Goal: Information Seeking & Learning: Learn about a topic

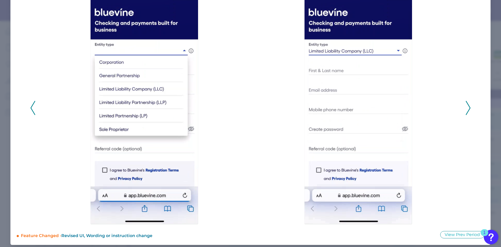
click at [468, 103] on icon at bounding box center [468, 108] width 5 height 14
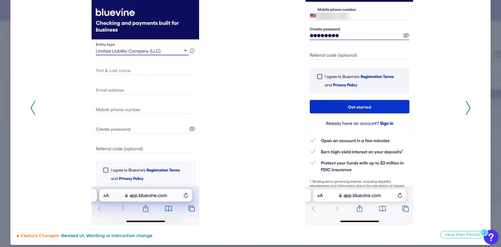
click at [468, 103] on icon at bounding box center [468, 108] width 5 height 14
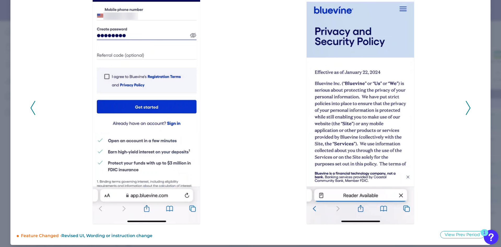
click at [468, 103] on icon at bounding box center [468, 108] width 5 height 14
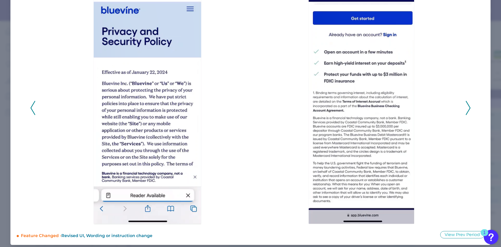
click at [468, 103] on icon at bounding box center [468, 108] width 5 height 14
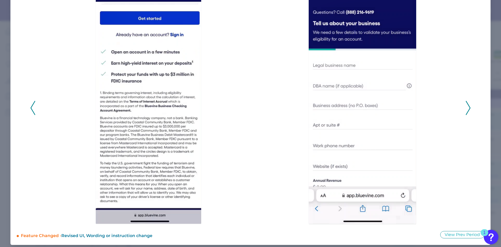
click at [468, 103] on icon at bounding box center [468, 108] width 5 height 14
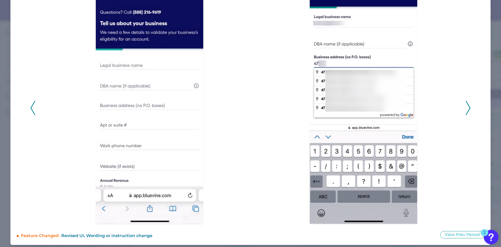
click at [468, 103] on icon at bounding box center [468, 108] width 5 height 14
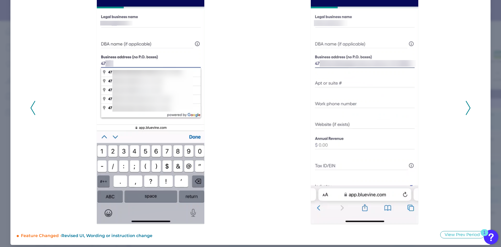
click at [468, 103] on icon at bounding box center [468, 108] width 5 height 14
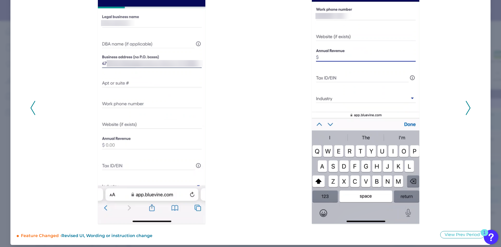
click at [468, 103] on icon at bounding box center [468, 108] width 5 height 14
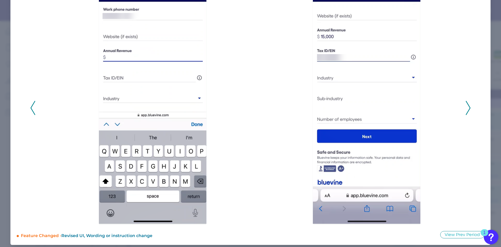
click at [468, 103] on icon at bounding box center [468, 108] width 5 height 14
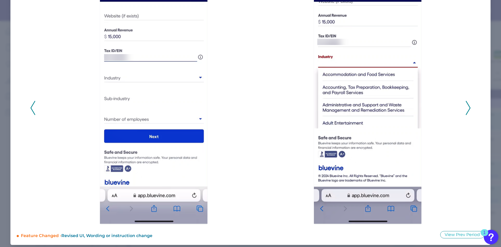
click at [468, 103] on icon at bounding box center [468, 108] width 5 height 14
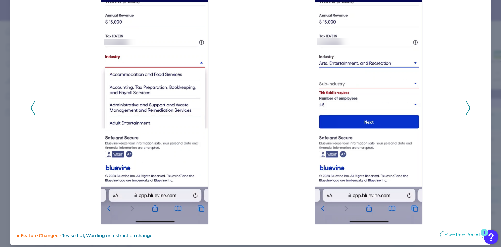
click at [468, 103] on icon at bounding box center [468, 108] width 5 height 14
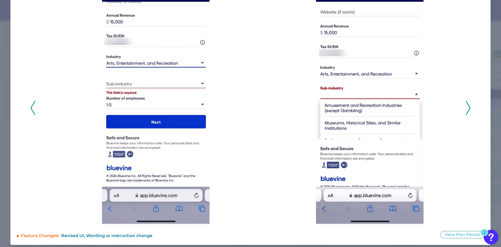
click at [468, 103] on icon at bounding box center [468, 108] width 5 height 14
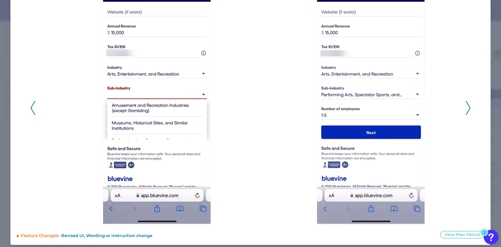
click at [468, 103] on icon at bounding box center [468, 108] width 5 height 14
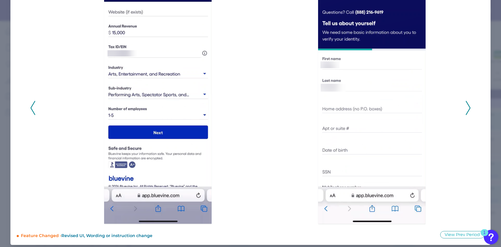
click at [468, 103] on icon at bounding box center [468, 108] width 5 height 14
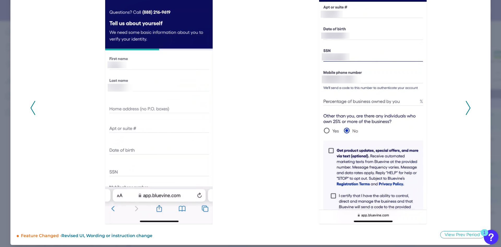
click at [468, 103] on icon at bounding box center [468, 108] width 5 height 14
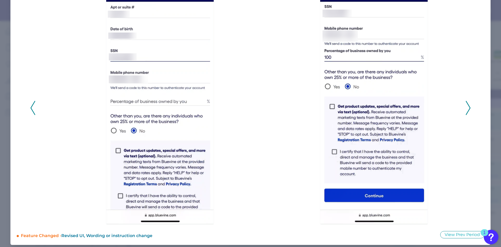
click at [468, 103] on icon at bounding box center [468, 108] width 5 height 14
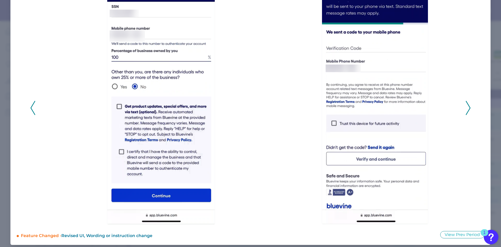
click at [468, 103] on icon at bounding box center [468, 108] width 5 height 14
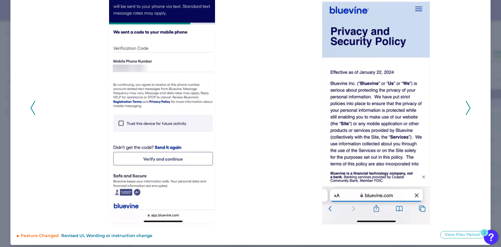
click at [468, 103] on icon at bounding box center [468, 108] width 5 height 14
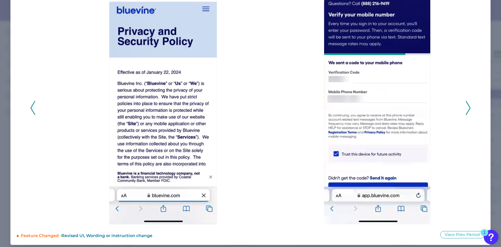
click at [468, 103] on icon at bounding box center [468, 108] width 5 height 14
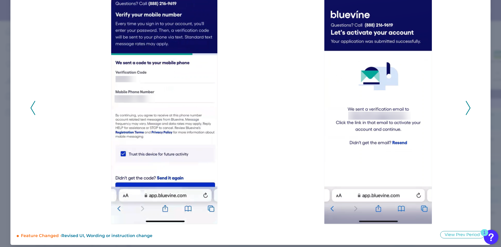
click at [468, 103] on icon at bounding box center [468, 108] width 5 height 14
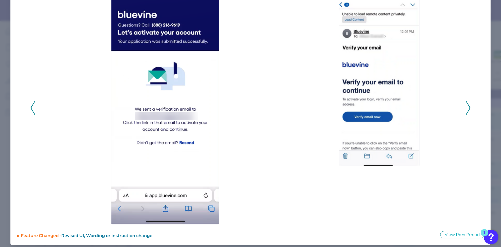
click at [468, 103] on icon at bounding box center [468, 108] width 5 height 14
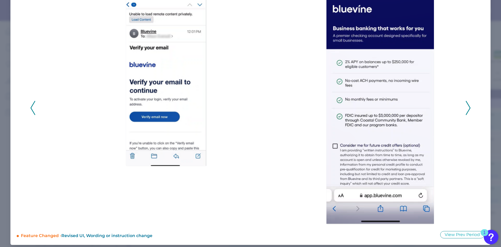
click at [468, 103] on icon at bounding box center [468, 108] width 5 height 14
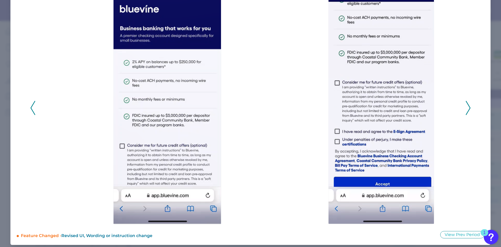
click at [466, 106] on icon at bounding box center [468, 108] width 5 height 14
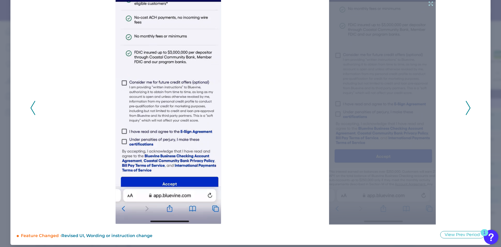
drag, startPoint x: 454, startPoint y: 132, endPoint x: 465, endPoint y: 113, distance: 21.8
click at [466, 111] on icon at bounding box center [468, 108] width 5 height 14
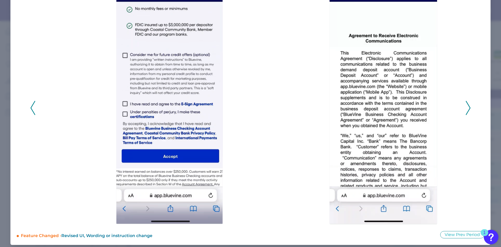
click at [466, 109] on icon at bounding box center [468, 108] width 5 height 14
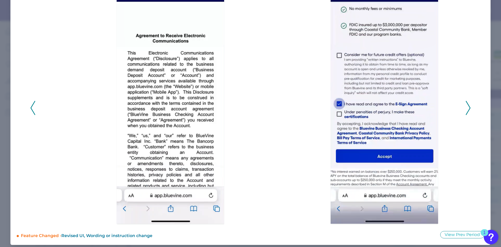
click at [466, 109] on icon at bounding box center [468, 108] width 5 height 14
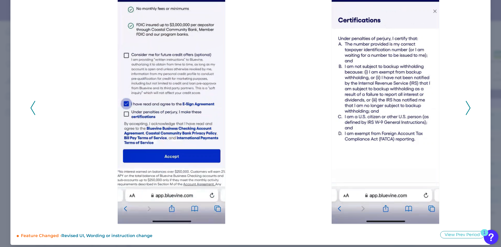
click at [467, 108] on icon at bounding box center [468, 108] width 5 height 14
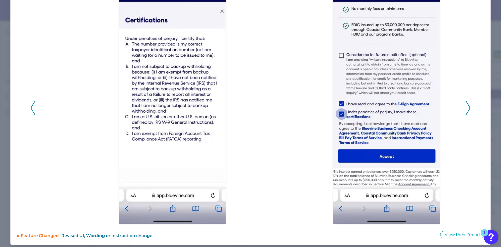
click at [467, 108] on icon at bounding box center [468, 108] width 5 height 14
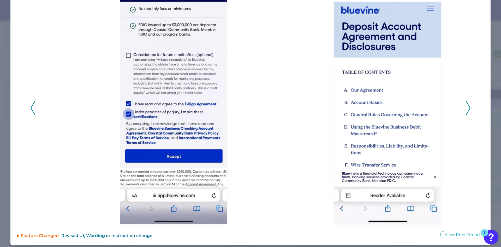
click at [467, 111] on icon at bounding box center [468, 108] width 5 height 14
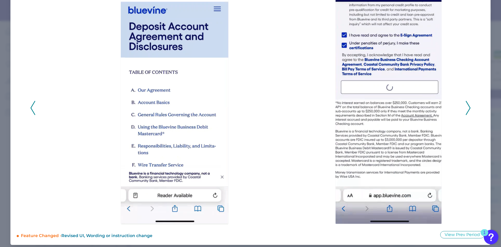
click at [466, 109] on icon at bounding box center [468, 108] width 5 height 14
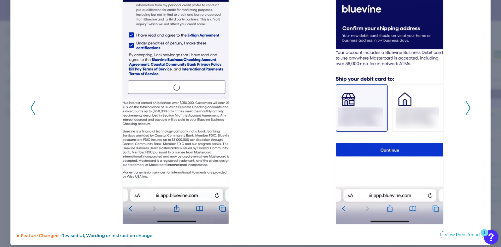
click at [466, 108] on icon at bounding box center [468, 108] width 5 height 14
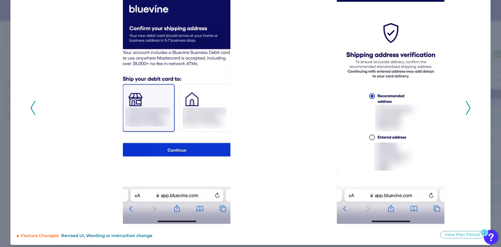
click at [467, 109] on icon at bounding box center [468, 108] width 5 height 14
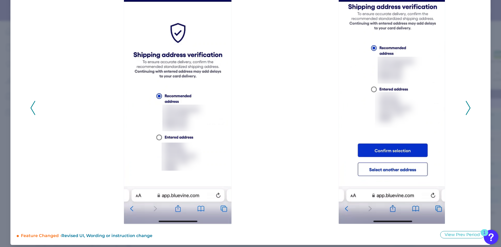
click at [466, 108] on icon at bounding box center [468, 108] width 5 height 14
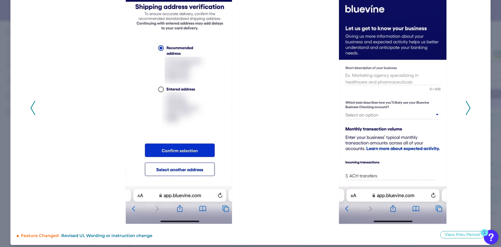
click at [466, 109] on icon at bounding box center [468, 108] width 5 height 14
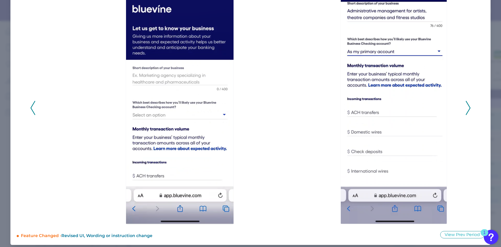
click at [466, 110] on icon at bounding box center [468, 108] width 5 height 14
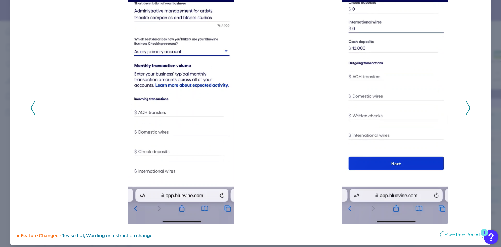
click at [466, 113] on icon at bounding box center [468, 108] width 5 height 14
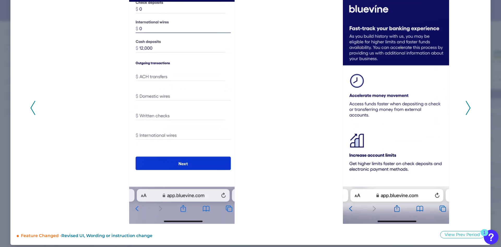
click at [466, 109] on icon at bounding box center [468, 108] width 5 height 14
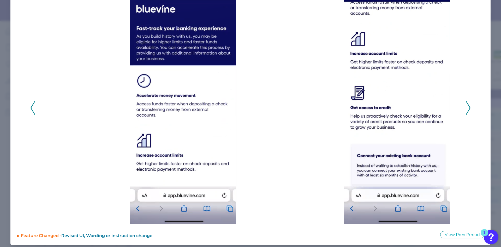
click at [470, 105] on div "2024 - Q4" at bounding box center [251, 105] width 468 height 238
click at [467, 106] on polyline at bounding box center [468, 107] width 4 height 13
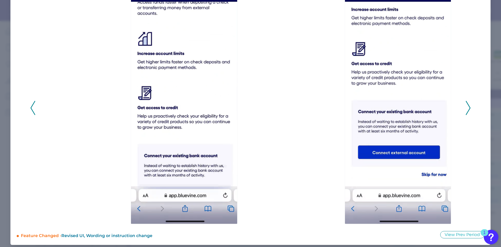
click at [467, 106] on polyline at bounding box center [468, 107] width 4 height 13
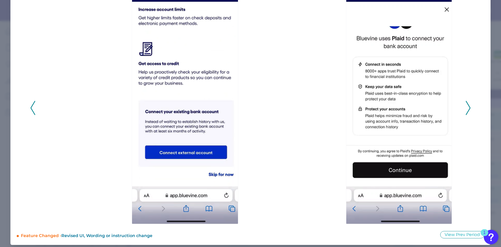
click at [467, 106] on polyline at bounding box center [468, 107] width 4 height 13
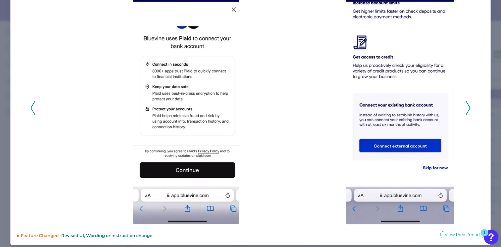
click at [467, 106] on polyline at bounding box center [468, 107] width 4 height 13
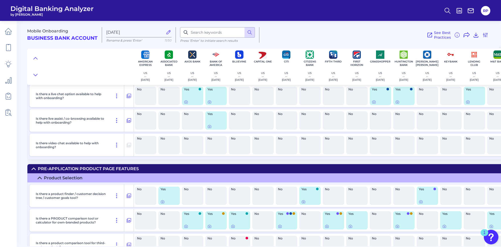
drag, startPoint x: 244, startPoint y: 153, endPoint x: 244, endPoint y: 158, distance: 4.4
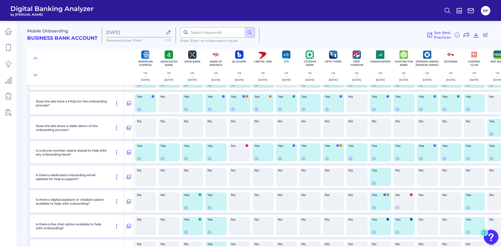
scroll to position [159, 0]
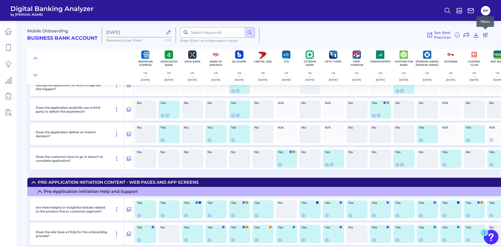
click at [486, 36] on icon at bounding box center [485, 35] width 6 height 6
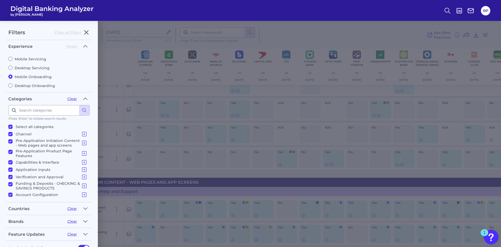
click at [28, 69] on label "Desktop Servicing" at bounding box center [48, 67] width 81 height 5
click at [13, 69] on input "Desktop Servicing" at bounding box center [10, 67] width 4 height 4
radio input "true"
radio input "false"
click at [34, 87] on label "Desktop Onboarding" at bounding box center [48, 85] width 81 height 5
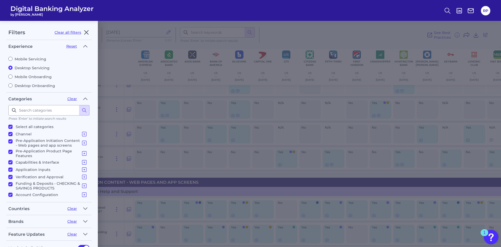
click at [13, 87] on input "Desktop Onboarding" at bounding box center [10, 85] width 4 height 4
radio input "true"
radio input "false"
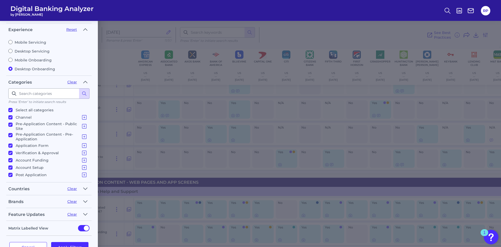
scroll to position [33, 0]
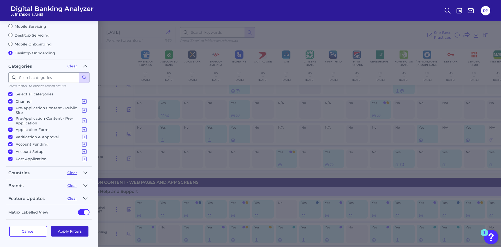
click at [79, 234] on button "Apply Filters" at bounding box center [70, 231] width 38 height 10
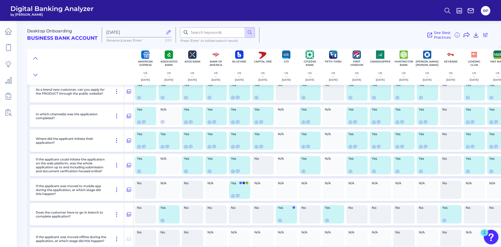
scroll to position [2, 0]
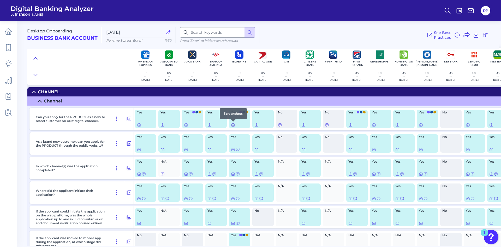
click at [233, 126] on icon at bounding box center [233, 125] width 4 height 4
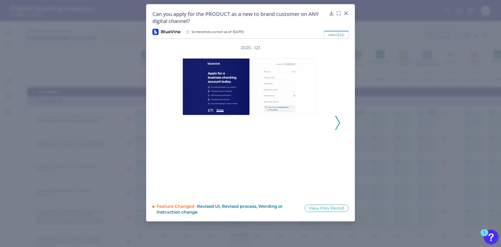
click at [338, 123] on icon at bounding box center [337, 123] width 5 height 14
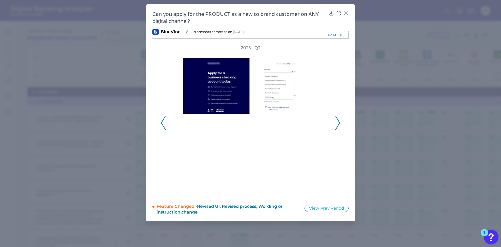
click at [338, 123] on icon at bounding box center [337, 123] width 5 height 14
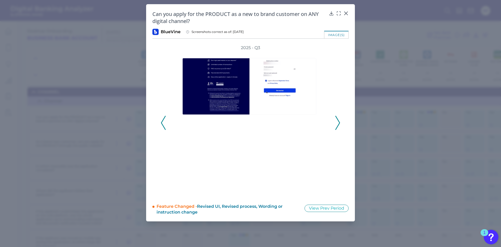
click at [338, 123] on icon at bounding box center [337, 123] width 5 height 14
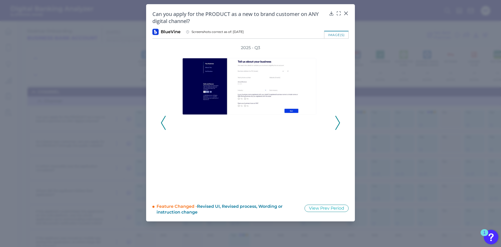
click at [338, 123] on icon at bounding box center [337, 123] width 5 height 14
click at [339, 123] on icon at bounding box center [337, 123] width 5 height 14
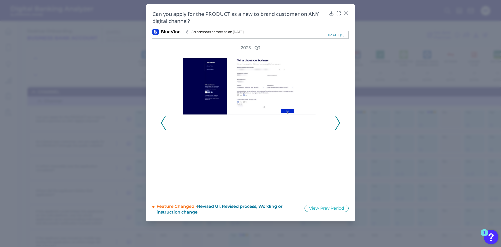
click at [339, 123] on icon at bounding box center [337, 123] width 5 height 14
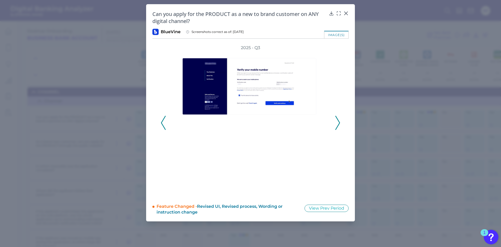
click at [339, 123] on icon at bounding box center [337, 123] width 5 height 14
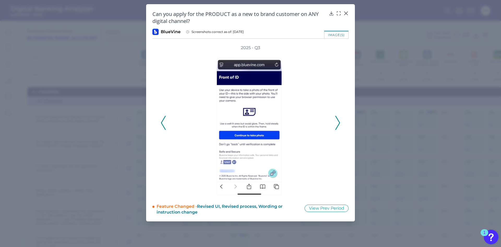
click at [339, 123] on icon at bounding box center [337, 123] width 5 height 14
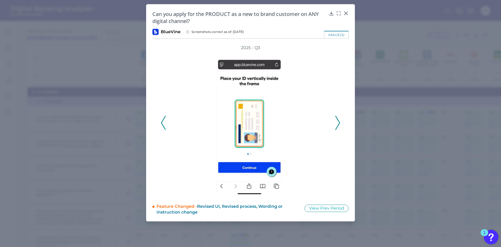
click at [339, 123] on icon at bounding box center [337, 123] width 5 height 14
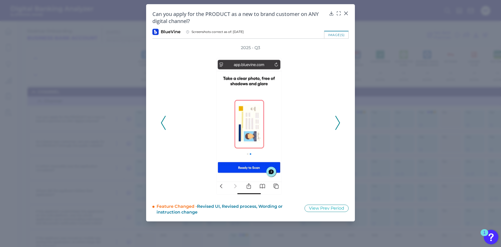
click at [339, 123] on icon at bounding box center [337, 123] width 5 height 14
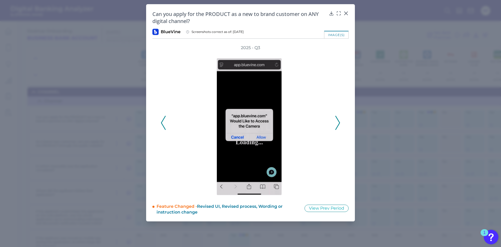
click at [339, 123] on icon at bounding box center [337, 123] width 5 height 14
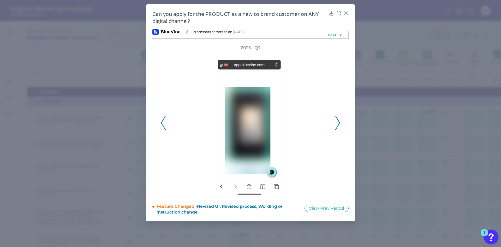
click at [339, 123] on icon at bounding box center [337, 123] width 5 height 14
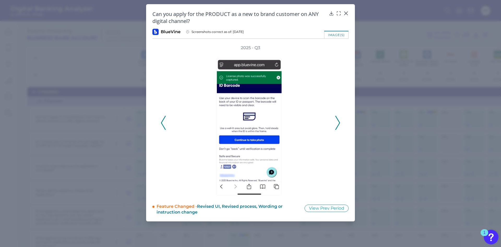
click at [339, 123] on icon at bounding box center [337, 123] width 5 height 14
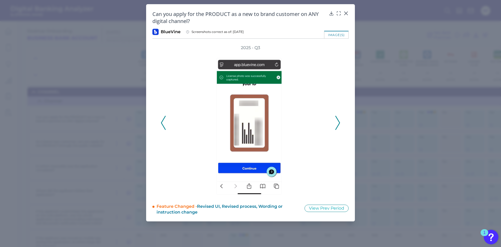
click at [339, 121] on polyline at bounding box center [338, 122] width 4 height 13
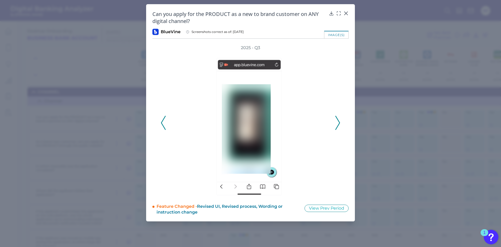
click at [338, 122] on icon at bounding box center [337, 123] width 5 height 14
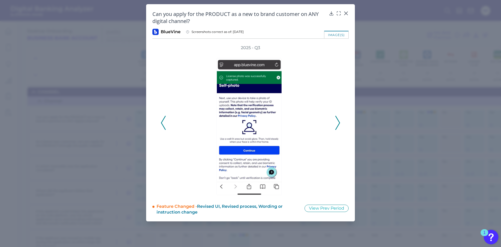
click at [338, 123] on icon at bounding box center [337, 123] width 5 height 14
click at [337, 123] on icon at bounding box center [337, 123] width 5 height 14
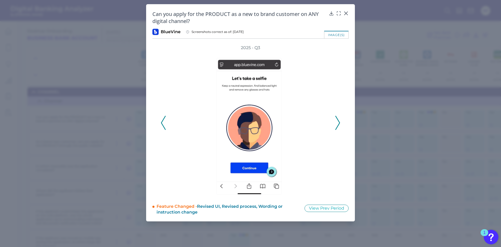
click at [337, 122] on icon at bounding box center [337, 123] width 5 height 14
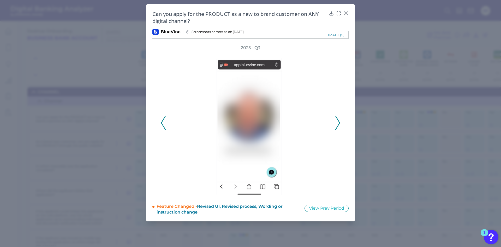
click at [337, 123] on icon at bounding box center [337, 123] width 5 height 14
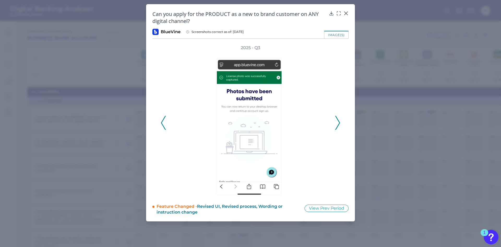
click at [336, 123] on icon at bounding box center [337, 123] width 5 height 14
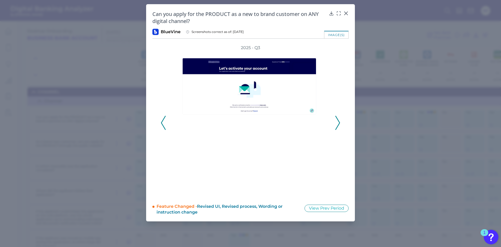
click at [338, 122] on icon at bounding box center [337, 123] width 5 height 14
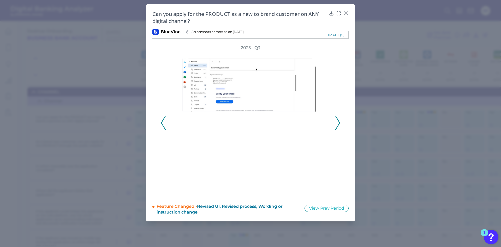
click at [338, 123] on icon at bounding box center [337, 123] width 5 height 14
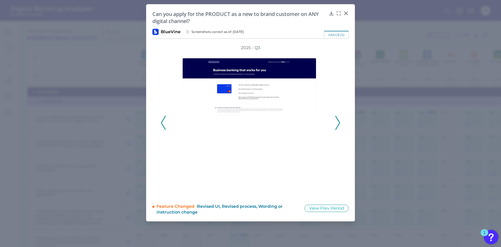
click at [339, 124] on polyline at bounding box center [338, 122] width 4 height 13
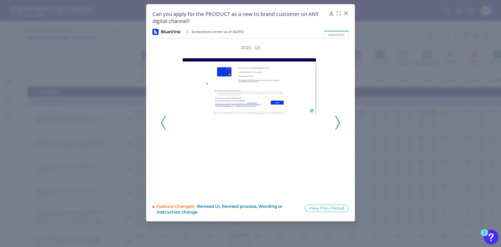
click at [338, 123] on icon at bounding box center [337, 123] width 5 height 14
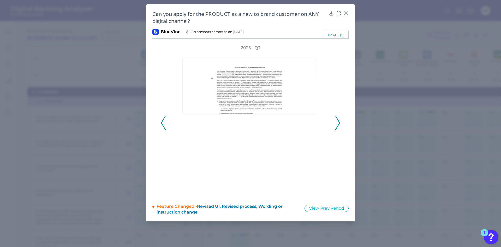
click at [339, 124] on icon at bounding box center [337, 123] width 5 height 14
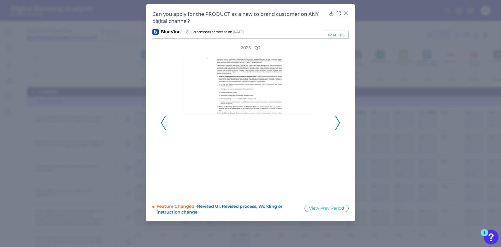
click at [337, 122] on icon at bounding box center [337, 123] width 5 height 14
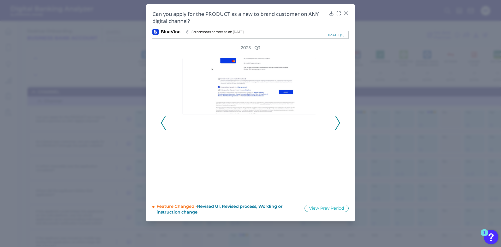
click at [338, 122] on icon at bounding box center [337, 123] width 5 height 14
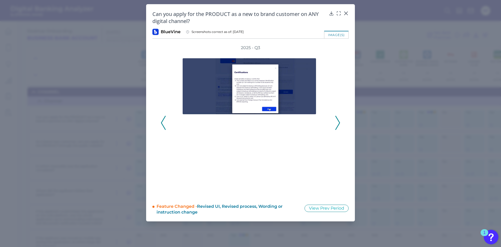
click at [339, 124] on polyline at bounding box center [338, 122] width 4 height 13
click at [337, 14] on icon at bounding box center [338, 13] width 5 height 5
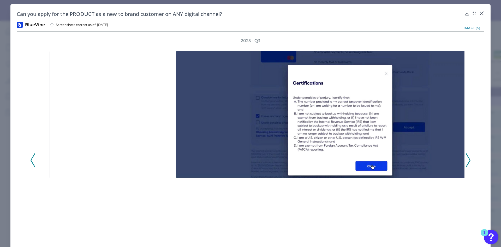
click at [467, 163] on polyline at bounding box center [468, 159] width 4 height 13
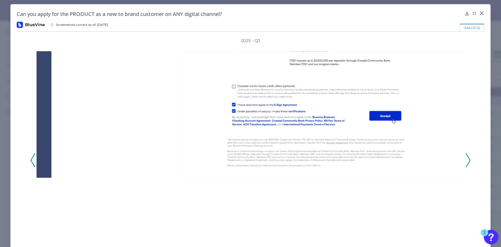
click at [467, 163] on polyline at bounding box center [468, 159] width 4 height 13
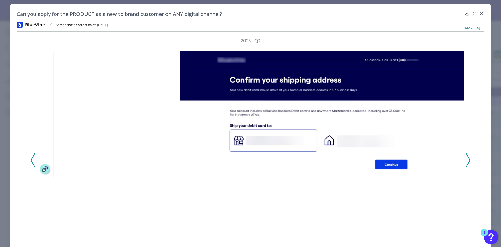
click at [467, 163] on polyline at bounding box center [468, 159] width 4 height 13
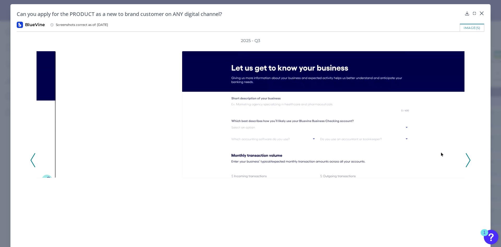
click at [467, 163] on polyline at bounding box center [468, 159] width 4 height 13
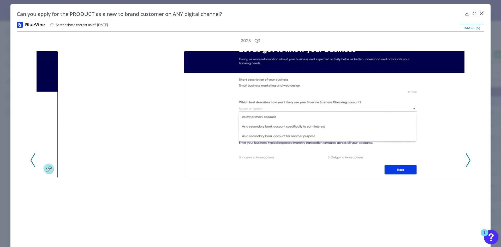
click at [467, 163] on polyline at bounding box center [468, 159] width 4 height 13
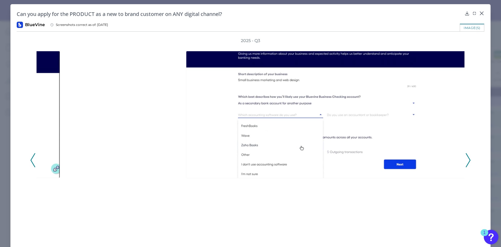
click at [467, 163] on polyline at bounding box center [468, 159] width 4 height 13
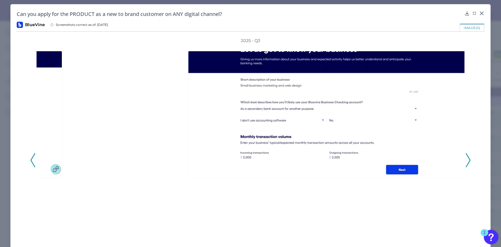
click at [467, 163] on polyline at bounding box center [468, 159] width 4 height 13
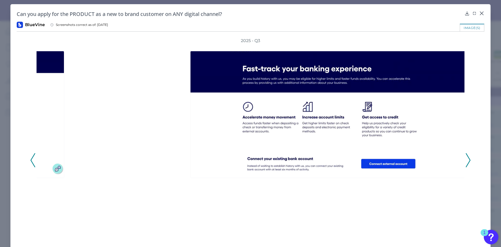
click at [467, 163] on polyline at bounding box center [468, 159] width 4 height 13
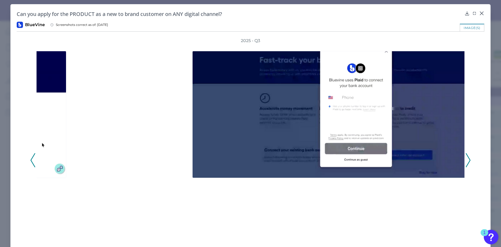
click at [32, 158] on polyline at bounding box center [33, 159] width 4 height 13
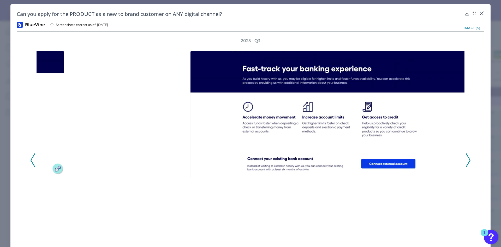
click at [466, 162] on icon at bounding box center [468, 160] width 5 height 14
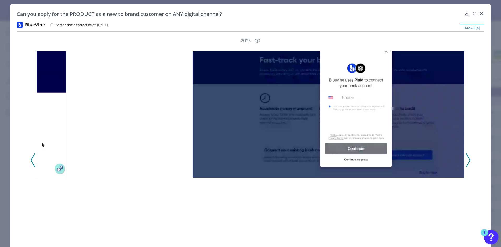
click at [466, 162] on icon at bounding box center [468, 160] width 5 height 14
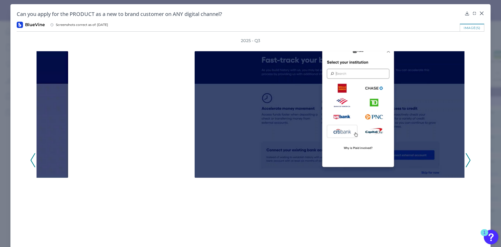
click at [466, 162] on icon at bounding box center [468, 160] width 5 height 14
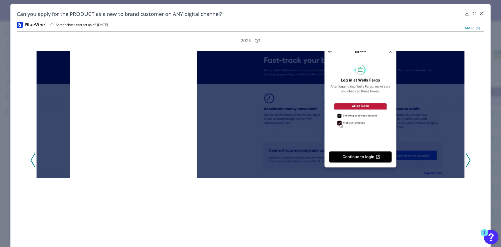
click at [466, 162] on icon at bounding box center [468, 160] width 5 height 14
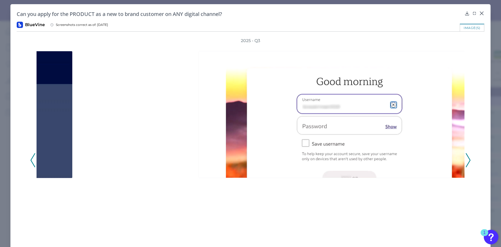
click at [466, 162] on icon at bounding box center [468, 160] width 5 height 14
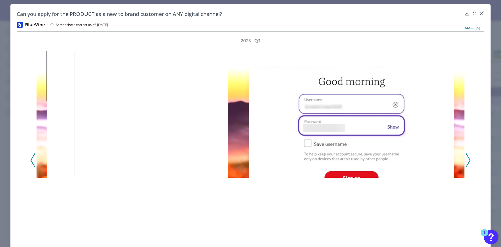
click at [466, 162] on icon at bounding box center [468, 160] width 5 height 14
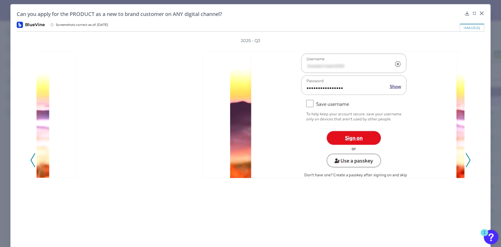
click at [466, 162] on icon at bounding box center [468, 160] width 5 height 14
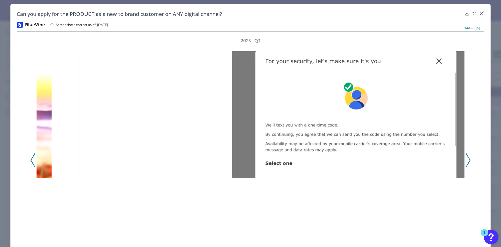
click at [466, 162] on icon at bounding box center [468, 160] width 5 height 14
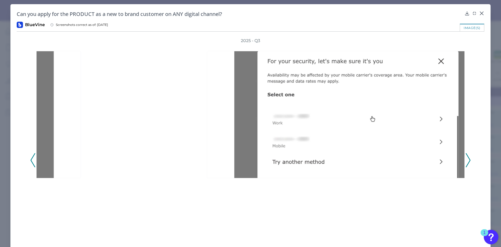
click at [466, 162] on icon at bounding box center [468, 160] width 5 height 14
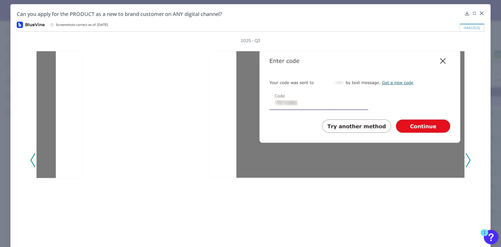
click at [466, 162] on icon at bounding box center [468, 160] width 5 height 14
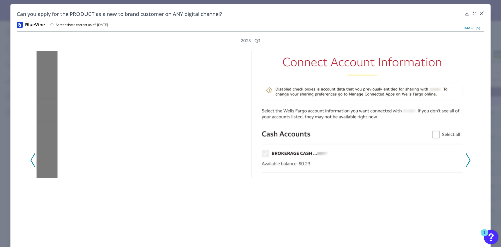
click at [466, 162] on icon at bounding box center [468, 160] width 5 height 14
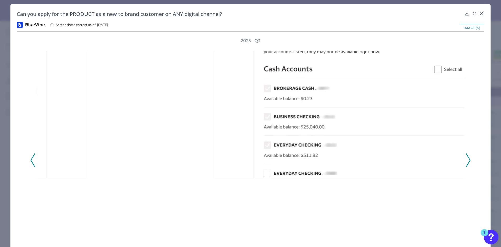
click at [466, 162] on icon at bounding box center [468, 160] width 5 height 14
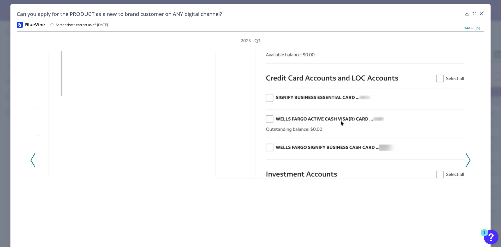
click at [466, 162] on icon at bounding box center [468, 160] width 5 height 14
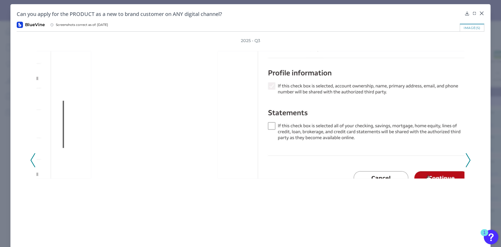
click at [466, 162] on icon at bounding box center [468, 160] width 5 height 14
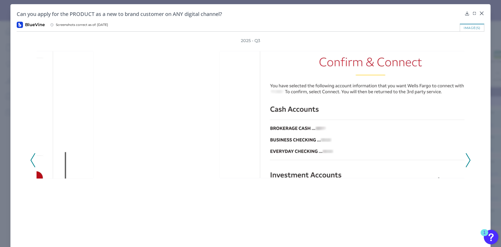
click at [466, 162] on icon at bounding box center [468, 160] width 5 height 14
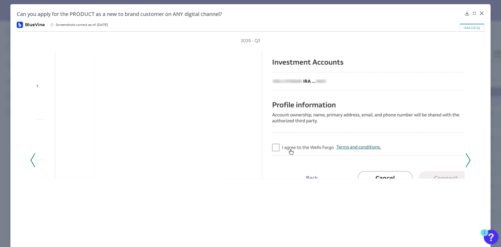
click at [466, 162] on icon at bounding box center [468, 160] width 5 height 14
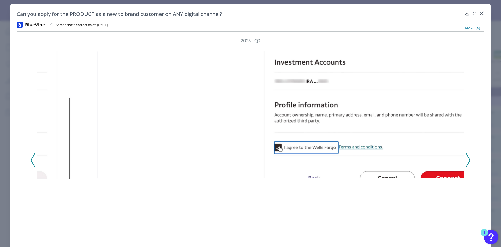
click at [466, 162] on icon at bounding box center [468, 160] width 5 height 14
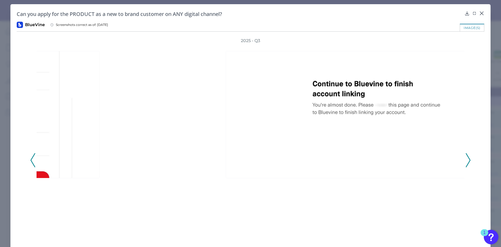
click at [466, 162] on icon at bounding box center [468, 160] width 5 height 14
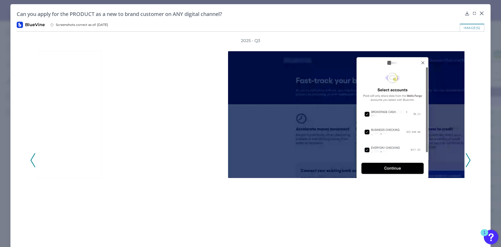
click at [466, 162] on icon at bounding box center [468, 160] width 5 height 14
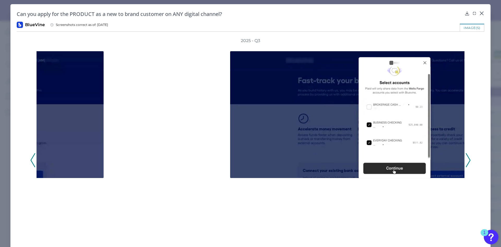
click at [466, 162] on icon at bounding box center [468, 160] width 5 height 14
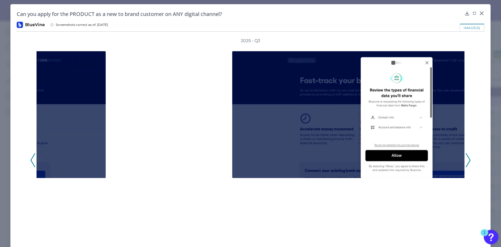
click at [466, 162] on icon at bounding box center [468, 160] width 5 height 14
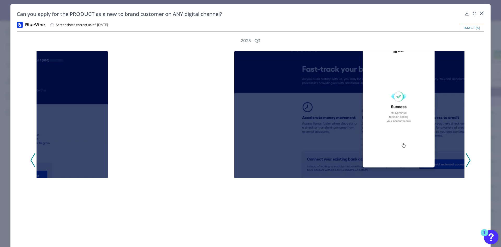
click at [466, 162] on icon at bounding box center [468, 160] width 5 height 14
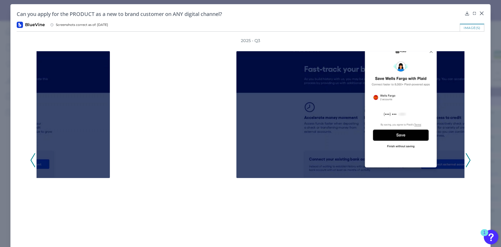
click at [466, 162] on icon at bounding box center [468, 160] width 5 height 14
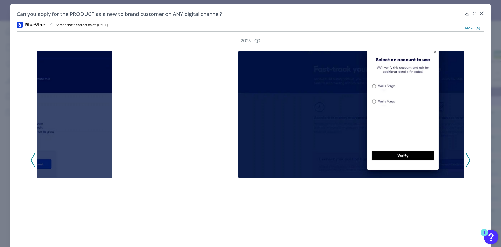
click at [466, 162] on icon at bounding box center [468, 160] width 5 height 14
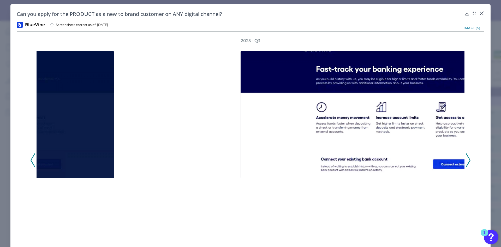
click at [466, 162] on icon at bounding box center [468, 160] width 5 height 14
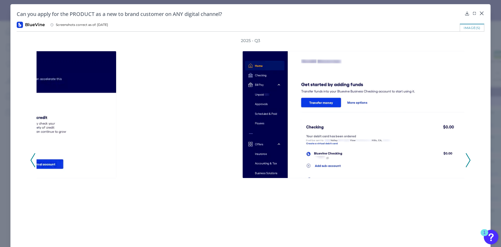
click at [33, 158] on icon at bounding box center [33, 160] width 5 height 14
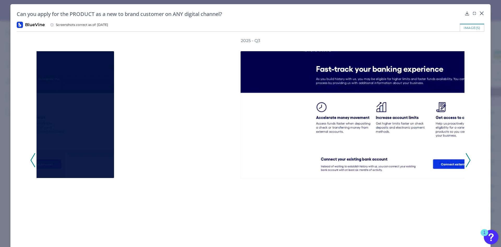
click at [33, 158] on icon at bounding box center [33, 160] width 5 height 14
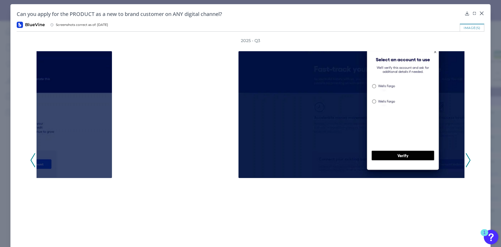
click at [33, 158] on icon at bounding box center [33, 160] width 5 height 14
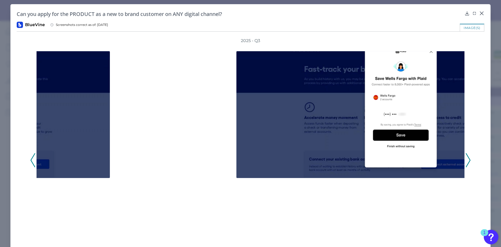
click at [33, 158] on icon at bounding box center [33, 160] width 5 height 14
click at [466, 159] on icon at bounding box center [468, 160] width 5 height 14
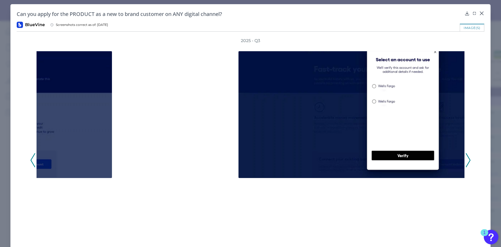
click at [466, 159] on icon at bounding box center [468, 160] width 5 height 14
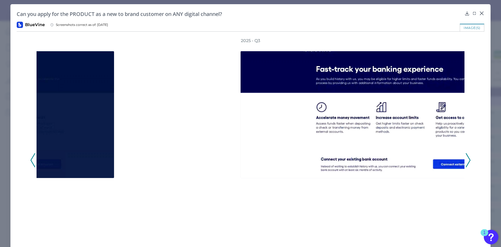
click at [466, 159] on icon at bounding box center [468, 160] width 5 height 14
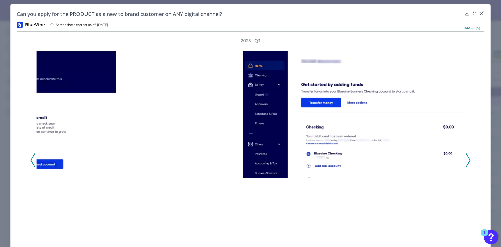
click at [466, 159] on icon at bounding box center [468, 160] width 5 height 14
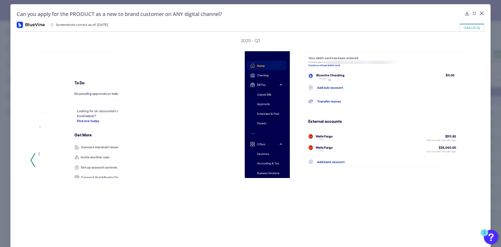
click at [465, 159] on div "2025 - Q3" at bounding box center [250, 157] width 440 height 239
click at [34, 161] on icon at bounding box center [33, 160] width 5 height 14
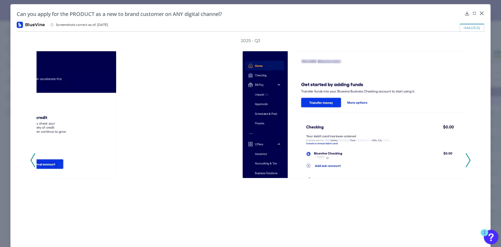
click at [34, 161] on icon at bounding box center [33, 160] width 5 height 14
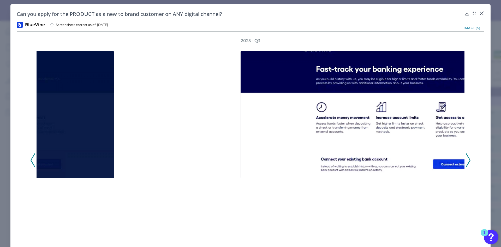
click at [467, 162] on polyline at bounding box center [468, 159] width 4 height 13
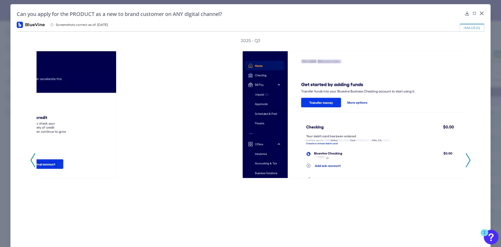
click at [467, 162] on polyline at bounding box center [468, 159] width 4 height 13
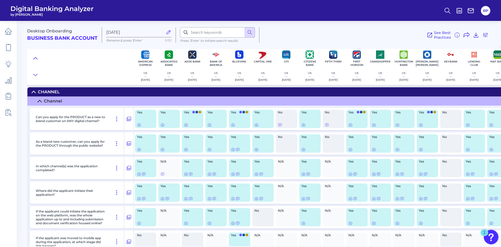
click at [37, 57] on icon at bounding box center [35, 58] width 4 height 5
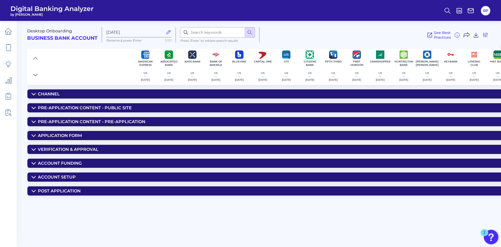
scroll to position [0, 0]
click at [67, 194] on summary "Post Application" at bounding box center [421, 190] width 788 height 9
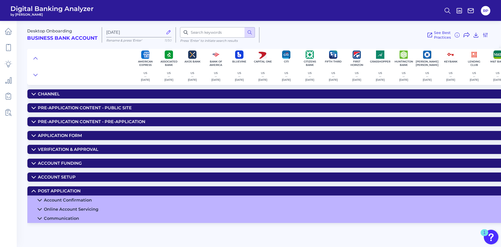
click at [99, 201] on summary "Account Confirmation" at bounding box center [421, 199] width 788 height 9
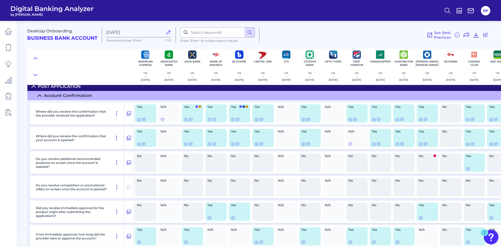
scroll to position [157, 0]
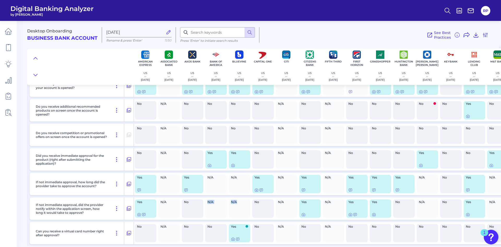
drag, startPoint x: 208, startPoint y: 203, endPoint x: 241, endPoint y: 202, distance: 32.6
click at [241, 202] on div "If not immediate approval, did the provider notify within the application scree…" at bounding box center [421, 208] width 785 height 22
click at [241, 202] on span "N/A" at bounding box center [238, 201] width 14 height 3
drag, startPoint x: 241, startPoint y: 202, endPoint x: 195, endPoint y: 203, distance: 45.9
click at [195, 203] on div "If not immediate approval, did the provider notify within the application scree…" at bounding box center [421, 208] width 785 height 22
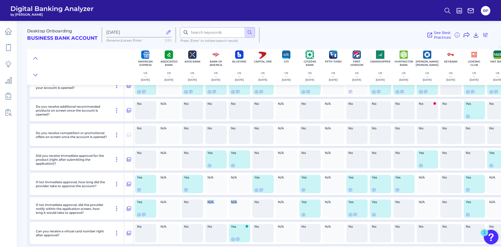
click at [191, 206] on div "No" at bounding box center [192, 208] width 21 height 18
drag, startPoint x: 190, startPoint y: 202, endPoint x: 159, endPoint y: 201, distance: 31.3
click at [159, 201] on div "If not immediate approval, did the provider notify within the application scree…" at bounding box center [421, 208] width 785 height 22
click at [164, 206] on div "N/A" at bounding box center [168, 208] width 21 height 18
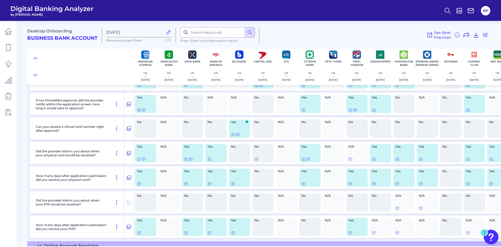
scroll to position [277, 0]
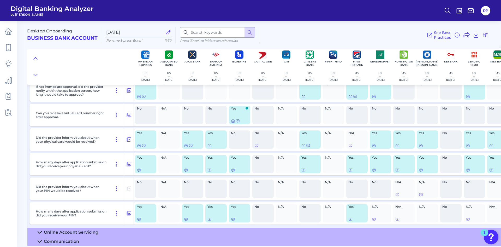
click at [77, 229] on div "Online Account Servicing" at bounding box center [71, 231] width 55 height 5
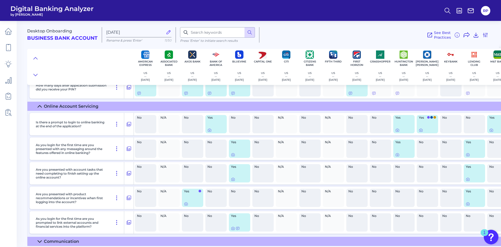
scroll to position [402, 0]
click at [132, 236] on summary "Communication" at bounding box center [421, 240] width 788 height 9
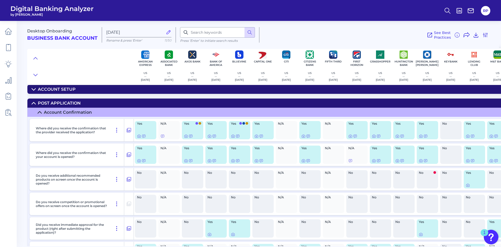
scroll to position [62, 0]
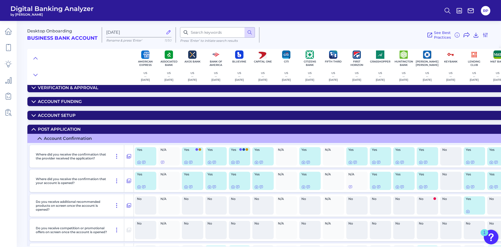
click at [117, 118] on summary "Account Setup" at bounding box center [421, 115] width 788 height 9
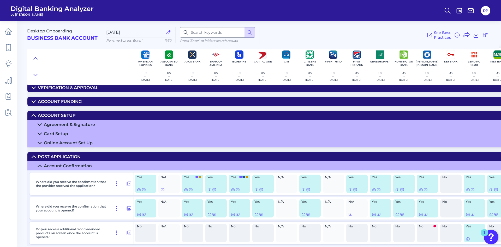
click at [80, 141] on div "Online Account Set Up" at bounding box center [68, 142] width 49 height 5
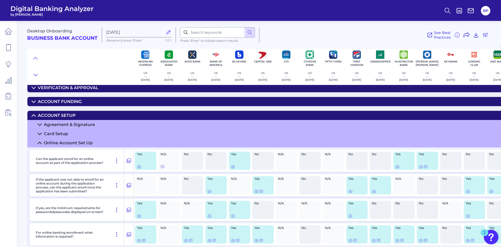
click at [62, 134] on div "Card Setup" at bounding box center [56, 133] width 24 height 5
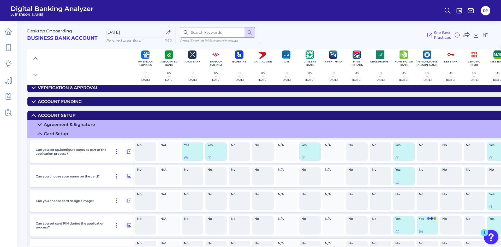
click at [91, 126] on div "Agreement & Signature" at bounding box center [69, 124] width 51 height 5
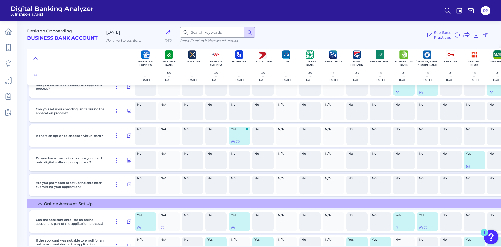
scroll to position [427, 0]
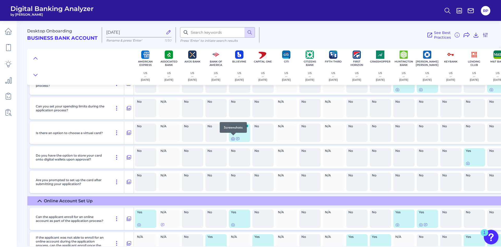
click at [232, 139] on icon at bounding box center [233, 138] width 4 height 4
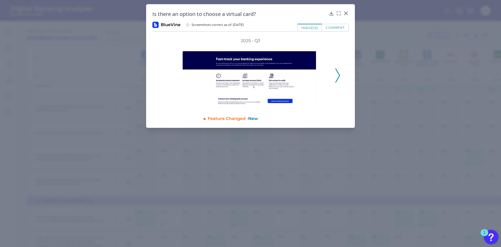
drag, startPoint x: 232, startPoint y: 139, endPoint x: 178, endPoint y: 145, distance: 54.0
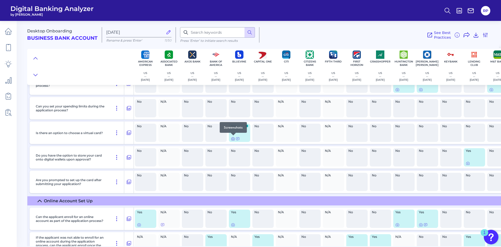
click at [234, 139] on icon at bounding box center [232, 138] width 1 height 1
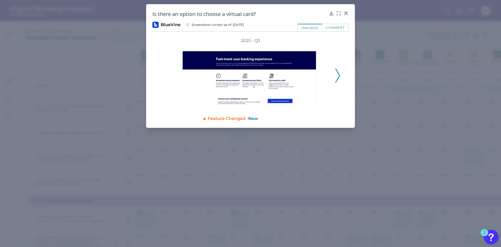
click at [340, 74] on icon at bounding box center [337, 75] width 5 height 14
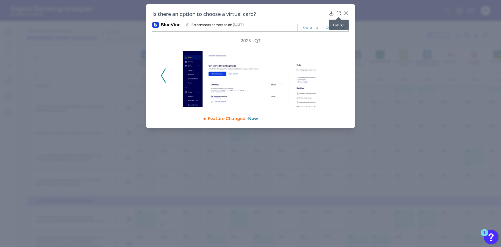
click at [339, 15] on div at bounding box center [338, 16] width 5 height 5
click at [338, 13] on icon at bounding box center [338, 13] width 5 height 5
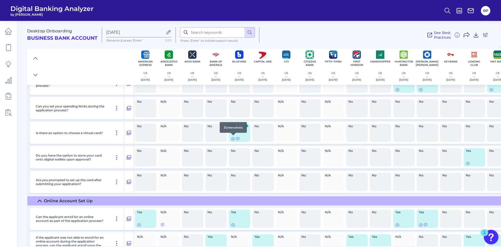
click at [232, 137] on div at bounding box center [233, 135] width 5 height 5
click at [232, 138] on div at bounding box center [233, 135] width 5 height 5
click at [237, 138] on icon at bounding box center [238, 138] width 4 height 4
click at [232, 137] on div at bounding box center [233, 135] width 5 height 5
click at [231, 138] on icon at bounding box center [233, 138] width 4 height 4
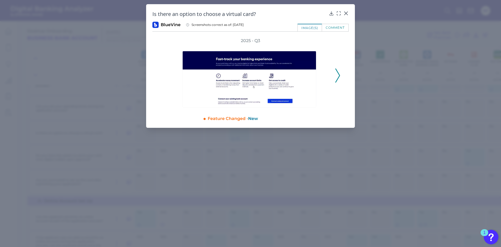
click at [336, 77] on icon at bounding box center [337, 75] width 5 height 14
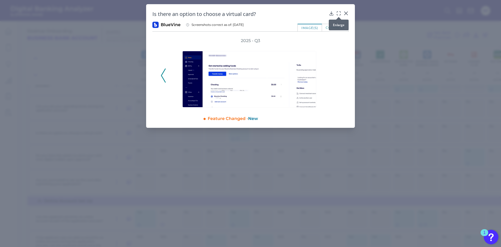
click at [338, 15] on div at bounding box center [338, 16] width 5 height 5
click at [338, 14] on icon at bounding box center [338, 13] width 5 height 5
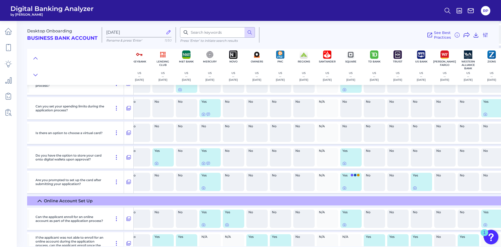
scroll to position [427, 318]
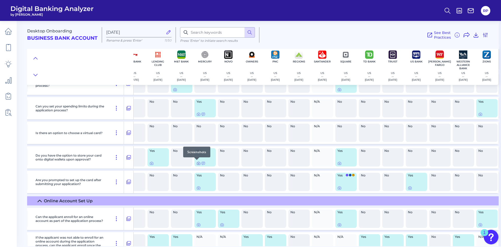
click at [198, 163] on icon at bounding box center [198, 163] width 1 height 1
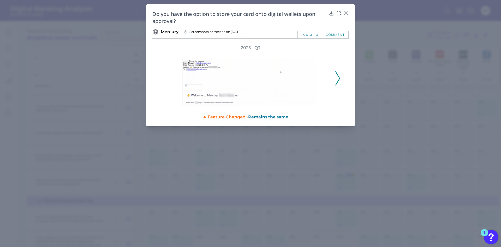
click at [337, 79] on icon at bounding box center [337, 78] width 5 height 14
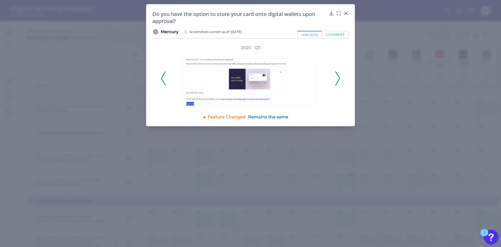
click at [337, 79] on icon at bounding box center [337, 78] width 5 height 14
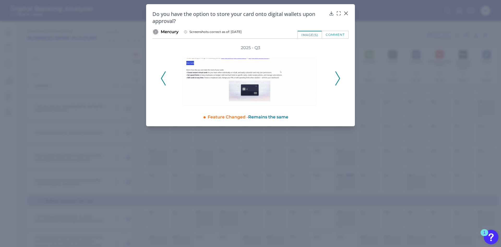
click at [337, 79] on icon at bounding box center [337, 78] width 5 height 14
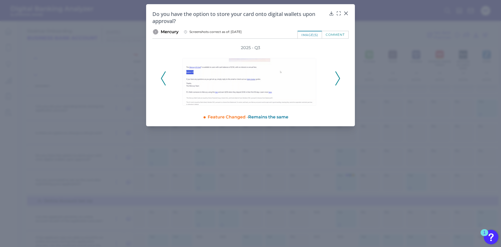
click at [337, 79] on icon at bounding box center [337, 78] width 5 height 14
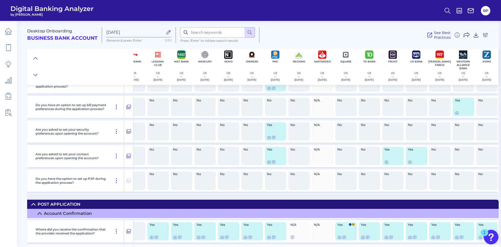
scroll to position [0, 318]
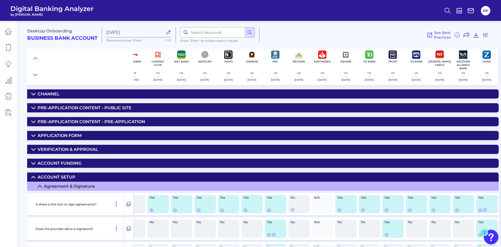
drag, startPoint x: 232, startPoint y: 199, endPoint x: 241, endPoint y: 105, distance: 94.7
click at [228, 91] on summary "Channel" at bounding box center [105, 93] width 788 height 9
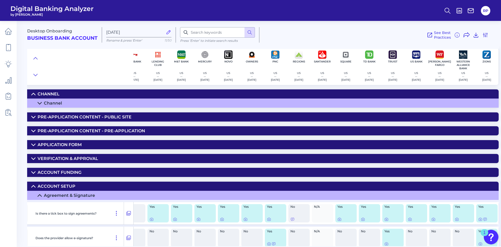
click at [230, 105] on summary "Channel" at bounding box center [105, 102] width 788 height 9
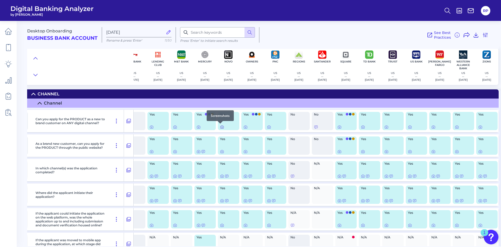
click at [220, 128] on icon at bounding box center [222, 127] width 4 height 4
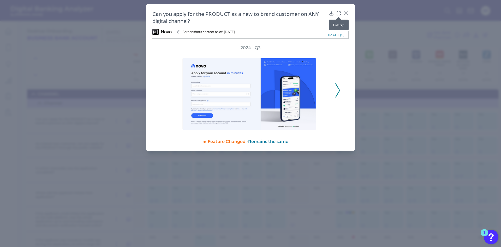
click at [336, 13] on icon at bounding box center [338, 13] width 5 height 5
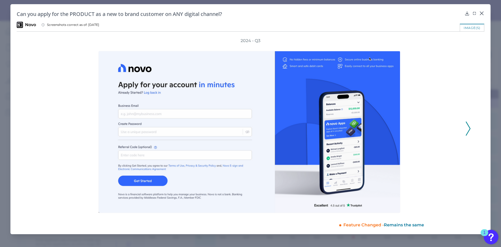
click at [468, 131] on polyline at bounding box center [468, 128] width 4 height 13
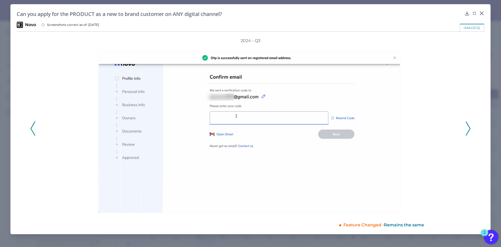
click at [468, 131] on polyline at bounding box center [468, 128] width 4 height 13
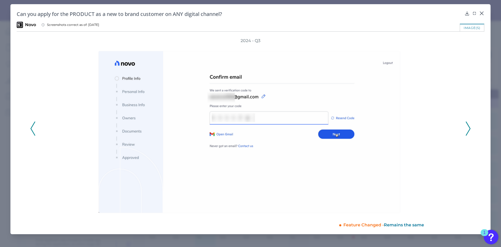
click at [468, 131] on polyline at bounding box center [468, 128] width 4 height 13
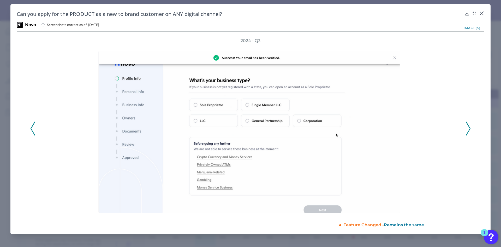
click at [468, 131] on polyline at bounding box center [468, 128] width 4 height 13
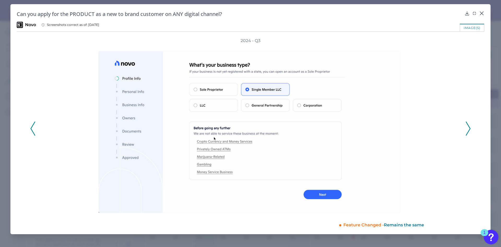
click at [468, 131] on polyline at bounding box center [468, 128] width 4 height 13
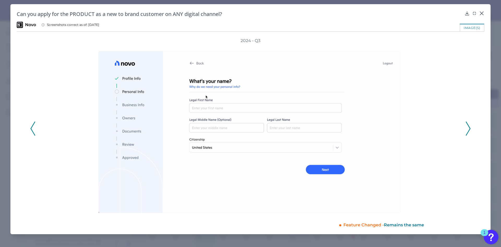
click at [468, 131] on polyline at bounding box center [468, 128] width 4 height 13
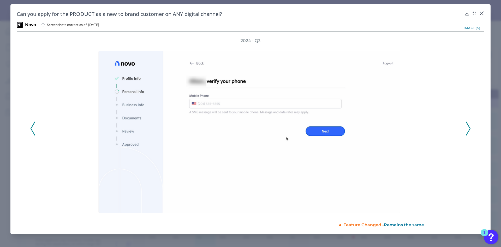
click at [468, 131] on polyline at bounding box center [468, 128] width 4 height 13
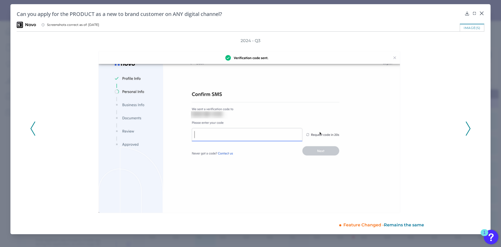
click at [468, 131] on polyline at bounding box center [468, 128] width 4 height 13
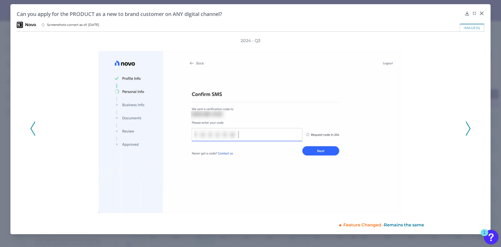
click at [468, 131] on polyline at bounding box center [468, 128] width 4 height 13
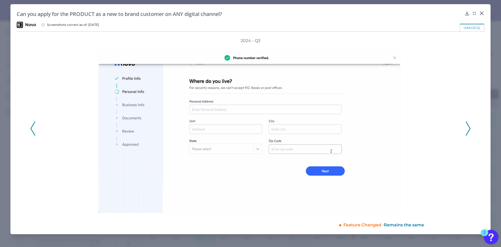
click at [468, 131] on polyline at bounding box center [468, 128] width 4 height 13
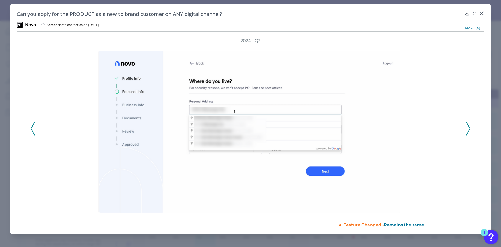
click at [468, 131] on polyline at bounding box center [468, 128] width 4 height 13
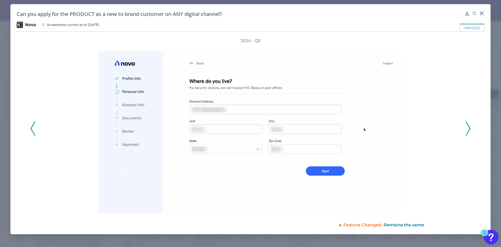
click at [468, 131] on polyline at bounding box center [468, 128] width 4 height 13
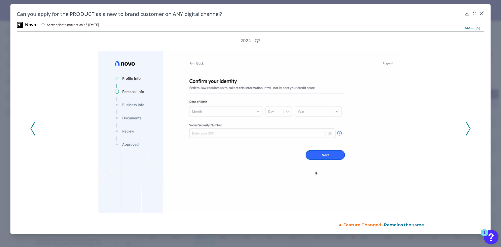
click at [468, 131] on polyline at bounding box center [468, 128] width 4 height 13
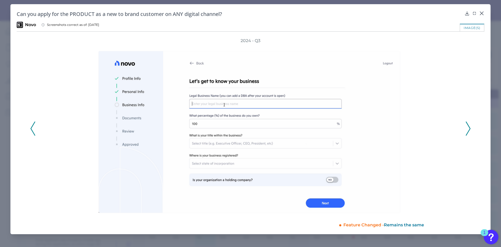
click at [468, 131] on polyline at bounding box center [468, 128] width 4 height 13
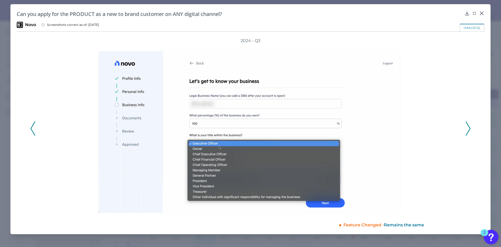
click at [468, 131] on polyline at bounding box center [468, 128] width 4 height 13
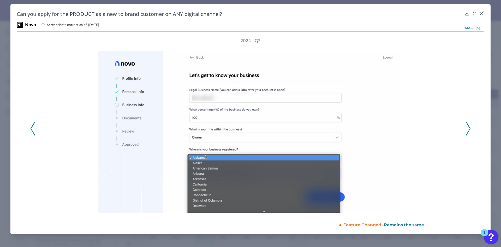
click at [468, 131] on polyline at bounding box center [468, 128] width 4 height 13
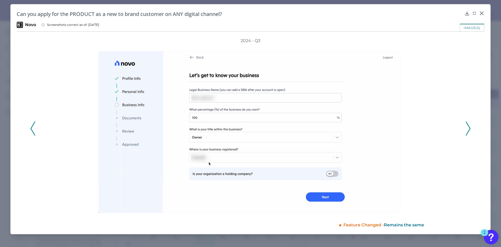
click at [468, 131] on polyline at bounding box center [468, 128] width 4 height 13
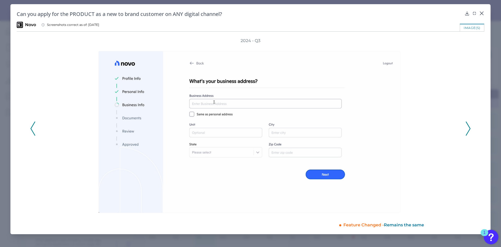
click at [468, 131] on polyline at bounding box center [468, 128] width 4 height 13
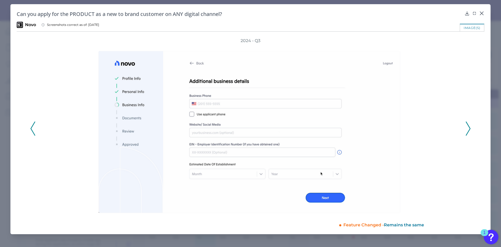
click at [468, 131] on polyline at bounding box center [468, 128] width 4 height 13
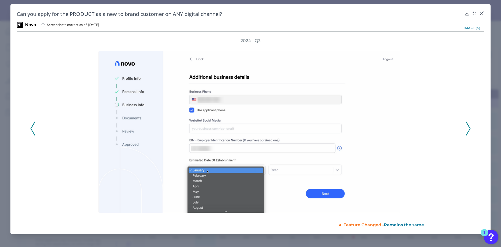
click at [468, 131] on polyline at bounding box center [468, 128] width 4 height 13
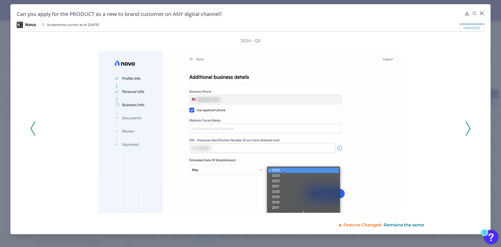
click at [468, 131] on polyline at bounding box center [468, 128] width 4 height 13
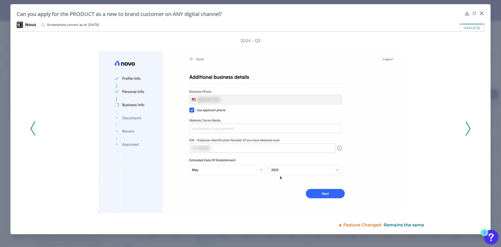
click at [468, 131] on polyline at bounding box center [468, 128] width 4 height 13
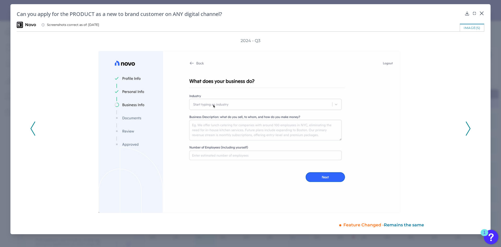
click at [468, 131] on polyline at bounding box center [468, 128] width 4 height 13
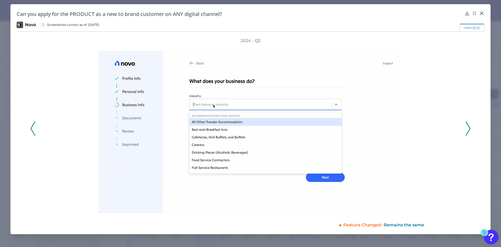
click at [468, 131] on polyline at bounding box center [468, 128] width 4 height 13
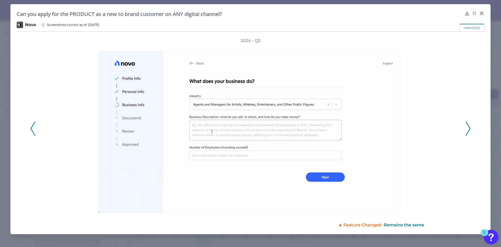
click at [468, 131] on polyline at bounding box center [468, 128] width 4 height 13
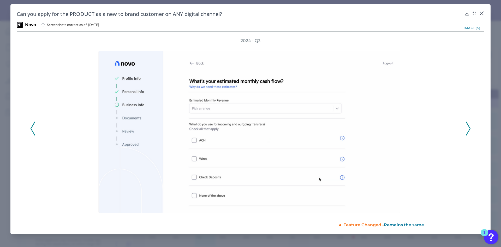
click at [468, 131] on polyline at bounding box center [468, 128] width 4 height 13
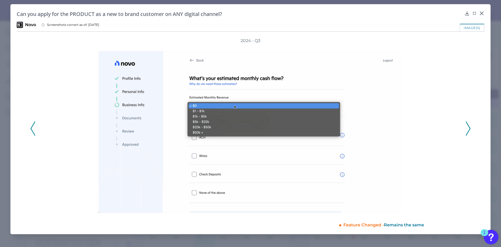
click at [468, 131] on polyline at bounding box center [468, 128] width 4 height 13
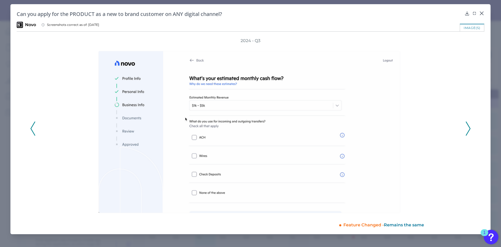
click at [468, 131] on polyline at bounding box center [468, 128] width 4 height 13
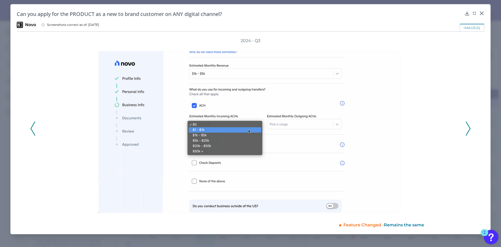
click at [468, 131] on polyline at bounding box center [468, 128] width 4 height 13
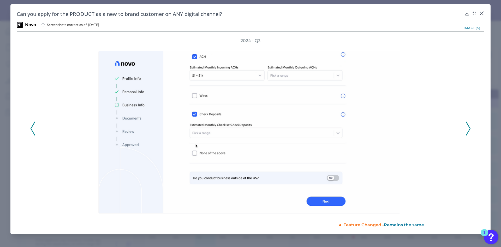
click at [468, 131] on polyline at bounding box center [468, 128] width 4 height 13
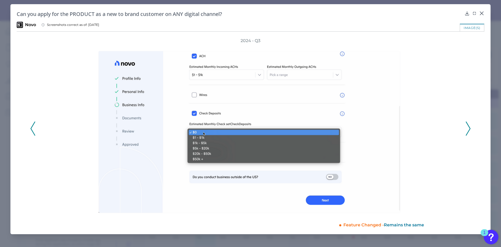
click at [468, 131] on polyline at bounding box center [468, 128] width 4 height 13
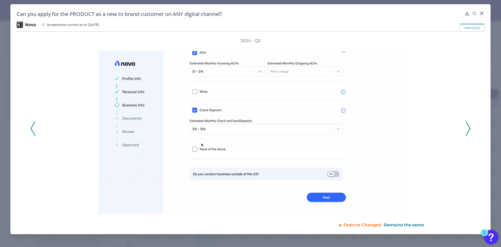
click at [468, 131] on polyline at bounding box center [468, 128] width 4 height 13
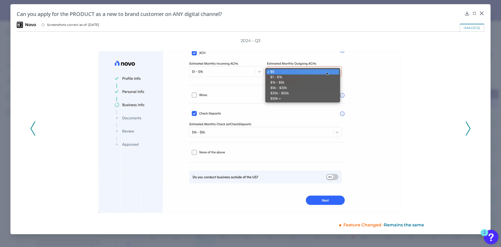
click at [468, 131] on polyline at bounding box center [468, 128] width 4 height 13
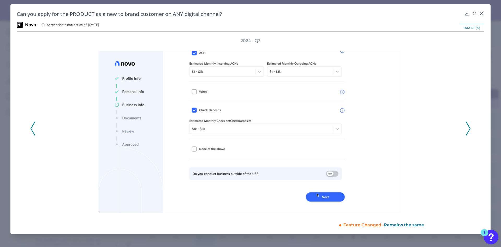
click at [468, 131] on icon at bounding box center [468, 128] width 5 height 14
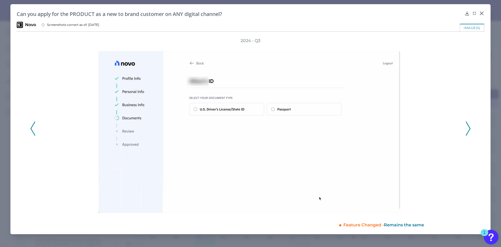
click at [468, 131] on icon at bounding box center [468, 128] width 5 height 14
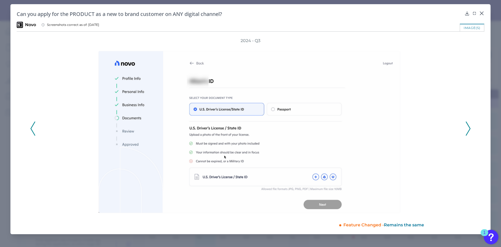
click at [468, 131] on icon at bounding box center [468, 128] width 5 height 14
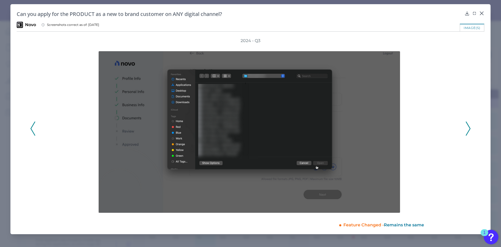
click at [468, 131] on icon at bounding box center [468, 128] width 5 height 14
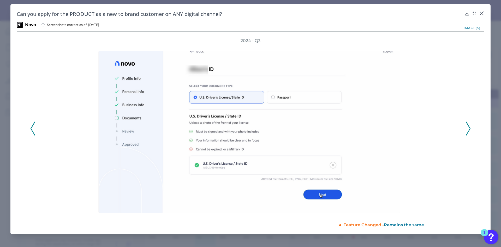
click at [468, 131] on icon at bounding box center [468, 128] width 5 height 14
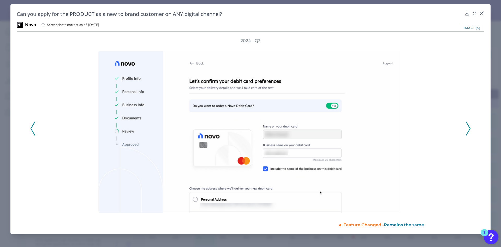
click at [468, 131] on icon at bounding box center [468, 128] width 5 height 14
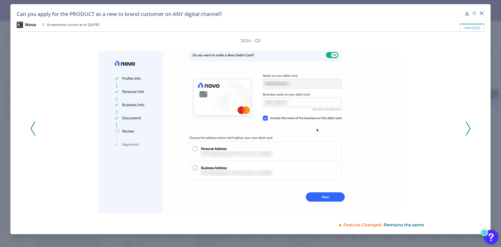
click at [468, 131] on icon at bounding box center [468, 128] width 5 height 14
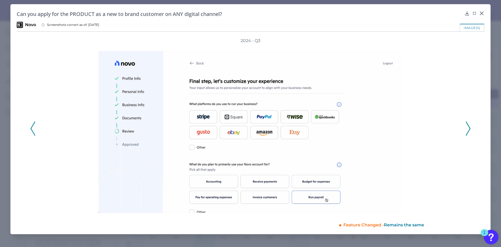
click at [468, 128] on icon at bounding box center [468, 128] width 5 height 14
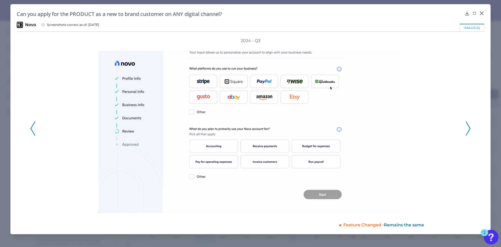
click at [468, 128] on icon at bounding box center [468, 128] width 5 height 14
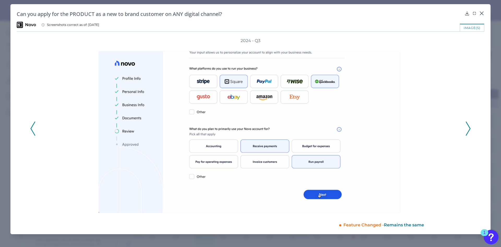
click at [468, 128] on icon at bounding box center [468, 128] width 5 height 14
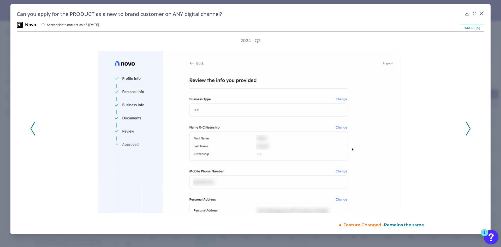
click at [468, 128] on icon at bounding box center [468, 128] width 5 height 14
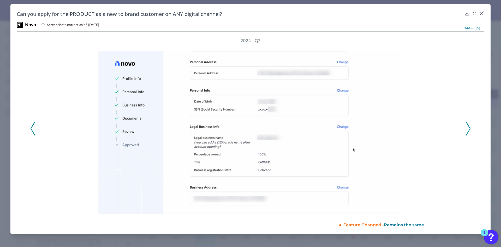
click at [468, 128] on icon at bounding box center [468, 128] width 5 height 14
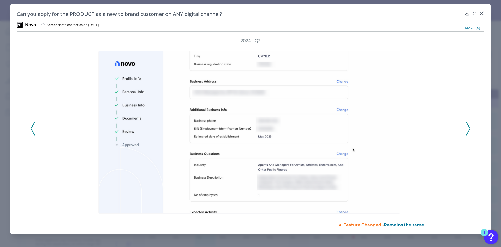
click at [468, 128] on icon at bounding box center [468, 128] width 5 height 14
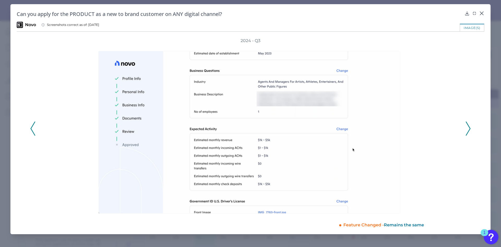
click at [468, 128] on icon at bounding box center [468, 128] width 5 height 14
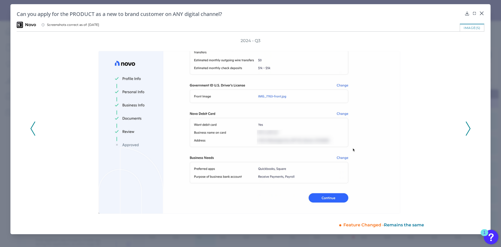
click at [468, 128] on icon at bounding box center [468, 128] width 5 height 14
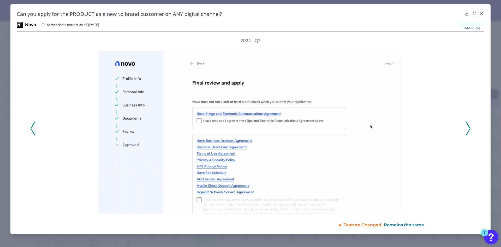
click at [468, 128] on icon at bounding box center [468, 128] width 5 height 14
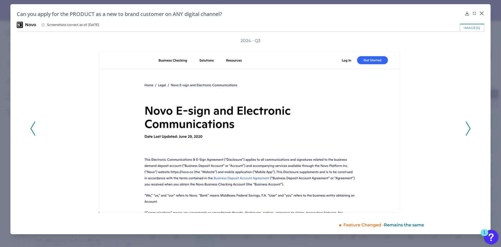
click at [468, 128] on icon at bounding box center [468, 128] width 5 height 14
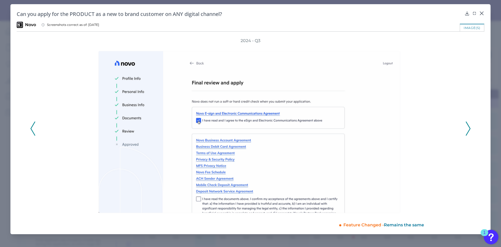
click at [468, 128] on icon at bounding box center [468, 128] width 5 height 14
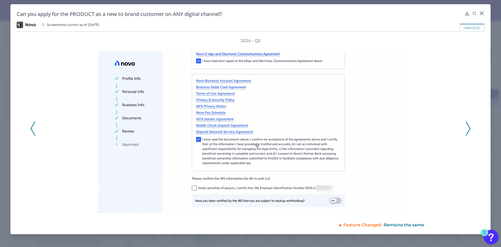
click at [468, 128] on icon at bounding box center [468, 128] width 5 height 14
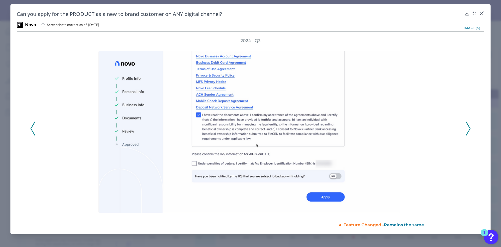
click at [468, 128] on icon at bounding box center [468, 128] width 5 height 14
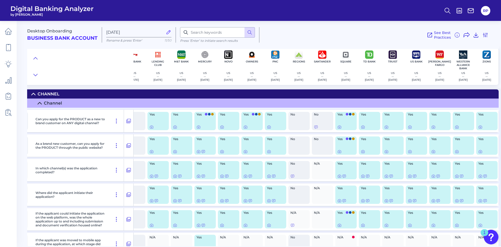
click at [138, 93] on summary "Channel" at bounding box center [105, 93] width 788 height 9
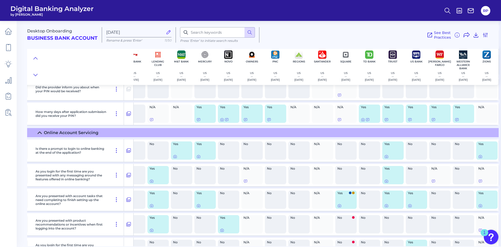
scroll to position [1148, 318]
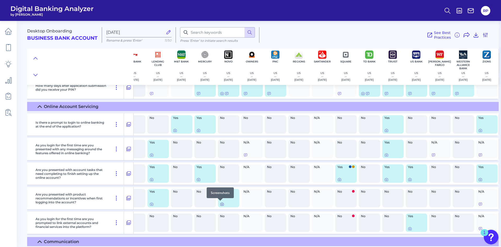
click at [220, 204] on icon at bounding box center [222, 204] width 4 height 4
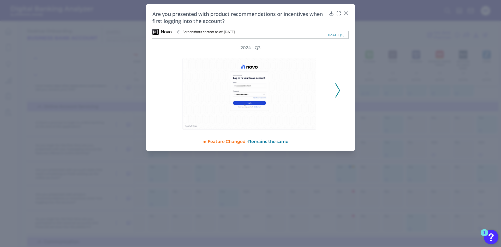
click at [336, 89] on icon at bounding box center [337, 90] width 5 height 14
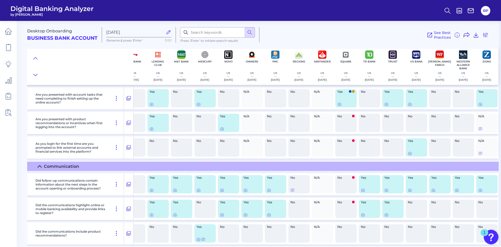
scroll to position [1226, 318]
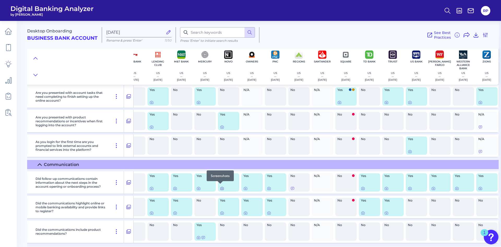
click at [220, 188] on icon at bounding box center [221, 188] width 3 height 3
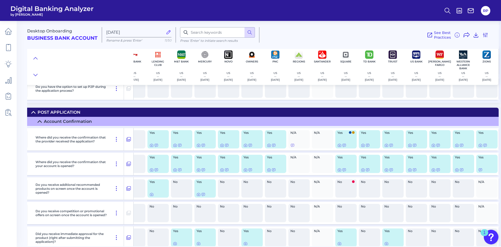
scroll to position [836, 318]
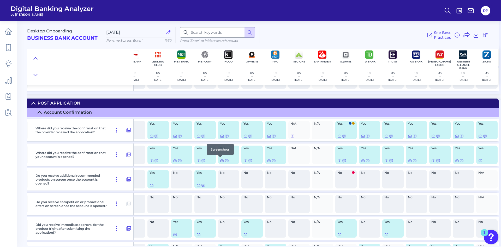
click at [222, 161] on icon at bounding box center [222, 160] width 1 height 1
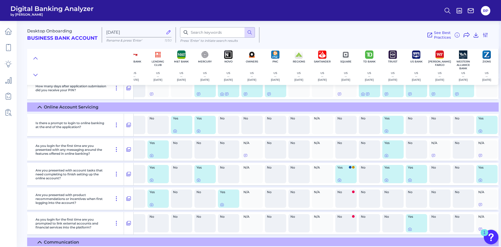
scroll to position [1149, 318]
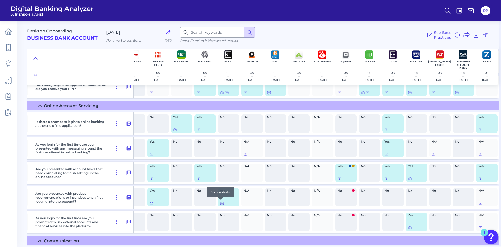
click at [220, 204] on icon at bounding box center [222, 203] width 4 height 4
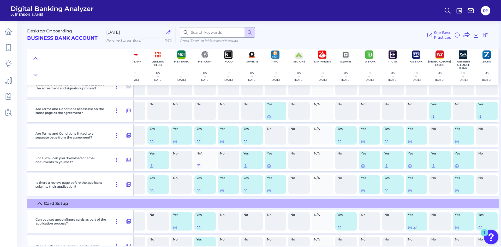
scroll to position [210, 318]
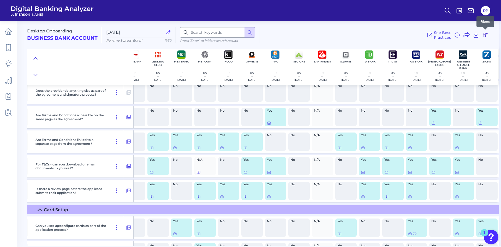
click at [488, 37] on icon at bounding box center [485, 35] width 6 height 6
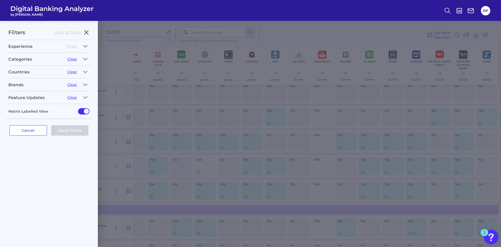
click at [86, 45] on icon "button" at bounding box center [85, 46] width 4 height 6
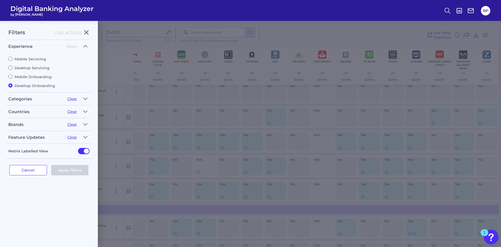
click at [25, 79] on label "Mobile Onboarding" at bounding box center [48, 76] width 81 height 5
click at [13, 79] on input "Mobile Onboarding" at bounding box center [10, 76] width 4 height 4
radio input "true"
radio input "false"
click at [73, 173] on button "Apply Filters" at bounding box center [70, 170] width 38 height 10
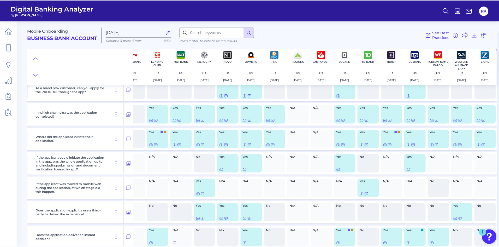
scroll to position [0, 318]
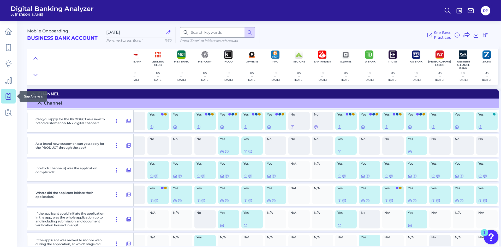
click at [10, 100] on link at bounding box center [8, 96] width 15 height 15
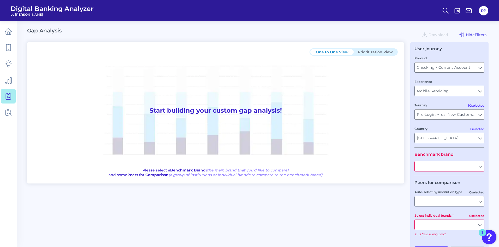
type input "All Journeys"
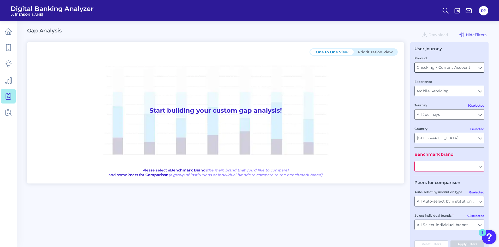
click at [448, 68] on input "Checking / Current Account" at bounding box center [449, 67] width 69 height 10
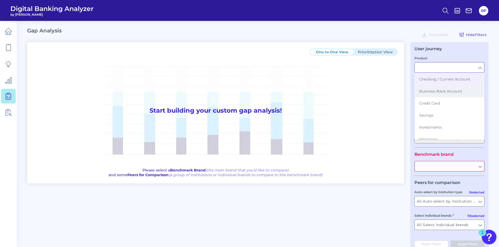
click at [444, 91] on span "Business Bank Account" at bounding box center [440, 91] width 43 height 5
type input "Business Bank Account"
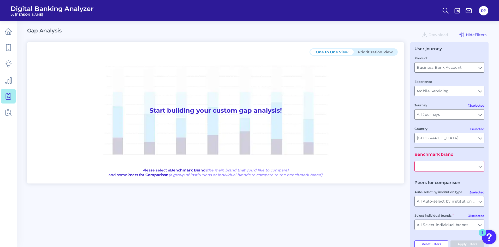
click at [446, 163] on input "text" at bounding box center [449, 166] width 69 height 10
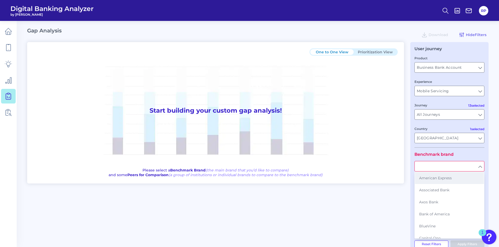
click at [445, 178] on span "American Express" at bounding box center [435, 177] width 33 height 5
type input "American Express"
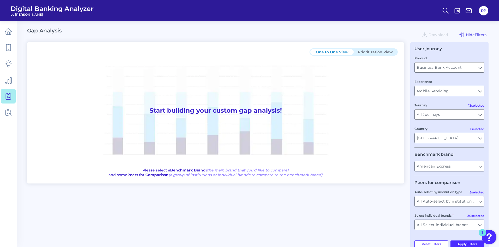
scroll to position [13, 0]
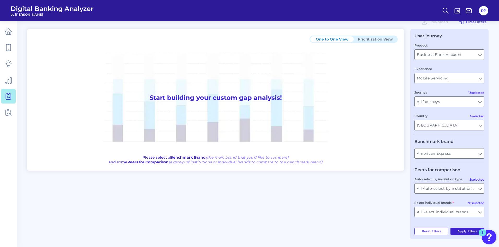
click at [472, 232] on button "Apply Filters" at bounding box center [467, 230] width 34 height 7
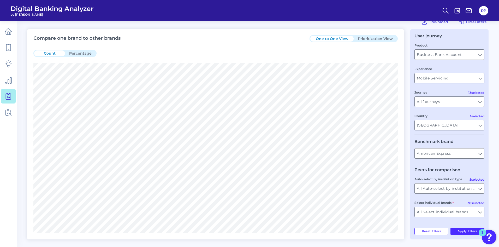
click at [364, 37] on button "Prioritization View" at bounding box center [375, 39] width 43 height 6
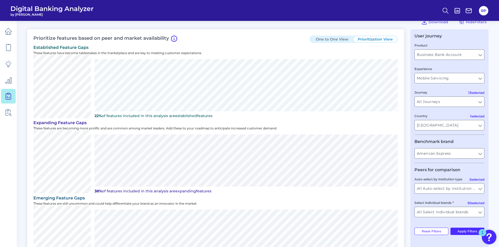
click at [321, 37] on button "One to One View" at bounding box center [331, 39] width 43 height 6
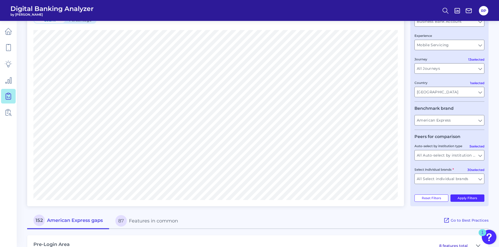
scroll to position [65, 0]
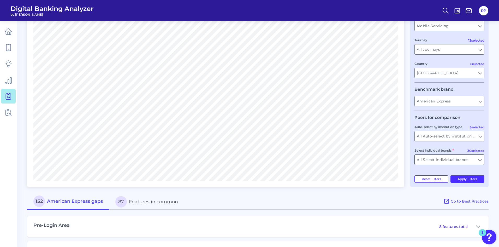
click at [455, 160] on input "All Select individual brands" at bounding box center [449, 159] width 69 height 10
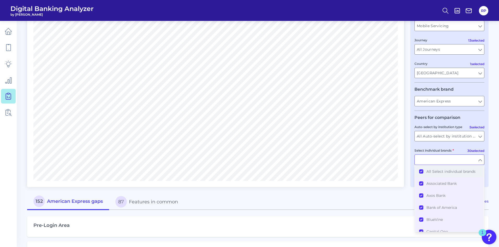
click at [446, 172] on span "All Select individual brands" at bounding box center [450, 171] width 49 height 5
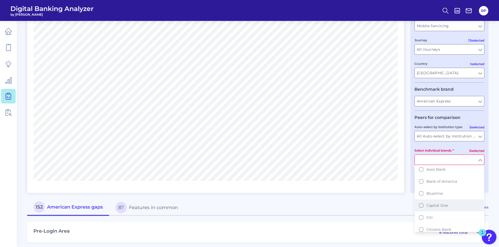
scroll to position [0, 0]
click at [443, 207] on span "Bank of America" at bounding box center [441, 207] width 31 height 5
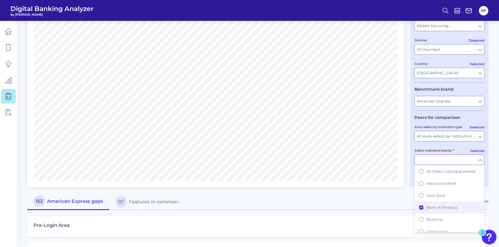
click at [387, 202] on div "152 American Express gaps 87 Features in common" at bounding box center [235, 201] width 416 height 16
type input "Bank of America"
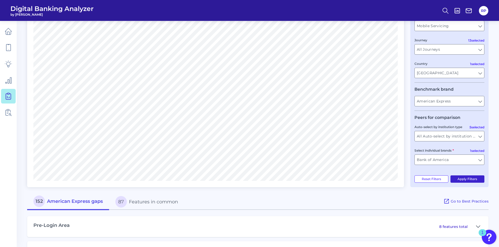
click at [461, 180] on button "Apply Filters" at bounding box center [467, 178] width 34 height 7
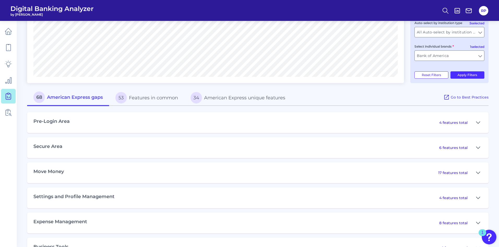
scroll to position [169, 0]
click at [476, 148] on icon at bounding box center [478, 147] width 4 height 6
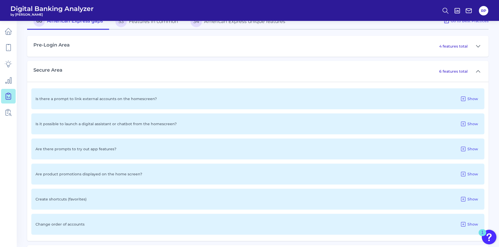
scroll to position [274, 0]
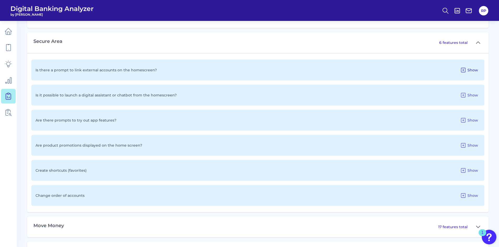
click at [472, 70] on span "Show" at bounding box center [472, 70] width 11 height 5
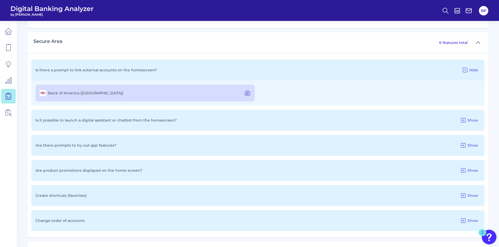
click at [250, 94] on icon at bounding box center [247, 93] width 5 height 4
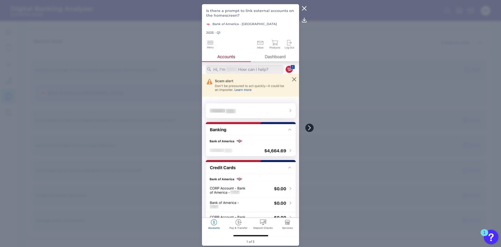
click at [310, 126] on icon at bounding box center [309, 127] width 5 height 5
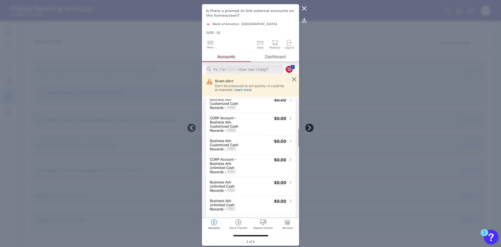
click at [310, 126] on icon at bounding box center [309, 127] width 5 height 5
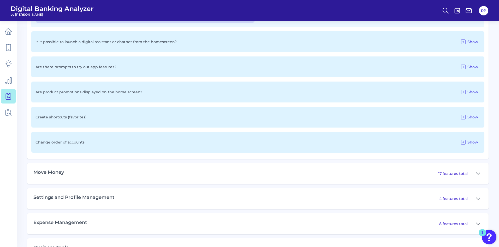
scroll to position [404, 0]
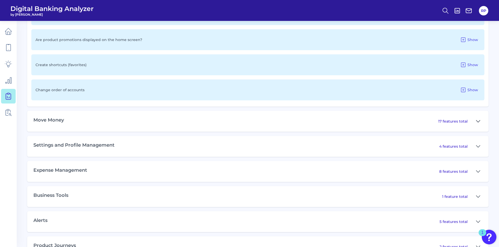
click at [478, 121] on icon at bounding box center [478, 121] width 4 height 2
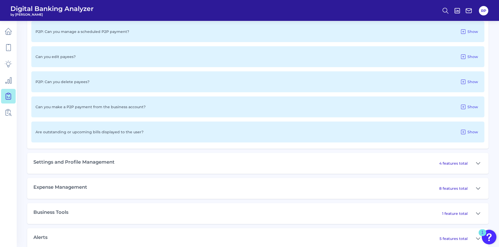
scroll to position [932, 0]
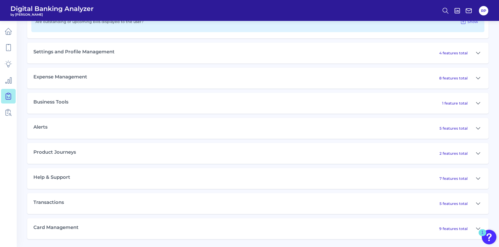
click at [126, 107] on div "Business Tools 1 feature total" at bounding box center [257, 103] width 461 height 21
click at [459, 104] on p "1 feature total" at bounding box center [455, 103] width 26 height 5
click at [480, 104] on icon at bounding box center [478, 103] width 4 height 6
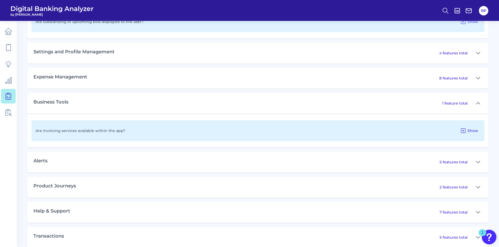
click at [468, 130] on span "Show" at bounding box center [472, 130] width 11 height 5
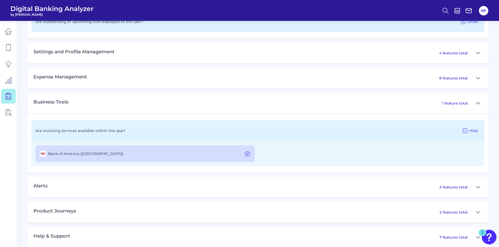
click at [62, 153] on label "Bank of America (US)" at bounding box center [85, 153] width 75 height 5
click at [249, 154] on icon at bounding box center [247, 153] width 6 height 6
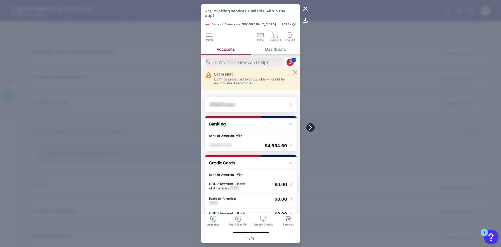
click at [311, 127] on icon at bounding box center [310, 127] width 5 height 5
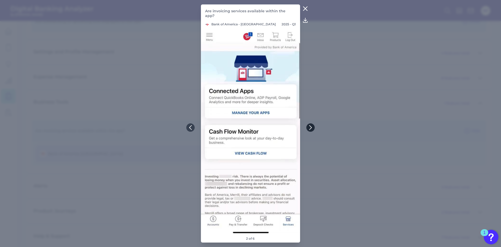
click at [311, 127] on icon at bounding box center [310, 127] width 2 height 4
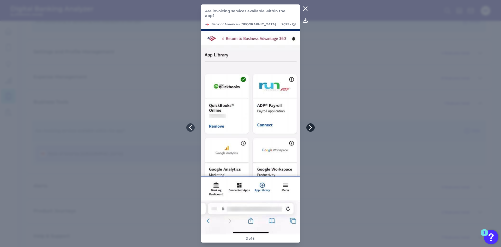
click at [311, 127] on icon at bounding box center [310, 127] width 2 height 4
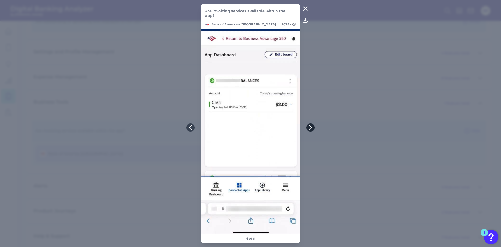
click at [311, 127] on icon at bounding box center [310, 127] width 2 height 4
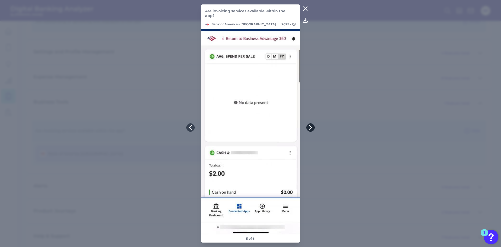
click at [311, 127] on icon at bounding box center [310, 127] width 2 height 4
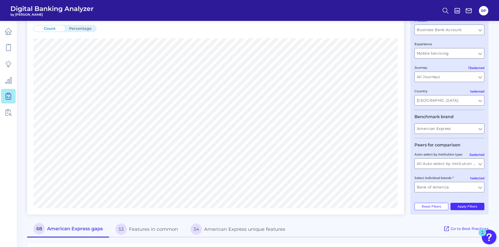
scroll to position [0, 0]
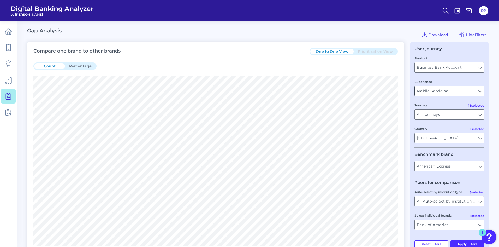
click at [462, 86] on div "Mobile Servicing Mobile Servicing" at bounding box center [449, 91] width 70 height 10
click at [462, 88] on input "Mobile Servicing" at bounding box center [449, 91] width 69 height 10
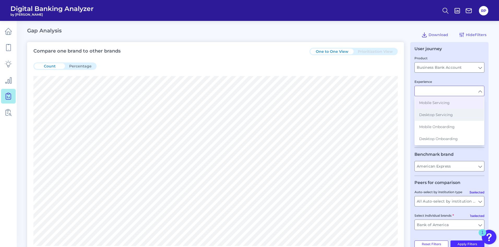
click at [439, 111] on button "Desktop Servicing" at bounding box center [449, 115] width 69 height 12
type input "Desktop Servicing"
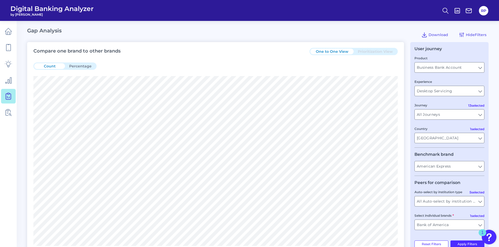
type input "All Select individual brands"
click at [448, 94] on input "Desktop Servicing" at bounding box center [449, 91] width 69 height 10
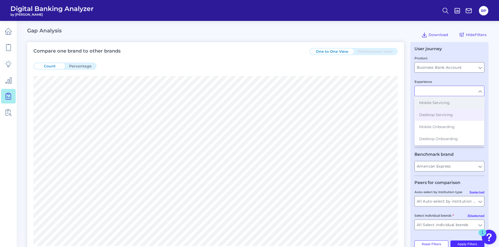
click at [445, 103] on span "Mobile Servicing" at bounding box center [434, 102] width 31 height 5
type input "Mobile Servicing"
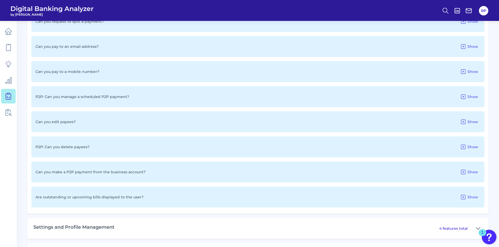
scroll to position [913, 0]
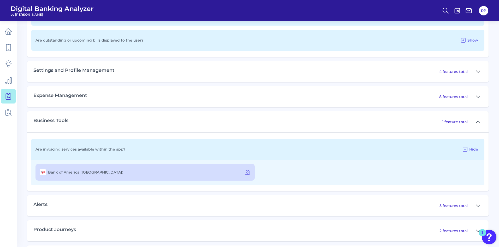
click at [478, 71] on icon at bounding box center [478, 71] width 4 height 6
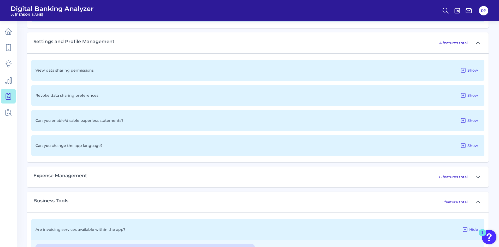
scroll to position [1018, 0]
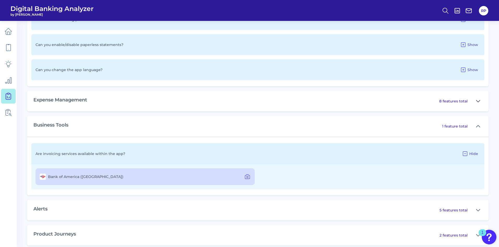
click at [479, 102] on icon at bounding box center [478, 101] width 4 height 2
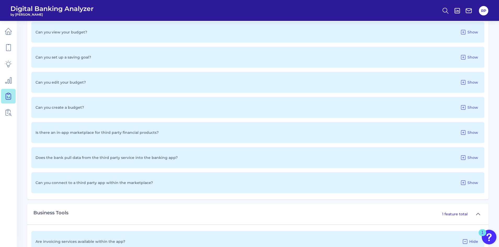
scroll to position [1148, 0]
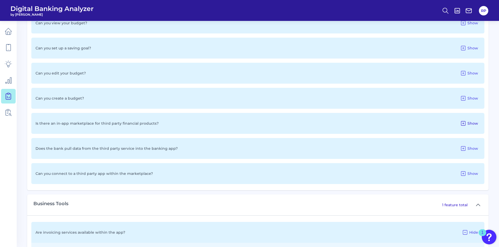
click at [473, 124] on span "Show" at bounding box center [472, 123] width 11 height 5
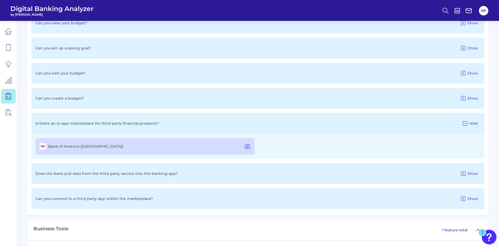
click at [247, 146] on icon at bounding box center [248, 147] width 2 height 2
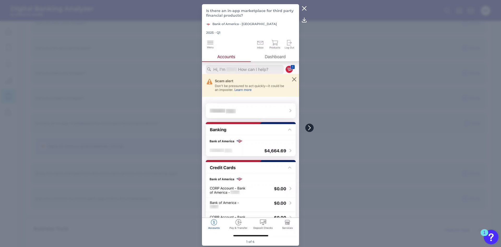
click at [312, 125] on button at bounding box center [309, 127] width 8 height 8
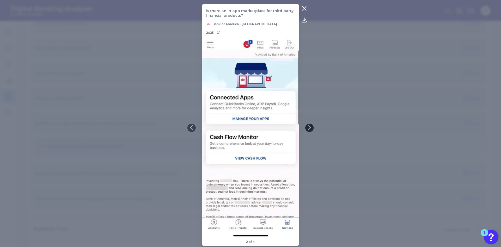
click at [312, 126] on button at bounding box center [309, 127] width 8 height 8
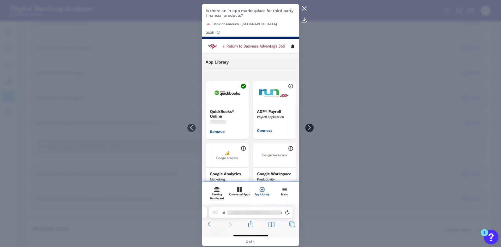
click at [312, 126] on button at bounding box center [309, 127] width 8 height 8
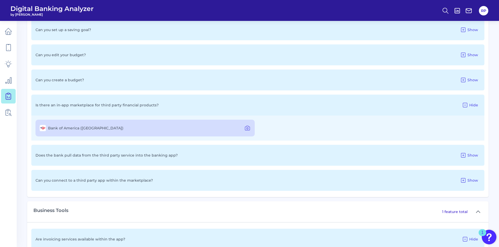
scroll to position [1200, 0]
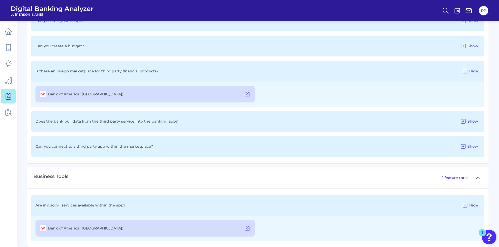
click at [475, 122] on span "Show" at bounding box center [472, 121] width 11 height 5
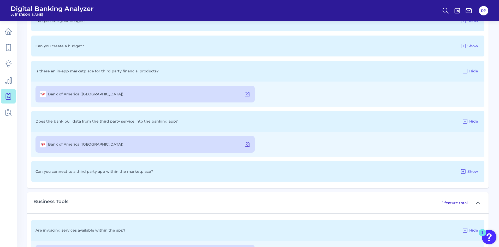
click at [250, 145] on icon at bounding box center [247, 144] width 6 height 6
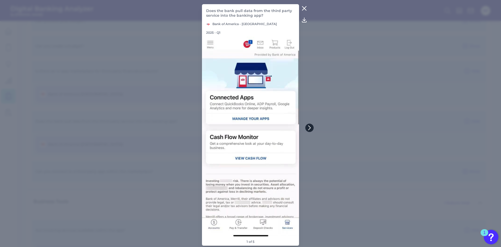
click at [309, 128] on icon at bounding box center [309, 127] width 5 height 5
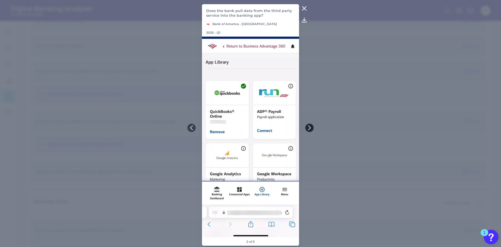
click at [309, 128] on icon at bounding box center [309, 127] width 5 height 5
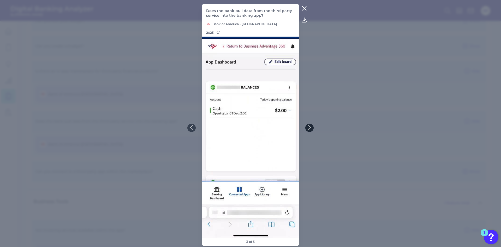
click at [309, 128] on icon at bounding box center [309, 127] width 5 height 5
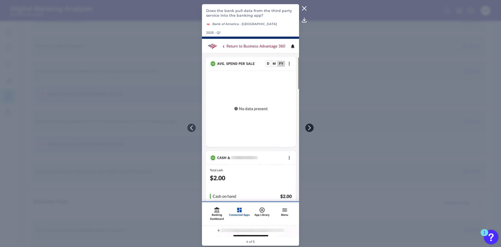
click at [309, 128] on icon at bounding box center [309, 127] width 5 height 5
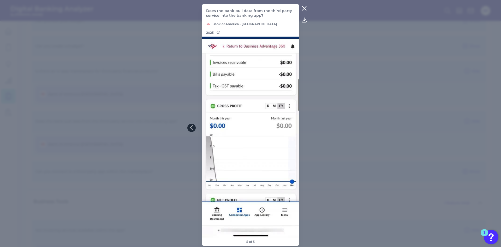
click at [192, 129] on icon at bounding box center [191, 127] width 2 height 4
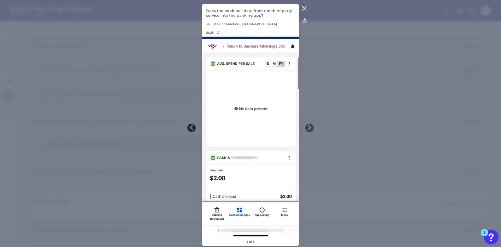
click at [192, 129] on icon at bounding box center [191, 127] width 2 height 4
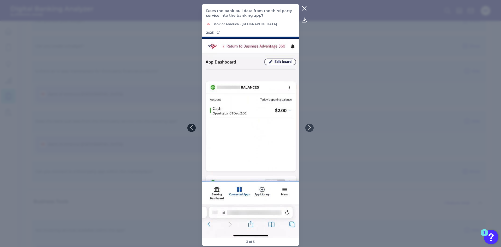
click at [192, 129] on icon at bounding box center [191, 127] width 2 height 4
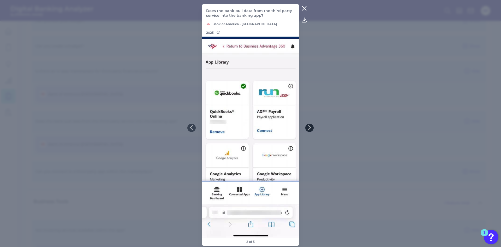
click at [313, 129] on button at bounding box center [309, 127] width 8 height 8
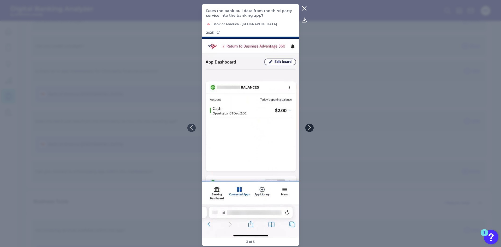
click at [313, 129] on button at bounding box center [309, 127] width 8 height 8
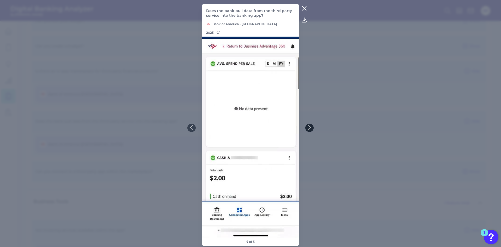
click at [312, 129] on icon at bounding box center [309, 127] width 5 height 5
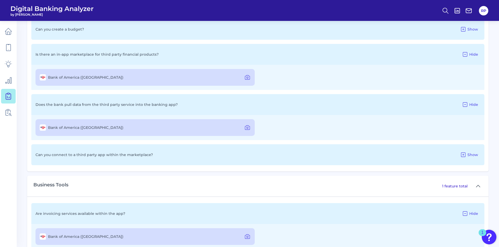
scroll to position [1226, 0]
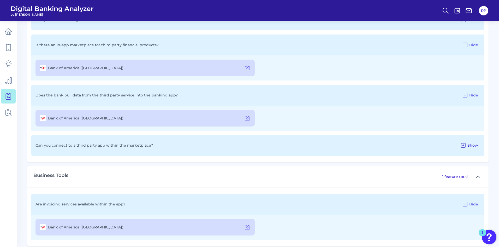
click at [476, 145] on span "Show" at bounding box center [472, 145] width 11 height 5
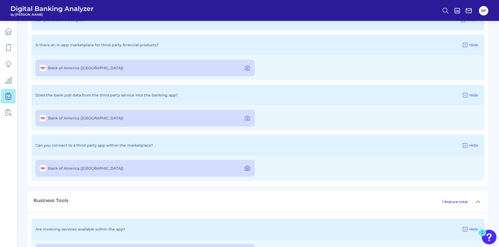
click at [249, 168] on icon at bounding box center [247, 168] width 6 height 6
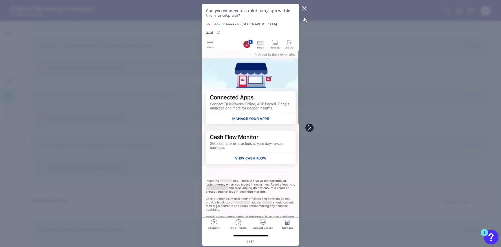
click at [310, 129] on icon at bounding box center [309, 127] width 5 height 5
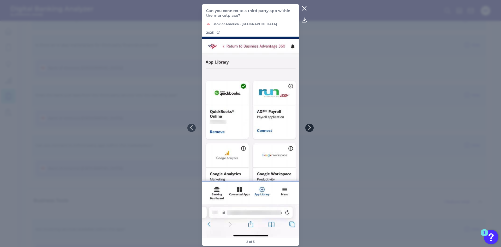
click at [310, 129] on icon at bounding box center [309, 127] width 5 height 5
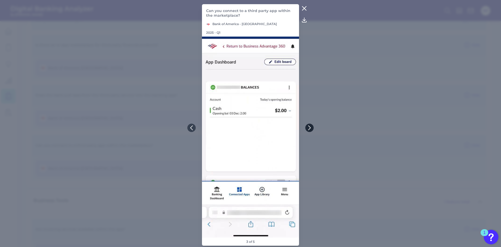
click at [310, 129] on icon at bounding box center [309, 127] width 5 height 5
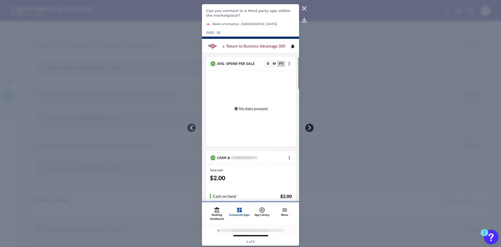
click at [310, 129] on icon at bounding box center [309, 127] width 5 height 5
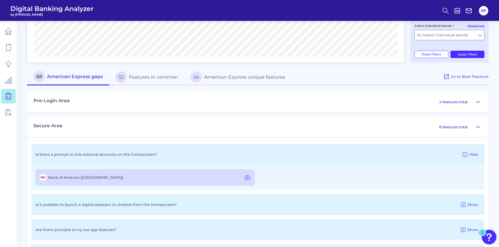
scroll to position [157, 0]
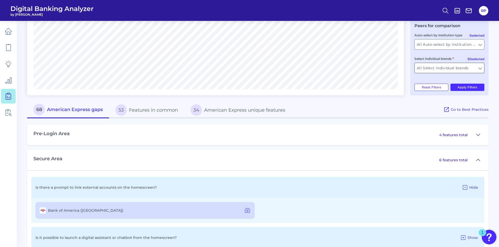
click at [464, 70] on input "All Select individual brands" at bounding box center [449, 68] width 69 height 10
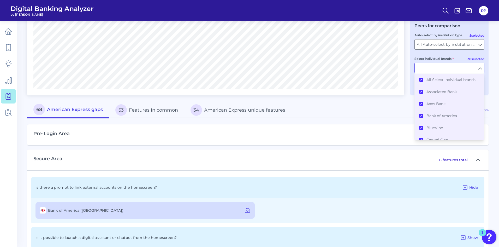
click at [393, 102] on div "68 American Express gaps 53 Features in common 34 American Express unique featu…" at bounding box center [235, 110] width 416 height 16
type input "All Select individual brands"
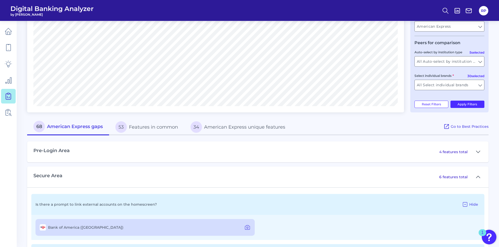
scroll to position [130, 0]
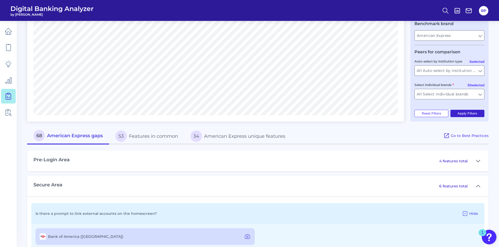
click at [463, 114] on button "Apply Filters" at bounding box center [467, 113] width 34 height 7
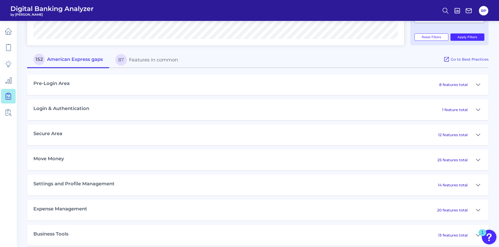
scroll to position [209, 0]
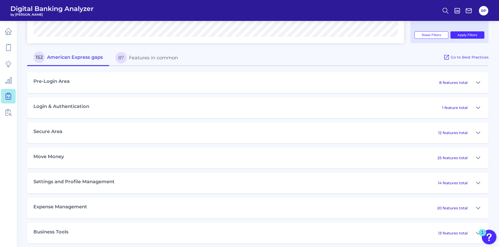
click at [160, 59] on button "87 Features in common" at bounding box center [146, 57] width 75 height 17
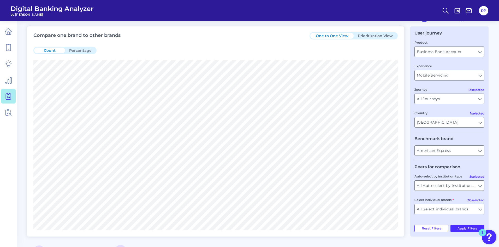
scroll to position [0, 0]
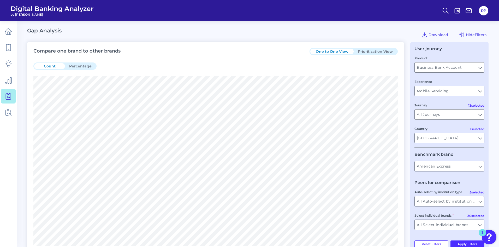
click at [375, 50] on button "Prioritization View" at bounding box center [375, 52] width 43 height 6
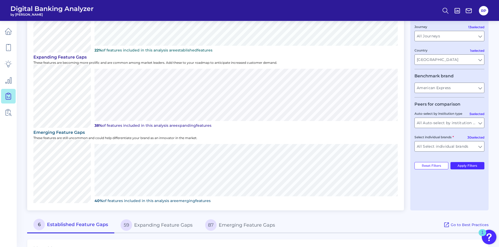
scroll to position [150, 0]
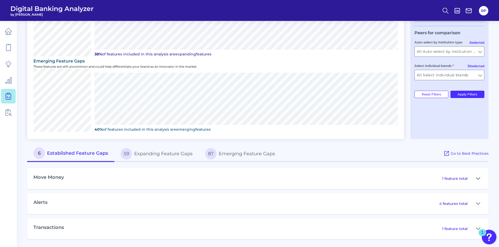
click at [480, 176] on icon at bounding box center [478, 178] width 4 height 6
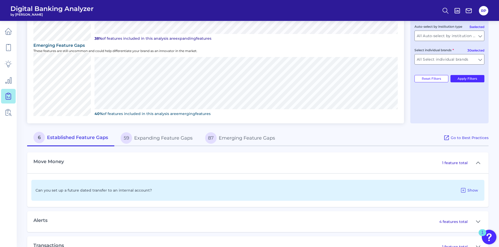
scroll to position [183, 0]
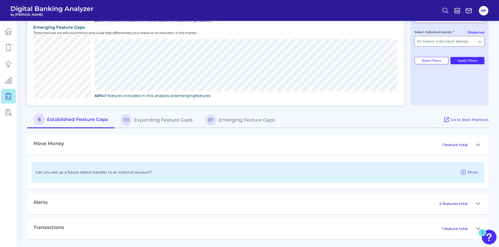
click at [479, 203] on icon at bounding box center [478, 203] width 4 height 6
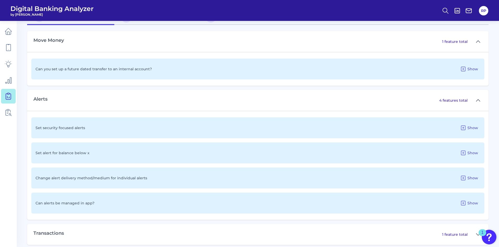
scroll to position [288, 0]
click at [477, 202] on span "Show" at bounding box center [472, 201] width 11 height 5
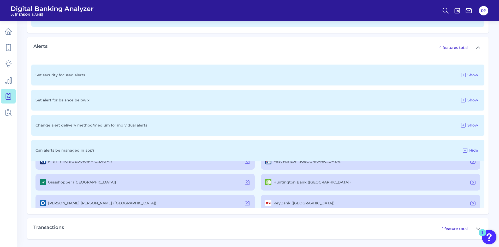
scroll to position [104, 0]
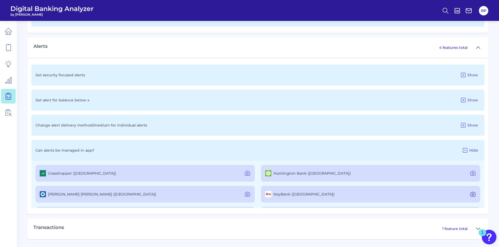
click at [470, 195] on icon at bounding box center [473, 194] width 6 height 6
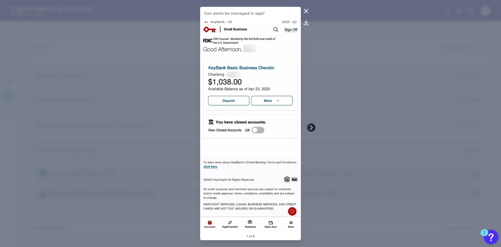
click at [314, 126] on button at bounding box center [311, 127] width 8 height 8
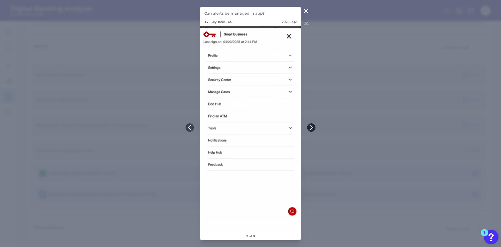
click at [314, 126] on button at bounding box center [311, 127] width 8 height 8
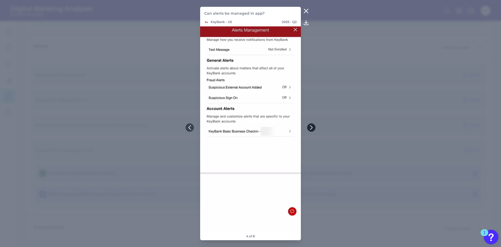
click at [314, 126] on button at bounding box center [311, 127] width 8 height 8
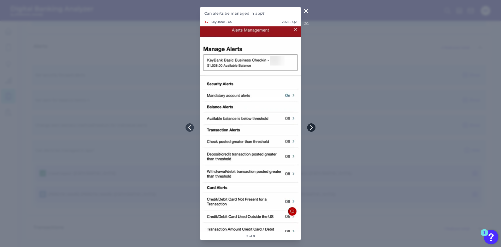
click at [314, 126] on button at bounding box center [311, 127] width 8 height 8
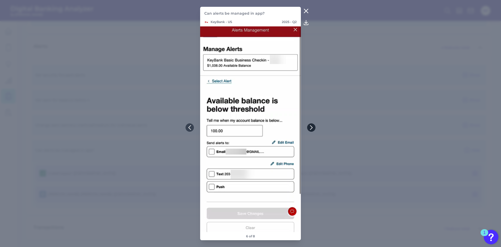
click at [313, 126] on icon at bounding box center [311, 127] width 5 height 5
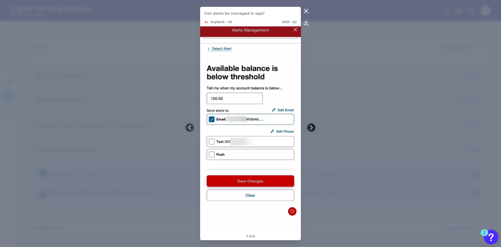
click at [313, 126] on icon at bounding box center [311, 127] width 5 height 5
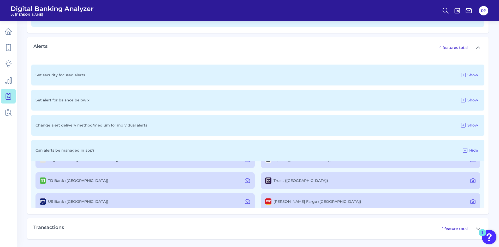
scroll to position [249, 0]
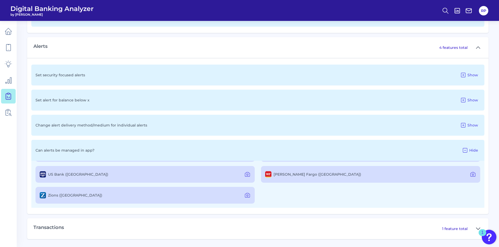
click at [475, 227] on button at bounding box center [478, 228] width 8 height 8
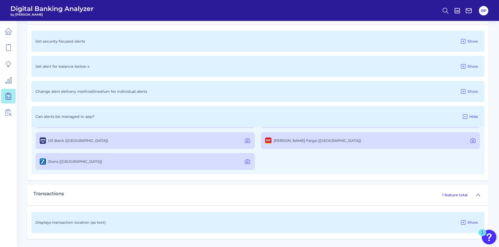
scroll to position [242, 0]
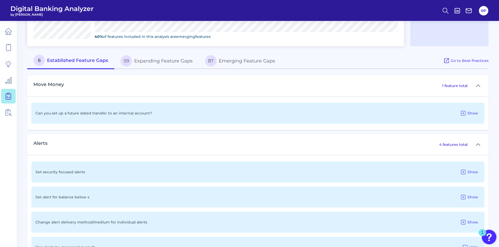
click at [164, 60] on button "59 Expanding Feature Gaps" at bounding box center [156, 60] width 85 height 17
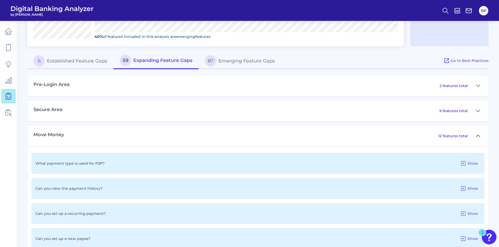
click at [478, 135] on icon at bounding box center [478, 136] width 4 height 6
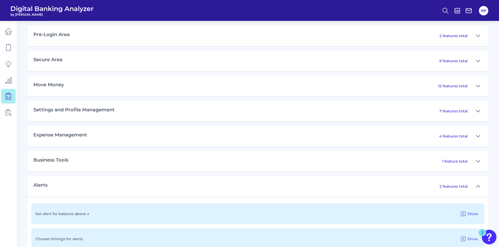
scroll to position [373, 0]
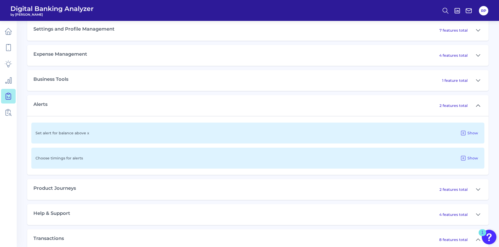
click at [479, 106] on icon at bounding box center [478, 105] width 4 height 6
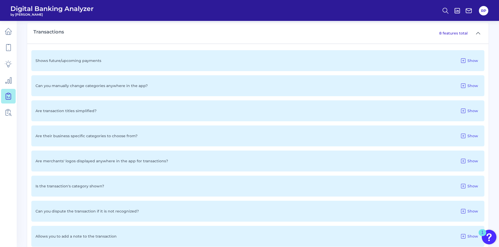
scroll to position [529, 0]
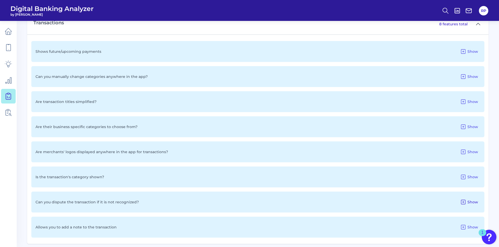
click at [471, 204] on button "Show" at bounding box center [469, 202] width 22 height 8
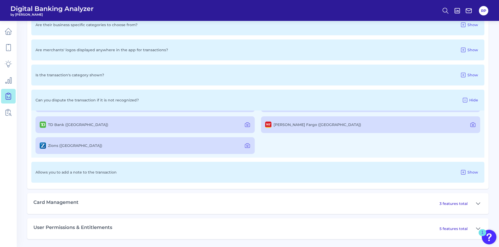
scroll to position [82, 0]
drag, startPoint x: 470, startPoint y: 124, endPoint x: 458, endPoint y: 128, distance: 12.5
click at [470, 124] on icon at bounding box center [473, 124] width 6 height 6
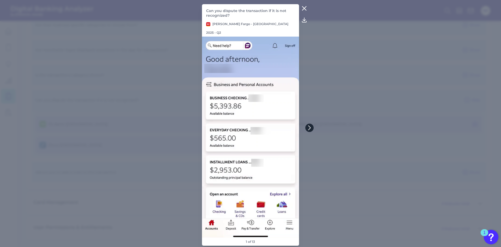
click at [311, 128] on icon at bounding box center [309, 127] width 5 height 5
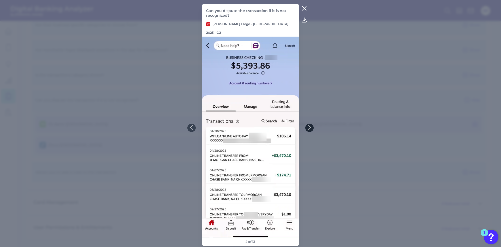
click at [311, 128] on icon at bounding box center [309, 127] width 5 height 5
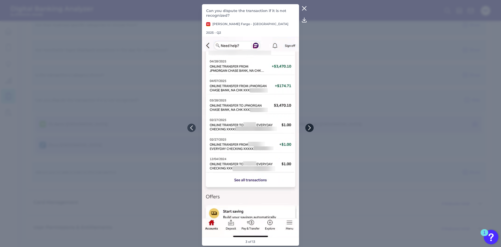
click at [311, 128] on icon at bounding box center [309, 127] width 5 height 5
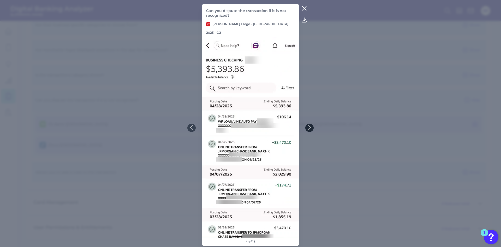
click at [311, 128] on icon at bounding box center [309, 127] width 5 height 5
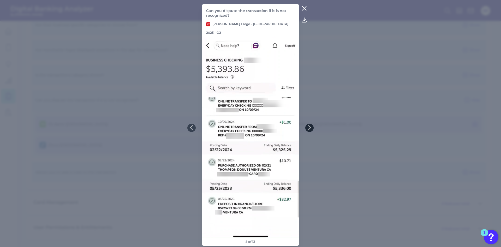
click at [311, 128] on icon at bounding box center [309, 127] width 2 height 4
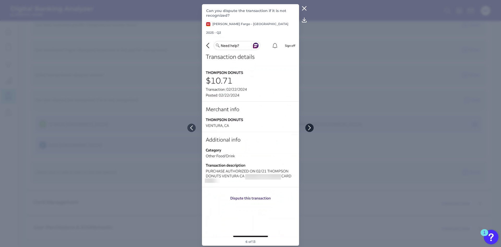
click at [311, 128] on icon at bounding box center [309, 127] width 2 height 4
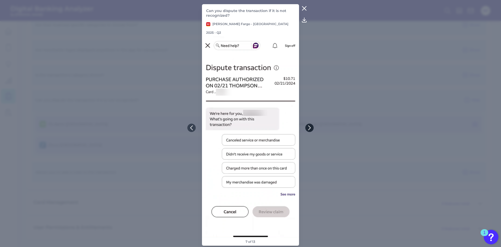
click at [310, 128] on icon at bounding box center [309, 127] width 2 height 4
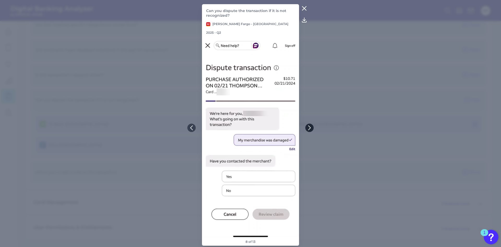
click at [310, 128] on icon at bounding box center [309, 127] width 2 height 4
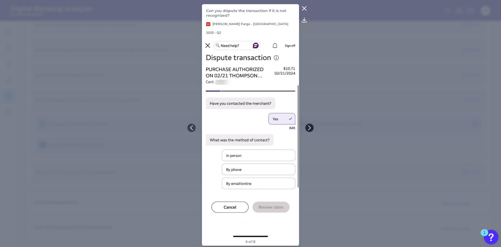
click at [310, 128] on icon at bounding box center [309, 127] width 2 height 4
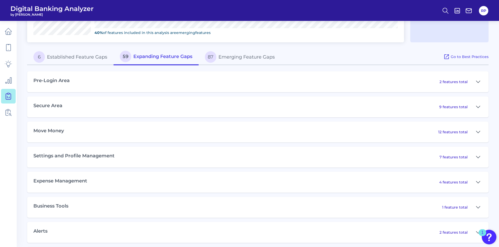
scroll to position [240, 0]
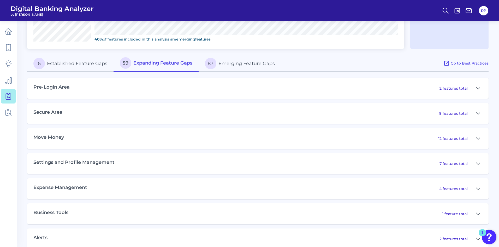
click at [254, 68] on button "87 Emerging Feature Gaps" at bounding box center [240, 63] width 82 height 17
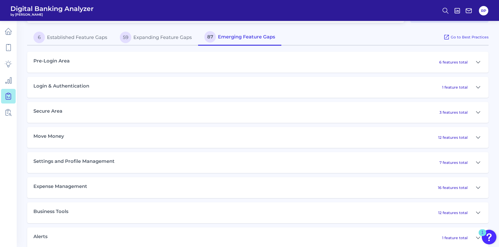
scroll to position [318, 0]
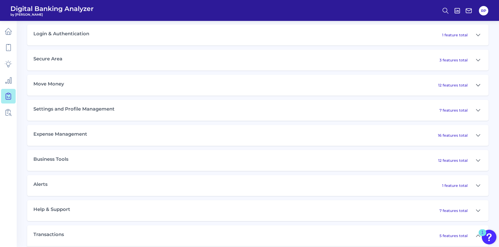
click at [479, 86] on icon at bounding box center [478, 85] width 4 height 6
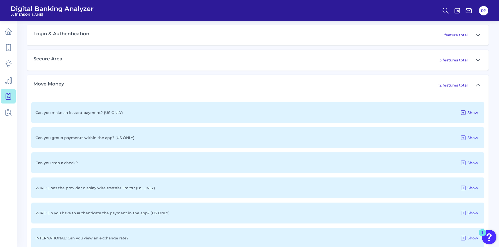
click at [473, 114] on span "Show" at bounding box center [472, 112] width 11 height 5
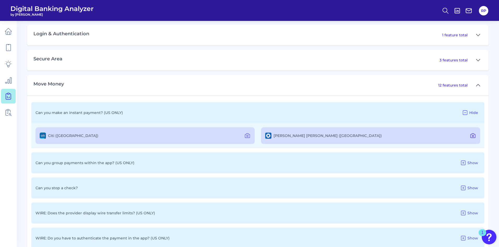
click at [472, 136] on icon at bounding box center [473, 135] width 6 height 6
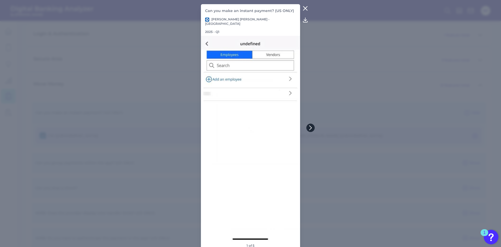
click at [312, 128] on icon at bounding box center [310, 127] width 2 height 4
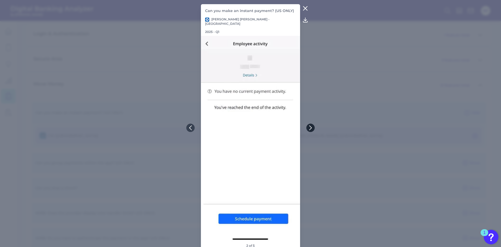
click at [312, 128] on icon at bounding box center [310, 127] width 2 height 4
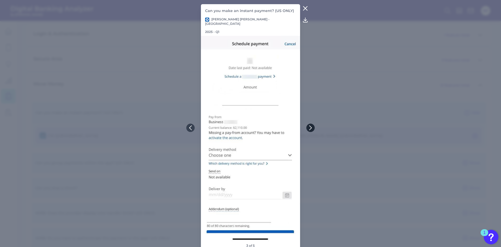
click at [312, 128] on icon at bounding box center [310, 127] width 2 height 4
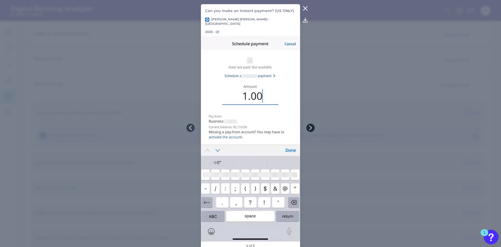
click at [312, 128] on icon at bounding box center [310, 127] width 2 height 4
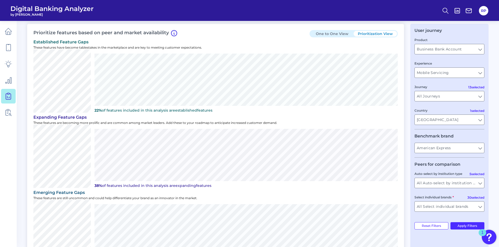
scroll to position [0, 0]
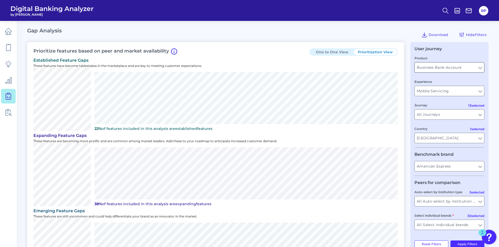
click at [476, 65] on input "Business Bank Account" at bounding box center [449, 67] width 69 height 10
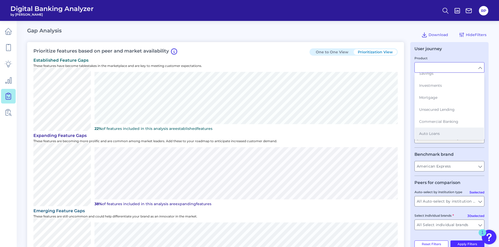
scroll to position [59, 0]
click at [449, 131] on span "Business and Commercial Cards" at bounding box center [448, 133] width 59 height 5
type input "Business and Commercial Cards"
type input "All Countries"
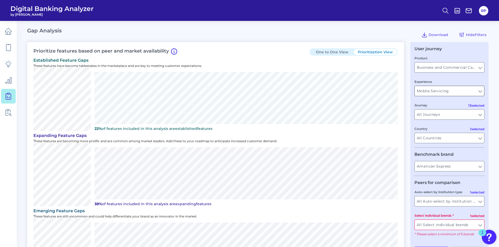
click at [479, 90] on input "Mobile Servicing" at bounding box center [449, 91] width 69 height 10
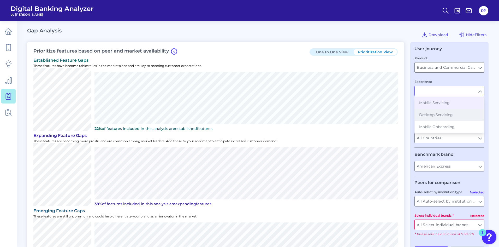
click at [458, 112] on button "Desktop Servicing" at bounding box center [449, 115] width 69 height 12
type input "Desktop Servicing"
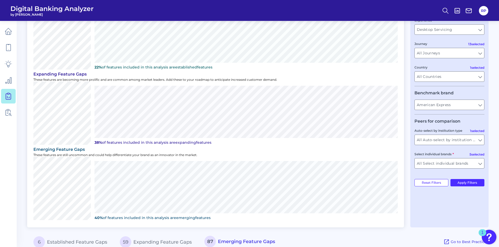
scroll to position [52, 0]
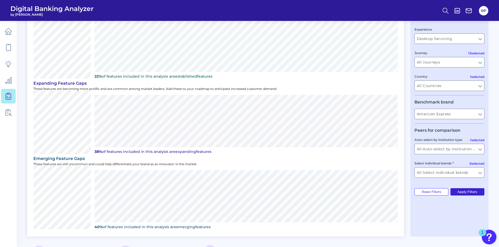
click at [470, 189] on button "Apply Filters" at bounding box center [467, 191] width 34 height 7
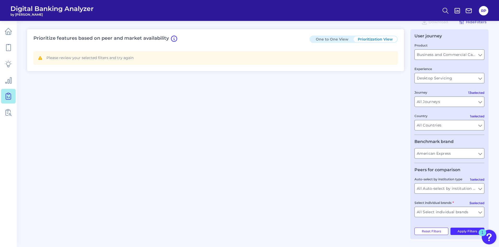
scroll to position [0, 0]
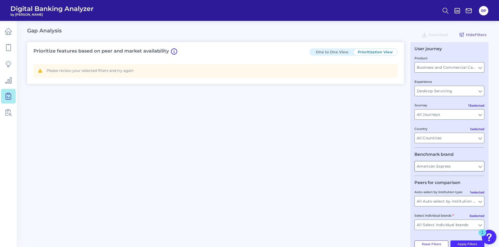
click at [482, 164] on input "American Express" at bounding box center [449, 166] width 69 height 10
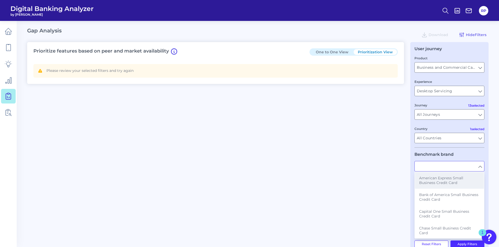
click at [457, 178] on span "American Express Small Business Credit Card" at bounding box center [449, 179] width 61 height 9
type input "American Express Small Business Credit Card"
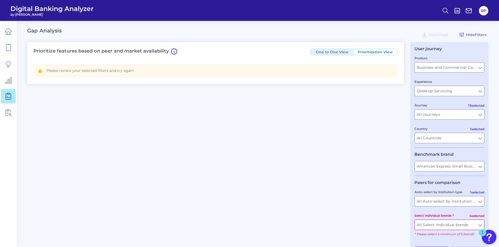
click at [370, 172] on div "Prioritize features based on peer and market availability One to One View Prior…" at bounding box center [257, 150] width 461 height 216
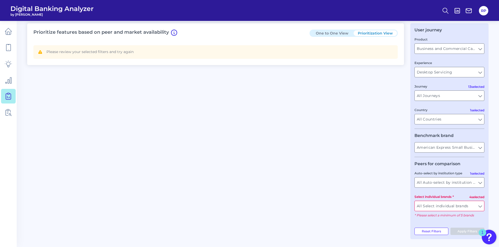
click at [463, 208] on input "All Select individual brands" at bounding box center [449, 206] width 69 height 10
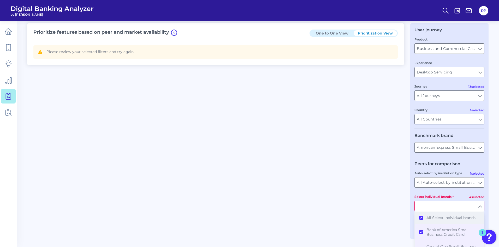
click at [444, 218] on span "All Select individual brands" at bounding box center [450, 217] width 49 height 5
click at [446, 216] on span "All Select individual brands" at bounding box center [450, 217] width 49 height 5
click at [380, 203] on div "Prioritize features based on peer and market availability One to One View Prior…" at bounding box center [257, 131] width 461 height 216
type input "All Select individual brands"
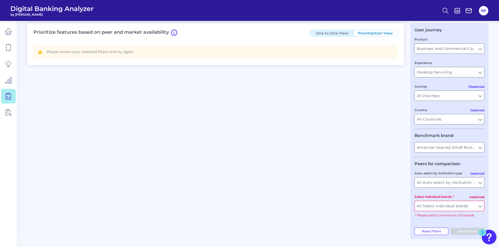
click at [479, 205] on input "All Select individual brands" at bounding box center [449, 206] width 69 height 10
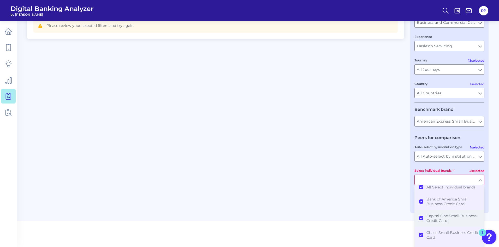
scroll to position [0, 0]
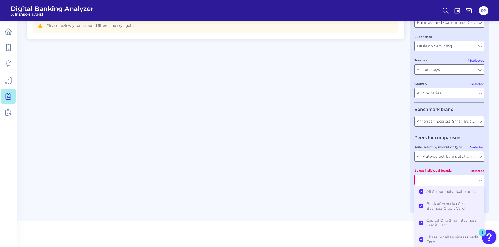
click at [381, 173] on div "Prioritize features based on peer and market availability One to One View Prior…" at bounding box center [257, 105] width 461 height 216
type input "All Select individual brands"
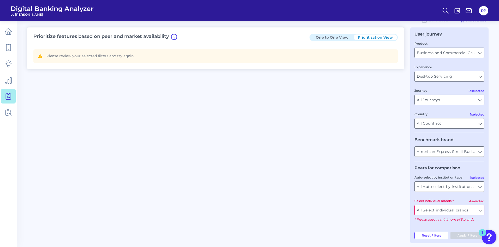
scroll to position [19, 0]
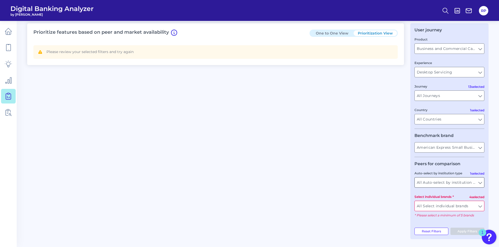
click at [449, 186] on input "All Auto-select by institution types" at bounding box center [449, 182] width 69 height 10
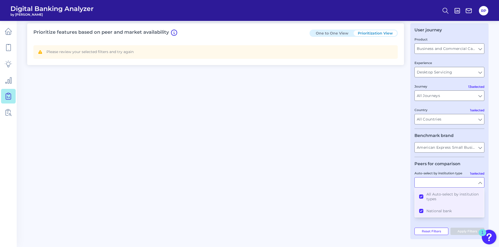
drag, startPoint x: 364, startPoint y: 189, endPoint x: 435, endPoint y: 197, distance: 70.9
click at [365, 189] on div "Prioritize features based on peer and market availability One to One View Prior…" at bounding box center [257, 131] width 461 height 216
type input "All Auto-select by institution types"
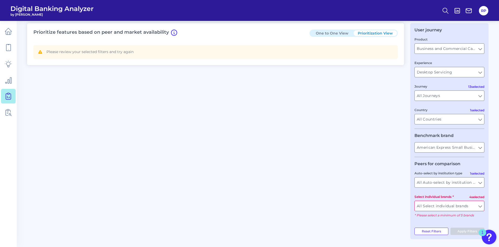
click at [438, 198] on label "Select individual brands" at bounding box center [433, 196] width 39 height 4
click at [438, 201] on input "All Select individual brands" at bounding box center [449, 206] width 69 height 10
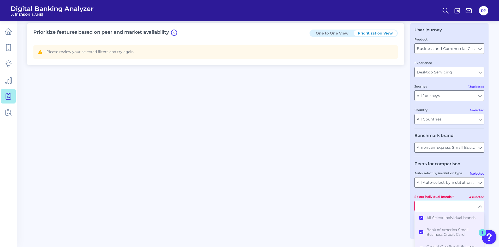
click at [441, 201] on input "Select individual brands" at bounding box center [449, 206] width 69 height 10
type input "All Select individual brands"
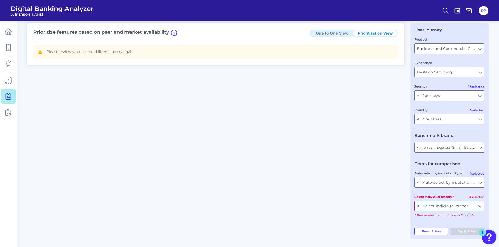
click at [438, 206] on input "All Select individual brands" at bounding box center [449, 206] width 69 height 10
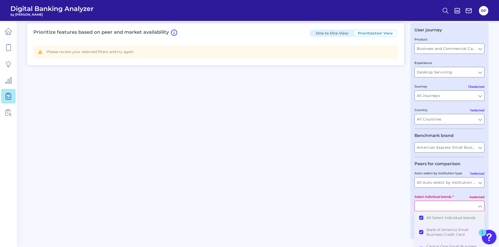
click at [440, 218] on span "All Select individual brands" at bounding box center [450, 217] width 49 height 5
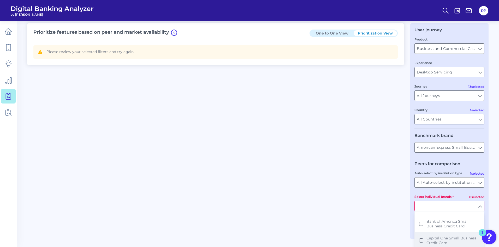
scroll to position [13, 0]
click at [450, 235] on span "Capital One Small Business Credit Card" at bounding box center [452, 235] width 53 height 9
click at [371, 210] on div "Prioritize features based on peer and market availability One to One View Prior…" at bounding box center [257, 131] width 461 height 216
type input "Capital One Small Business Credit Card"
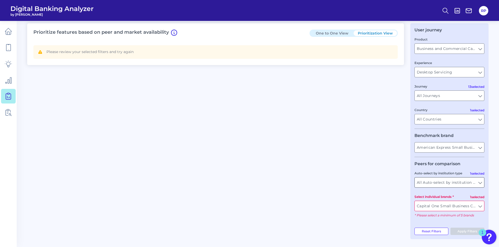
click at [455, 181] on input "All Auto-select by institution types" at bounding box center [449, 182] width 69 height 10
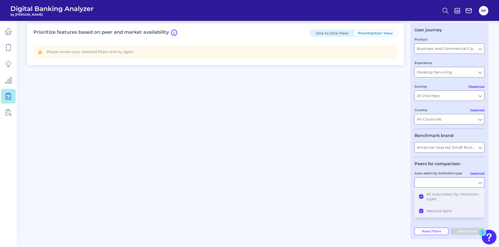
click at [446, 194] on span "All Auto-select by institution types" at bounding box center [452, 196] width 53 height 9
click at [444, 194] on span "All Auto-select by institution types" at bounding box center [452, 196] width 53 height 9
type input "All Select individual brands"
click at [395, 193] on div "Prioritize features based on peer and market availability One to One View Prior…" at bounding box center [257, 131] width 461 height 216
type input "All Auto-select by institution types"
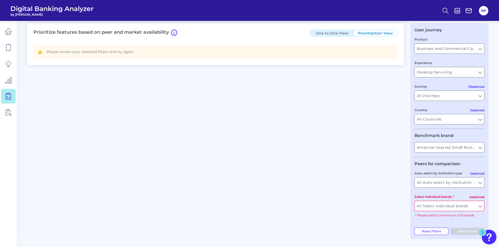
click at [474, 205] on input "All Select individual brands" at bounding box center [449, 206] width 69 height 10
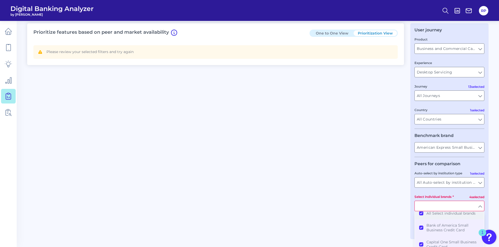
scroll to position [0, 0]
click at [428, 217] on span "All Select individual brands" at bounding box center [450, 217] width 49 height 5
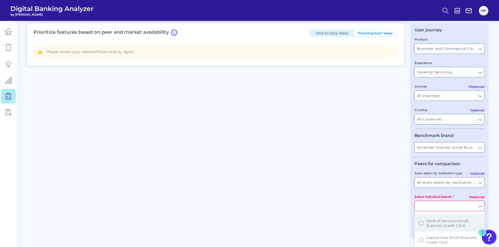
scroll to position [13, 0]
click at [442, 234] on span "Capital One Small Business Credit Card" at bounding box center [452, 235] width 53 height 9
click at [366, 215] on div "Prioritize features based on peer and market availability One to One View Prior…" at bounding box center [257, 131] width 461 height 216
type input "Capital One Small Business Credit Card"
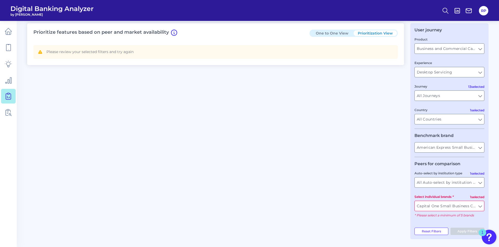
click at [338, 33] on button "One to One View" at bounding box center [331, 33] width 43 height 6
type input "American Express"
type input "All Select individual brands"
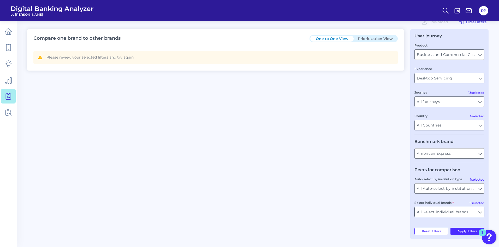
click at [455, 213] on input "All Select individual brands" at bounding box center [449, 212] width 69 height 10
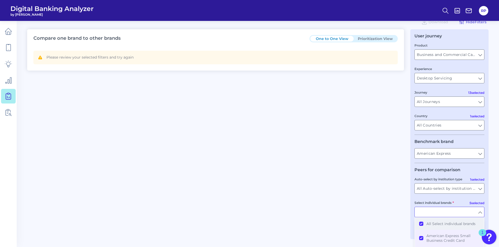
click at [447, 223] on span "All Select individual brands" at bounding box center [450, 223] width 49 height 5
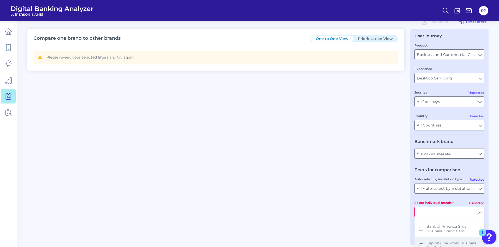
click at [447, 240] on button "Capital One Small Business Credit Card" at bounding box center [449, 245] width 69 height 17
click at [380, 215] on div "Compare one brand to other brands One to One View Prioritization View Please re…" at bounding box center [257, 134] width 461 height 210
type input "Capital One Small Business Credit Card"
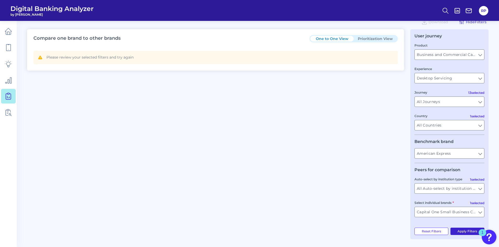
click at [474, 231] on button "Apply Filters" at bounding box center [467, 230] width 34 height 7
click at [450, 154] on input "American Express" at bounding box center [449, 153] width 69 height 10
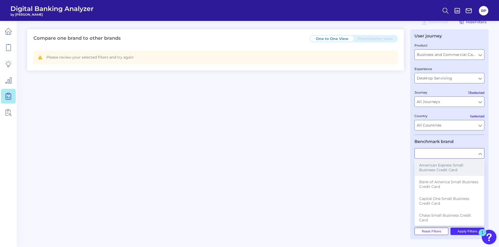
click at [451, 168] on span "American Express Small Business Credit Card" at bounding box center [449, 167] width 61 height 9
type input "American Express Small Business Credit Card"
type input "All Select individual brands"
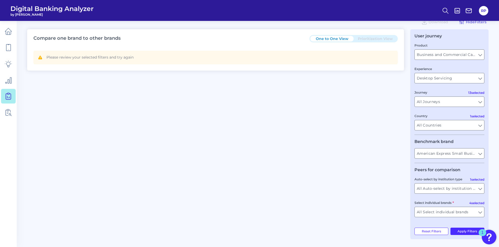
click at [355, 170] on div "Compare one brand to other brands One to One View Prioritization View Please re…" at bounding box center [257, 134] width 461 height 210
click at [458, 229] on button "Apply Filters" at bounding box center [467, 230] width 34 height 7
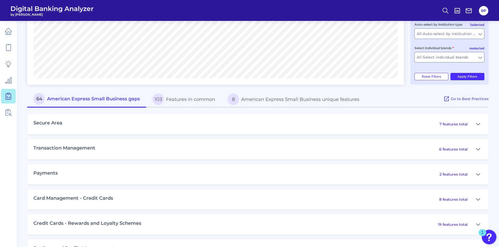
scroll to position [169, 0]
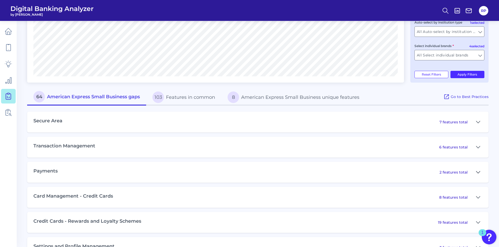
click at [479, 170] on icon at bounding box center [478, 172] width 4 height 6
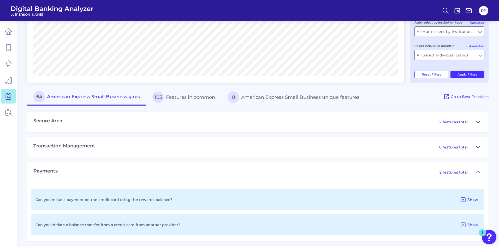
click at [472, 196] on button "Show" at bounding box center [469, 199] width 22 height 8
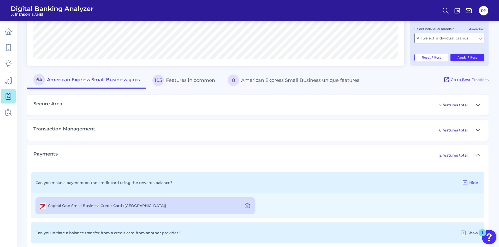
scroll to position [195, 0]
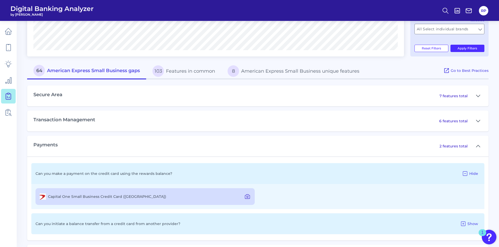
click at [246, 198] on icon at bounding box center [247, 196] width 6 height 6
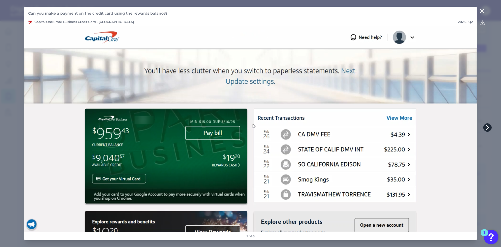
click at [487, 128] on icon at bounding box center [487, 127] width 5 height 5
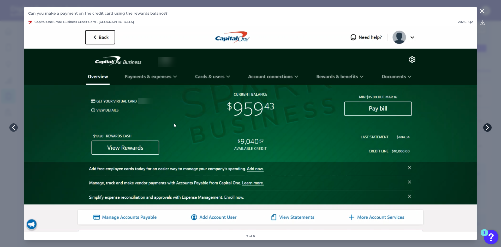
click at [487, 128] on icon at bounding box center [487, 127] width 5 height 5
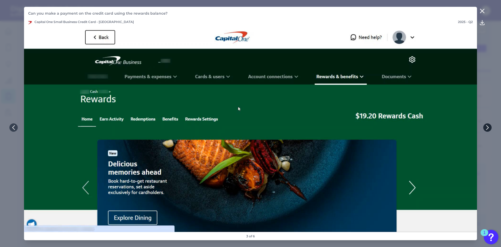
click at [487, 128] on icon at bounding box center [487, 127] width 5 height 5
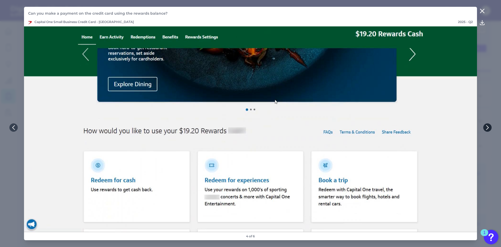
click at [486, 129] on icon at bounding box center [487, 127] width 5 height 5
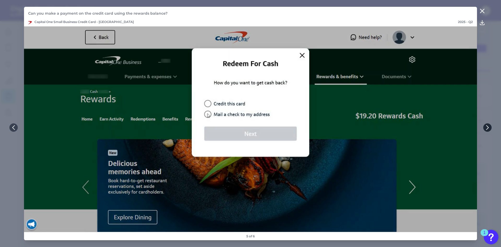
click at [486, 129] on icon at bounding box center [487, 127] width 5 height 5
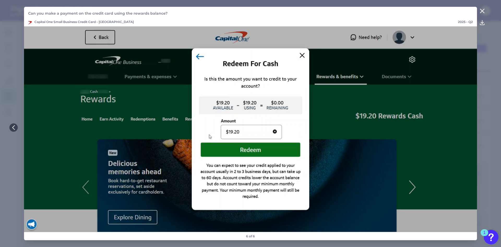
click at [483, 10] on icon at bounding box center [482, 11] width 6 height 6
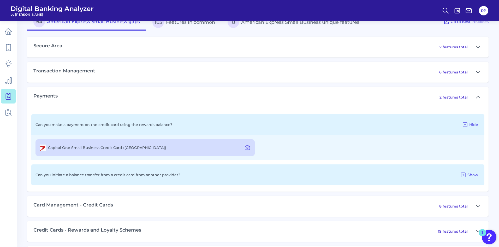
scroll to position [248, 0]
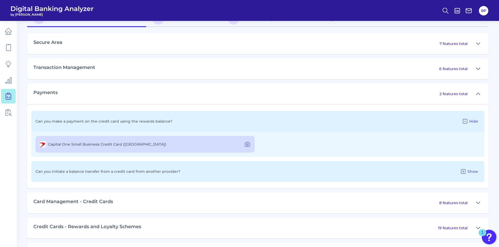
click at [479, 68] on icon at bounding box center [478, 68] width 4 height 6
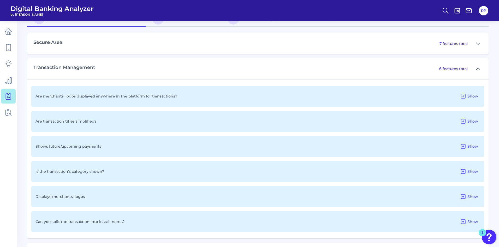
scroll to position [274, 0]
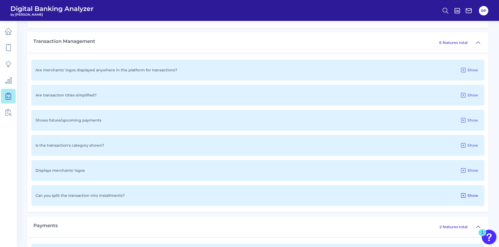
click at [469, 195] on span "Show" at bounding box center [472, 195] width 11 height 5
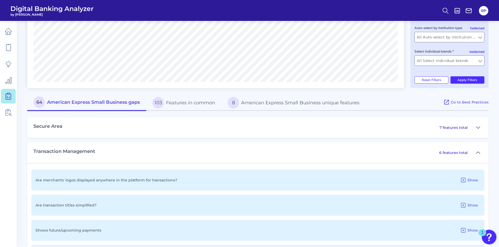
scroll to position [117, 0]
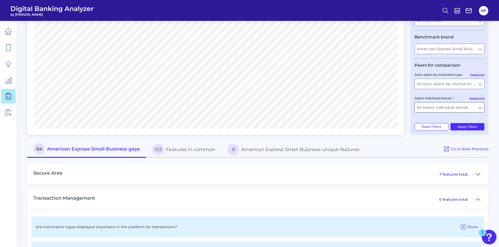
click at [480, 107] on input "All Select individual brands" at bounding box center [449, 107] width 69 height 10
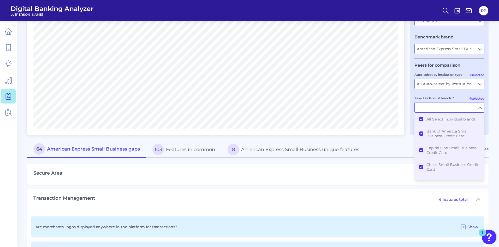
scroll to position [8, 0]
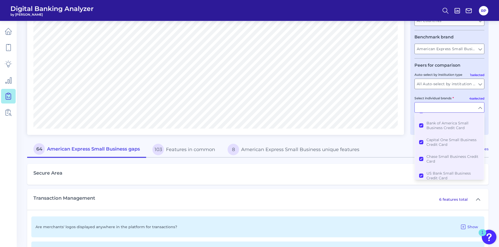
type input "All Select individual brands"
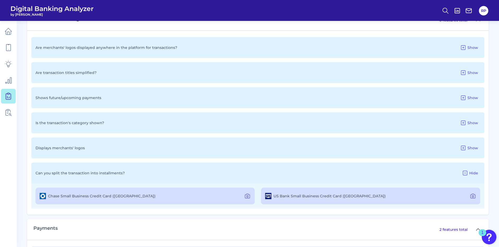
scroll to position [339, 0]
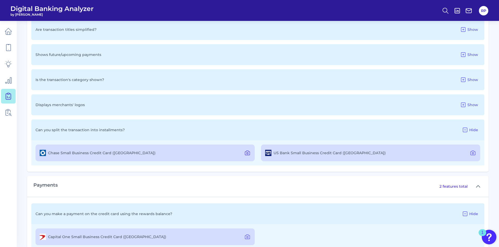
click at [246, 153] on icon at bounding box center [247, 153] width 6 height 6
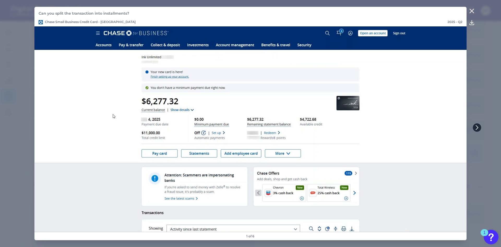
click at [479, 129] on icon at bounding box center [477, 127] width 5 height 5
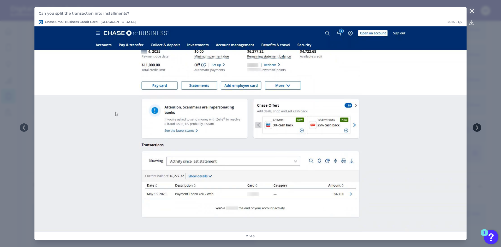
click at [479, 129] on icon at bounding box center [477, 127] width 5 height 5
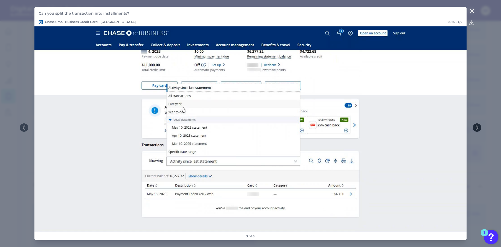
click at [479, 129] on icon at bounding box center [477, 127] width 5 height 5
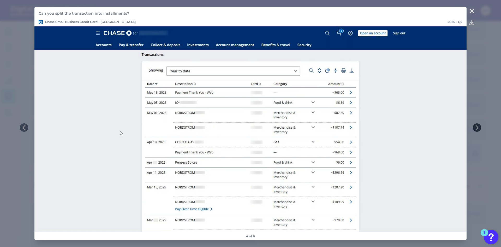
click at [479, 129] on icon at bounding box center [477, 127] width 5 height 5
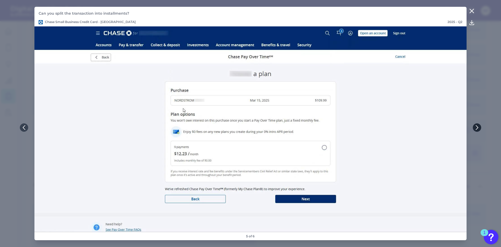
click at [479, 129] on icon at bounding box center [477, 127] width 5 height 5
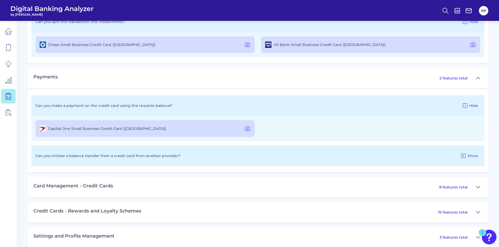
scroll to position [548, 0]
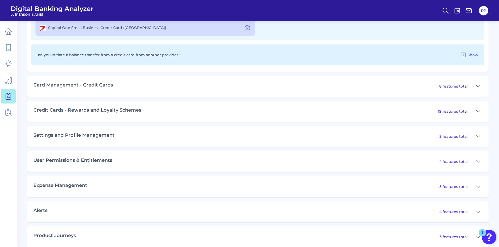
click at [176, 88] on div "Card Management - Credit Cards 8 features total" at bounding box center [257, 86] width 461 height 21
click at [476, 87] on button at bounding box center [478, 86] width 8 height 8
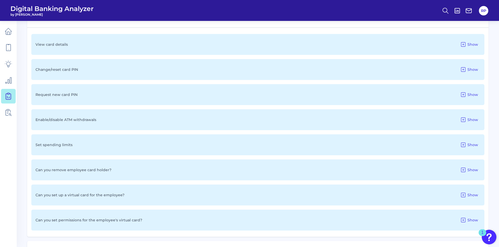
scroll to position [626, 0]
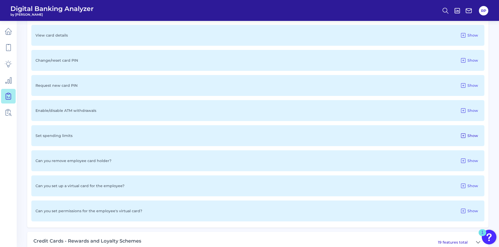
click at [469, 137] on span "Show" at bounding box center [472, 135] width 11 height 5
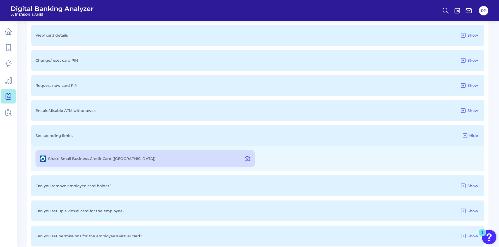
click at [247, 160] on icon at bounding box center [247, 158] width 5 height 4
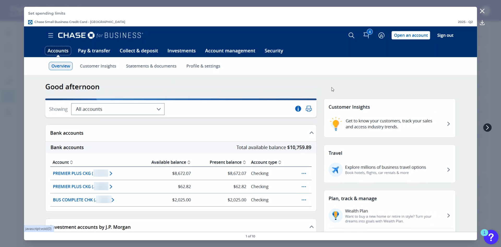
click at [487, 127] on icon at bounding box center [487, 127] width 5 height 5
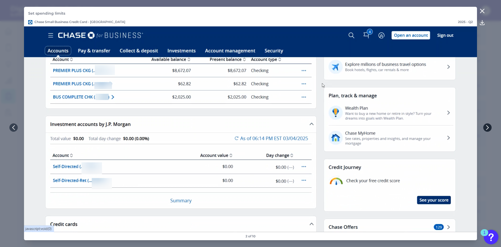
click at [487, 127] on icon at bounding box center [487, 127] width 5 height 5
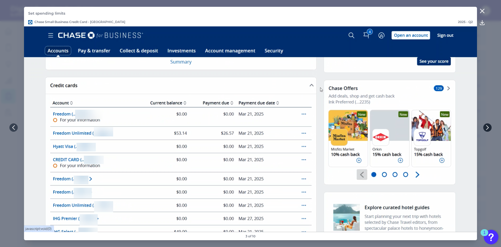
click at [487, 127] on icon at bounding box center [487, 127] width 5 height 5
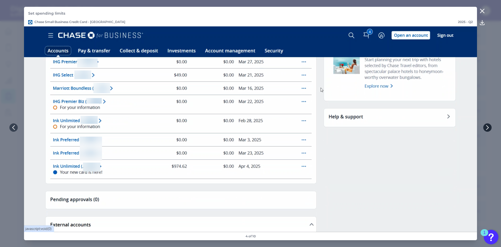
click at [487, 127] on icon at bounding box center [487, 127] width 5 height 5
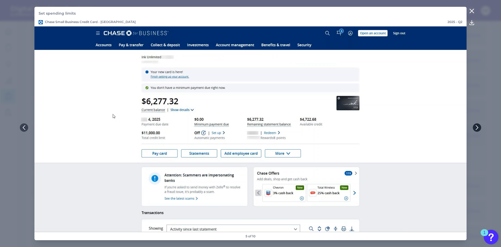
click at [480, 127] on button at bounding box center [477, 127] width 8 height 8
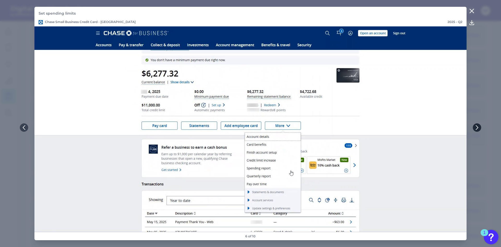
click at [480, 127] on button at bounding box center [477, 127] width 8 height 8
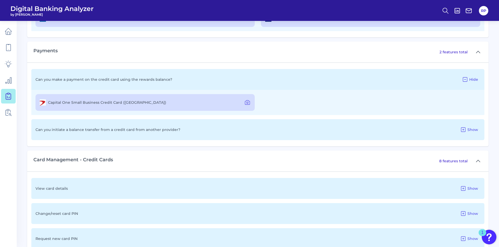
scroll to position [391, 0]
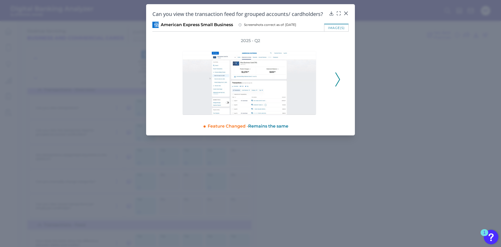
click at [341, 80] on div "2025 - Q2" at bounding box center [250, 76] width 196 height 77
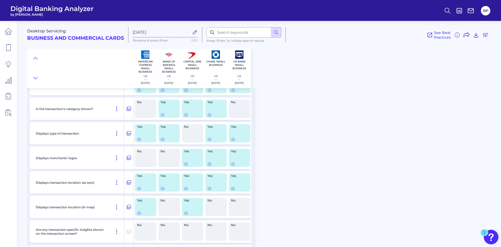
scroll to position [1383, 0]
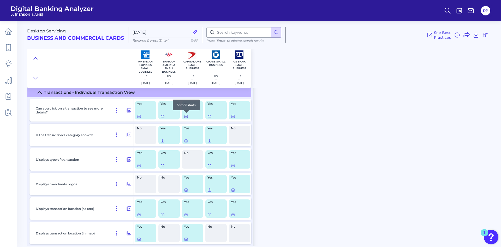
click at [186, 117] on icon at bounding box center [186, 116] width 1 height 1
click at [346, 100] on div "Desktop Servicing Business and Commercial Cards Sep 10 2025 Rename & press 'Ent…" at bounding box center [264, 131] width 474 height 229
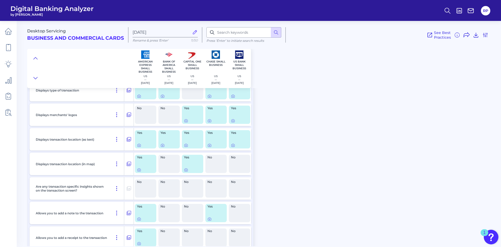
scroll to position [1461, 0]
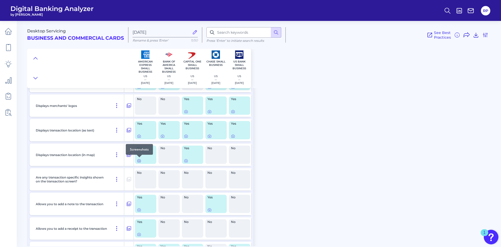
click at [140, 161] on icon at bounding box center [139, 160] width 4 height 4
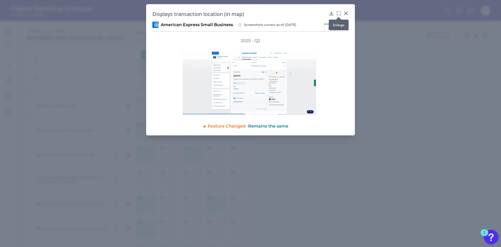
click at [339, 13] on icon at bounding box center [338, 13] width 5 height 5
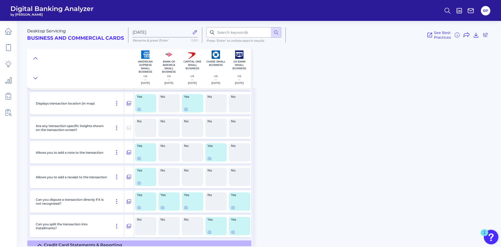
scroll to position [1513, 0]
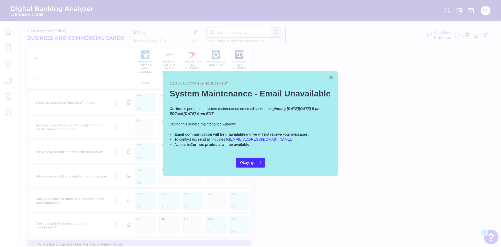
click at [331, 78] on button "×" at bounding box center [331, 77] width 5 height 8
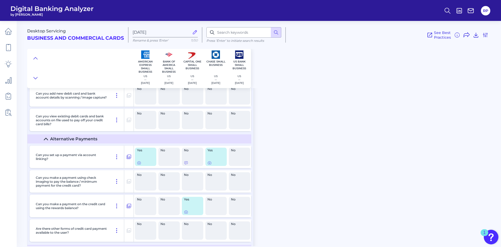
scroll to position [2244, 0]
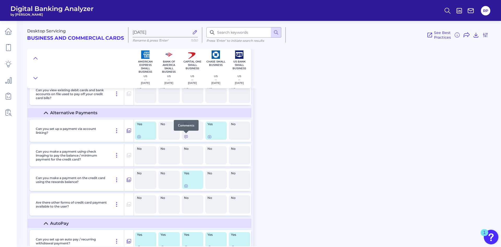
click at [187, 136] on icon at bounding box center [186, 136] width 4 height 4
click at [141, 136] on icon at bounding box center [139, 136] width 3 height 3
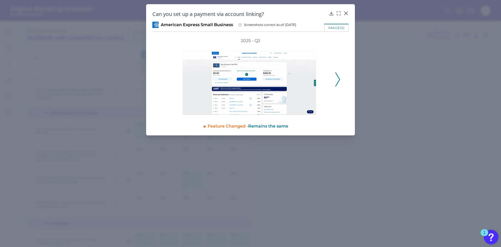
click at [340, 83] on icon at bounding box center [337, 79] width 5 height 14
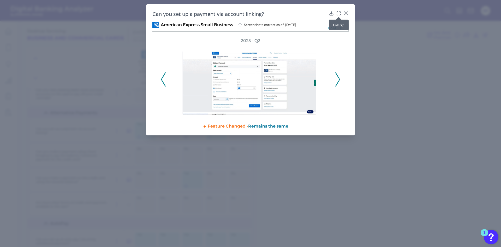
click at [338, 14] on icon at bounding box center [338, 13] width 5 height 5
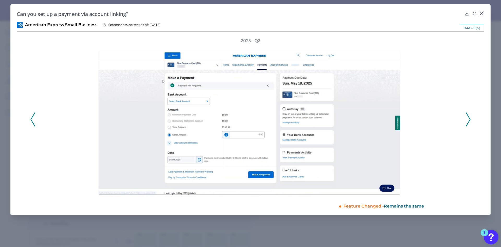
click at [467, 118] on icon at bounding box center [468, 119] width 5 height 14
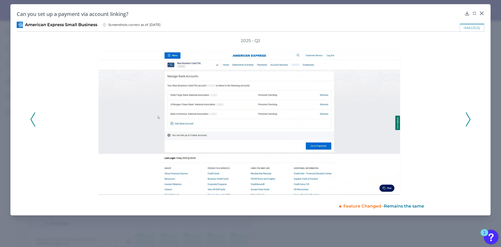
click at [467, 118] on icon at bounding box center [468, 119] width 5 height 14
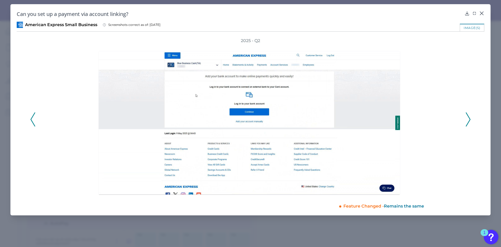
click at [467, 118] on icon at bounding box center [468, 119] width 5 height 14
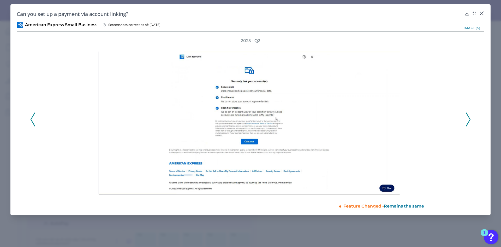
click at [467, 118] on icon at bounding box center [468, 119] width 5 height 14
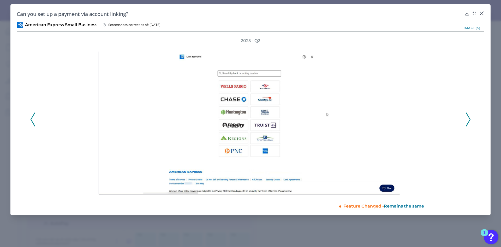
click at [467, 118] on icon at bounding box center [468, 119] width 5 height 14
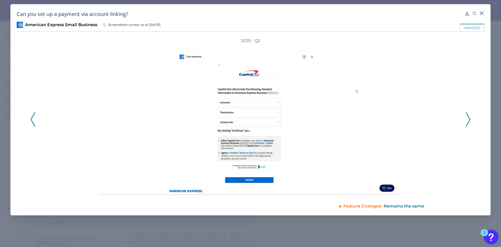
click at [467, 118] on icon at bounding box center [468, 119] width 5 height 14
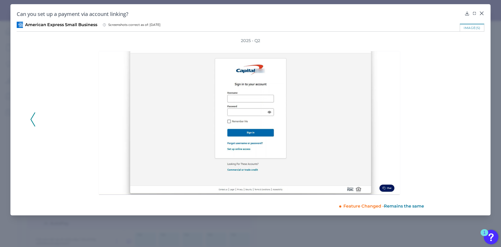
click at [467, 118] on div "2025 - Q2" at bounding box center [250, 116] width 440 height 157
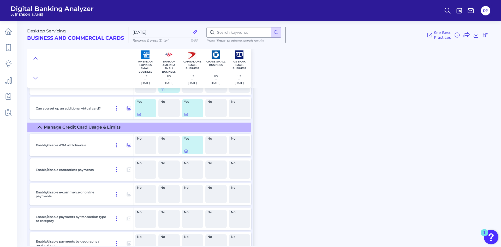
scroll to position [2766, 0]
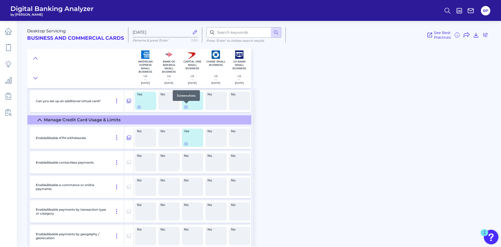
click at [185, 105] on div at bounding box center [186, 103] width 5 height 5
click at [187, 108] on icon at bounding box center [186, 107] width 4 height 4
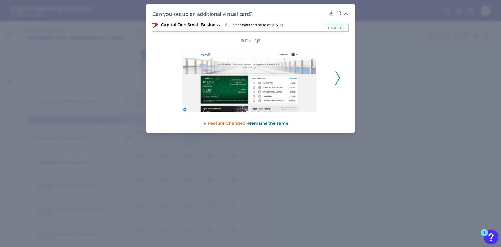
click at [336, 79] on icon at bounding box center [337, 78] width 5 height 14
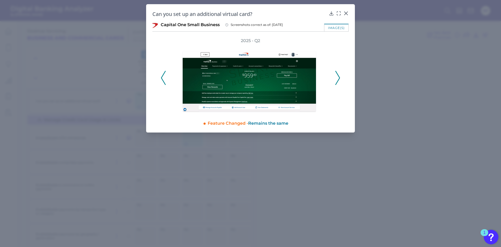
click at [336, 79] on icon at bounding box center [337, 78] width 5 height 14
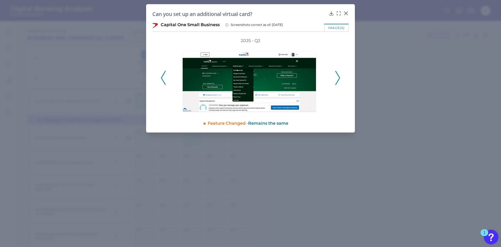
click at [336, 79] on icon at bounding box center [337, 78] width 5 height 14
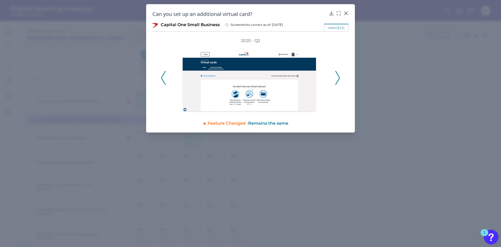
click at [336, 79] on icon at bounding box center [337, 78] width 5 height 14
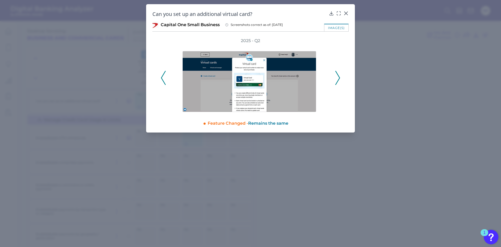
click at [336, 79] on icon at bounding box center [337, 78] width 5 height 14
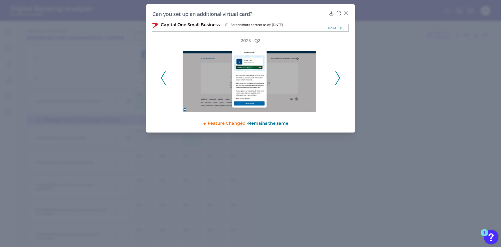
click at [336, 79] on icon at bounding box center [337, 78] width 5 height 14
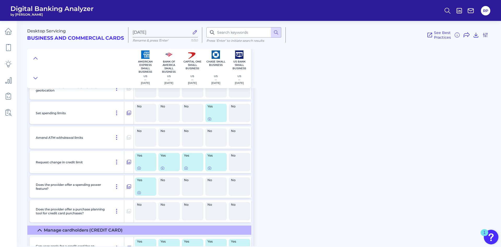
scroll to position [2922, 0]
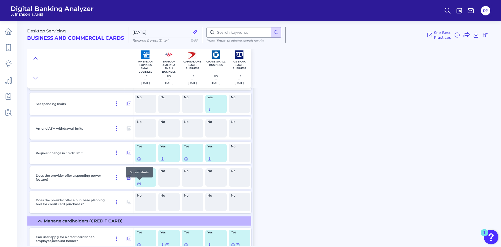
click at [139, 184] on icon at bounding box center [139, 183] width 1 height 1
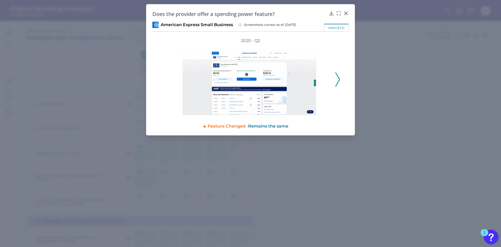
click at [339, 79] on polyline at bounding box center [338, 79] width 4 height 13
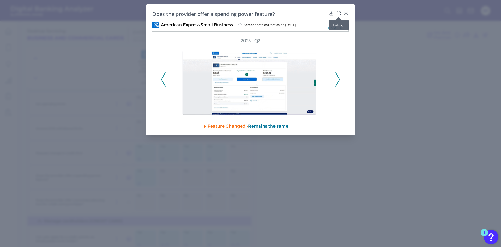
click at [338, 14] on icon at bounding box center [338, 13] width 5 height 5
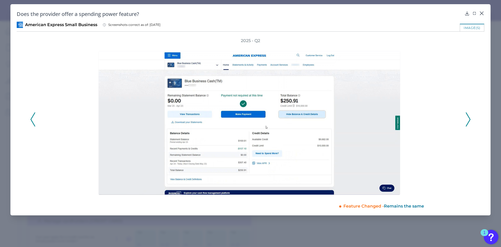
click at [470, 119] on button at bounding box center [468, 119] width 5 height 14
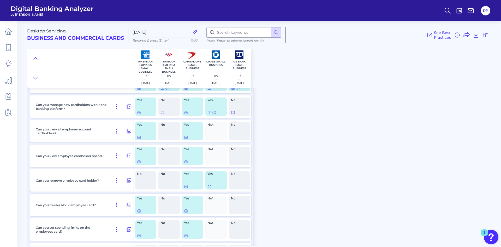
scroll to position [3053, 0]
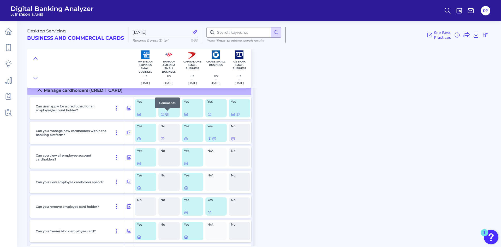
click at [168, 115] on icon at bounding box center [167, 114] width 4 height 4
click at [163, 138] on icon at bounding box center [162, 138] width 3 height 3
click at [216, 138] on icon at bounding box center [214, 138] width 4 height 4
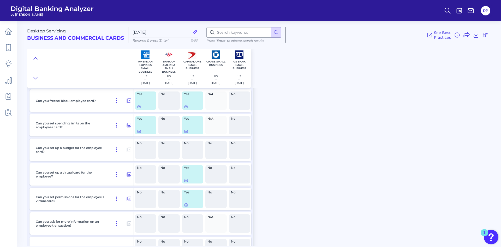
scroll to position [3183, 0]
click at [187, 130] on icon at bounding box center [186, 131] width 4 height 4
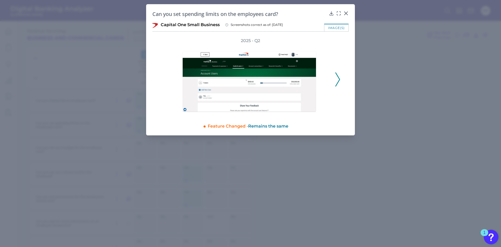
click at [340, 81] on button at bounding box center [337, 79] width 5 height 14
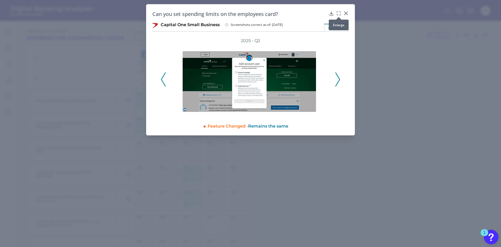
click at [338, 12] on icon at bounding box center [338, 13] width 5 height 5
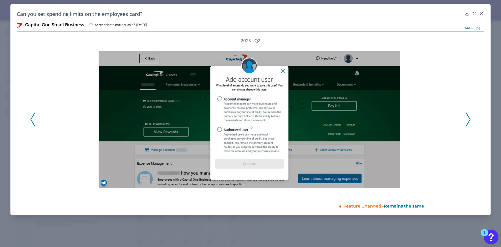
click at [470, 119] on polyline at bounding box center [468, 118] width 4 height 13
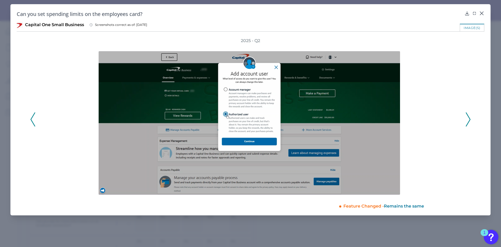
click at [470, 119] on polyline at bounding box center [468, 118] width 4 height 13
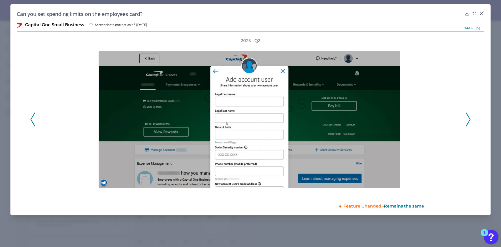
click at [470, 119] on polyline at bounding box center [468, 118] width 4 height 13
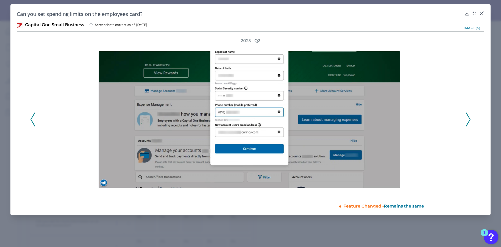
click at [470, 119] on polyline at bounding box center [468, 118] width 4 height 13
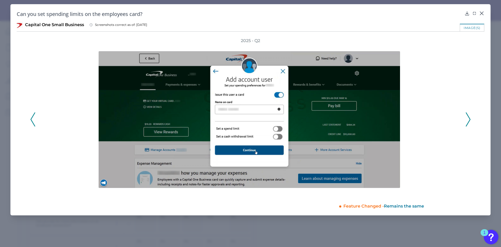
click at [470, 119] on polyline at bounding box center [468, 118] width 4 height 13
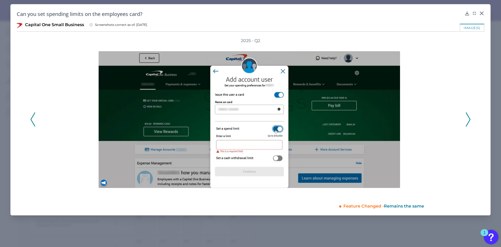
click at [470, 119] on polyline at bounding box center [468, 118] width 4 height 13
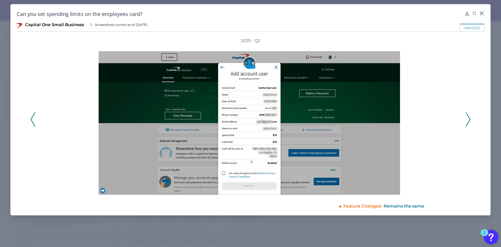
click at [470, 119] on polyline at bounding box center [468, 118] width 4 height 13
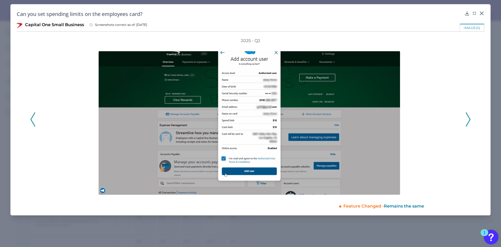
click at [470, 119] on polyline at bounding box center [468, 118] width 4 height 13
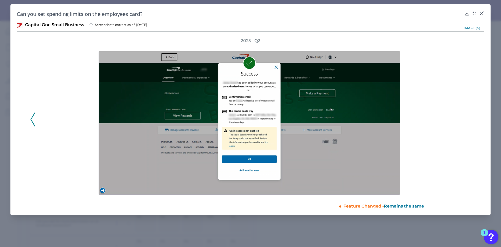
click at [470, 119] on div "2025 - Q2" at bounding box center [250, 116] width 440 height 157
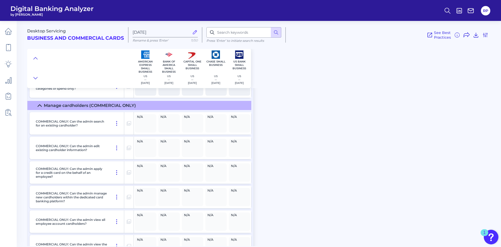
scroll to position [3418, 0]
click at [38, 107] on icon at bounding box center [40, 105] width 4 height 4
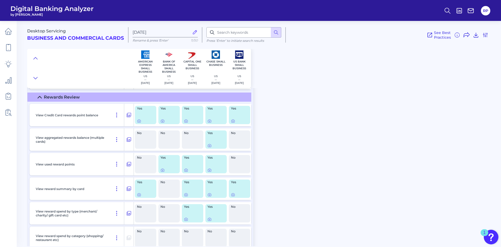
scroll to position [3679, 0]
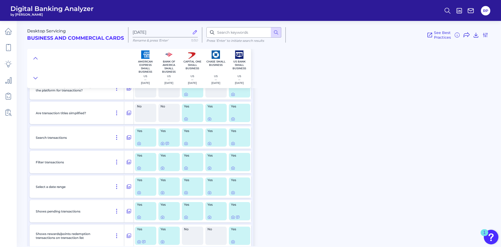
drag, startPoint x: 186, startPoint y: 176, endPoint x: 193, endPoint y: 113, distance: 63.0
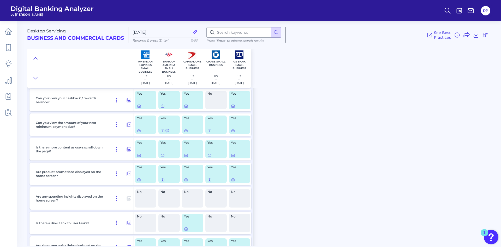
scroll to position [402, 0]
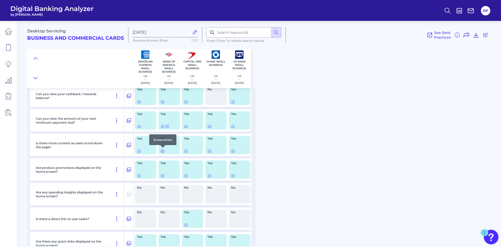
click at [162, 152] on icon at bounding box center [162, 151] width 4 height 4
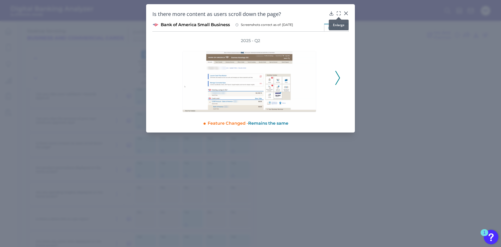
click at [340, 14] on icon at bounding box center [338, 13] width 5 height 5
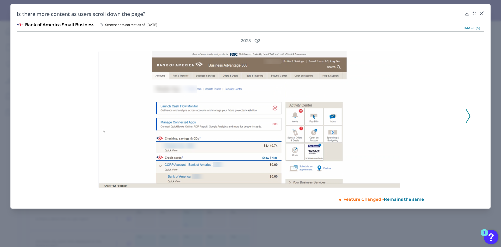
click at [469, 116] on icon at bounding box center [468, 116] width 5 height 14
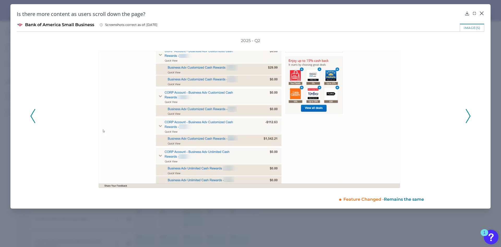
click at [469, 116] on icon at bounding box center [468, 116] width 5 height 14
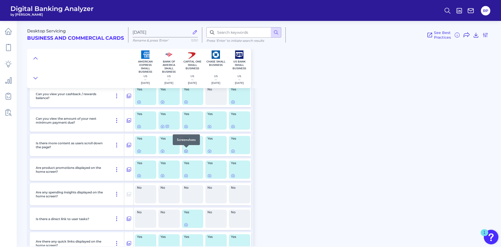
click at [186, 150] on icon at bounding box center [186, 151] width 4 height 4
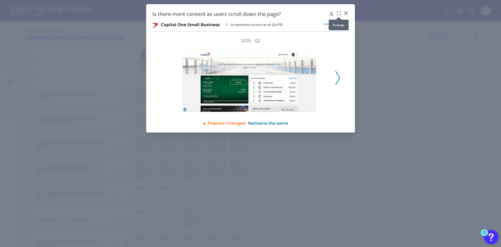
click at [338, 14] on icon at bounding box center [338, 13] width 5 height 5
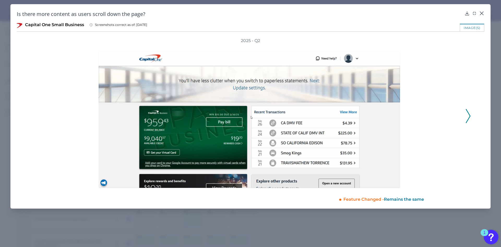
click at [467, 116] on icon at bounding box center [468, 116] width 5 height 14
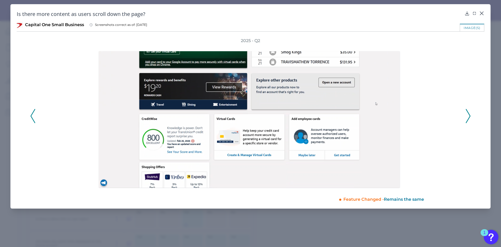
click at [469, 115] on icon at bounding box center [468, 116] width 5 height 14
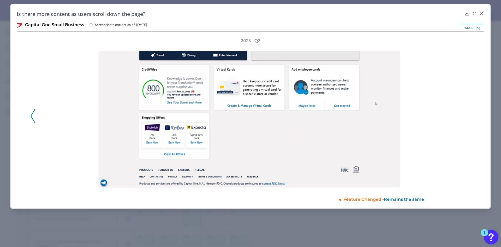
click at [469, 115] on div "2025 - Q2" at bounding box center [250, 113] width 440 height 150
click at [35, 119] on icon at bounding box center [33, 116] width 5 height 14
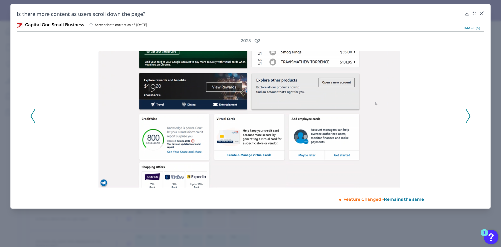
click at [35, 119] on icon at bounding box center [33, 116] width 5 height 14
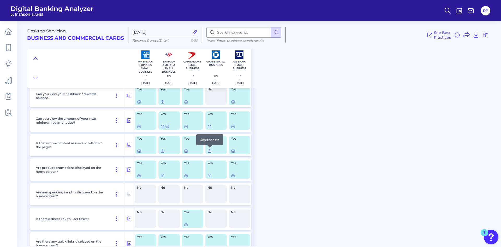
click at [210, 151] on icon at bounding box center [209, 151] width 4 height 4
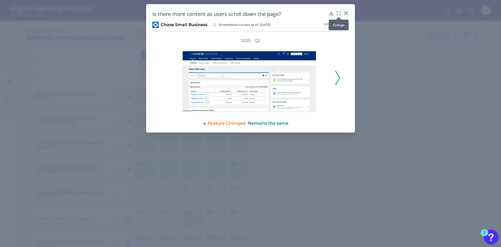
click at [339, 13] on icon at bounding box center [338, 13] width 5 height 5
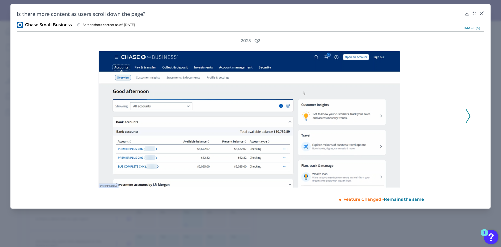
click at [467, 118] on icon at bounding box center [468, 116] width 5 height 14
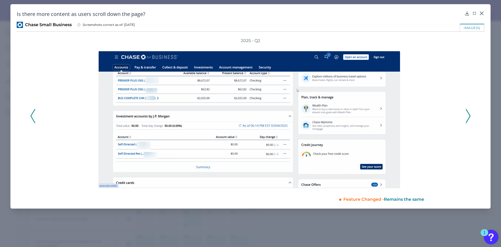
click at [467, 118] on icon at bounding box center [468, 116] width 5 height 14
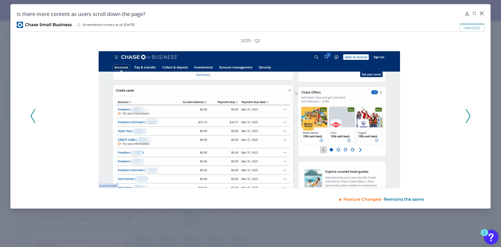
click at [467, 118] on icon at bounding box center [468, 116] width 5 height 14
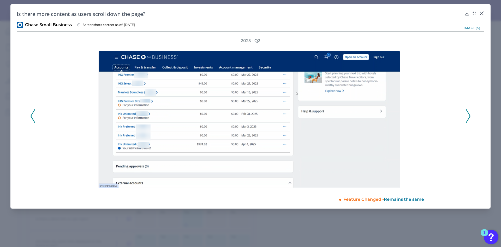
click at [467, 118] on icon at bounding box center [468, 116] width 5 height 14
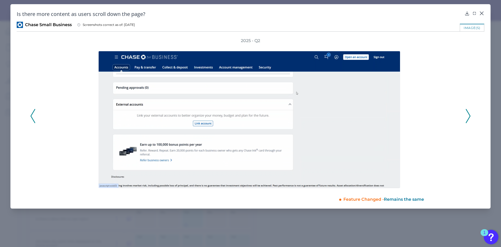
click at [467, 118] on icon at bounding box center [468, 116] width 5 height 14
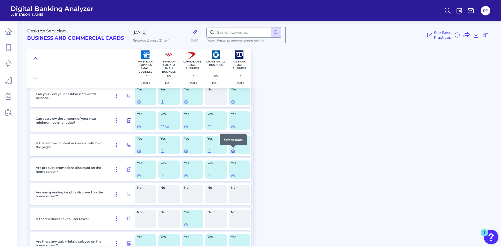
click at [233, 152] on icon at bounding box center [233, 151] width 4 height 4
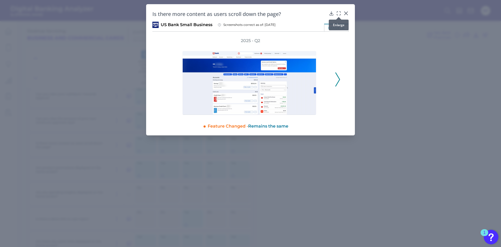
click at [339, 14] on icon at bounding box center [338, 13] width 5 height 5
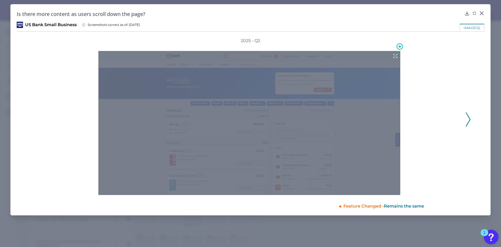
click at [396, 56] on icon at bounding box center [395, 56] width 6 height 6
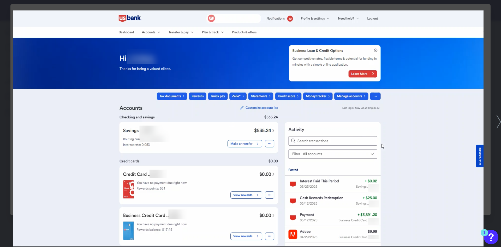
click at [499, 123] on icon at bounding box center [499, 121] width 4 height 13
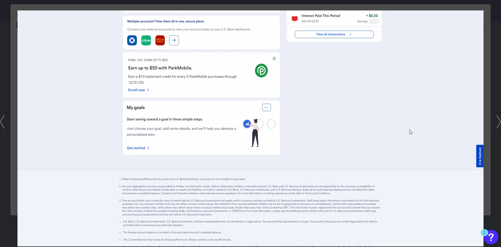
click at [2, 122] on icon at bounding box center [2, 121] width 4 height 13
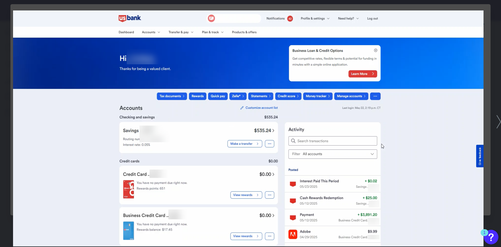
click at [7, 135] on div at bounding box center [250, 123] width 501 height 247
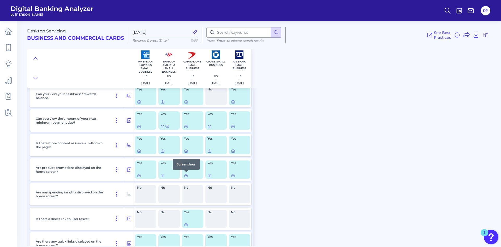
click at [186, 175] on icon at bounding box center [186, 175] width 4 height 4
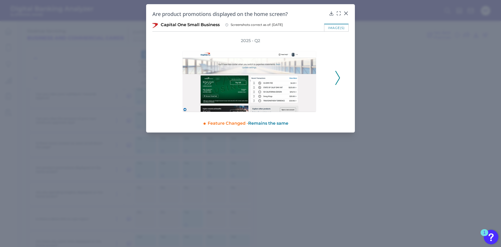
click at [337, 77] on icon at bounding box center [337, 78] width 5 height 14
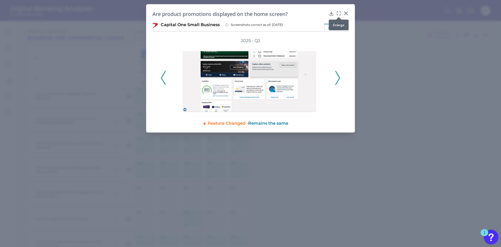
click at [338, 12] on icon at bounding box center [338, 13] width 5 height 5
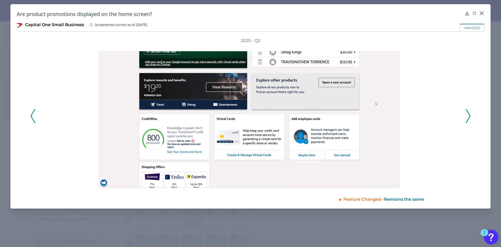
click at [32, 117] on icon at bounding box center [33, 116] width 5 height 14
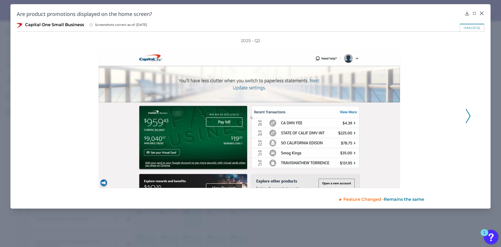
click at [468, 115] on icon at bounding box center [468, 116] width 5 height 14
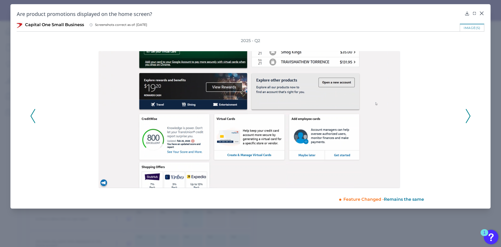
click at [468, 115] on icon at bounding box center [468, 116] width 5 height 14
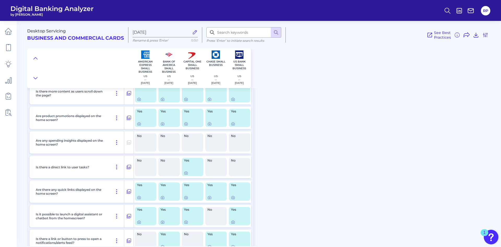
scroll to position [455, 0]
click at [36, 59] on icon at bounding box center [35, 58] width 4 height 5
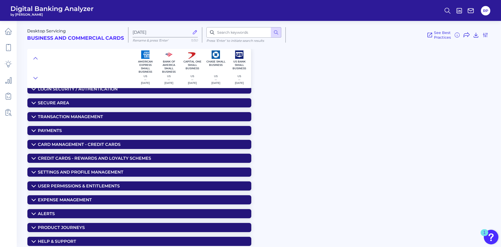
click at [74, 197] on div "Expense Management" at bounding box center [65, 199] width 54 height 5
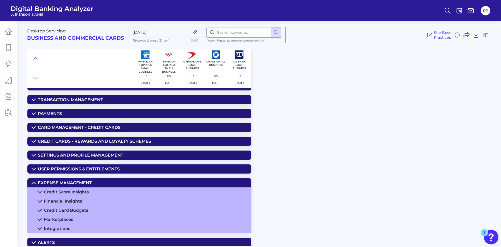
scroll to position [48, 0]
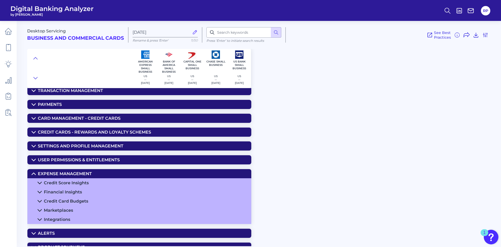
click at [67, 209] on div "Marketplaces" at bounding box center [58, 209] width 29 height 5
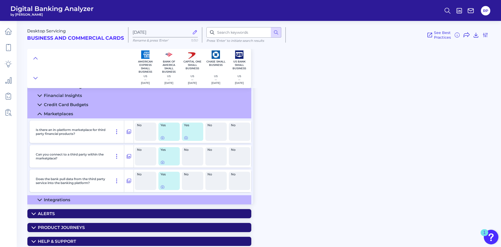
click at [117, 196] on summary "Integrations" at bounding box center [139, 199] width 224 height 9
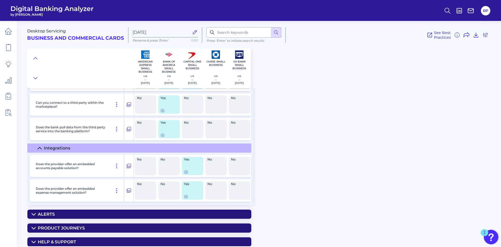
scroll to position [196, 0]
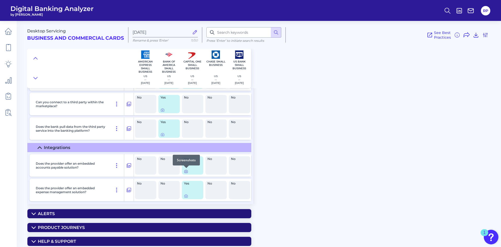
click at [186, 171] on icon at bounding box center [186, 171] width 1 height 1
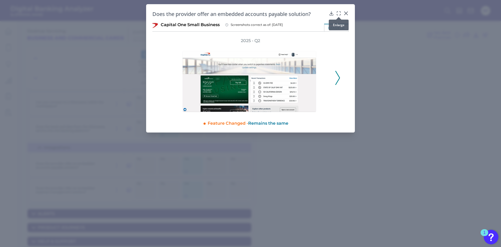
click at [339, 11] on icon at bounding box center [338, 13] width 5 height 5
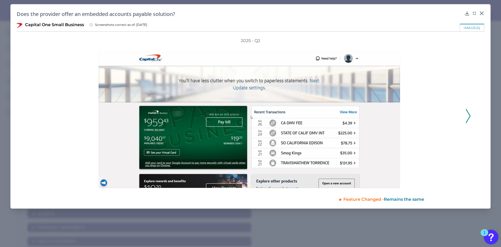
click at [467, 114] on icon at bounding box center [468, 116] width 5 height 14
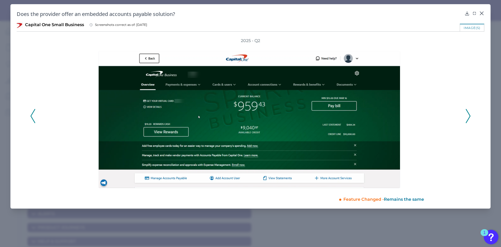
click at [467, 114] on icon at bounding box center [468, 116] width 5 height 14
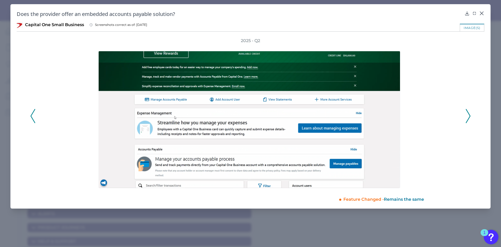
click at [32, 117] on polyline at bounding box center [33, 115] width 4 height 13
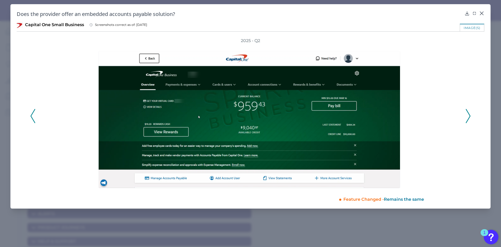
click at [469, 116] on icon at bounding box center [468, 116] width 5 height 14
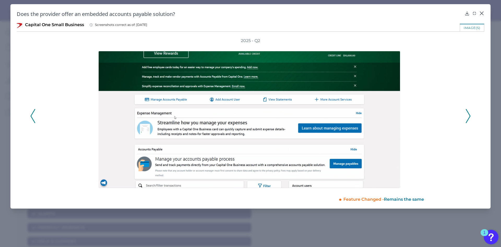
click at [470, 116] on polyline at bounding box center [468, 115] width 4 height 13
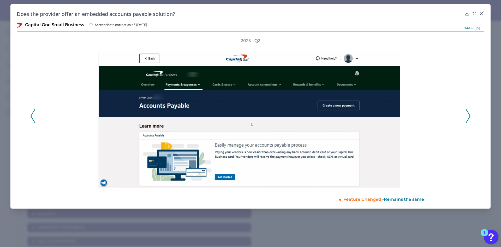
click at [470, 116] on polyline at bounding box center [468, 115] width 4 height 13
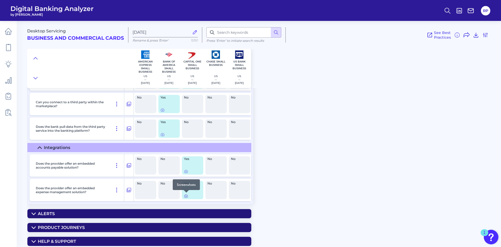
click at [186, 195] on icon at bounding box center [186, 195] width 1 height 1
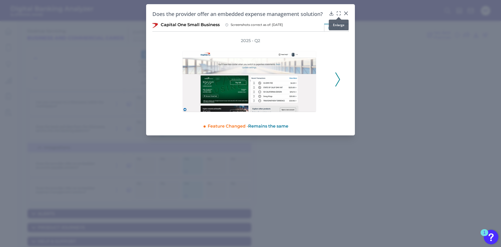
click at [337, 12] on icon at bounding box center [337, 11] width 1 height 1
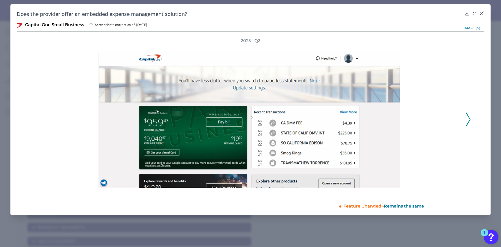
click at [469, 118] on polyline at bounding box center [468, 118] width 4 height 13
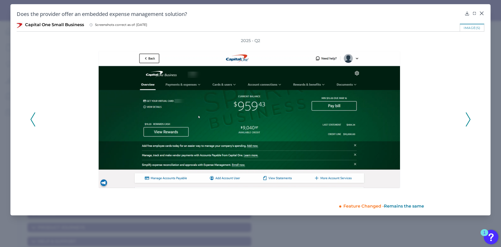
click at [469, 118] on polyline at bounding box center [468, 118] width 4 height 13
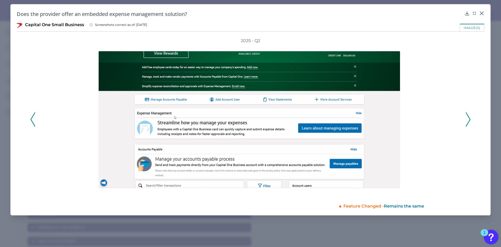
click at [469, 118] on polyline at bounding box center [468, 118] width 4 height 13
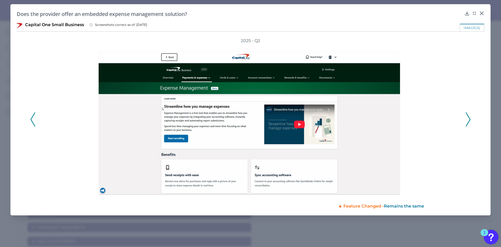
click at [469, 118] on polyline at bounding box center [468, 118] width 4 height 13
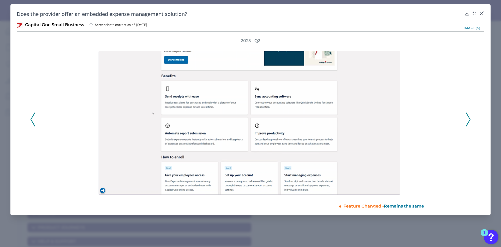
click at [468, 119] on icon at bounding box center [468, 119] width 5 height 14
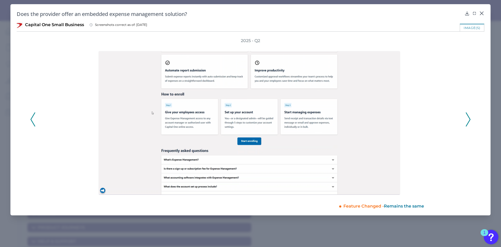
click at [468, 119] on icon at bounding box center [468, 119] width 5 height 14
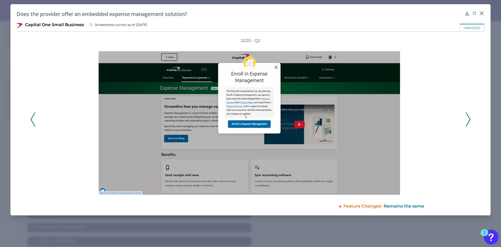
click at [468, 119] on icon at bounding box center [468, 119] width 5 height 14
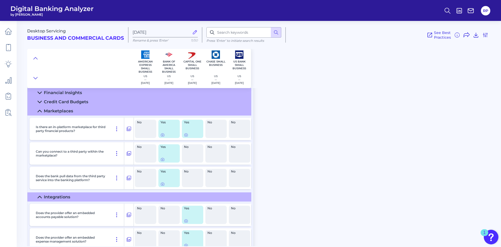
scroll to position [144, 0]
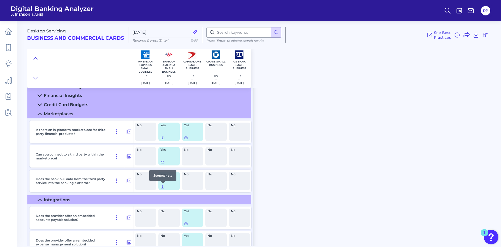
click at [164, 186] on div at bounding box center [162, 183] width 5 height 5
click at [163, 186] on icon at bounding box center [162, 186] width 4 height 4
click at [161, 138] on icon at bounding box center [162, 137] width 4 height 4
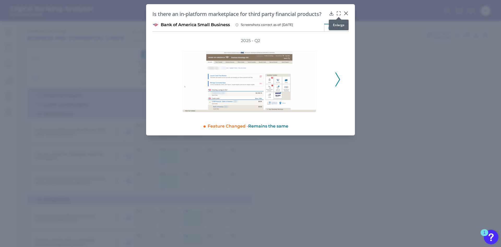
click at [338, 13] on icon at bounding box center [338, 13] width 5 height 5
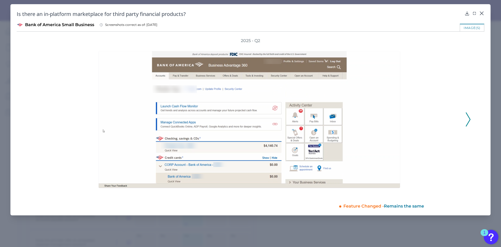
click at [466, 117] on icon at bounding box center [468, 119] width 5 height 14
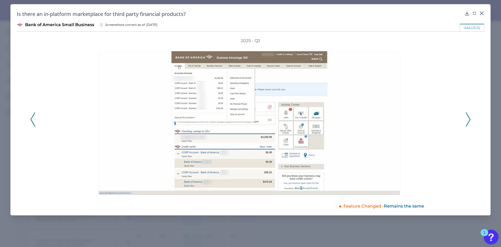
click at [466, 117] on icon at bounding box center [468, 119] width 5 height 14
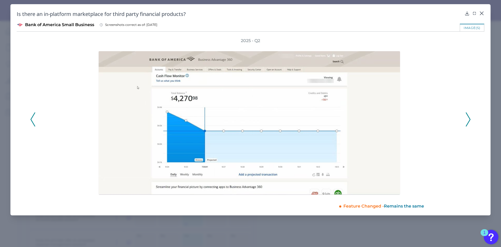
click at [466, 117] on icon at bounding box center [468, 119] width 5 height 14
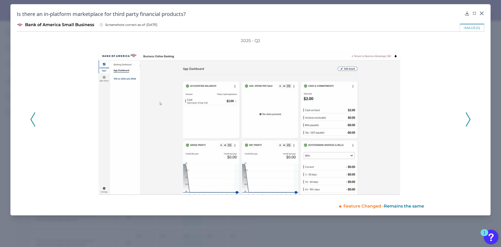
click at [466, 117] on icon at bounding box center [468, 119] width 5 height 14
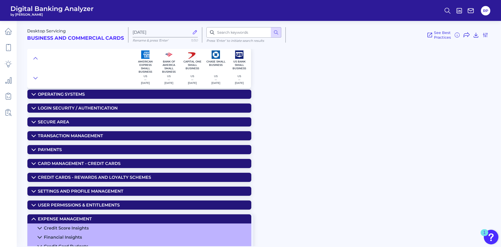
scroll to position [0, 0]
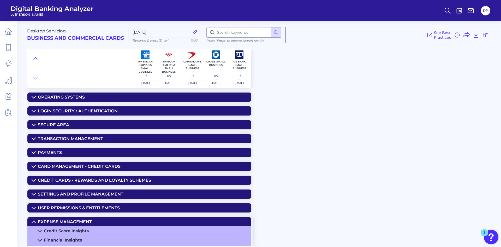
click at [73, 152] on summary "Payments" at bounding box center [139, 152] width 224 height 9
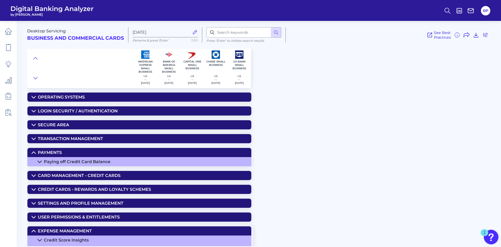
click at [83, 138] on div "Transaction Management" at bounding box center [70, 138] width 65 height 5
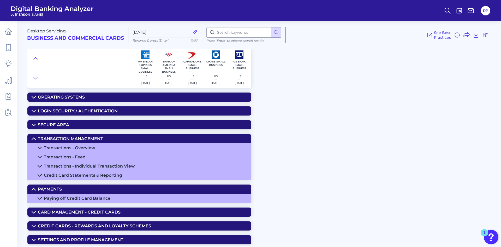
click at [84, 168] on div "Transactions - Individual Transaction View" at bounding box center [89, 165] width 91 height 5
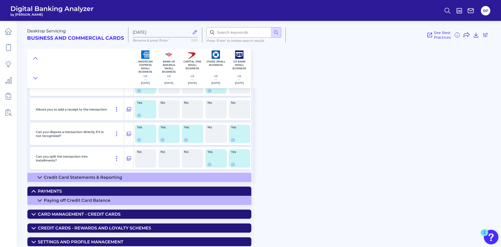
scroll to position [287, 0]
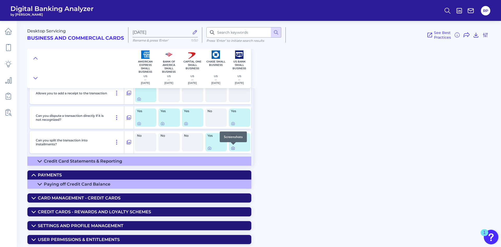
click at [234, 148] on icon at bounding box center [233, 148] width 4 height 4
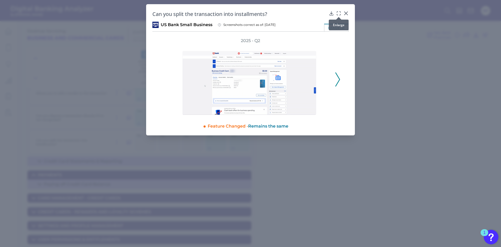
click at [339, 13] on icon at bounding box center [338, 13] width 5 height 5
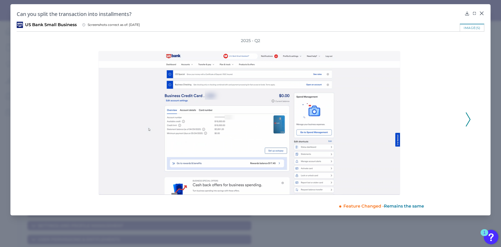
click at [468, 118] on icon at bounding box center [468, 119] width 5 height 14
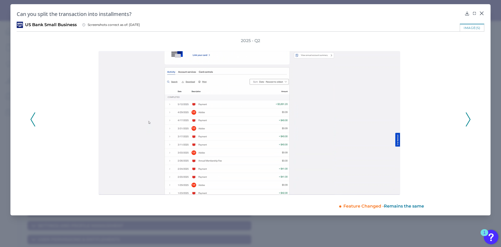
click at [468, 118] on icon at bounding box center [468, 119] width 5 height 14
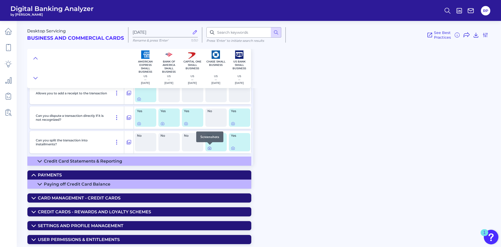
click at [209, 149] on icon at bounding box center [209, 148] width 4 height 4
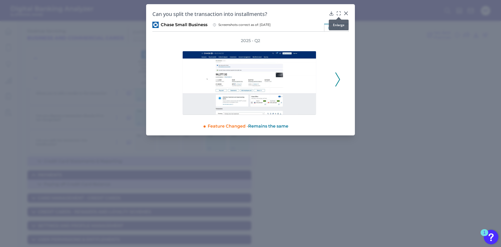
click at [338, 14] on icon at bounding box center [338, 13] width 5 height 5
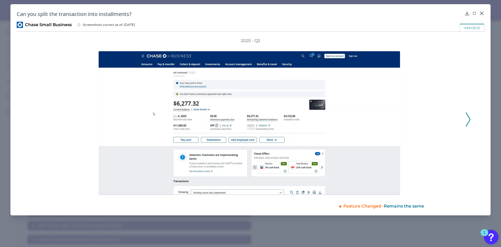
click at [470, 119] on polyline at bounding box center [468, 118] width 4 height 13
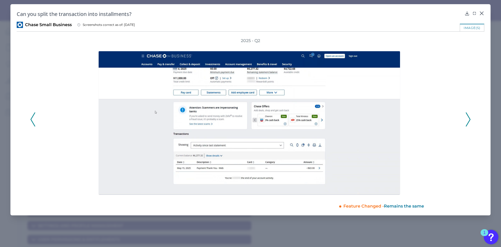
click at [470, 119] on polyline at bounding box center [468, 118] width 4 height 13
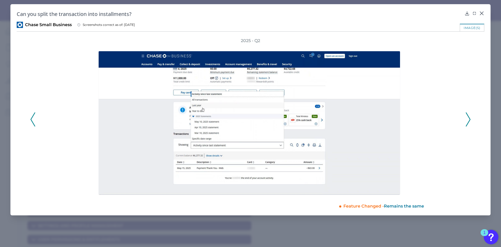
click at [470, 119] on polyline at bounding box center [468, 118] width 4 height 13
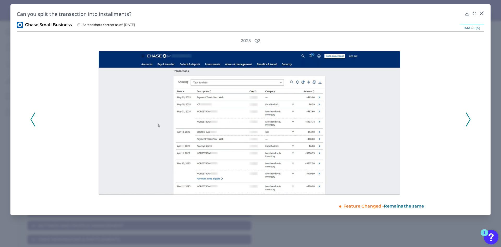
click at [470, 119] on polyline at bounding box center [468, 118] width 4 height 13
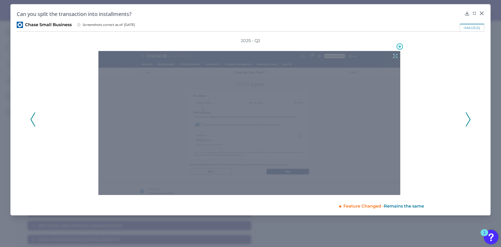
click at [397, 56] on icon at bounding box center [395, 56] width 6 height 6
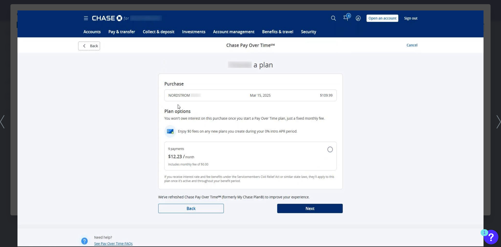
click at [2, 148] on div at bounding box center [250, 123] width 501 height 247
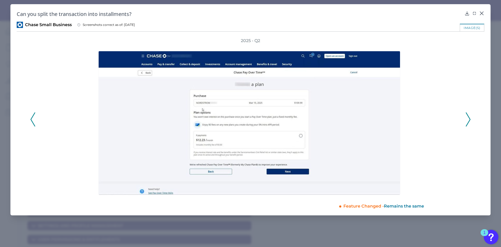
drag, startPoint x: 84, startPoint y: 238, endPoint x: 90, endPoint y: 235, distance: 6.1
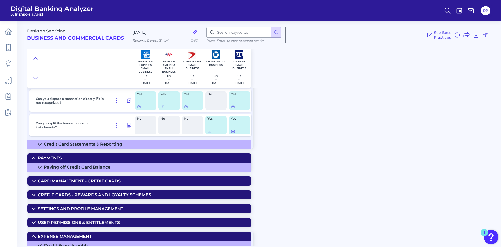
scroll to position [313, 0]
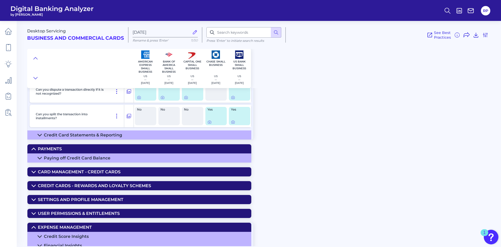
click at [112, 173] on div "Card Management - Credit Cards" at bounding box center [79, 171] width 83 height 5
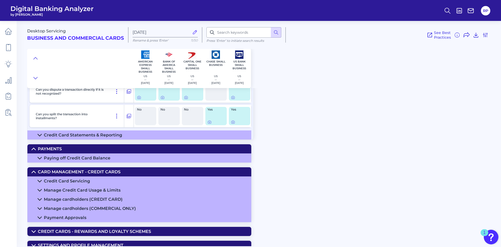
click at [109, 189] on div "Manage Credit Card Usage & Limits" at bounding box center [82, 189] width 77 height 5
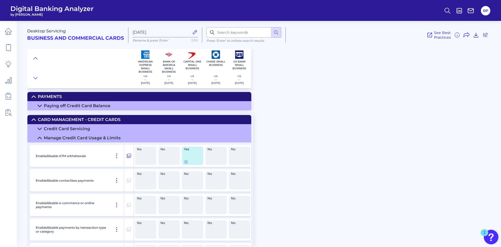
scroll to position [470, 0]
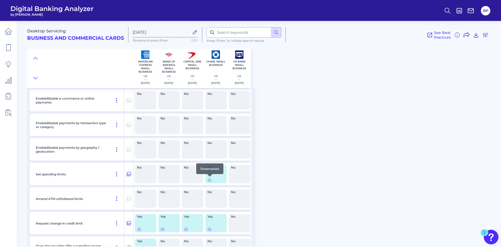
click at [209, 179] on div at bounding box center [209, 176] width 5 height 5
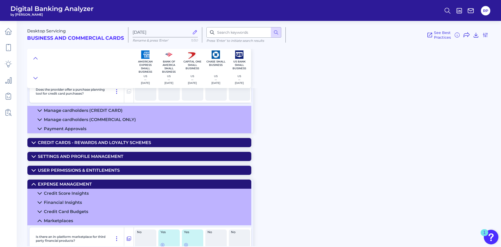
scroll to position [652, 0]
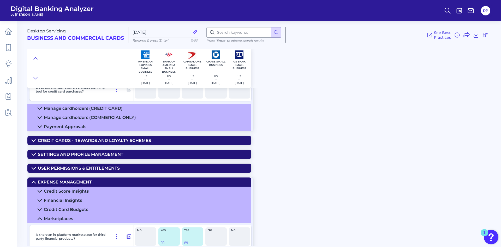
click at [109, 109] on div "Manage cardholders (CREDIT CARD)" at bounding box center [83, 108] width 79 height 5
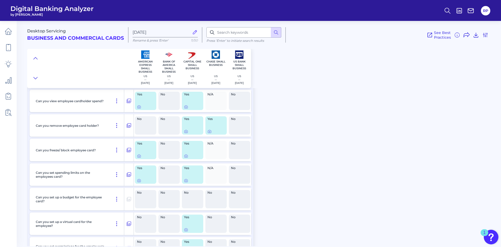
scroll to position [783, 0]
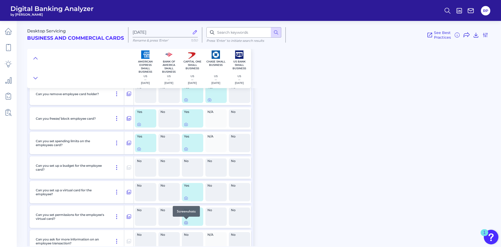
click at [186, 224] on icon at bounding box center [186, 222] width 4 height 4
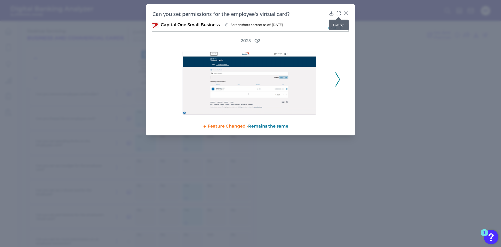
click at [338, 13] on icon at bounding box center [338, 13] width 5 height 5
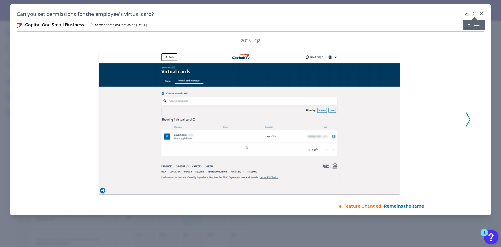
click at [473, 14] on div at bounding box center [474, 16] width 5 height 5
click at [475, 14] on icon at bounding box center [474, 13] width 5 height 5
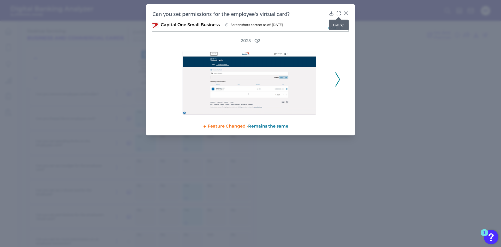
click at [339, 13] on icon at bounding box center [338, 13] width 5 height 5
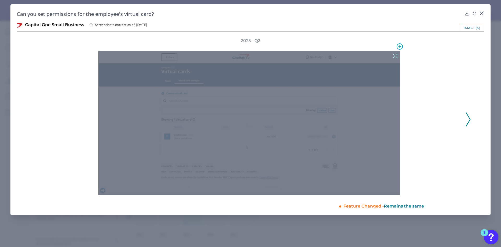
click at [396, 53] on icon at bounding box center [395, 56] width 6 height 6
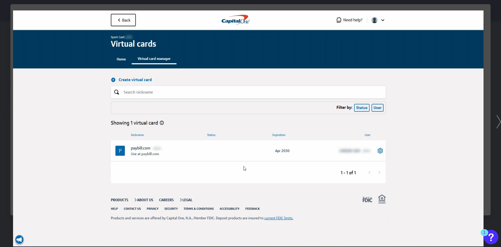
click at [499, 120] on icon at bounding box center [499, 121] width 4 height 13
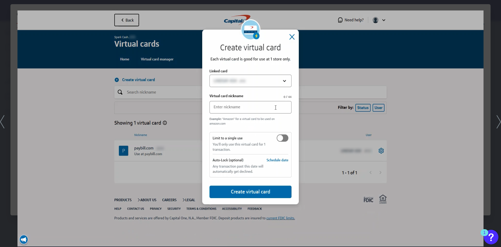
click at [499, 120] on icon at bounding box center [499, 121] width 4 height 13
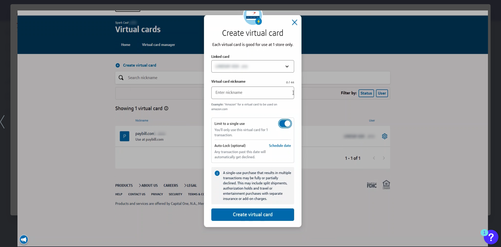
click at [499, 120] on div at bounding box center [250, 123] width 501 height 247
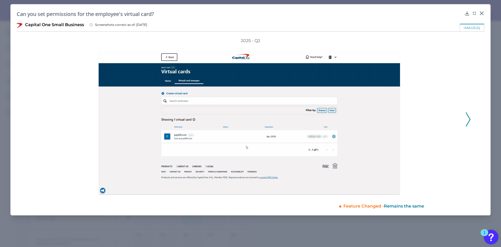
click at [470, 121] on icon at bounding box center [468, 119] width 5 height 14
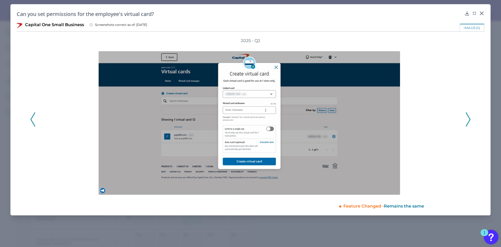
click at [470, 121] on icon at bounding box center [468, 119] width 5 height 14
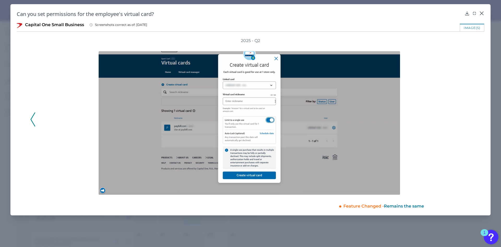
click at [470, 121] on div "2025 - Q2" at bounding box center [250, 116] width 440 height 157
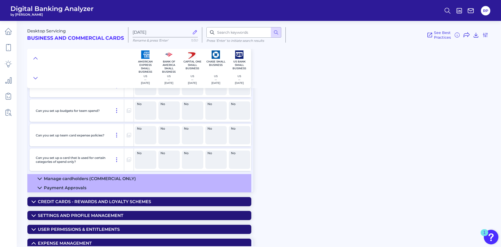
scroll to position [992, 0]
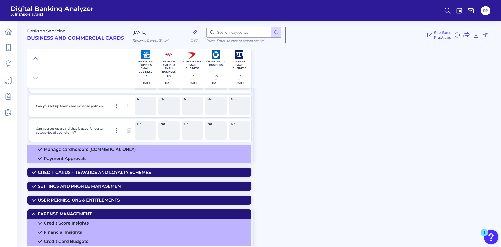
click at [156, 160] on summary "Payment Approvals" at bounding box center [139, 158] width 224 height 9
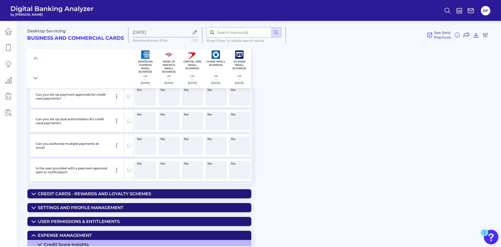
scroll to position [1148, 0]
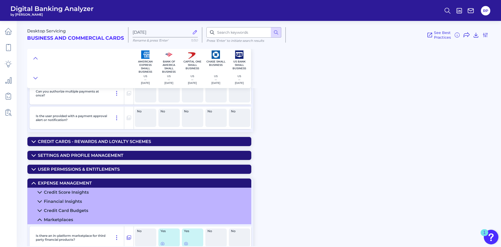
click at [131, 165] on summary "User Permissions & Entitlements" at bounding box center [139, 168] width 224 height 9
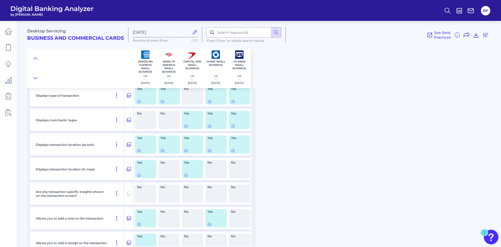
scroll to position [0, 0]
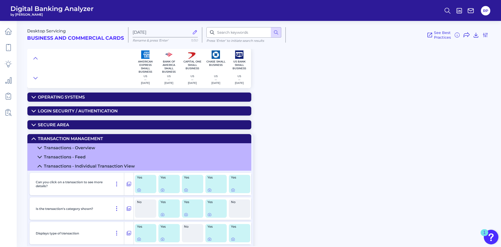
drag, startPoint x: 284, startPoint y: 186, endPoint x: 276, endPoint y: 63, distance: 123.4
drag, startPoint x: 348, startPoint y: 124, endPoint x: 323, endPoint y: 130, distance: 26.4
click at [348, 124] on div "Desktop Servicing Business and Commercial Cards Sep 10 2025 Rename & press 'Ent…" at bounding box center [264, 131] width 474 height 229
click at [283, 82] on div "Desktop Servicing Business and Commercial Cards Sep 10 2025 Rename & press 'Ent…" at bounding box center [264, 52] width 474 height 71
click at [70, 137] on div "Transaction Management" at bounding box center [70, 138] width 65 height 5
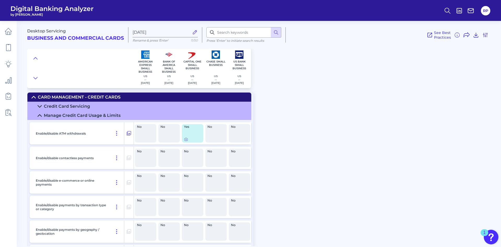
scroll to position [26, 0]
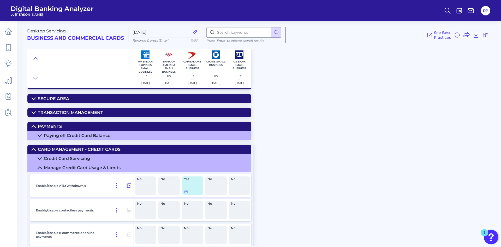
click at [79, 151] on div "Card Management - Credit Cards" at bounding box center [79, 149] width 83 height 5
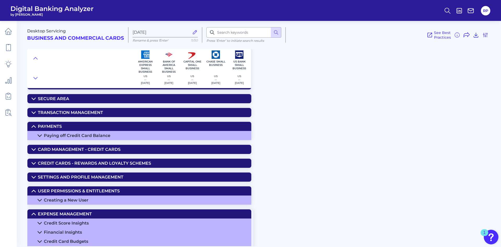
click at [81, 129] on summary "Payments" at bounding box center [139, 126] width 224 height 9
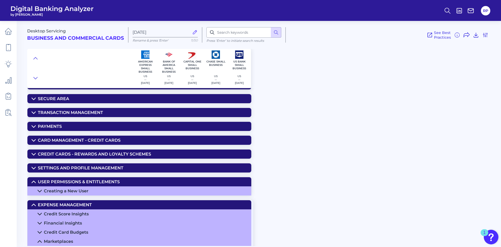
drag, startPoint x: 81, startPoint y: 181, endPoint x: 82, endPoint y: 184, distance: 2.7
click at [82, 182] on div "User Permissions & Entitlements" at bounding box center [79, 181] width 82 height 5
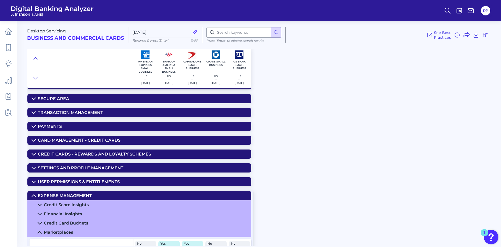
click at [82, 194] on div "Expense Management" at bounding box center [65, 195] width 54 height 5
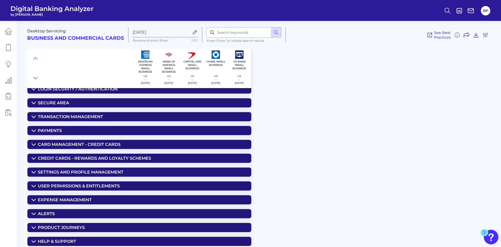
scroll to position [0, 0]
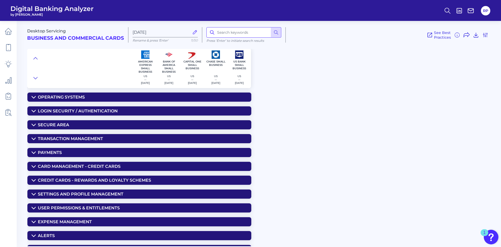
click at [243, 35] on input at bounding box center [243, 32] width 75 height 10
type input "limit"
click at [277, 30] on icon at bounding box center [275, 32] width 5 height 5
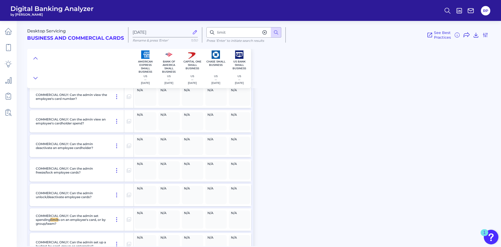
scroll to position [1081, 0]
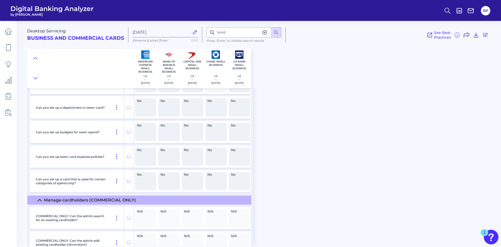
click at [83, 202] on summary "Manage cardholders (COMMERCIAL ONLY)" at bounding box center [139, 199] width 224 height 9
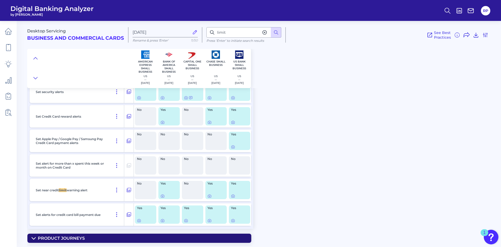
scroll to position [1092, 0]
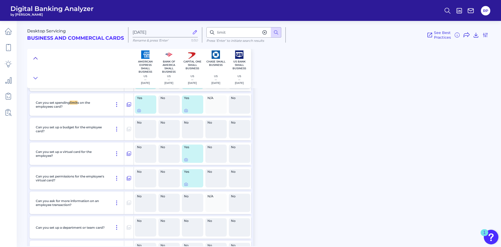
click at [35, 58] on icon at bounding box center [35, 58] width 4 height 5
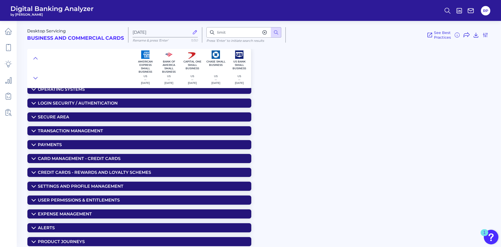
scroll to position [0, 0]
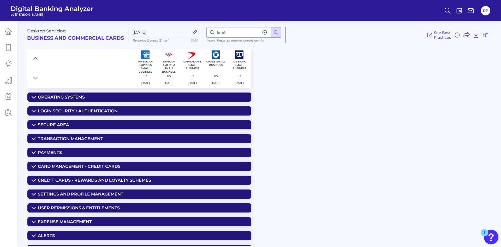
click at [36, 79] on icon at bounding box center [35, 77] width 4 height 5
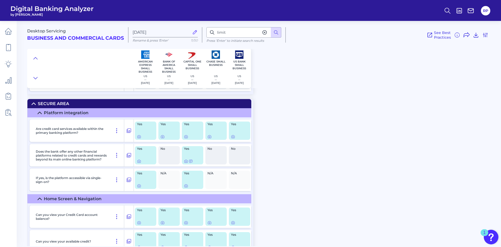
scroll to position [209, 0]
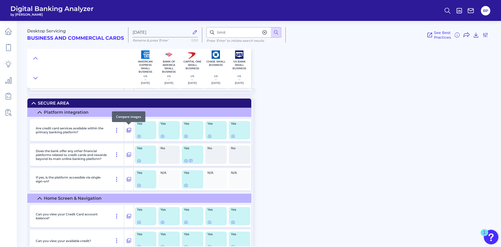
click at [129, 128] on icon at bounding box center [129, 130] width 4 height 4
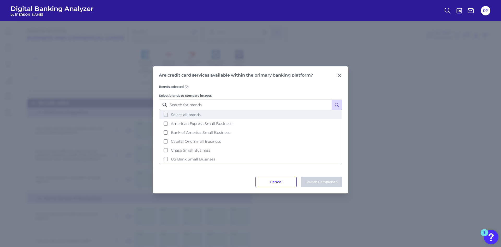
click at [194, 112] on button "Select all brands" at bounding box center [250, 114] width 182 height 9
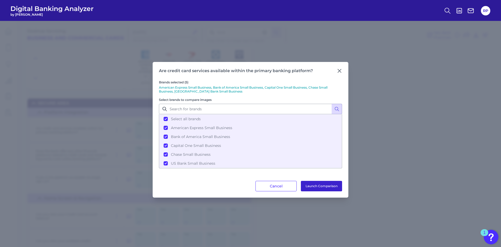
click at [328, 185] on button "Launch Comparison" at bounding box center [321, 186] width 41 height 10
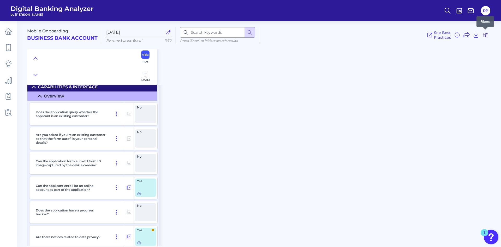
click at [483, 38] on icon at bounding box center [485, 35] width 6 height 6
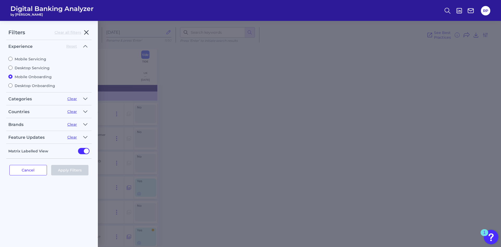
click at [85, 32] on icon "button" at bounding box center [86, 32] width 6 height 6
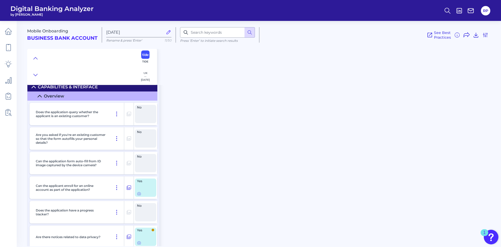
drag, startPoint x: 267, startPoint y: 120, endPoint x: 275, endPoint y: 114, distance: 9.5
click at [269, 119] on div "Mobile Onboarding Business Bank Account Sep 10 2025 Rename & press 'Enter' 11/5…" at bounding box center [264, 131] width 474 height 229
click at [448, 8] on icon at bounding box center [447, 10] width 7 height 7
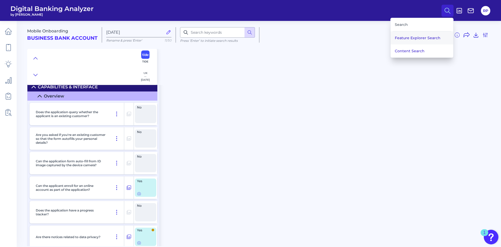
click at [420, 39] on button "Feature Explorer Search" at bounding box center [422, 37] width 63 height 13
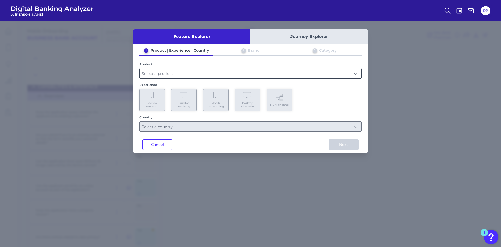
click at [186, 75] on input "text" at bounding box center [251, 73] width 222 height 10
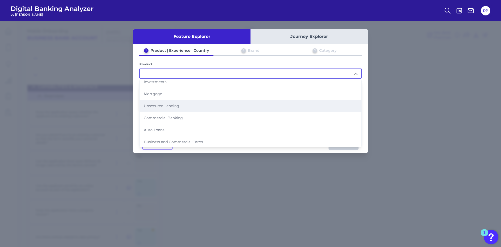
scroll to position [53, 0]
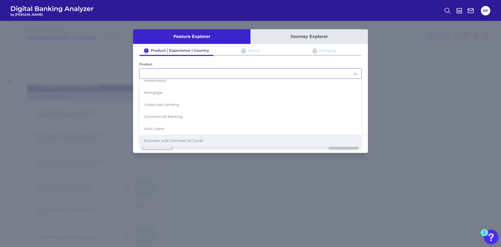
click at [175, 139] on span "Business and Commercial Cards" at bounding box center [173, 140] width 59 height 5
type input "Business and Commercial Cards"
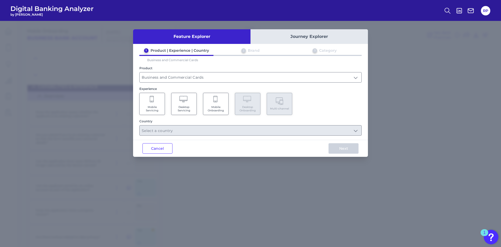
click at [211, 104] on Onboarding "Mobile Onboarding" at bounding box center [216, 104] width 26 height 22
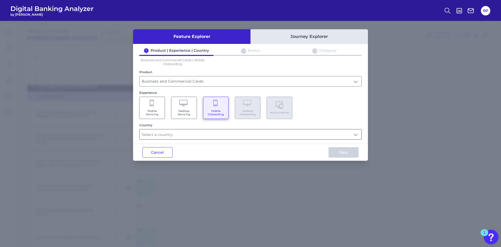
click at [207, 133] on input "text" at bounding box center [251, 134] width 222 height 10
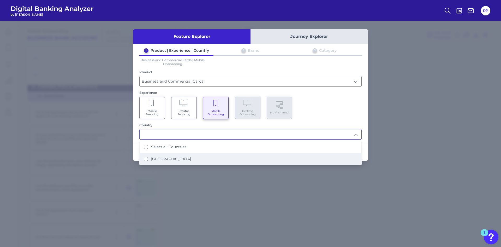
click at [171, 157] on label "United States" at bounding box center [171, 158] width 40 height 5
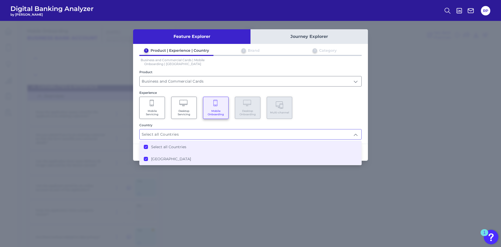
type input "Select all Countries"
click at [320, 115] on div "Mobile Servicing Desktop Servicing Mobile Onboarding Desktop Onboarding Multi-c…" at bounding box center [250, 108] width 222 height 22
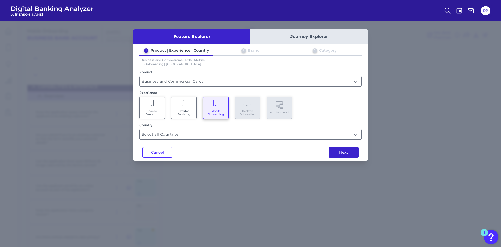
click at [343, 154] on button "Next" at bounding box center [344, 152] width 30 height 10
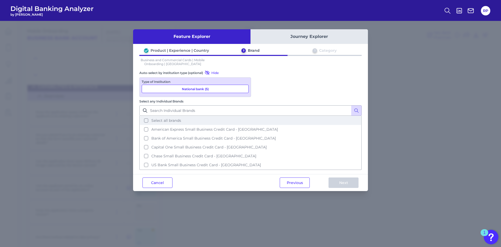
click at [260, 116] on button "Select all brands" at bounding box center [250, 120] width 221 height 9
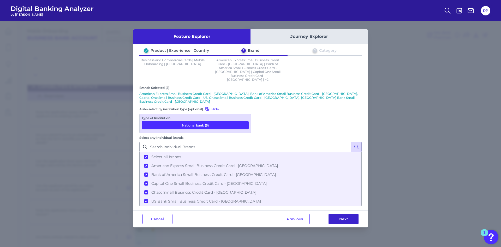
click at [351, 213] on button "Next" at bounding box center [344, 218] width 30 height 10
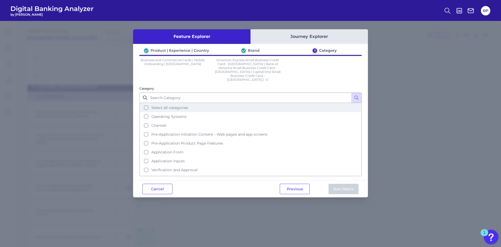
click at [195, 103] on button "Select all categories" at bounding box center [250, 107] width 221 height 9
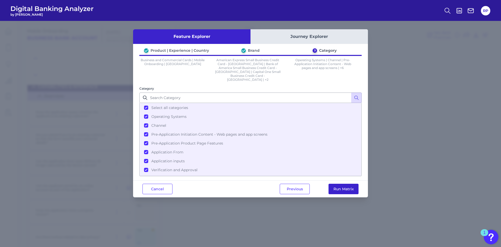
click at [344, 183] on button "Run Matrix" at bounding box center [344, 188] width 30 height 10
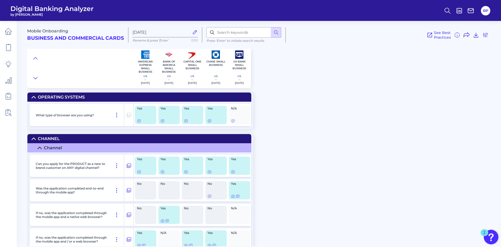
click at [274, 136] on div "Mobile Onboarding Business and Commercial Cards Sep 10 2025 Rename & press 'Ent…" at bounding box center [264, 131] width 474 height 229
click at [163, 173] on icon at bounding box center [162, 171] width 4 height 4
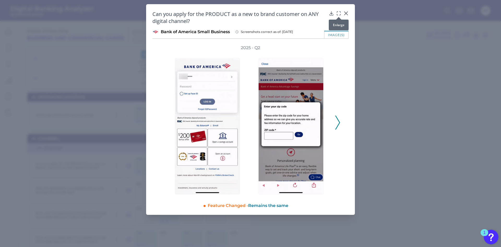
click at [339, 13] on icon at bounding box center [338, 13] width 5 height 5
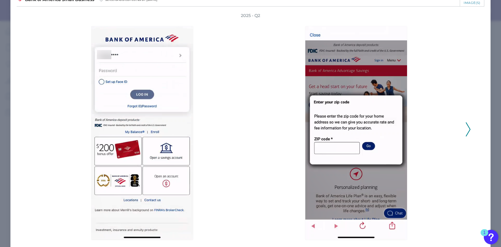
scroll to position [43, 0]
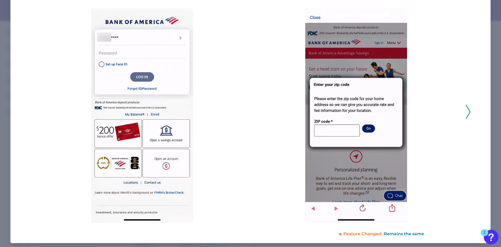
click at [466, 110] on icon at bounding box center [468, 112] width 5 height 14
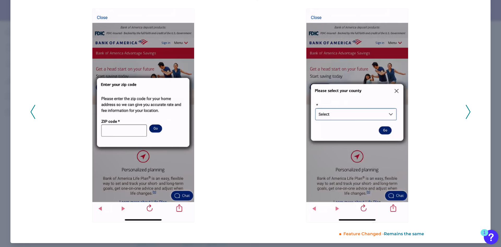
click at [466, 110] on icon at bounding box center [468, 112] width 5 height 14
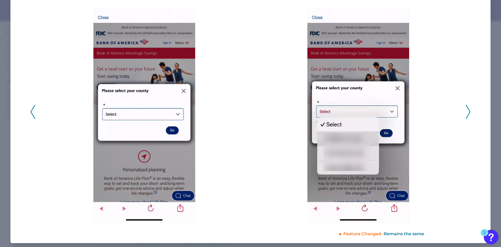
click at [466, 110] on icon at bounding box center [468, 112] width 5 height 14
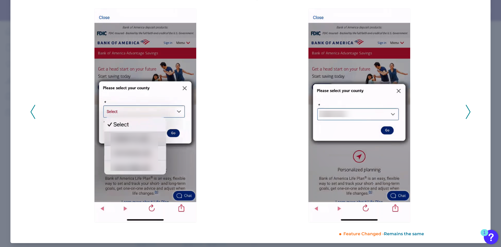
click at [466, 110] on icon at bounding box center [468, 112] width 5 height 14
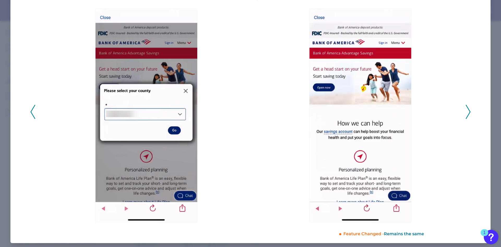
click at [466, 110] on icon at bounding box center [468, 112] width 5 height 14
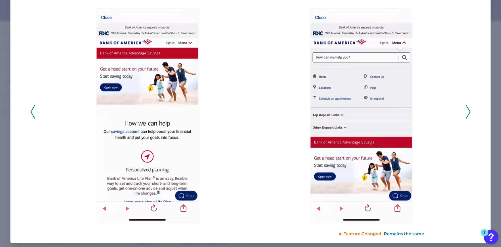
click at [466, 110] on icon at bounding box center [468, 112] width 5 height 14
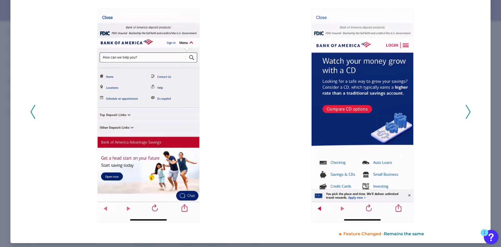
click at [466, 110] on icon at bounding box center [468, 112] width 5 height 14
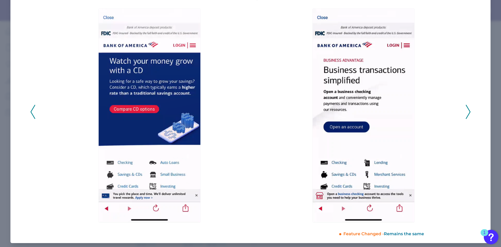
click at [466, 110] on icon at bounding box center [468, 112] width 5 height 14
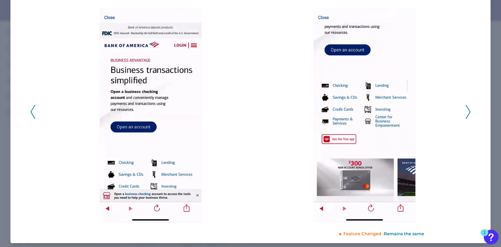
click at [466, 110] on icon at bounding box center [468, 112] width 5 height 14
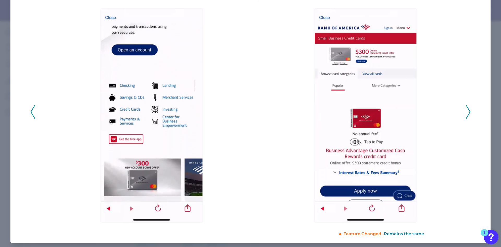
click at [466, 110] on icon at bounding box center [468, 112] width 5 height 14
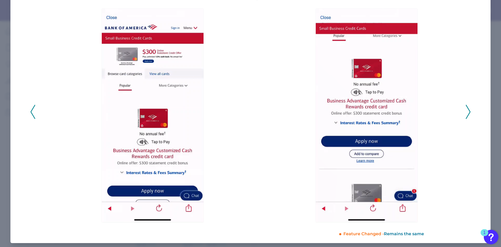
click at [466, 110] on icon at bounding box center [468, 112] width 5 height 14
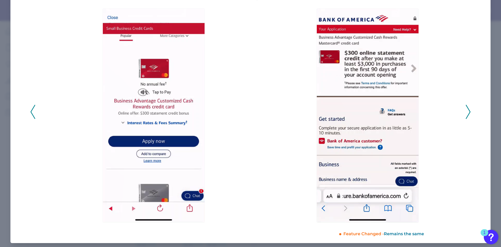
click at [466, 110] on icon at bounding box center [468, 112] width 5 height 14
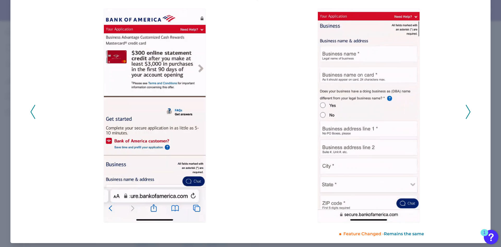
click at [466, 110] on icon at bounding box center [468, 112] width 5 height 14
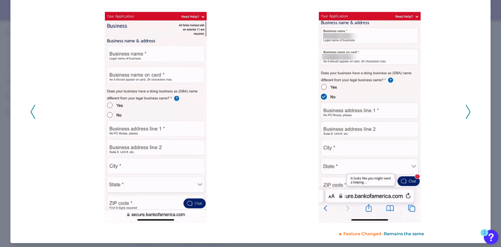
click at [466, 110] on icon at bounding box center [468, 112] width 5 height 14
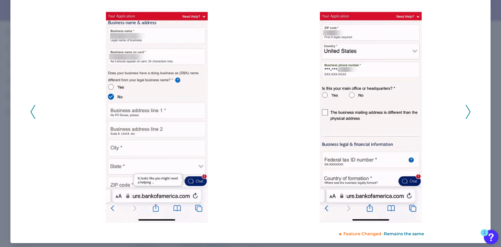
click at [466, 110] on icon at bounding box center [468, 112] width 5 height 14
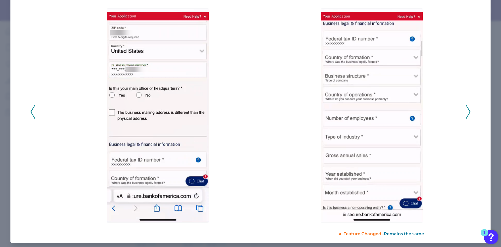
click at [466, 110] on icon at bounding box center [468, 112] width 5 height 14
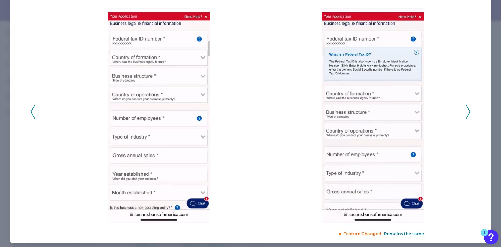
click at [466, 110] on icon at bounding box center [468, 112] width 5 height 14
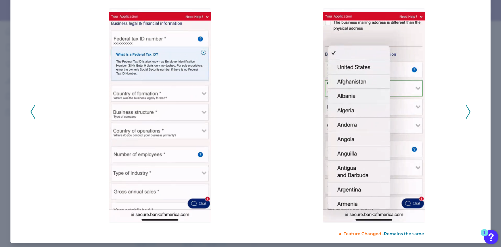
click at [466, 110] on icon at bounding box center [468, 112] width 5 height 14
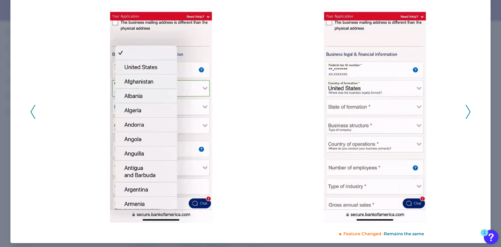
click at [466, 110] on icon at bounding box center [468, 112] width 5 height 14
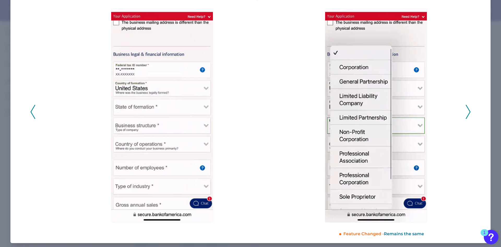
click at [466, 110] on icon at bounding box center [468, 112] width 5 height 14
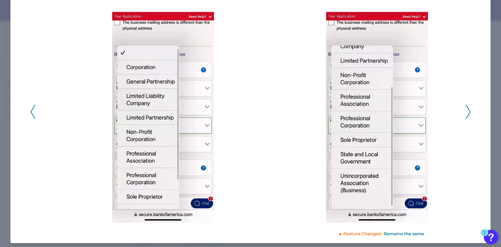
click at [466, 110] on icon at bounding box center [468, 112] width 5 height 14
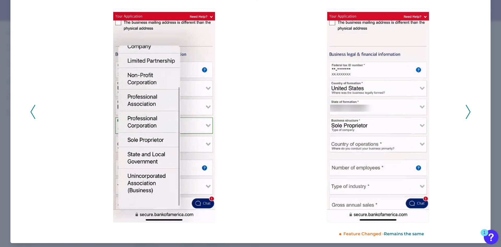
click at [466, 110] on icon at bounding box center [468, 112] width 5 height 14
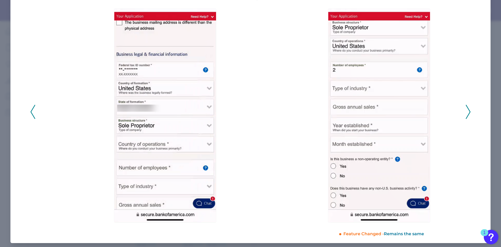
click at [466, 110] on icon at bounding box center [468, 112] width 5 height 14
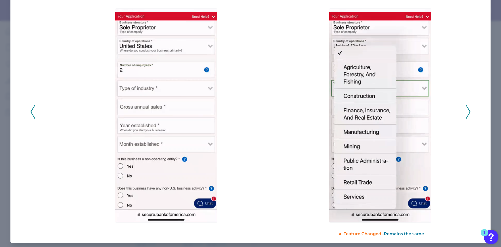
click at [466, 110] on icon at bounding box center [468, 112] width 5 height 14
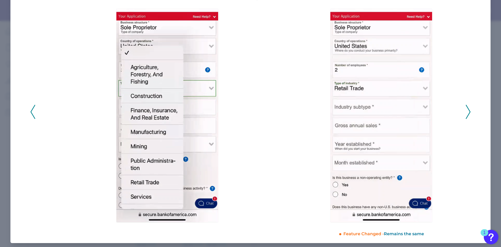
click at [466, 110] on icon at bounding box center [468, 112] width 5 height 14
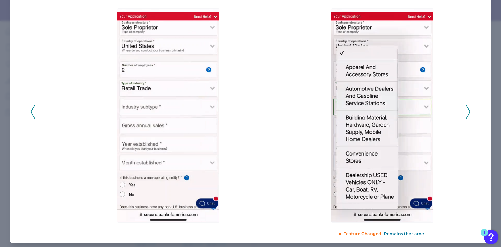
click at [466, 110] on icon at bounding box center [468, 112] width 5 height 14
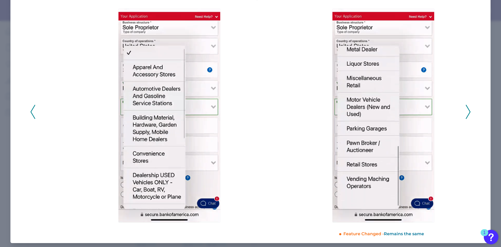
click at [466, 110] on icon at bounding box center [468, 112] width 5 height 14
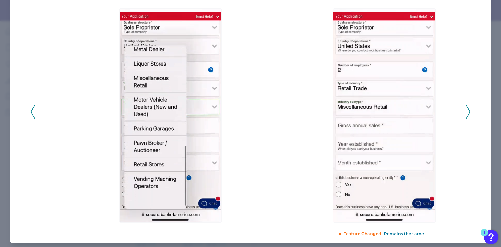
click at [466, 110] on icon at bounding box center [468, 112] width 5 height 14
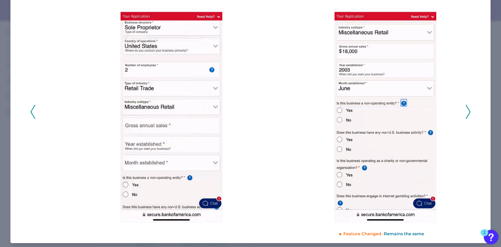
click at [466, 110] on icon at bounding box center [468, 112] width 5 height 14
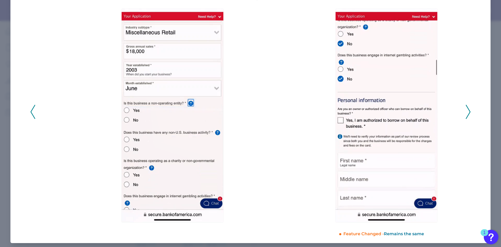
click at [466, 110] on icon at bounding box center [468, 112] width 5 height 14
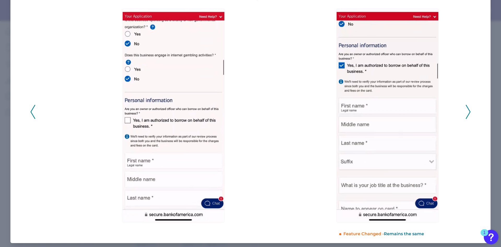
click at [466, 110] on icon at bounding box center [468, 112] width 5 height 14
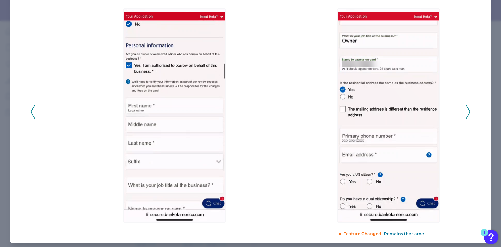
click at [466, 110] on icon at bounding box center [468, 112] width 5 height 14
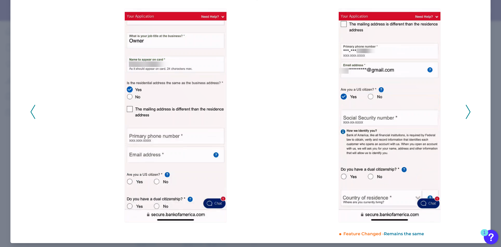
click at [466, 110] on icon at bounding box center [468, 112] width 5 height 14
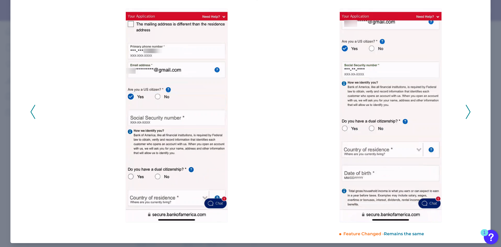
click at [466, 110] on icon at bounding box center [468, 112] width 5 height 14
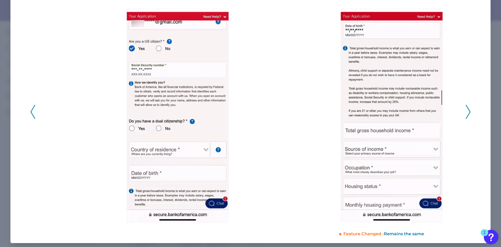
click at [466, 110] on icon at bounding box center [468, 112] width 5 height 14
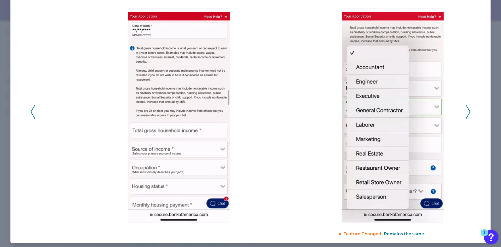
click at [466, 110] on icon at bounding box center [468, 112] width 5 height 14
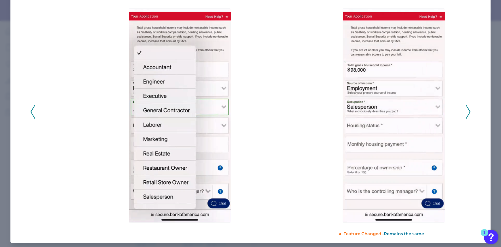
click at [466, 110] on icon at bounding box center [468, 112] width 5 height 14
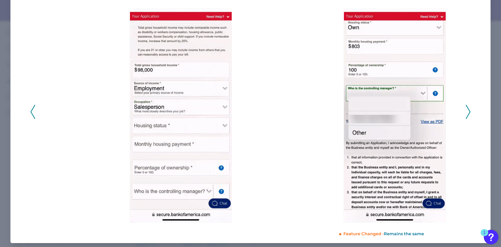
click at [466, 110] on icon at bounding box center [468, 112] width 5 height 14
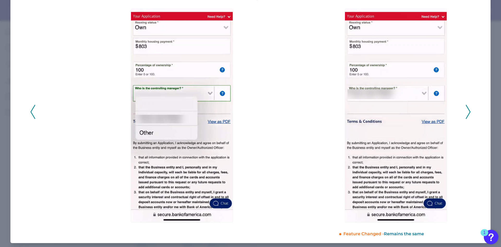
click at [466, 110] on icon at bounding box center [468, 112] width 5 height 14
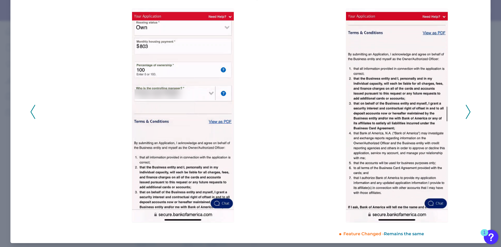
click at [466, 110] on icon at bounding box center [468, 112] width 5 height 14
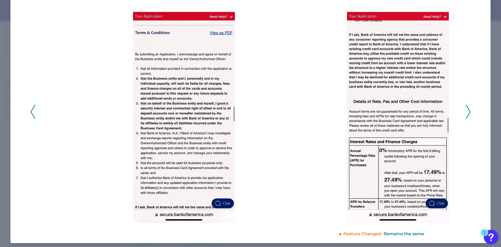
click at [466, 110] on icon at bounding box center [468, 112] width 5 height 14
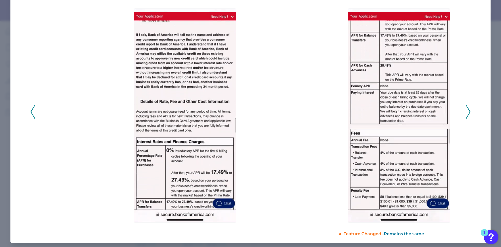
click at [466, 110] on icon at bounding box center [468, 112] width 5 height 14
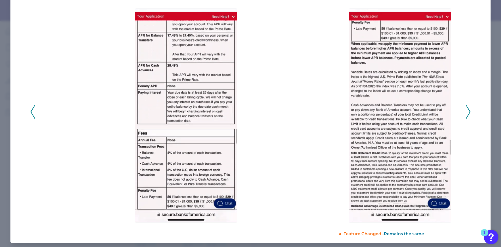
click at [466, 110] on icon at bounding box center [468, 112] width 5 height 14
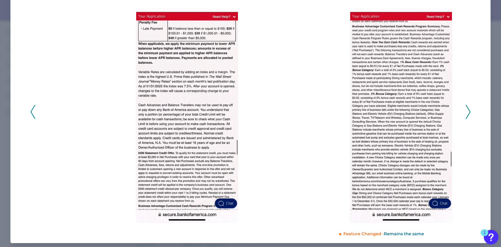
click at [466, 110] on icon at bounding box center [468, 112] width 5 height 14
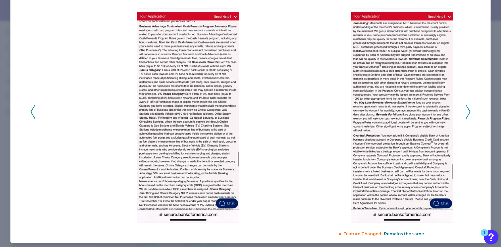
click at [466, 110] on icon at bounding box center [468, 112] width 5 height 14
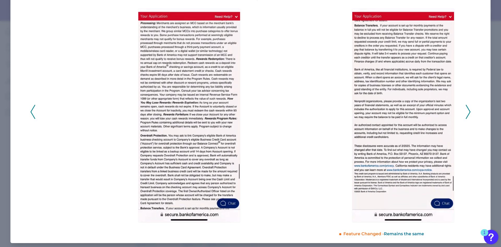
click at [466, 110] on icon at bounding box center [468, 112] width 5 height 14
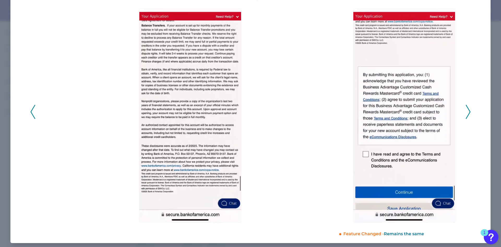
click at [466, 110] on icon at bounding box center [468, 112] width 5 height 14
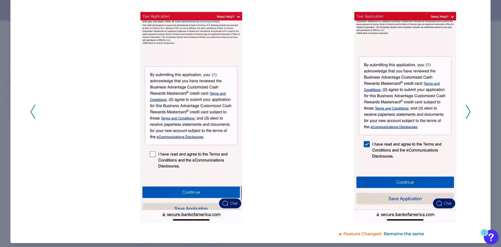
click at [466, 110] on icon at bounding box center [468, 112] width 5 height 14
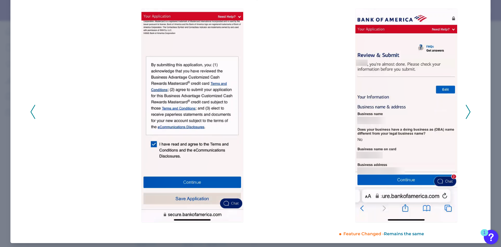
click at [466, 110] on icon at bounding box center [468, 112] width 5 height 14
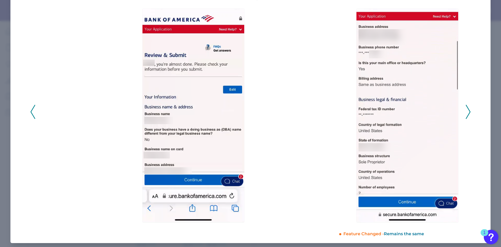
click at [466, 110] on icon at bounding box center [468, 112] width 5 height 14
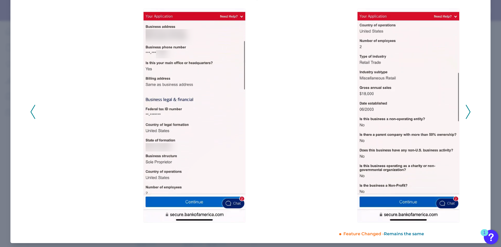
click at [466, 110] on icon at bounding box center [468, 112] width 5 height 14
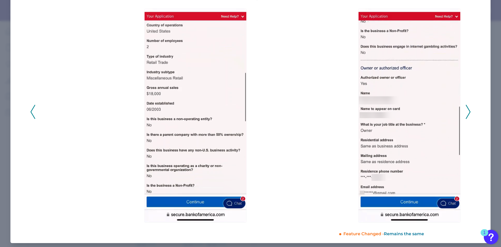
click at [466, 110] on icon at bounding box center [468, 112] width 5 height 14
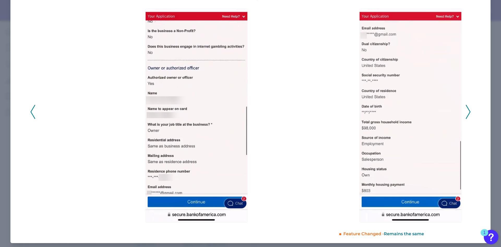
click at [466, 110] on icon at bounding box center [468, 112] width 5 height 14
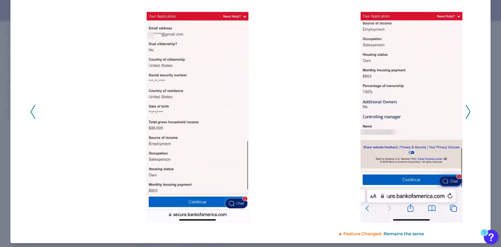
click at [466, 110] on icon at bounding box center [468, 112] width 5 height 14
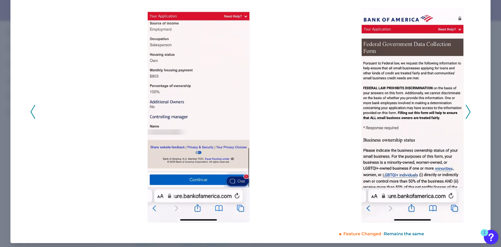
click at [466, 110] on icon at bounding box center [468, 112] width 5 height 14
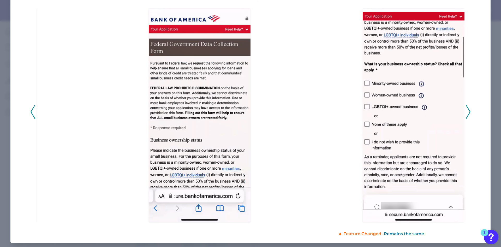
click at [466, 110] on icon at bounding box center [468, 112] width 5 height 14
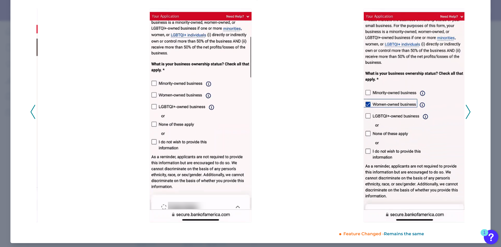
click at [466, 110] on icon at bounding box center [468, 112] width 5 height 14
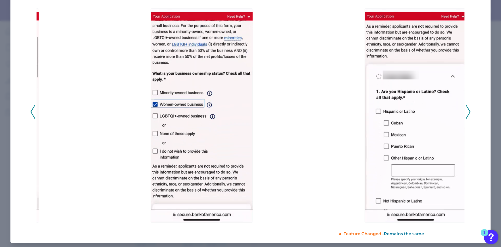
click at [466, 110] on icon at bounding box center [468, 112] width 5 height 14
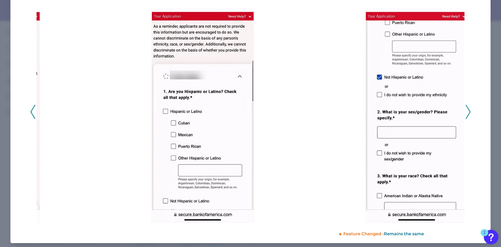
click at [466, 110] on icon at bounding box center [468, 112] width 5 height 14
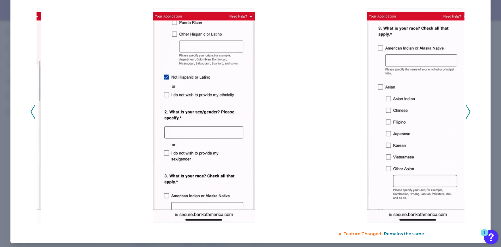
click at [466, 110] on icon at bounding box center [468, 112] width 5 height 14
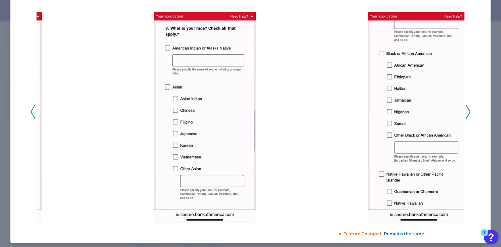
click at [466, 110] on icon at bounding box center [468, 112] width 5 height 14
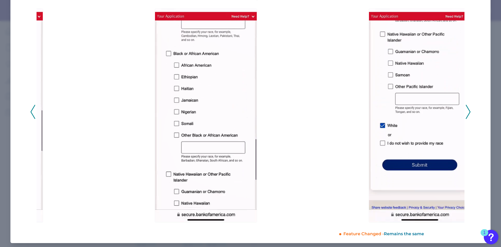
click at [466, 110] on icon at bounding box center [468, 112] width 5 height 14
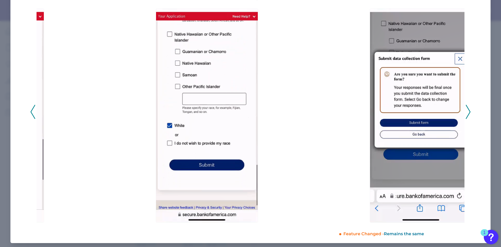
click at [466, 110] on icon at bounding box center [468, 112] width 5 height 14
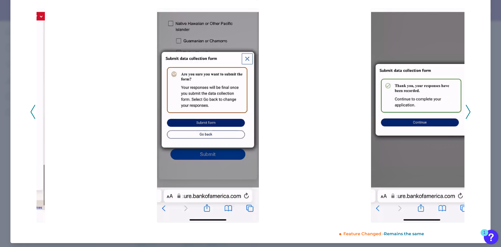
click at [466, 110] on icon at bounding box center [468, 112] width 5 height 14
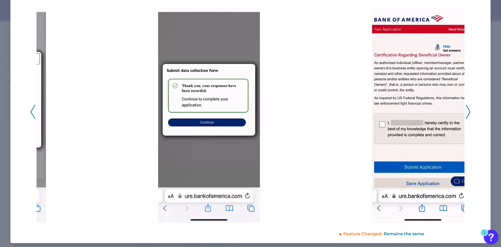
click at [466, 110] on icon at bounding box center [468, 112] width 5 height 14
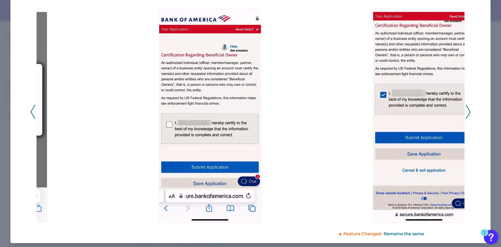
click at [466, 110] on icon at bounding box center [468, 112] width 5 height 14
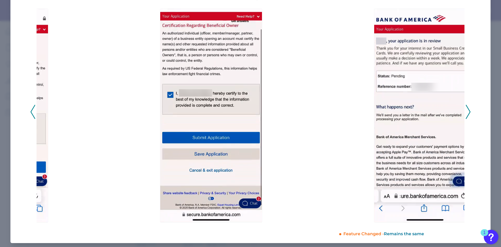
click at [466, 110] on icon at bounding box center [468, 112] width 5 height 14
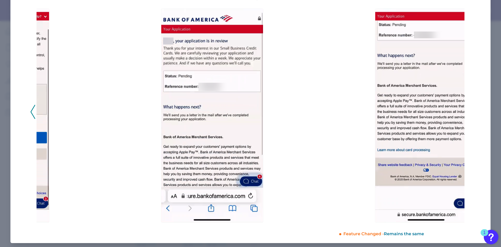
click at [466, 110] on div "2025 - Q2" at bounding box center [250, 108] width 440 height 227
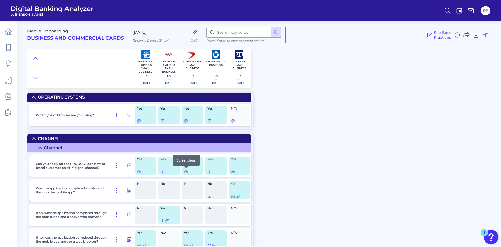
click at [188, 173] on icon at bounding box center [185, 171] width 3 height 3
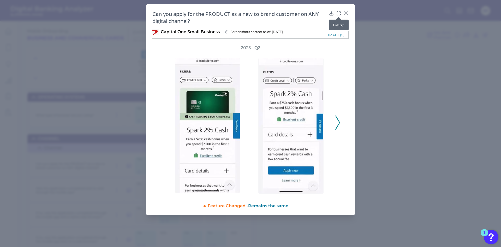
click at [339, 14] on icon at bounding box center [338, 13] width 5 height 5
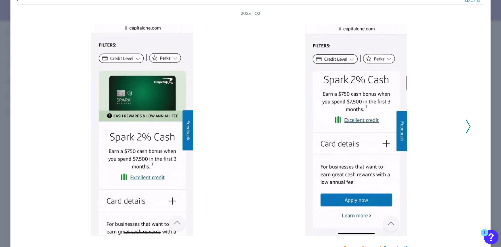
scroll to position [41, 0]
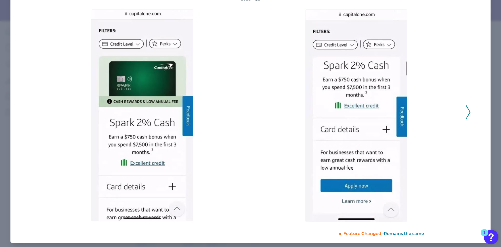
click at [466, 110] on icon at bounding box center [468, 112] width 5 height 14
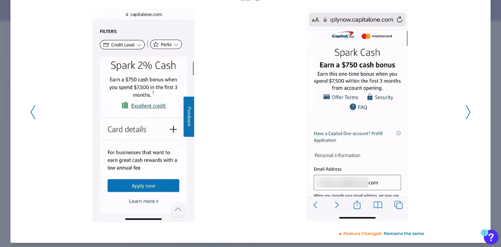
click at [466, 110] on icon at bounding box center [468, 112] width 5 height 14
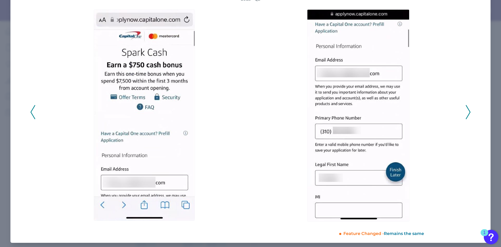
click at [466, 110] on icon at bounding box center [468, 112] width 5 height 14
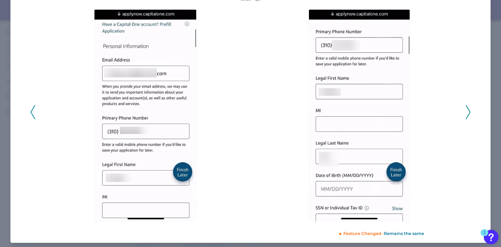
click at [466, 110] on icon at bounding box center [468, 112] width 5 height 14
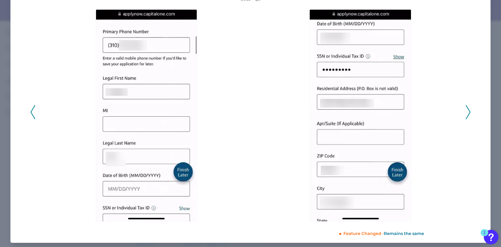
click at [466, 110] on icon at bounding box center [468, 112] width 5 height 14
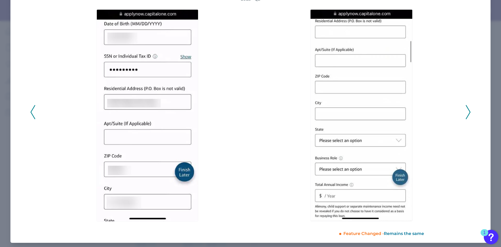
click at [466, 110] on icon at bounding box center [468, 112] width 5 height 14
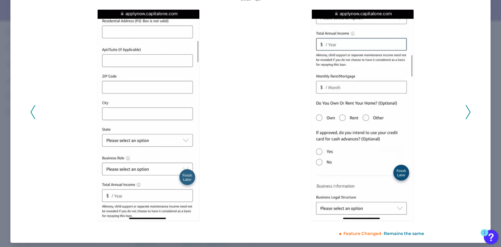
click at [466, 110] on icon at bounding box center [468, 112] width 5 height 14
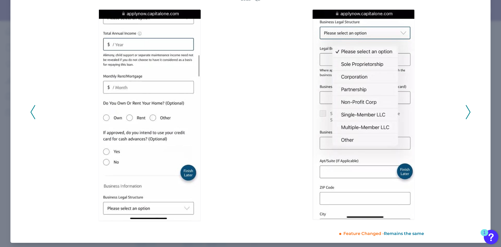
click at [466, 110] on icon at bounding box center [468, 112] width 5 height 14
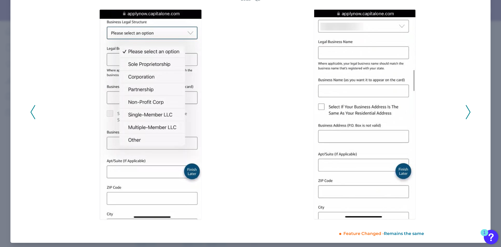
click at [466, 110] on icon at bounding box center [468, 112] width 5 height 14
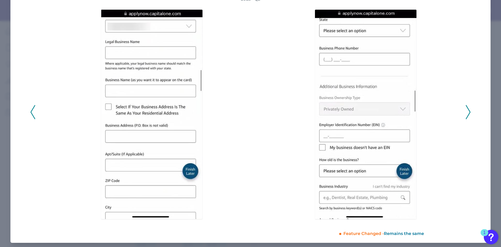
click at [466, 110] on icon at bounding box center [468, 112] width 5 height 14
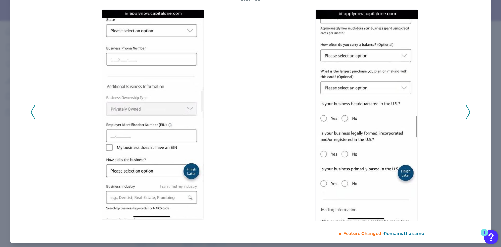
click at [466, 110] on icon at bounding box center [468, 112] width 5 height 14
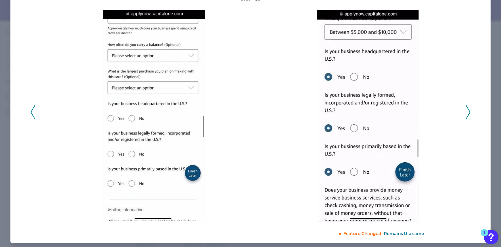
click at [466, 110] on icon at bounding box center [468, 112] width 5 height 14
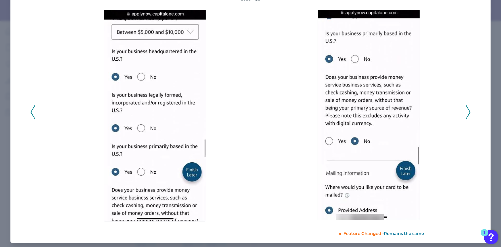
click at [466, 110] on icon at bounding box center [468, 112] width 5 height 14
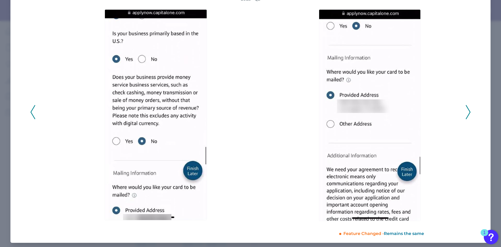
click at [466, 110] on icon at bounding box center [468, 112] width 5 height 14
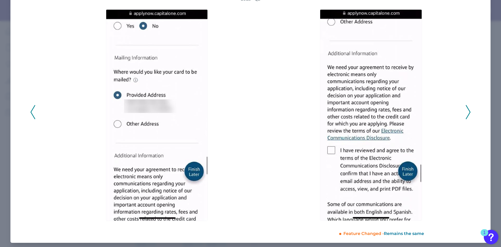
click at [466, 110] on icon at bounding box center [468, 112] width 5 height 14
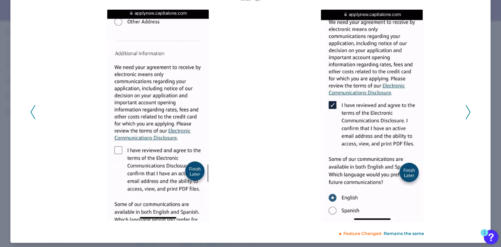
click at [466, 110] on icon at bounding box center [468, 112] width 5 height 14
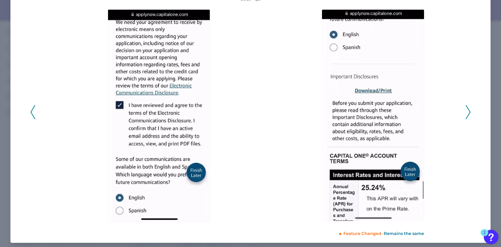
click at [466, 110] on icon at bounding box center [468, 112] width 5 height 14
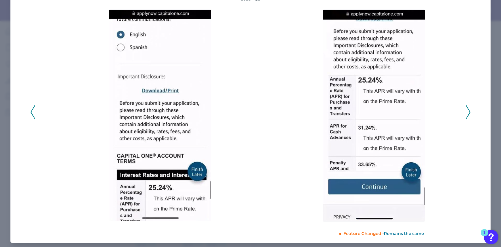
click at [466, 110] on icon at bounding box center [468, 112] width 5 height 14
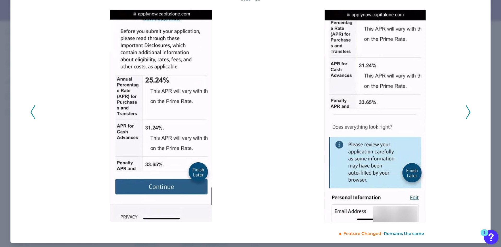
click at [466, 110] on icon at bounding box center [468, 112] width 5 height 14
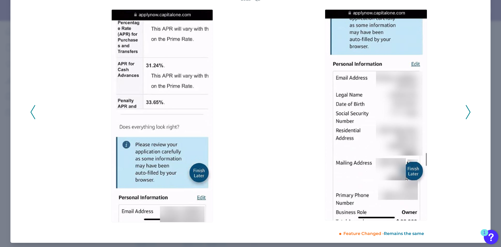
click at [466, 110] on icon at bounding box center [468, 112] width 5 height 14
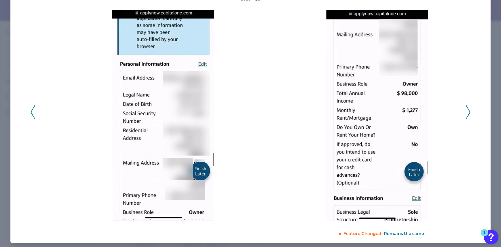
click at [466, 110] on icon at bounding box center [468, 112] width 5 height 14
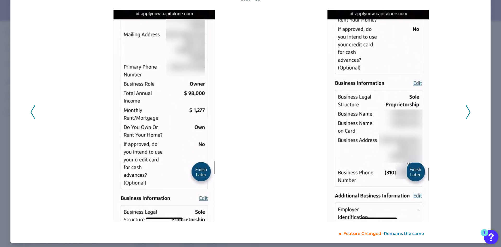
click at [466, 110] on icon at bounding box center [468, 112] width 5 height 14
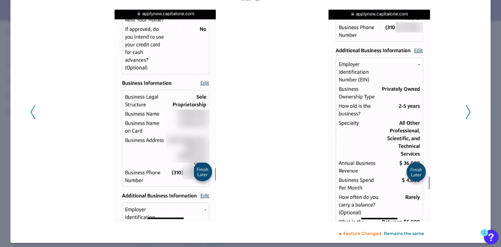
click at [466, 110] on icon at bounding box center [468, 112] width 5 height 14
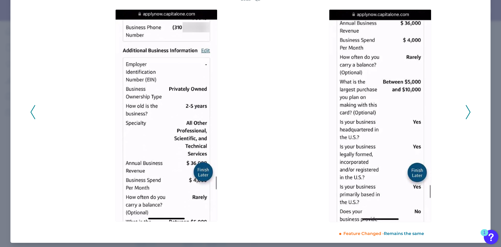
click at [466, 112] on icon at bounding box center [468, 112] width 5 height 14
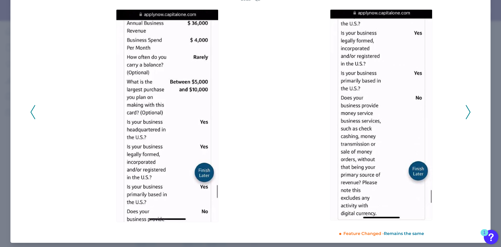
click at [466, 111] on icon at bounding box center [468, 112] width 5 height 14
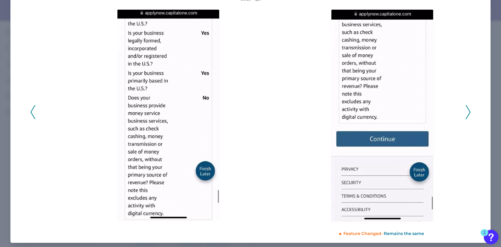
click at [466, 110] on icon at bounding box center [468, 112] width 5 height 14
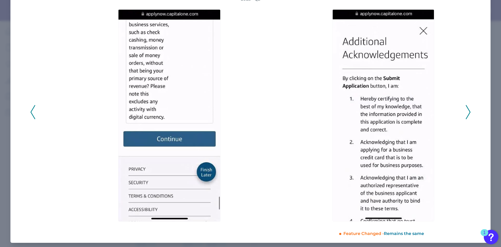
click at [466, 112] on icon at bounding box center [468, 112] width 5 height 14
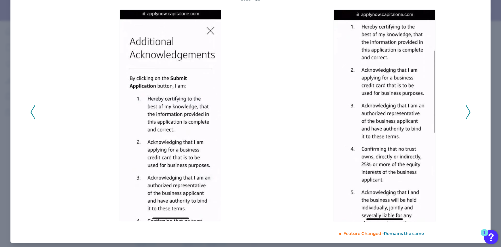
click at [466, 112] on icon at bounding box center [468, 112] width 5 height 14
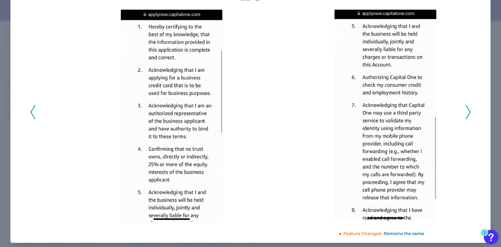
click at [466, 112] on icon at bounding box center [468, 112] width 5 height 14
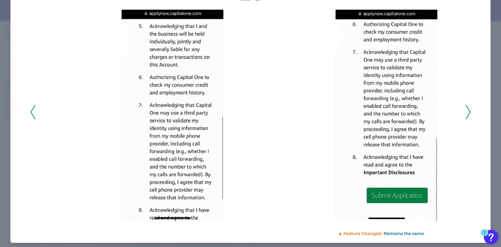
click at [466, 112] on icon at bounding box center [468, 112] width 5 height 14
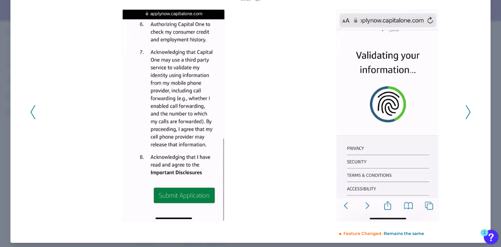
click at [466, 112] on icon at bounding box center [468, 112] width 5 height 14
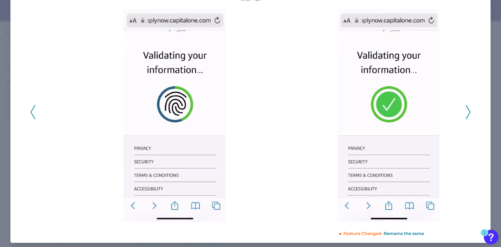
click at [466, 112] on icon at bounding box center [468, 112] width 5 height 14
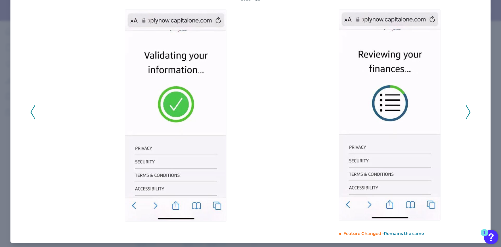
click at [466, 112] on icon at bounding box center [468, 112] width 5 height 14
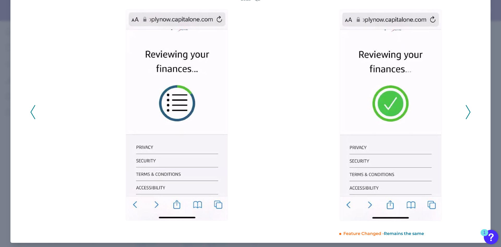
click at [466, 112] on icon at bounding box center [468, 112] width 5 height 14
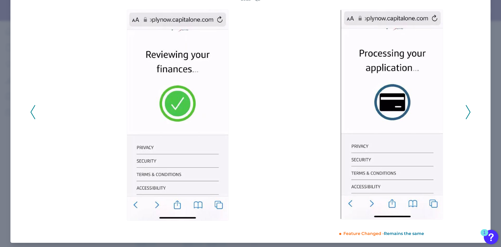
click at [466, 112] on icon at bounding box center [468, 112] width 5 height 14
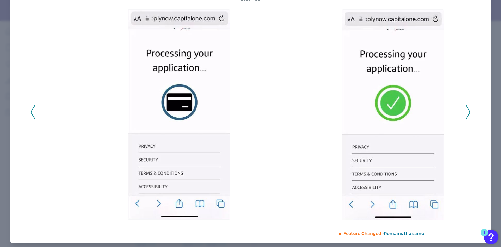
click at [466, 112] on icon at bounding box center [468, 112] width 5 height 14
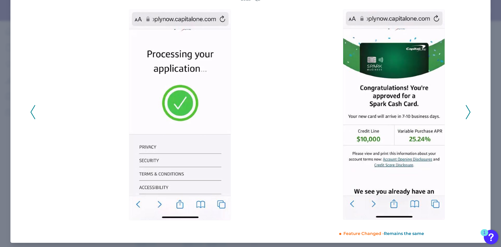
click at [466, 112] on icon at bounding box center [468, 112] width 5 height 14
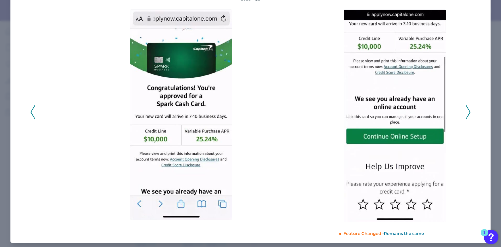
click at [466, 112] on icon at bounding box center [468, 112] width 5 height 14
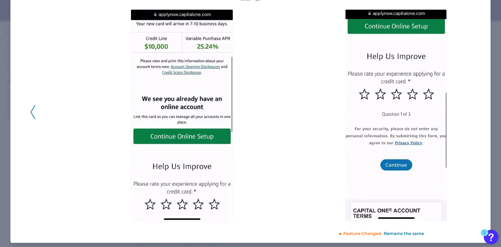
click at [466, 112] on div "2025 - Q2" at bounding box center [250, 109] width 440 height 226
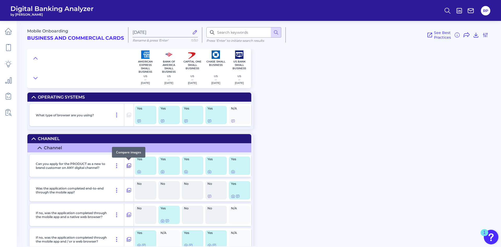
click at [128, 165] on icon at bounding box center [128, 165] width 5 height 6
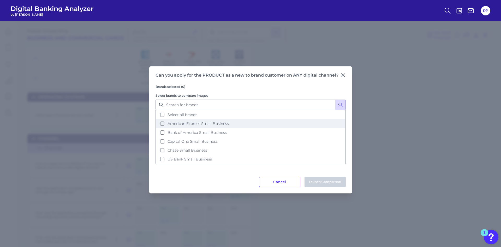
click at [176, 123] on span "American Express Small Business" at bounding box center [198, 123] width 61 height 5
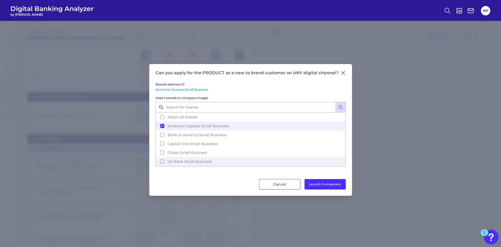
click at [182, 159] on span "US Bank Small Business" at bounding box center [190, 161] width 44 height 5
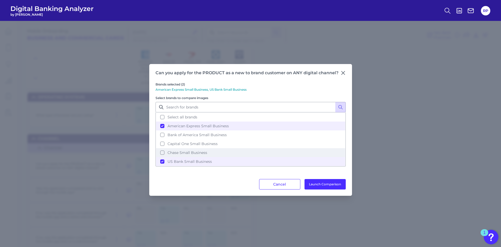
click at [182, 153] on span "Chase Small Business" at bounding box center [188, 152] width 40 height 5
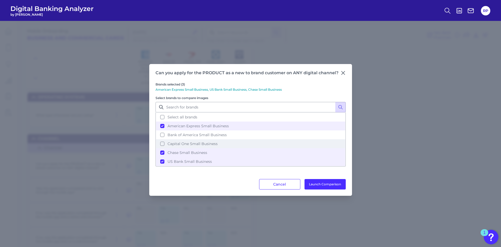
click at [184, 143] on span "Capital One Small Business" at bounding box center [193, 143] width 50 height 5
click at [315, 180] on button "Launch Comparison" at bounding box center [325, 184] width 41 height 10
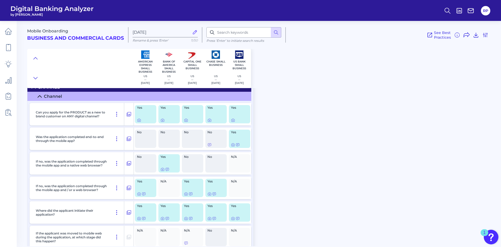
scroll to position [0, 0]
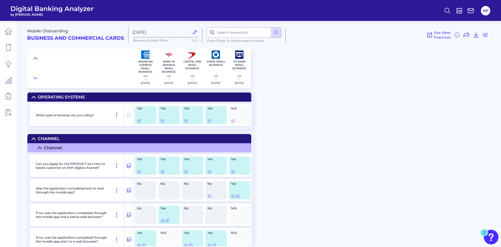
click at [35, 56] on icon at bounding box center [35, 58] width 4 height 5
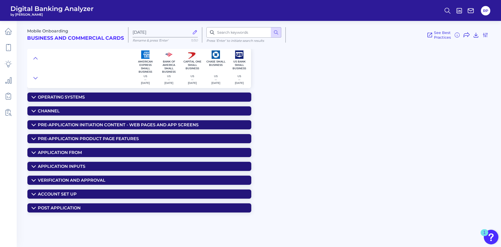
click at [83, 207] on summary "Post Application" at bounding box center [139, 207] width 224 height 9
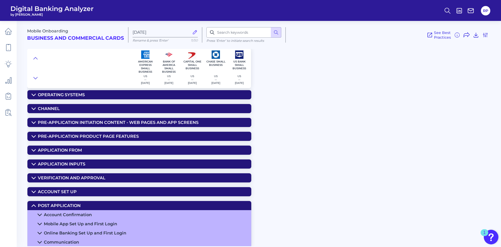
scroll to position [3, 0]
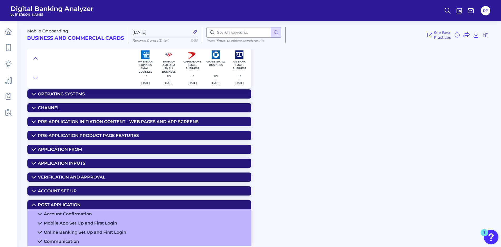
drag, startPoint x: 83, startPoint y: 213, endPoint x: 86, endPoint y: 214, distance: 3.3
click at [83, 213] on div "Account Confirmation" at bounding box center [68, 213] width 48 height 5
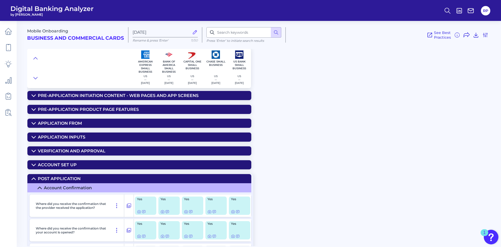
click at [69, 166] on div "Account Set Up" at bounding box center [57, 164] width 39 height 5
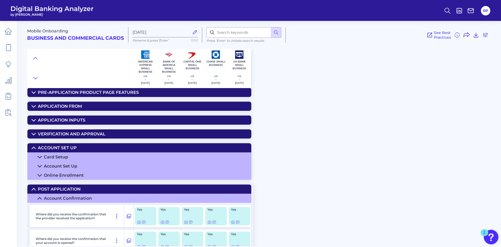
scroll to position [55, 0]
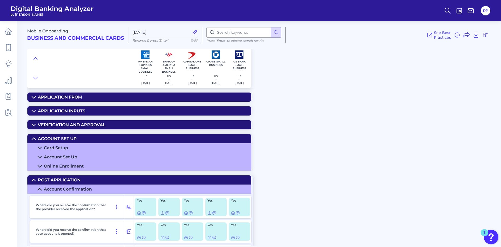
click at [75, 154] on div "Account Set Up" at bounding box center [60, 156] width 33 height 5
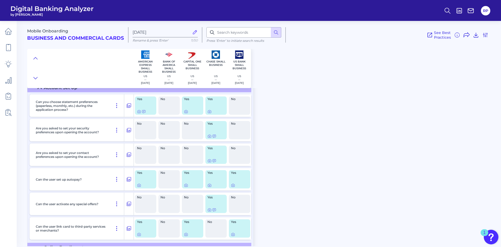
scroll to position [134, 0]
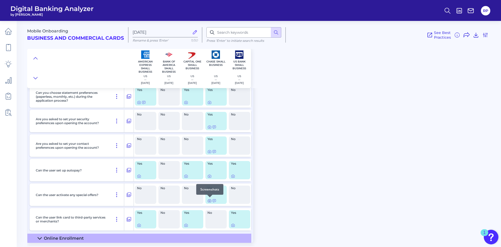
click at [208, 201] on icon at bounding box center [209, 200] width 4 height 4
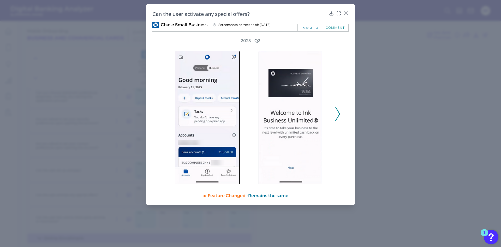
click at [340, 113] on icon at bounding box center [337, 114] width 5 height 14
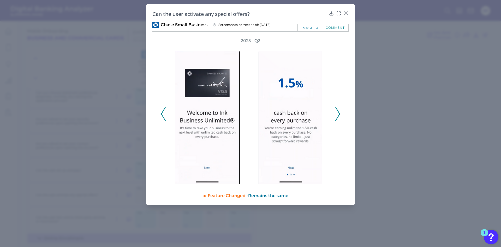
click at [340, 113] on icon at bounding box center [337, 114] width 5 height 14
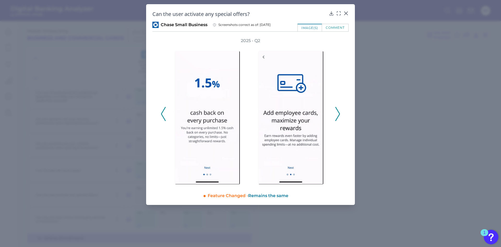
click at [340, 113] on div "2025 - Q2" at bounding box center [250, 111] width 196 height 146
click at [338, 115] on icon at bounding box center [337, 114] width 5 height 14
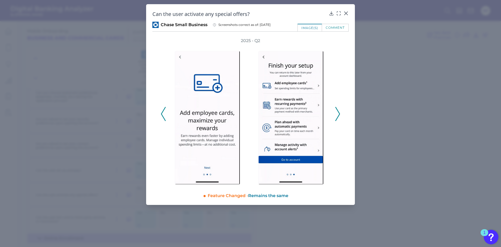
click at [336, 113] on icon at bounding box center [337, 114] width 5 height 14
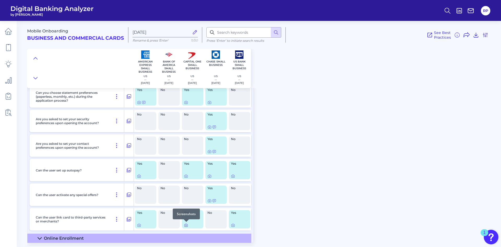
click at [186, 226] on icon at bounding box center [186, 225] width 4 height 4
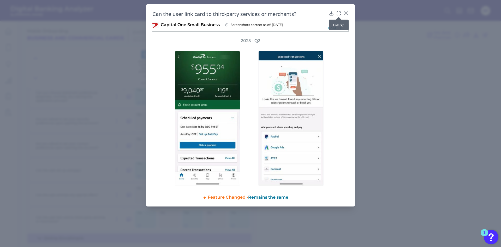
click at [339, 14] on div at bounding box center [338, 16] width 5 height 5
click at [338, 14] on icon at bounding box center [338, 13] width 5 height 5
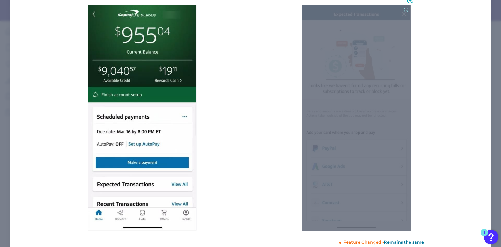
scroll to position [55, 0]
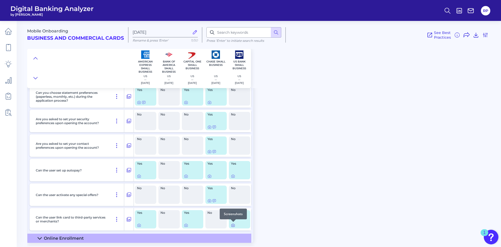
click at [232, 224] on icon at bounding box center [233, 225] width 4 height 4
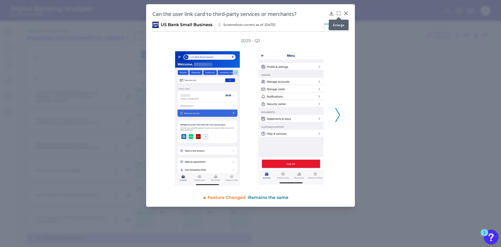
click at [338, 13] on icon at bounding box center [338, 13] width 5 height 5
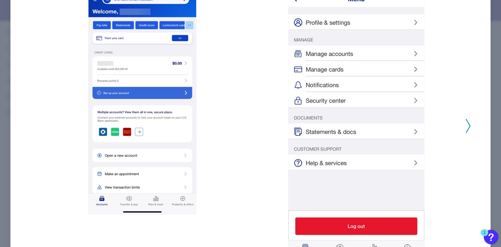
scroll to position [52, 0]
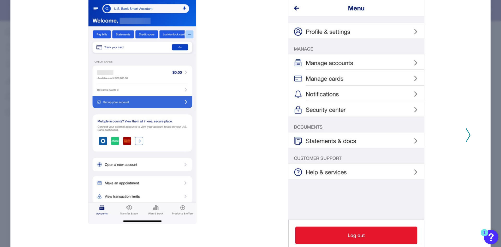
click at [467, 134] on icon at bounding box center [468, 135] width 5 height 14
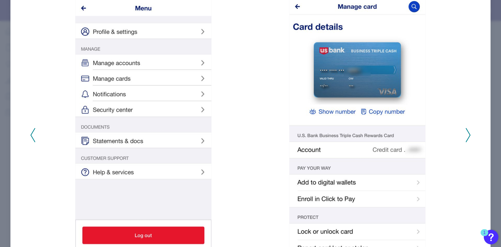
click at [467, 134] on icon at bounding box center [468, 135] width 5 height 14
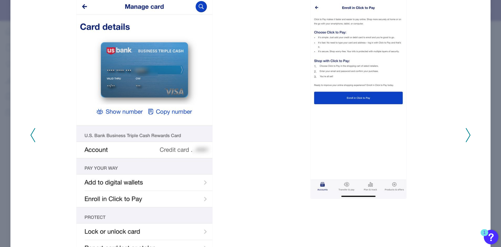
click at [467, 134] on icon at bounding box center [468, 135] width 5 height 14
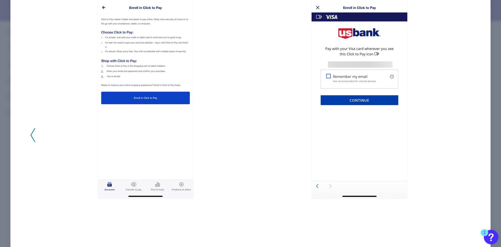
click at [467, 134] on div "2025 - Q2" at bounding box center [250, 132] width 440 height 293
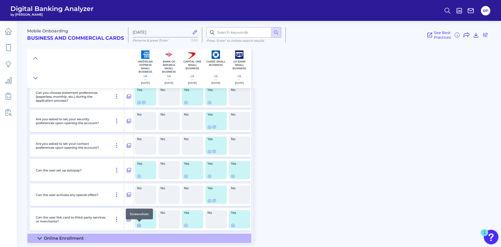
click at [139, 225] on icon at bounding box center [139, 225] width 1 height 1
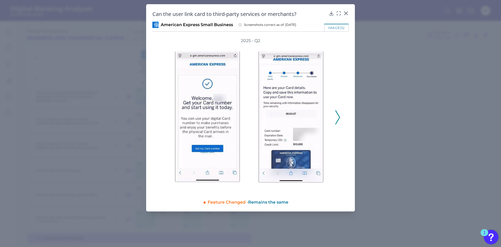
click at [340, 117] on div "2025 - Q2" at bounding box center [250, 114] width 196 height 153
click at [339, 118] on polyline at bounding box center [338, 116] width 4 height 13
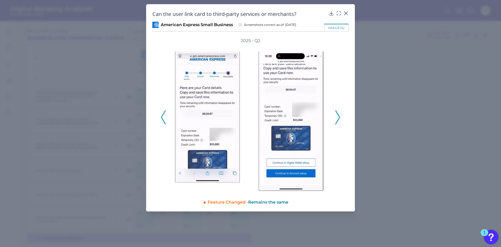
click at [339, 118] on polyline at bounding box center [338, 116] width 4 height 13
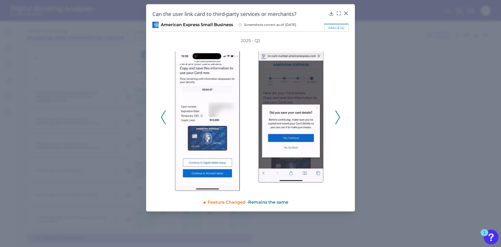
click at [339, 118] on polyline at bounding box center [338, 116] width 4 height 13
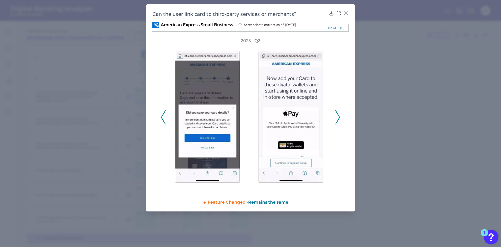
click at [339, 118] on polyline at bounding box center [338, 116] width 4 height 13
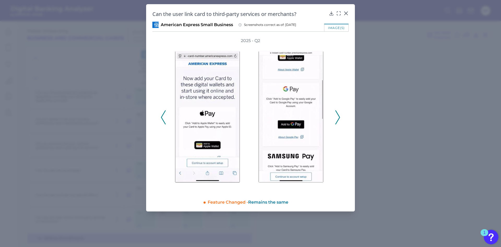
click at [339, 118] on polyline at bounding box center [338, 116] width 4 height 13
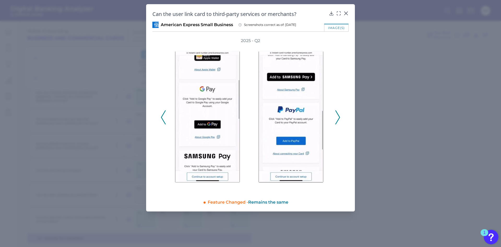
click at [339, 118] on polyline at bounding box center [338, 116] width 4 height 13
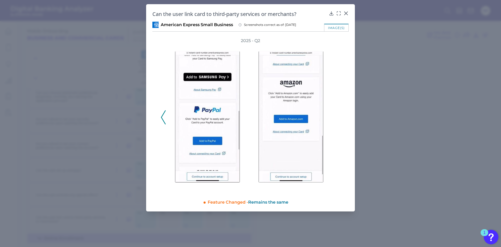
click at [339, 118] on div "2025 - Q2" at bounding box center [251, 114] width 180 height 153
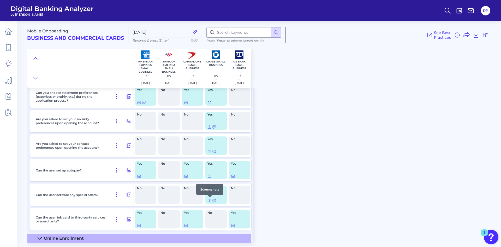
click at [211, 201] on icon at bounding box center [209, 200] width 4 height 4
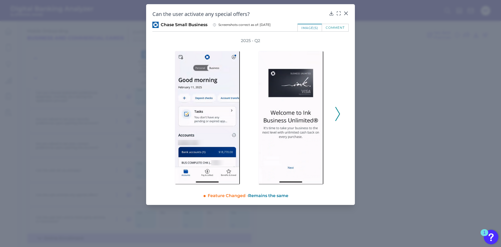
click at [338, 115] on icon at bounding box center [337, 114] width 5 height 14
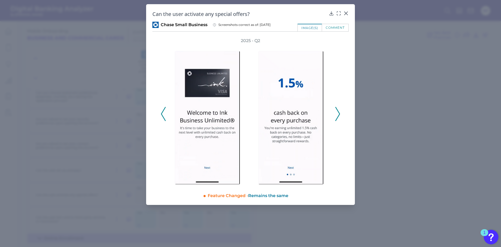
click at [338, 115] on icon at bounding box center [337, 114] width 5 height 14
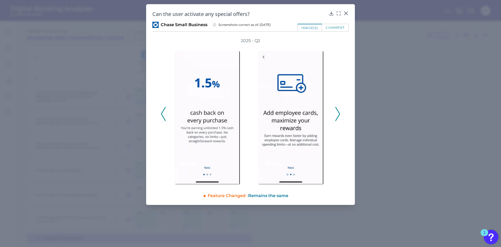
click at [338, 115] on icon at bounding box center [337, 114] width 5 height 14
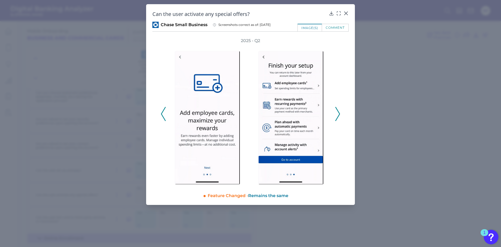
click at [338, 115] on icon at bounding box center [337, 114] width 5 height 14
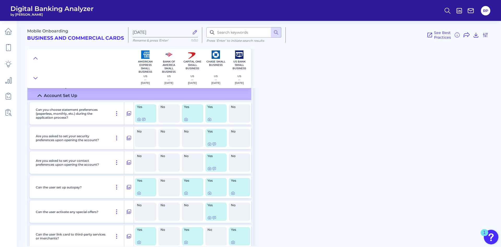
scroll to position [81, 0]
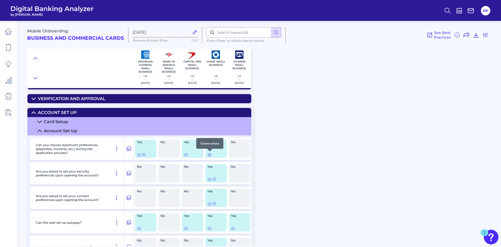
click at [210, 155] on icon at bounding box center [209, 154] width 4 height 4
click at [211, 180] on icon at bounding box center [209, 179] width 4 height 4
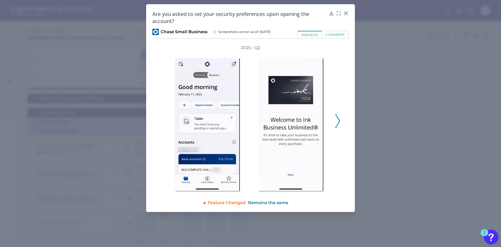
click at [339, 122] on polyline at bounding box center [338, 120] width 4 height 13
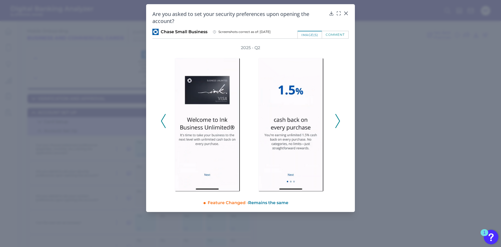
click at [339, 122] on polyline at bounding box center [338, 120] width 4 height 13
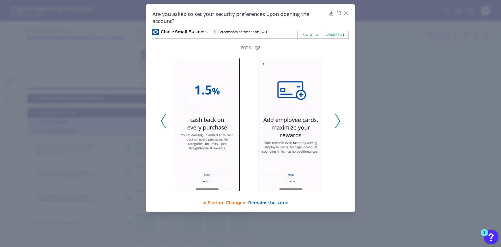
click at [339, 122] on polyline at bounding box center [338, 120] width 4 height 13
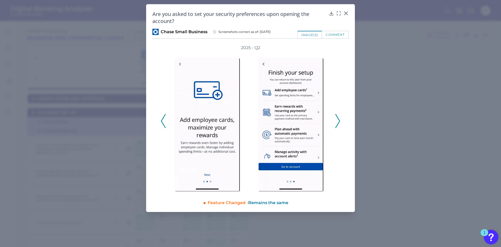
click at [339, 122] on polyline at bounding box center [338, 120] width 4 height 13
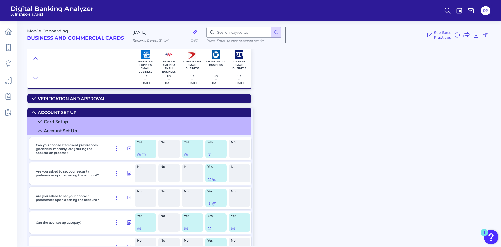
click at [162, 120] on summary "Card Setup" at bounding box center [139, 121] width 224 height 9
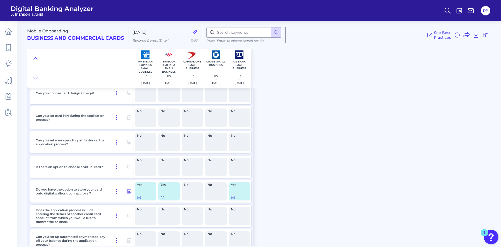
scroll to position [212, 0]
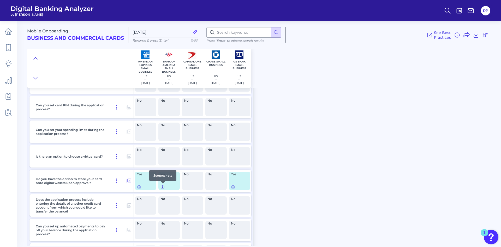
click at [162, 187] on icon at bounding box center [162, 186] width 1 height 1
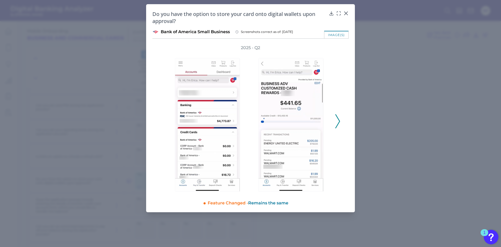
click at [338, 122] on icon at bounding box center [337, 121] width 5 height 14
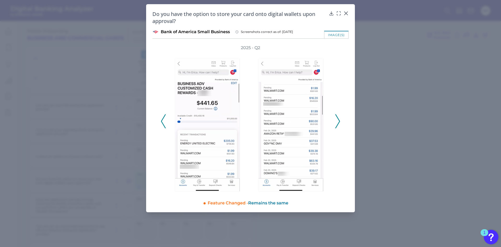
click at [338, 122] on icon at bounding box center [337, 121] width 5 height 14
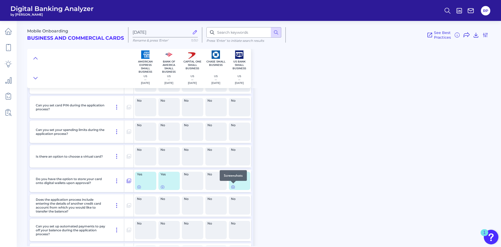
click at [234, 187] on icon at bounding box center [233, 186] width 4 height 4
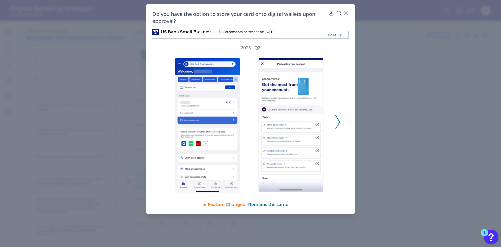
click at [338, 123] on icon at bounding box center [337, 122] width 5 height 14
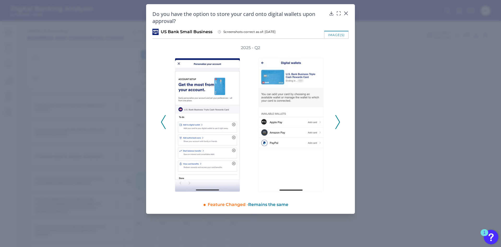
click at [166, 124] on div "2025 - Q2" at bounding box center [251, 119] width 180 height 148
click at [163, 124] on polyline at bounding box center [163, 121] width 4 height 13
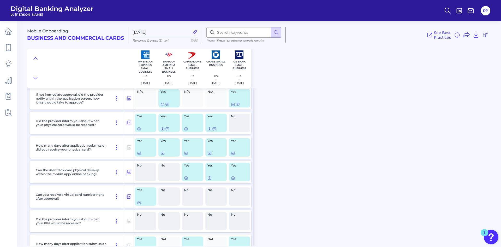
scroll to position [760, 0]
click at [166, 102] on div at bounding box center [167, 99] width 5 height 5
click at [168, 103] on icon at bounding box center [167, 103] width 3 height 3
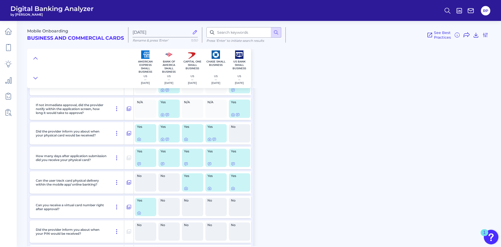
scroll to position [748, 0]
click at [214, 139] on icon at bounding box center [214, 139] width 4 height 4
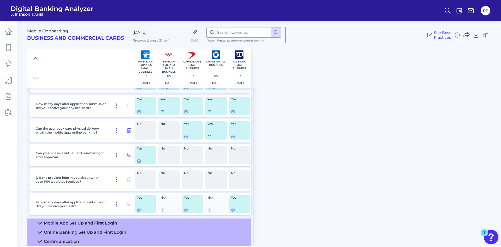
click at [75, 223] on div "Mobile App Set Up and First Login" at bounding box center [80, 222] width 73 height 5
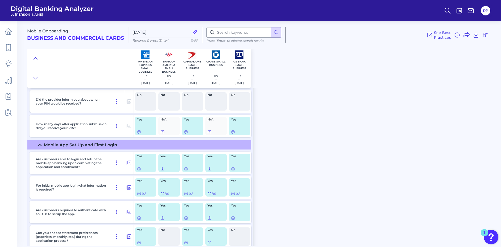
scroll to position [879, 0]
click at [233, 168] on icon at bounding box center [233, 168] width 4 height 4
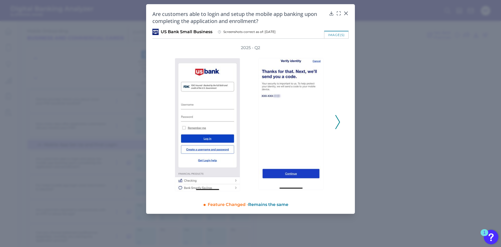
click at [335, 123] on button at bounding box center [337, 122] width 5 height 14
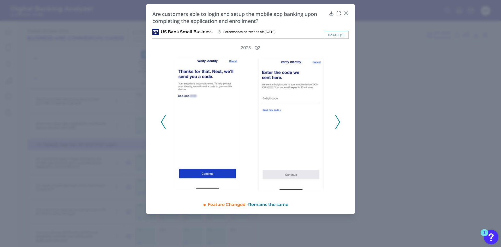
click at [336, 123] on icon at bounding box center [337, 122] width 5 height 14
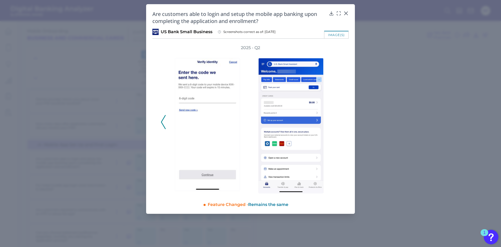
click at [336, 123] on div "2025 - Q2" at bounding box center [251, 119] width 180 height 148
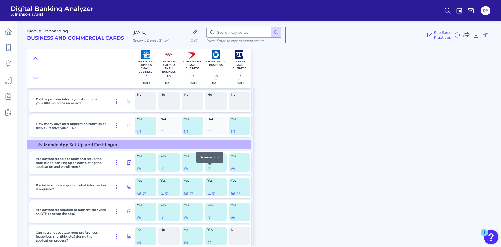
click at [208, 169] on icon at bounding box center [209, 168] width 3 height 3
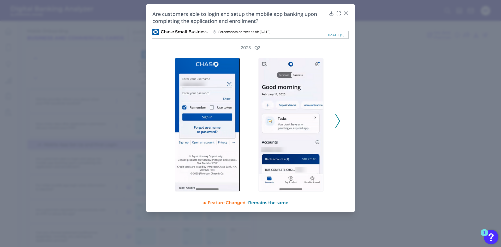
click at [338, 122] on polyline at bounding box center [338, 120] width 4 height 13
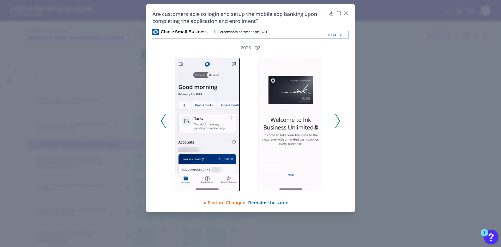
click at [338, 122] on polyline at bounding box center [338, 120] width 4 height 13
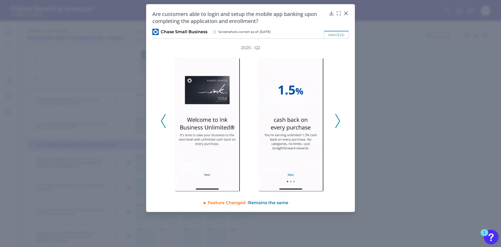
click at [338, 122] on polyline at bounding box center [338, 120] width 4 height 13
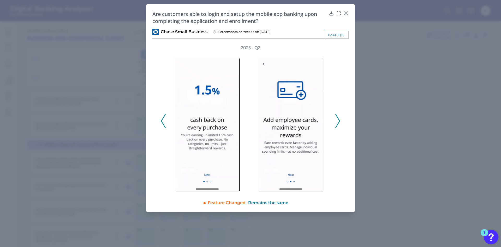
click at [338, 122] on polyline at bounding box center [338, 120] width 4 height 13
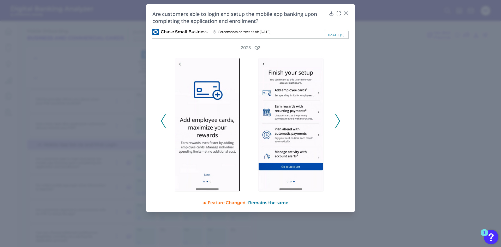
click at [338, 122] on polyline at bounding box center [338, 120] width 4 height 13
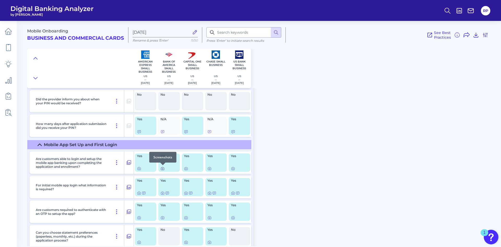
click at [162, 169] on icon at bounding box center [162, 168] width 4 height 4
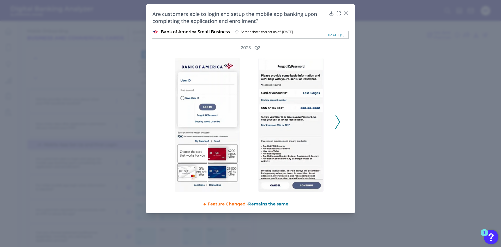
click at [340, 123] on button at bounding box center [337, 122] width 5 height 14
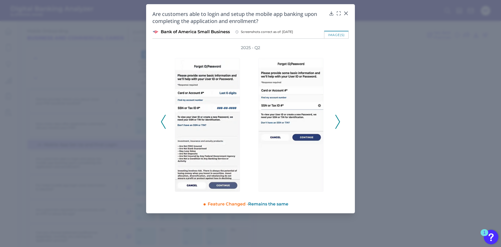
click at [340, 123] on button at bounding box center [337, 122] width 5 height 14
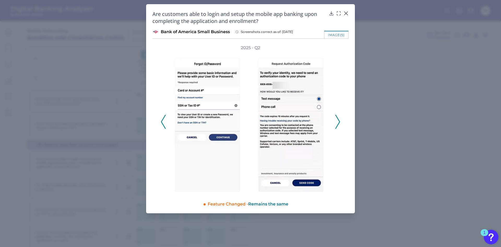
click at [340, 123] on button at bounding box center [337, 122] width 5 height 14
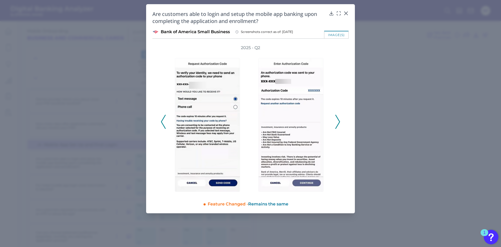
click at [340, 123] on button at bounding box center [337, 122] width 5 height 14
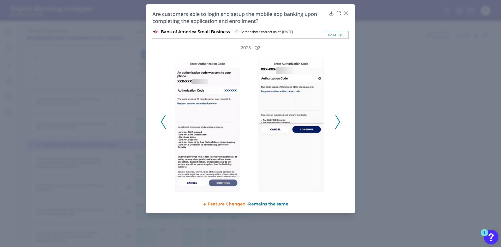
click at [340, 123] on button at bounding box center [337, 122] width 5 height 14
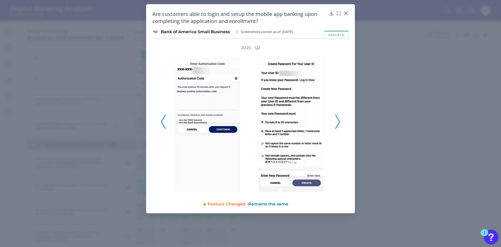
click at [340, 123] on button at bounding box center [337, 122] width 5 height 14
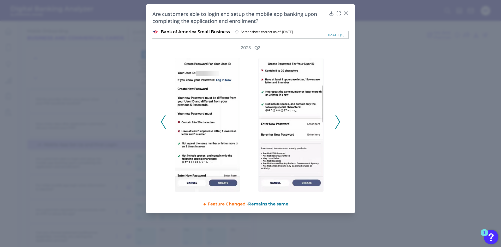
click at [340, 123] on button at bounding box center [337, 122] width 5 height 14
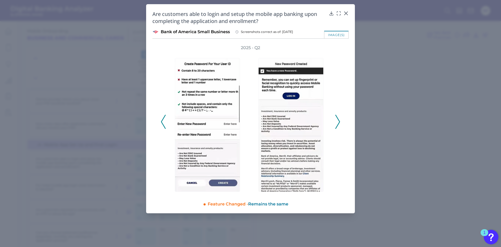
click at [340, 123] on button at bounding box center [337, 122] width 5 height 14
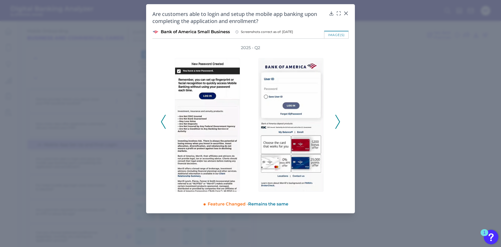
click at [340, 123] on button at bounding box center [337, 122] width 5 height 14
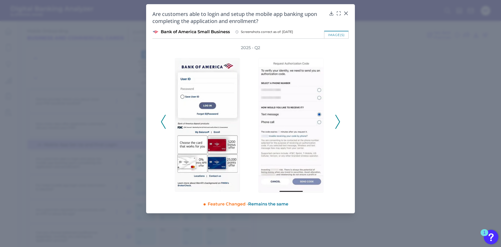
click at [340, 123] on button at bounding box center [337, 122] width 5 height 14
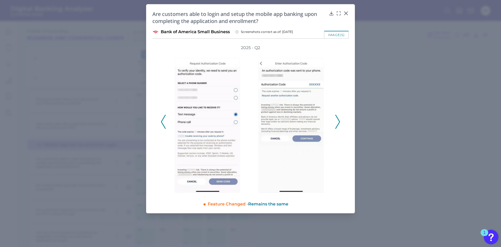
click at [340, 124] on button at bounding box center [337, 122] width 5 height 14
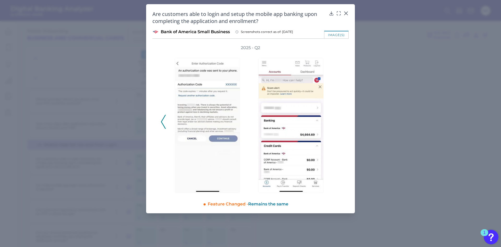
drag, startPoint x: 357, startPoint y: 117, endPoint x: 351, endPoint y: 122, distance: 7.7
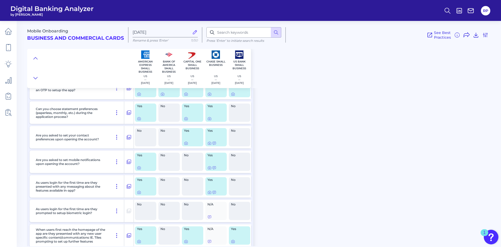
scroll to position [1024, 0]
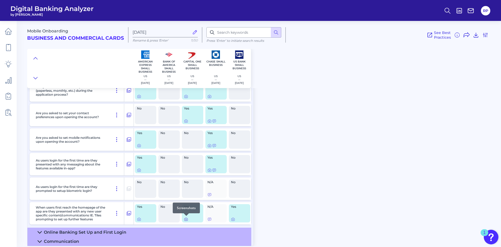
click at [187, 220] on icon at bounding box center [186, 219] width 4 height 4
click at [233, 219] on icon at bounding box center [233, 219] width 4 height 4
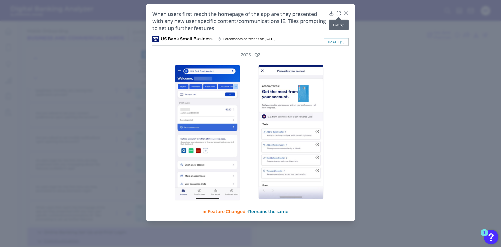
click at [337, 12] on icon at bounding box center [337, 11] width 1 height 1
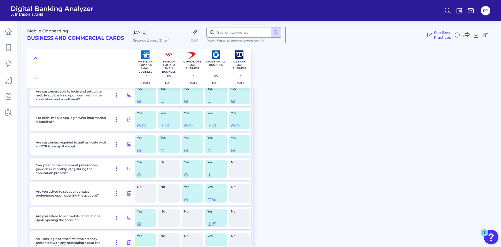
scroll to position [894, 0]
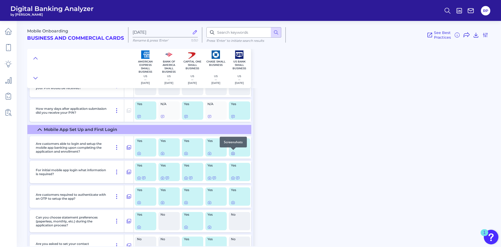
click at [233, 153] on icon at bounding box center [232, 153] width 1 height 1
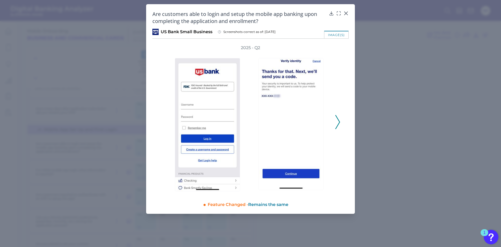
click at [337, 121] on icon at bounding box center [337, 122] width 5 height 14
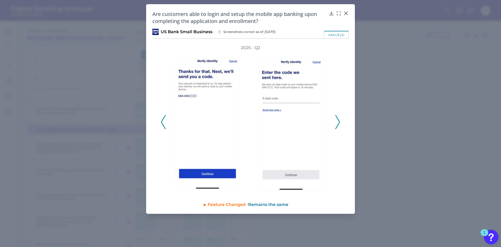
click at [337, 121] on icon at bounding box center [337, 122] width 5 height 14
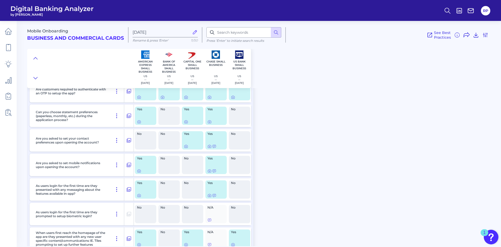
scroll to position [1024, 0]
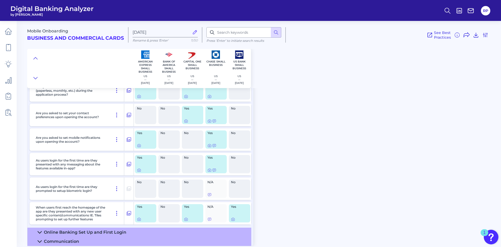
click at [90, 232] on div "Online Banking Set Up and First Login" at bounding box center [85, 231] width 82 height 5
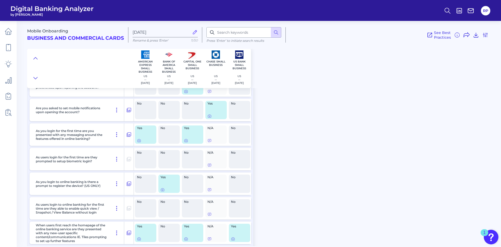
scroll to position [1322, 0]
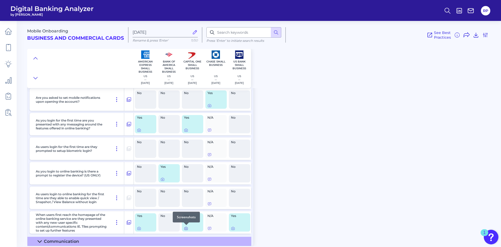
click at [186, 227] on icon at bounding box center [186, 228] width 4 height 4
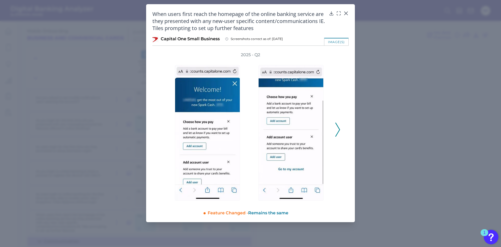
click at [335, 130] on div "2025 - Q2" at bounding box center [251, 127] width 180 height 150
click at [337, 129] on icon at bounding box center [337, 129] width 5 height 14
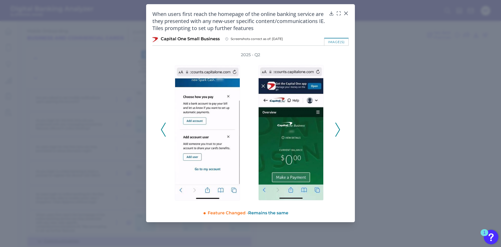
click at [337, 129] on icon at bounding box center [337, 129] width 5 height 14
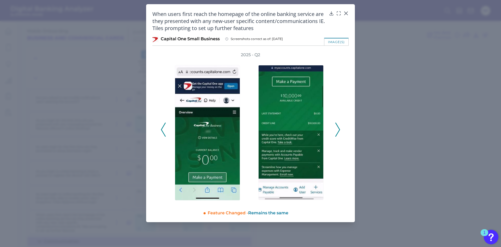
click at [162, 131] on polyline at bounding box center [163, 129] width 4 height 13
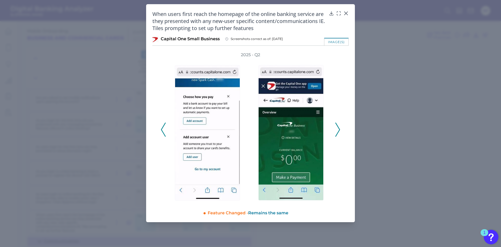
click at [163, 131] on icon at bounding box center [163, 129] width 5 height 14
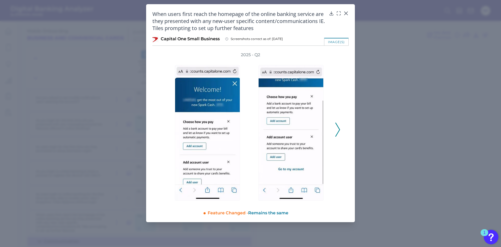
click at [338, 131] on polyline at bounding box center [338, 129] width 4 height 13
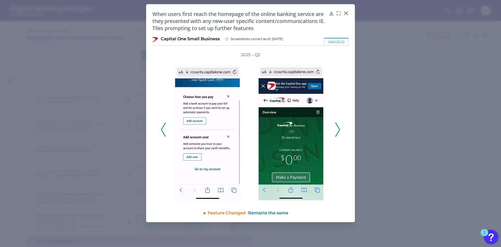
click at [338, 131] on polyline at bounding box center [338, 129] width 4 height 13
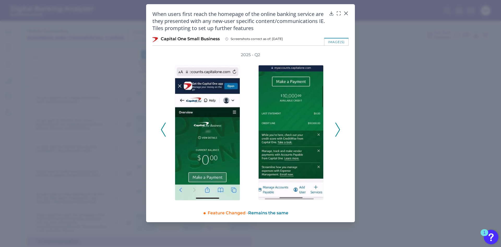
click at [338, 131] on polyline at bounding box center [338, 129] width 4 height 13
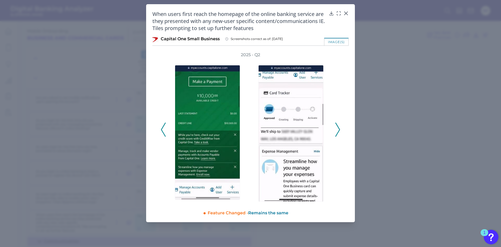
click at [338, 131] on polyline at bounding box center [338, 129] width 4 height 13
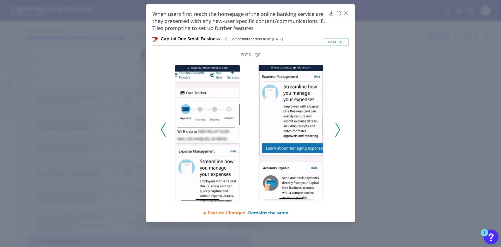
click at [338, 131] on polyline at bounding box center [338, 129] width 4 height 13
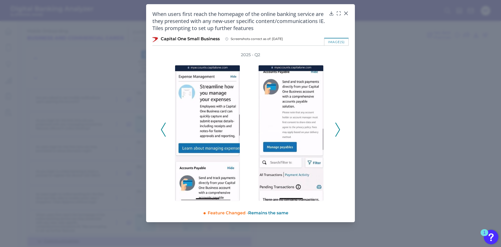
click at [338, 131] on polyline at bounding box center [338, 129] width 4 height 13
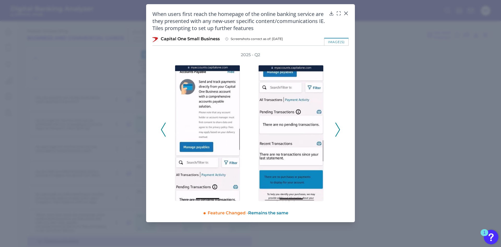
click at [338, 131] on polyline at bounding box center [338, 129] width 4 height 13
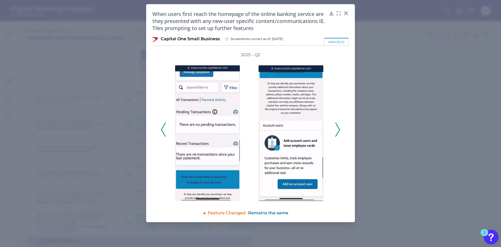
click at [338, 131] on polyline at bounding box center [338, 129] width 4 height 13
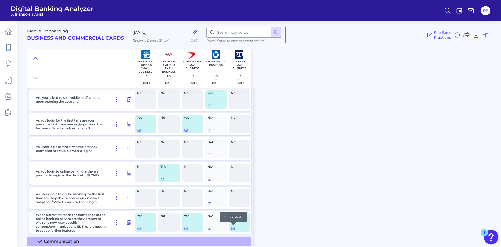
click at [232, 228] on icon at bounding box center [233, 228] width 4 height 4
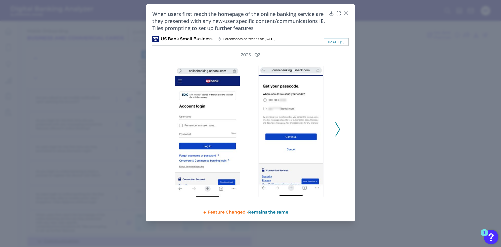
click at [341, 130] on div "2025 - Q2" at bounding box center [250, 126] width 196 height 149
click at [338, 129] on icon at bounding box center [337, 129] width 5 height 14
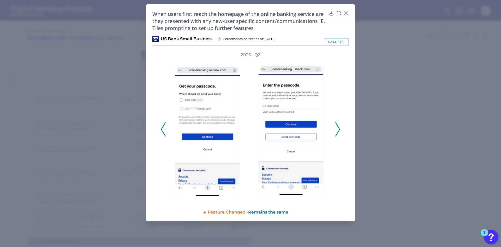
click at [338, 129] on icon at bounding box center [337, 129] width 5 height 14
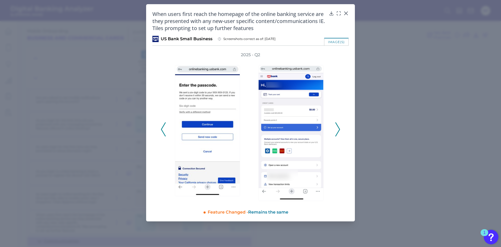
click at [338, 129] on icon at bounding box center [337, 129] width 5 height 14
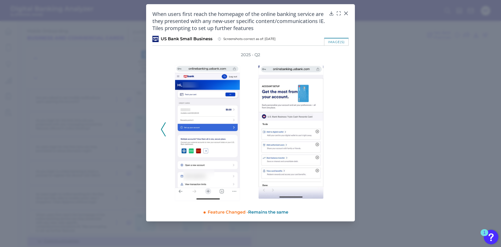
click at [338, 129] on div "2025 - Q2" at bounding box center [251, 126] width 180 height 149
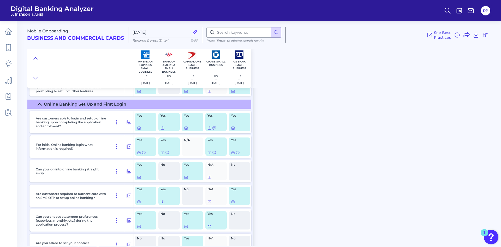
scroll to position [1139, 0]
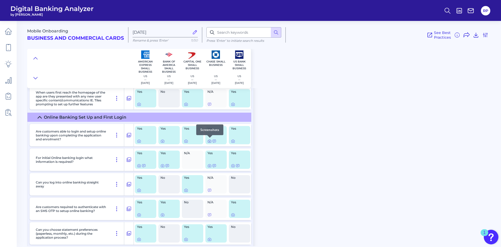
click at [209, 141] on icon at bounding box center [209, 141] width 4 height 4
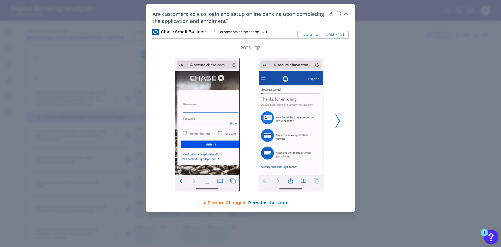
click at [338, 113] on div "2025 - Q2" at bounding box center [251, 118] width 180 height 146
click at [338, 121] on icon at bounding box center [337, 121] width 5 height 14
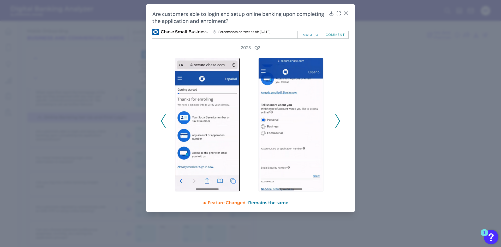
click at [338, 121] on icon at bounding box center [337, 121] width 5 height 14
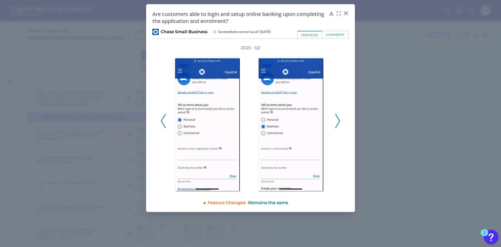
click at [338, 121] on icon at bounding box center [337, 121] width 5 height 14
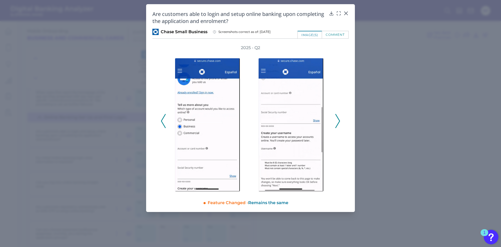
click at [338, 121] on icon at bounding box center [337, 121] width 5 height 14
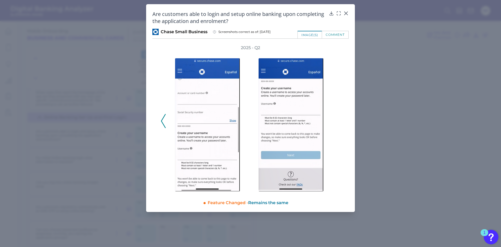
click at [338, 121] on div "2025 - Q2" at bounding box center [251, 118] width 180 height 146
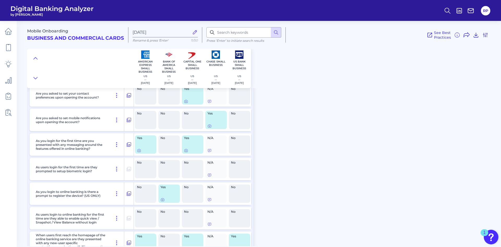
scroll to position [1322, 0]
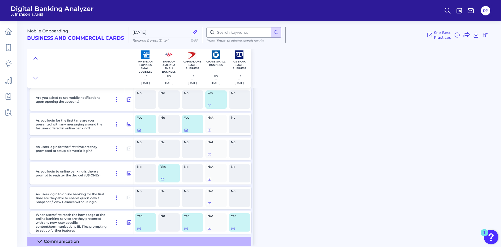
click at [86, 238] on summary "Communication" at bounding box center [139, 240] width 224 height 9
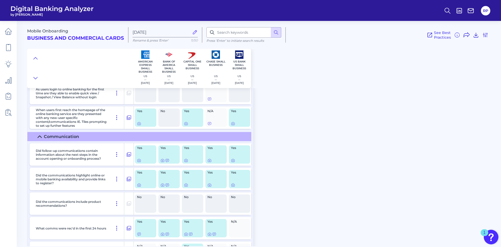
scroll to position [1472, 0]
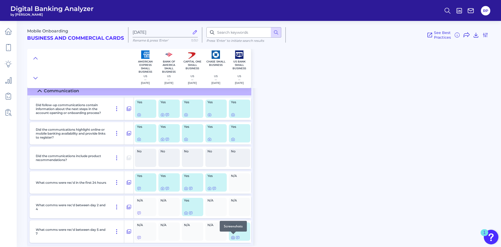
click at [234, 237] on icon at bounding box center [233, 237] width 4 height 4
click at [187, 213] on icon at bounding box center [186, 213] width 4 height 4
click at [186, 189] on icon at bounding box center [186, 188] width 4 height 4
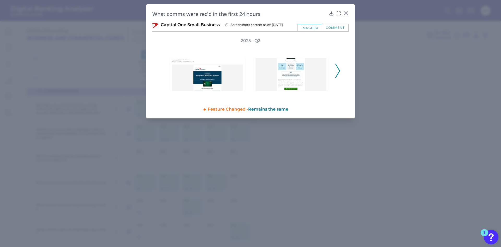
click at [340, 73] on button at bounding box center [337, 71] width 5 height 14
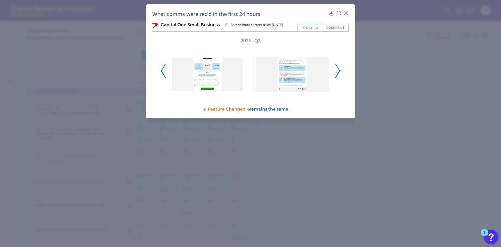
click at [340, 73] on button at bounding box center [337, 71] width 5 height 14
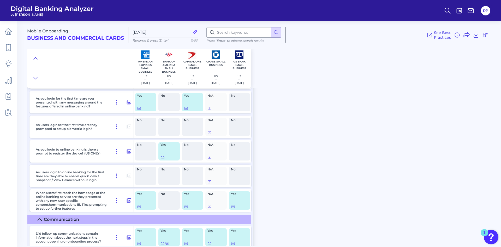
scroll to position [1341, 0]
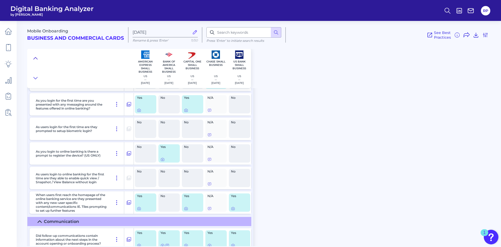
click at [36, 57] on icon at bounding box center [36, 58] width 4 height 2
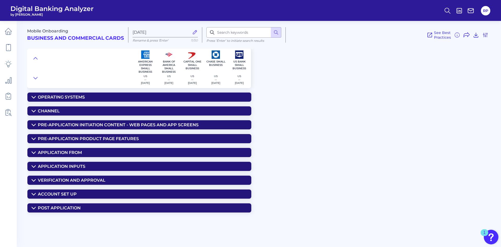
click at [80, 179] on div "Verification and Approval" at bounding box center [72, 179] width 68 height 5
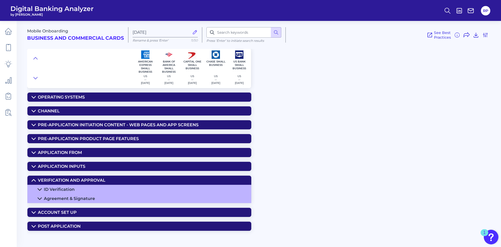
click at [93, 188] on summary "ID Verification" at bounding box center [139, 188] width 224 height 9
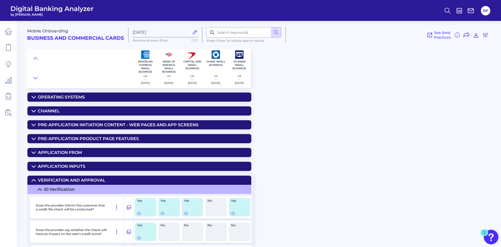
drag, startPoint x: 223, startPoint y: 172, endPoint x: 220, endPoint y: 92, distance: 79.6
click at [85, 150] on summary "Application From" at bounding box center [139, 152] width 224 height 9
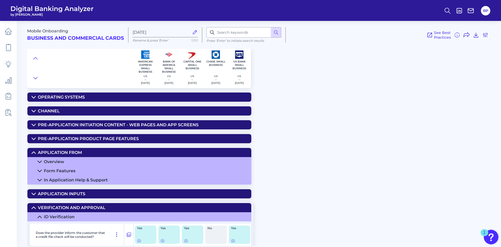
click at [83, 159] on summary "Overview" at bounding box center [139, 161] width 224 height 9
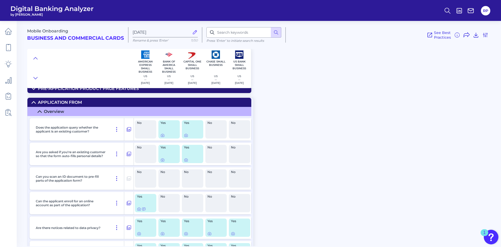
scroll to position [52, 0]
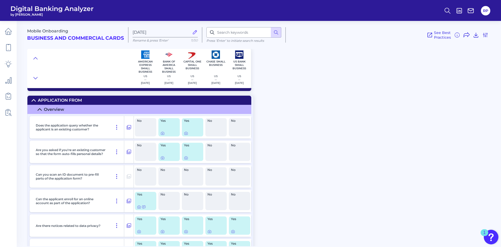
click at [315, 147] on div "Mobile Onboarding Business and Commercial Cards Sep 10 2025 Rename & press 'Ent…" at bounding box center [264, 131] width 474 height 229
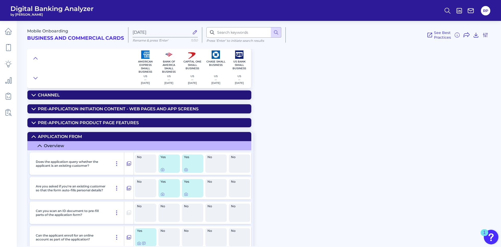
scroll to position [0, 0]
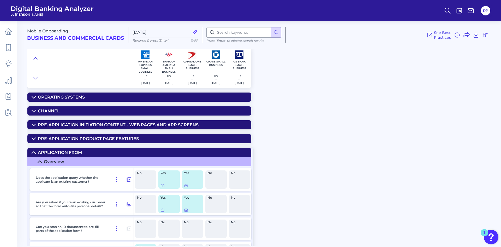
click at [151, 124] on div "Pre-Application Initiation Content - Web pages and app screens" at bounding box center [118, 124] width 161 height 5
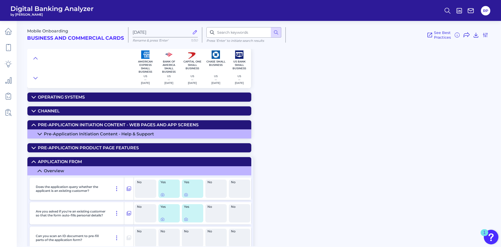
click at [131, 133] on div "Pre-Application Initiation Content - Help & Support" at bounding box center [99, 133] width 110 height 5
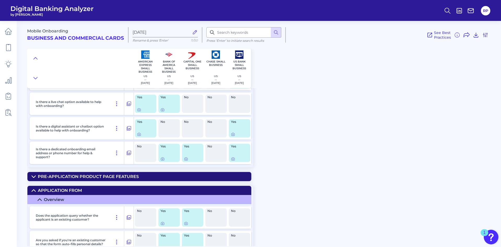
scroll to position [104, 0]
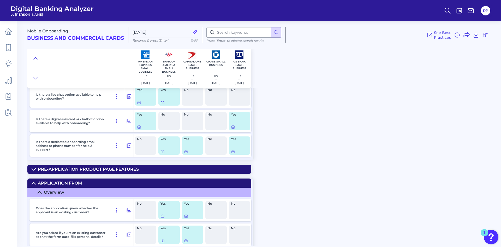
click at [124, 168] on div "Pre-Application Product Page Features" at bounding box center [88, 168] width 101 height 5
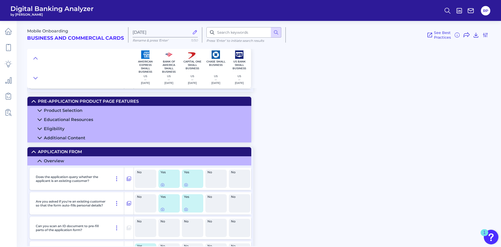
scroll to position [183, 0]
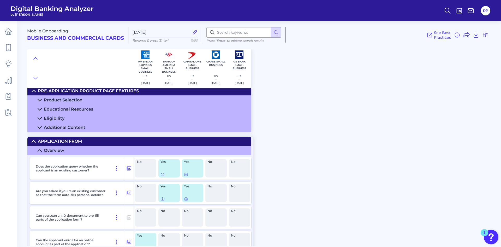
click at [66, 108] on div "Educational Resources" at bounding box center [68, 108] width 49 height 5
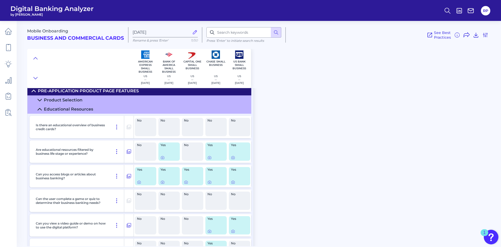
click at [69, 109] on div "Educational Resources" at bounding box center [68, 108] width 49 height 5
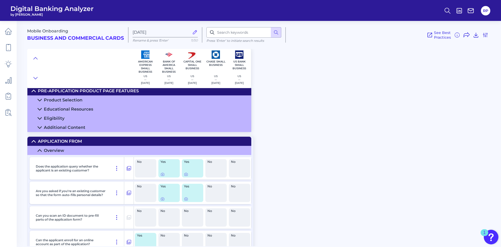
click at [73, 128] on div "Additional Content" at bounding box center [64, 127] width 41 height 5
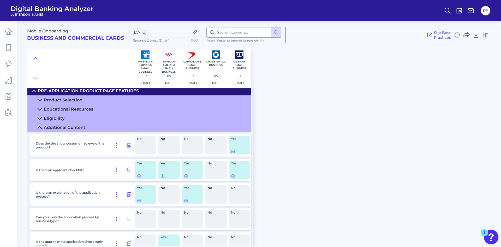
click at [72, 117] on summary "Eligibility" at bounding box center [139, 118] width 224 height 9
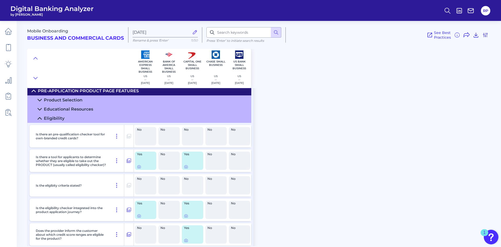
click at [75, 99] on div "Product Selection" at bounding box center [63, 99] width 39 height 5
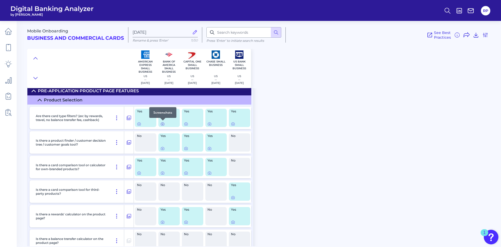
click at [162, 124] on icon at bounding box center [162, 124] width 4 height 4
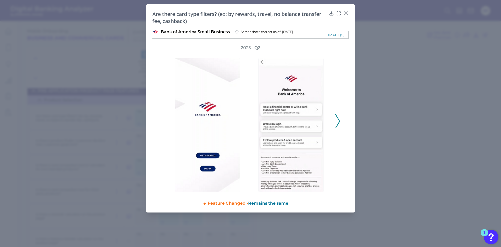
click at [338, 121] on icon at bounding box center [337, 121] width 5 height 14
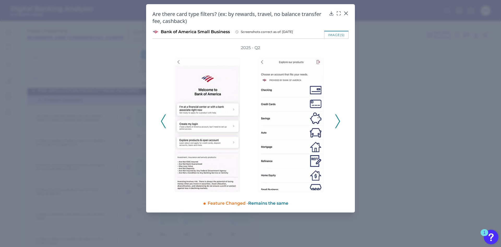
click at [338, 121] on icon at bounding box center [337, 121] width 5 height 14
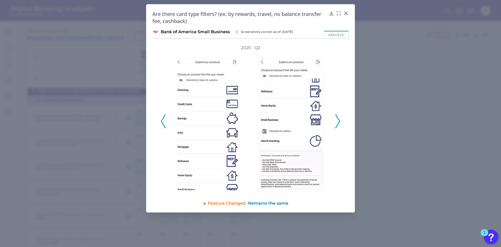
click at [338, 121] on icon at bounding box center [337, 121] width 5 height 14
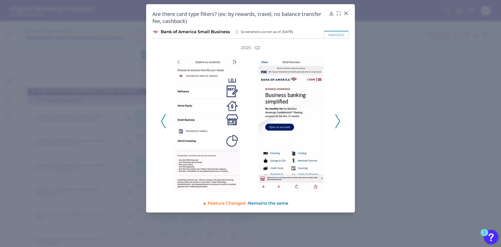
click at [338, 121] on icon at bounding box center [337, 121] width 5 height 14
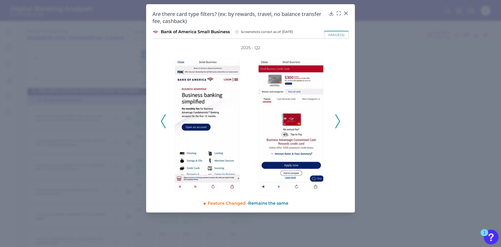
click at [338, 121] on icon at bounding box center [337, 121] width 5 height 14
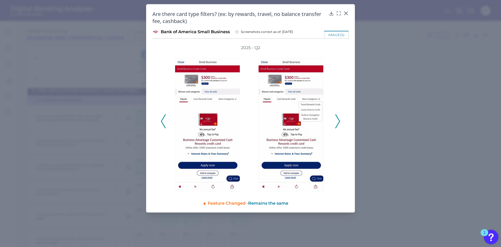
click at [338, 121] on icon at bounding box center [337, 121] width 5 height 14
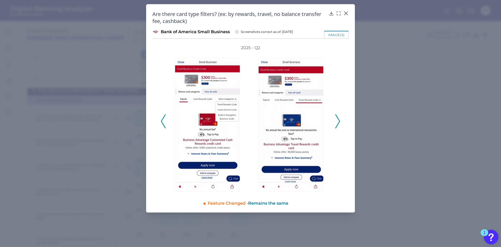
click at [338, 121] on icon at bounding box center [337, 121] width 5 height 14
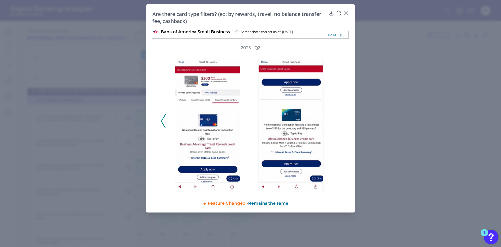
click at [338, 121] on div "2025 - Q2" at bounding box center [251, 118] width 180 height 147
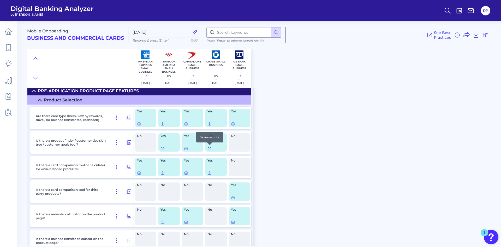
click at [209, 147] on icon at bounding box center [209, 148] width 4 height 4
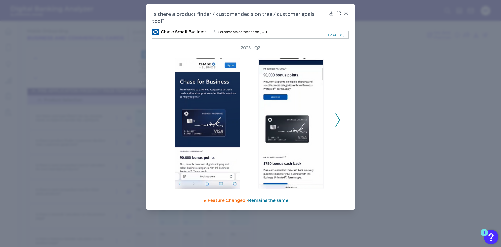
click at [337, 123] on icon at bounding box center [337, 120] width 5 height 14
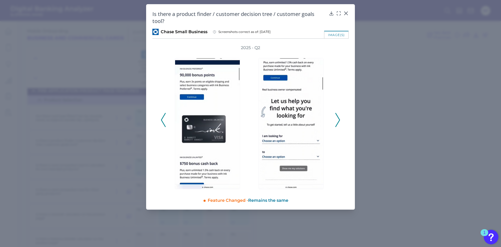
click at [337, 123] on icon at bounding box center [337, 120] width 5 height 14
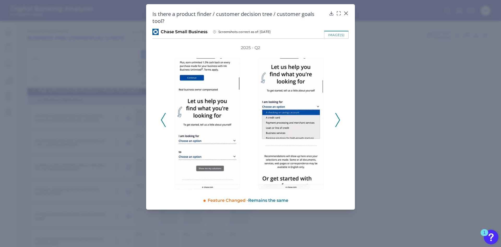
click at [337, 123] on icon at bounding box center [337, 120] width 5 height 14
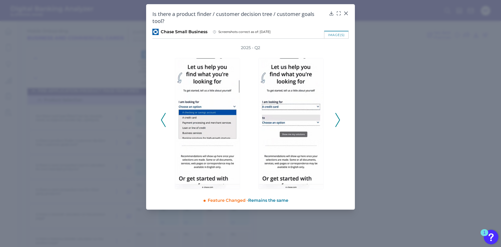
click at [337, 123] on icon at bounding box center [337, 120] width 5 height 14
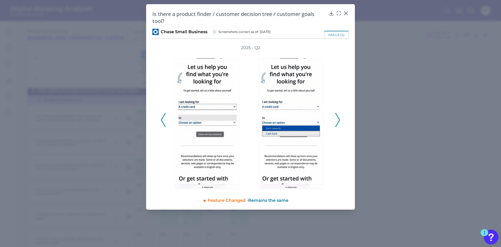
click at [337, 123] on icon at bounding box center [337, 120] width 5 height 14
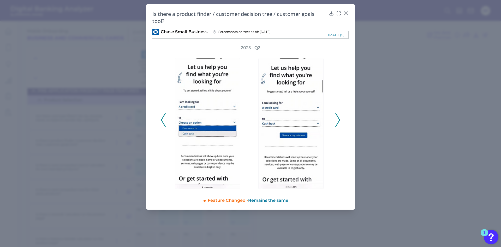
click at [337, 123] on icon at bounding box center [337, 120] width 5 height 14
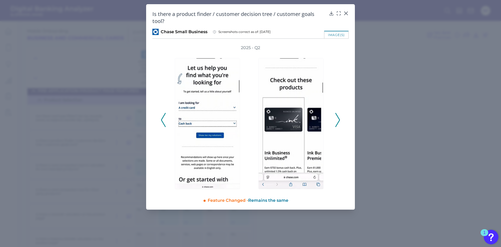
click at [337, 123] on icon at bounding box center [337, 120] width 5 height 14
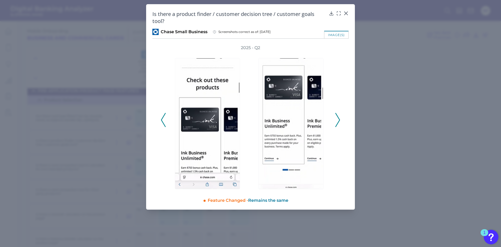
click at [337, 123] on icon at bounding box center [337, 120] width 5 height 14
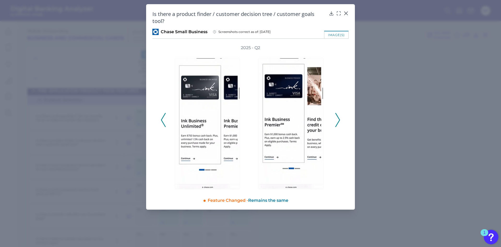
click at [337, 123] on icon at bounding box center [337, 120] width 5 height 14
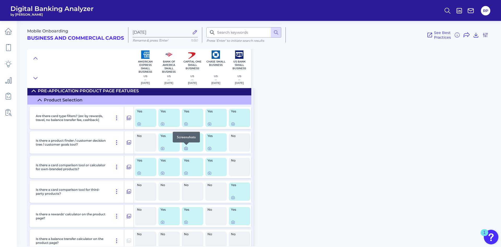
click at [185, 148] on icon at bounding box center [186, 148] width 4 height 4
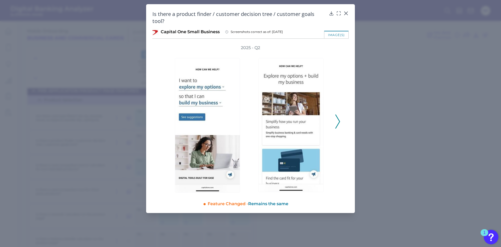
click at [338, 119] on polyline at bounding box center [338, 121] width 4 height 13
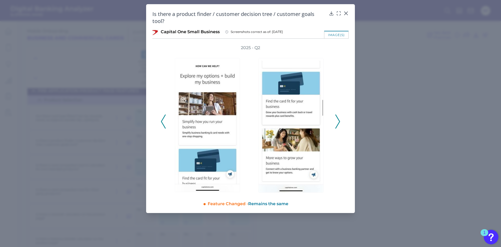
click at [338, 119] on polyline at bounding box center [338, 121] width 4 height 13
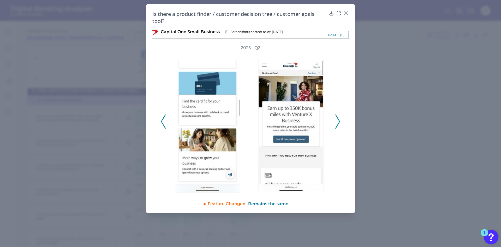
click at [338, 119] on polyline at bounding box center [338, 121] width 4 height 13
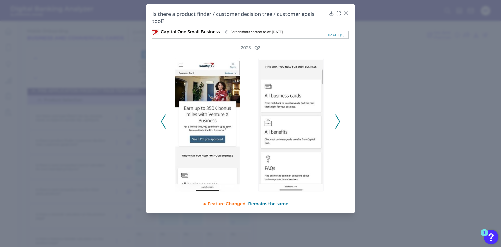
click at [338, 119] on polyline at bounding box center [338, 121] width 4 height 13
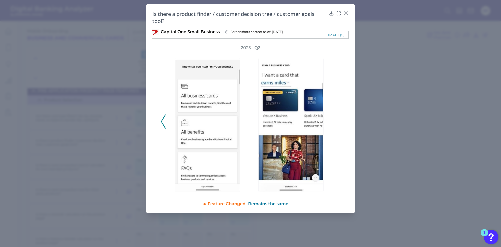
click at [338, 119] on div "2025 - Q2" at bounding box center [251, 118] width 180 height 147
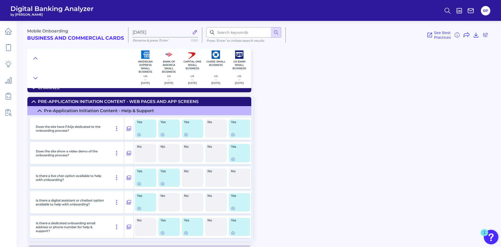
scroll to position [0, 0]
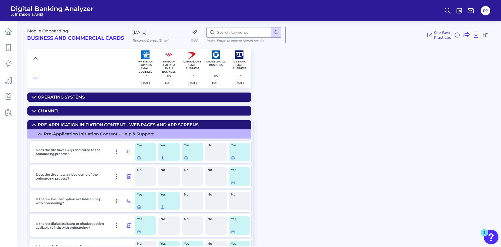
click at [35, 58] on icon at bounding box center [35, 58] width 4 height 5
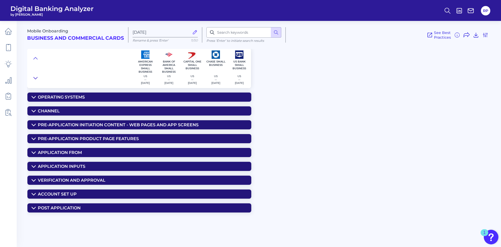
click at [37, 78] on icon at bounding box center [35, 77] width 4 height 5
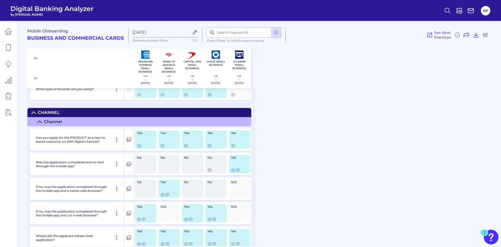
scroll to position [52, 0]
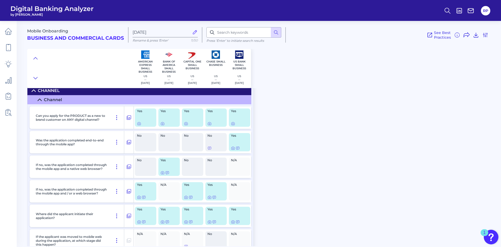
drag, startPoint x: 270, startPoint y: 132, endPoint x: 273, endPoint y: 117, distance: 14.6
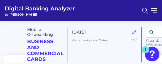
scroll to position [43, 0]
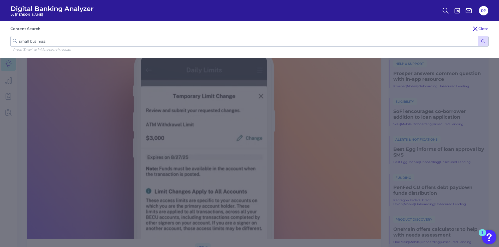
click button "submit" at bounding box center [483, 41] width 10 height 10
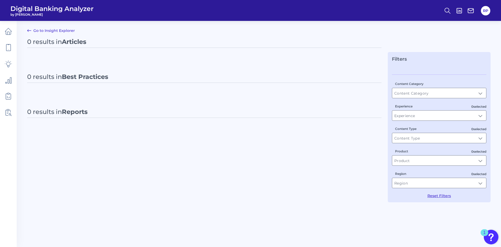
type input "All Content Types"
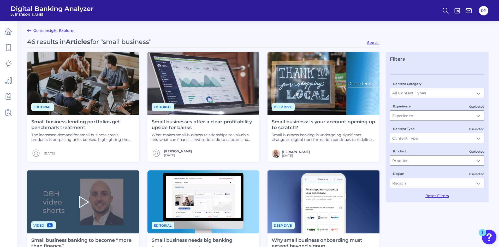
click at [91, 121] on h4 "Small business lending portfolios get benchmark treatment" at bounding box center [83, 124] width 104 height 11
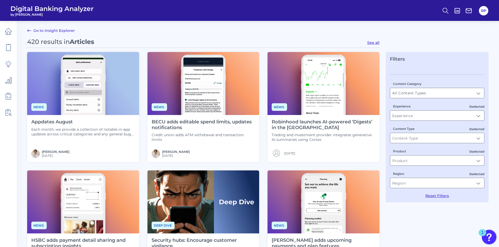
click at [48, 31] on link "Go to Insight Explorer" at bounding box center [51, 30] width 48 height 6
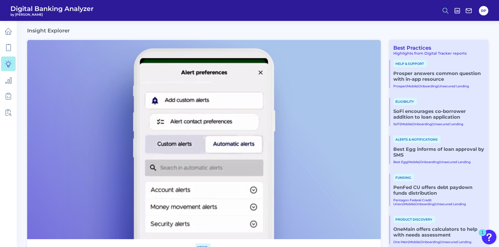
click at [446, 10] on icon at bounding box center [445, 10] width 7 height 7
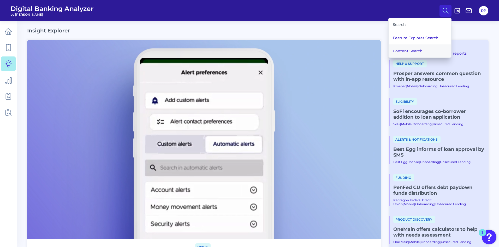
click at [405, 54] on button "Content Search" at bounding box center [420, 50] width 63 height 13
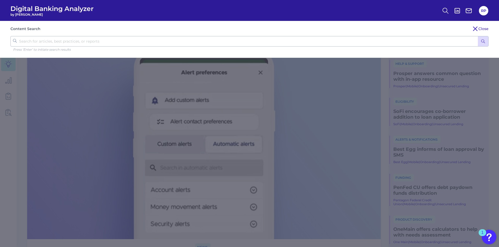
click at [105, 40] on input "text" at bounding box center [249, 41] width 478 height 10
type input "small business"
click button "submit" at bounding box center [483, 41] width 10 height 10
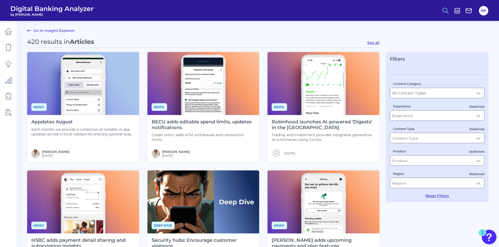
click at [446, 10] on icon at bounding box center [445, 10] width 7 height 7
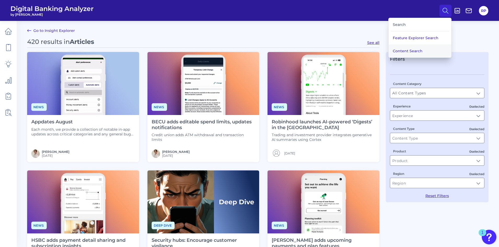
click at [408, 53] on button "Content Search" at bounding box center [420, 50] width 63 height 13
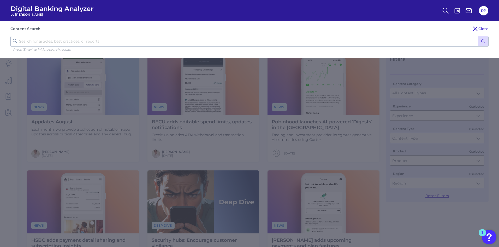
click at [82, 41] on input "text" at bounding box center [249, 41] width 478 height 10
type input "small business"
click at [484, 43] on icon "submit" at bounding box center [483, 41] width 5 height 5
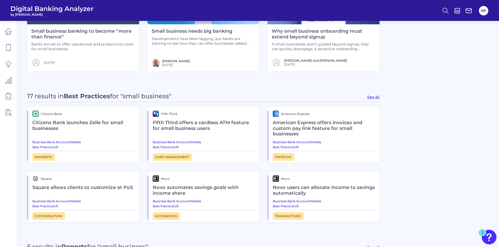
scroll to position [235, 0]
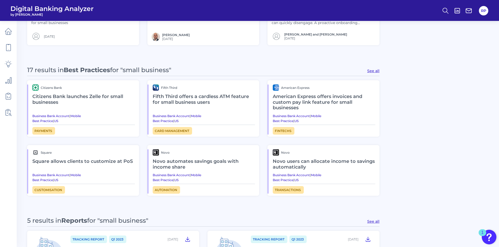
click at [374, 72] on button "See all" at bounding box center [373, 70] width 12 height 5
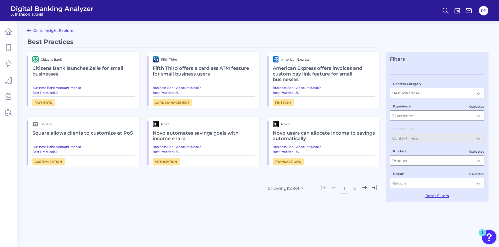
type input "Best Practices"
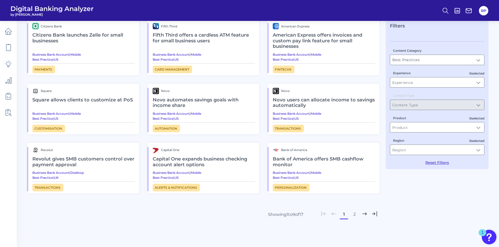
scroll to position [24, 0]
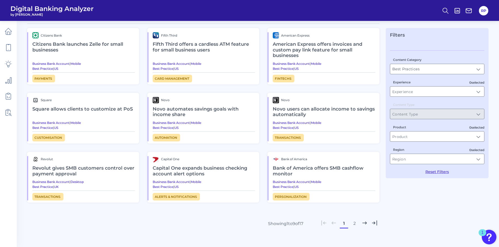
click at [79, 168] on h2 "Revolut gives SMB customers control over payment approval" at bounding box center [83, 170] width 103 height 17
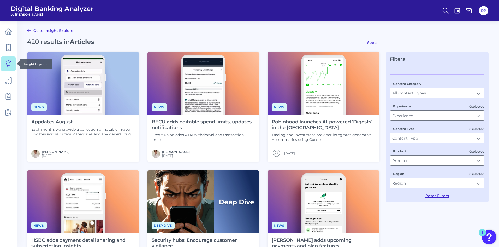
click at [6, 65] on icon at bounding box center [8, 63] width 7 height 7
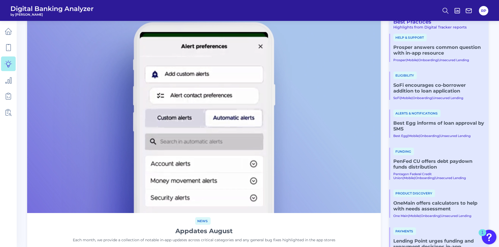
scroll to position [78, 0]
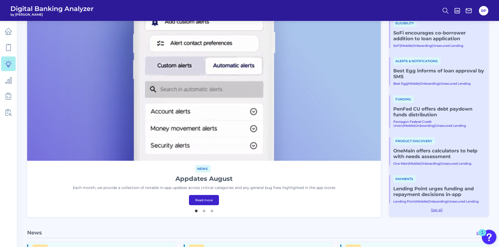
click at [425, 187] on link "Lending Point urges funding and repayment decisions in-app" at bounding box center [438, 191] width 91 height 11
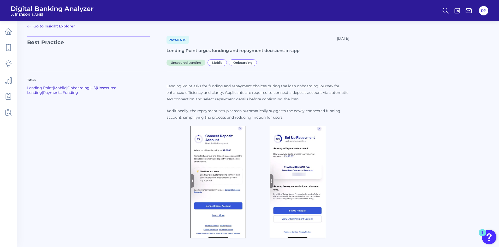
scroll to position [6, 0]
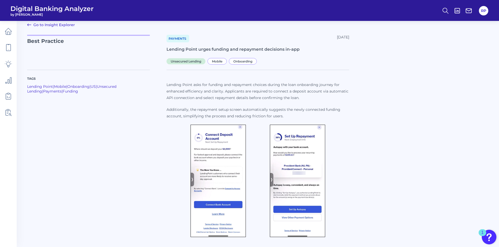
click at [220, 153] on img at bounding box center [217, 180] width 55 height 112
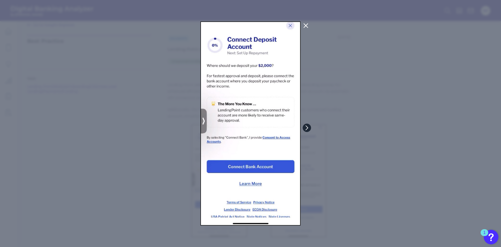
click at [309, 128] on button at bounding box center [307, 127] width 8 height 8
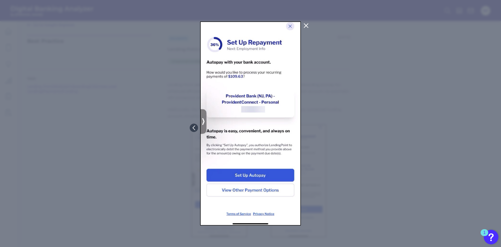
click at [304, 24] on icon at bounding box center [306, 26] width 4 height 4
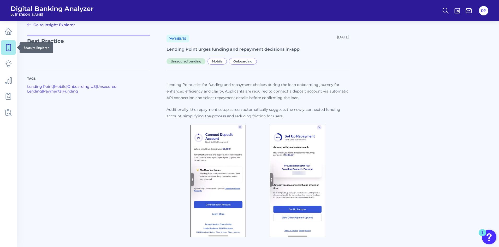
click at [6, 46] on icon at bounding box center [8, 47] width 4 height 7
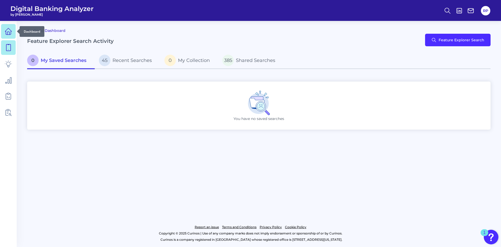
click at [12, 36] on link at bounding box center [8, 31] width 15 height 15
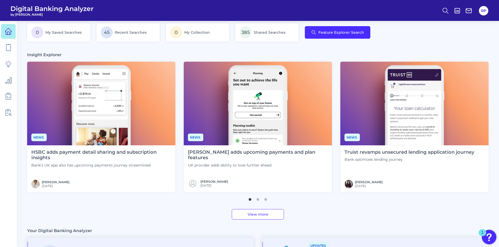
scroll to position [78, 0]
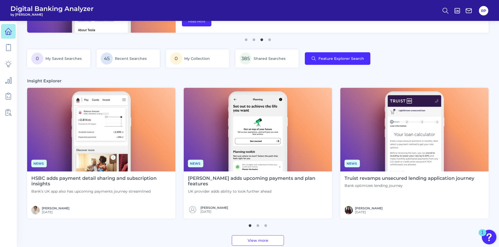
click at [411, 148] on img at bounding box center [414, 129] width 148 height 83
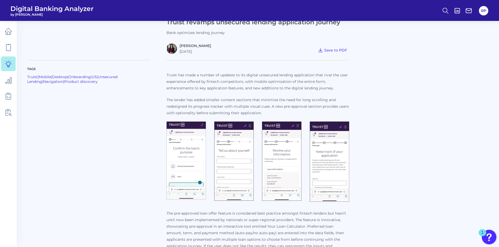
scroll to position [183, 0]
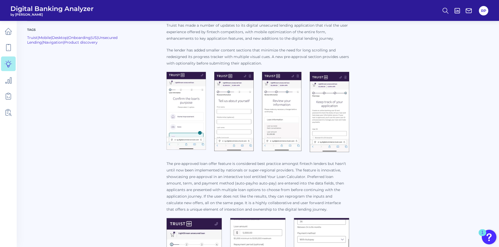
click at [201, 126] on img at bounding box center [185, 111] width 39 height 78
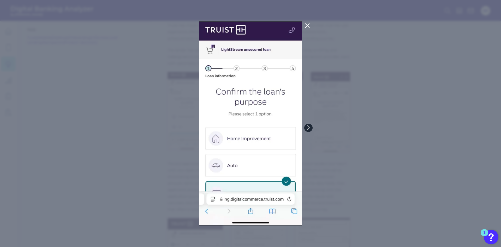
click at [307, 130] on button at bounding box center [308, 127] width 8 height 8
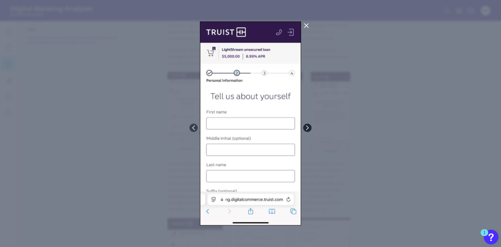
click at [307, 130] on icon at bounding box center [307, 127] width 5 height 5
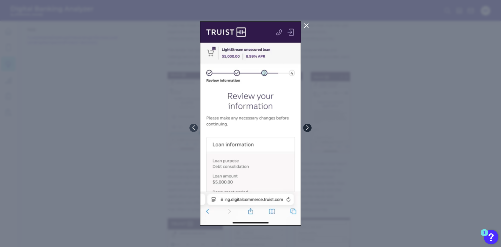
click at [307, 129] on icon at bounding box center [307, 127] width 2 height 4
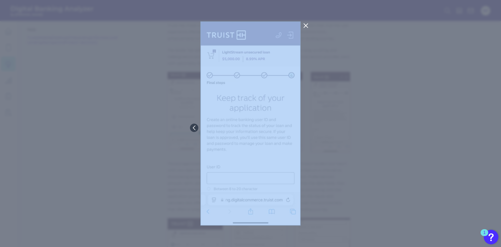
click at [307, 129] on div at bounding box center [250, 123] width 501 height 247
click at [376, 131] on div at bounding box center [250, 123] width 501 height 247
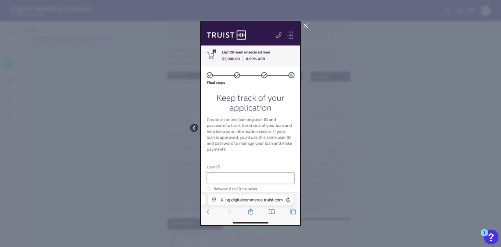
click at [360, 145] on div at bounding box center [250, 123] width 501 height 247
click at [307, 26] on icon at bounding box center [306, 26] width 4 height 4
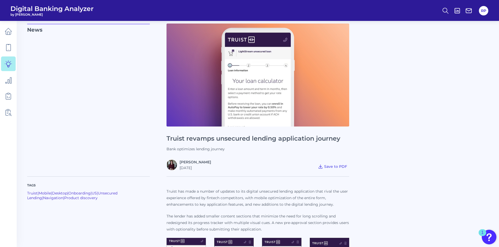
scroll to position [0, 0]
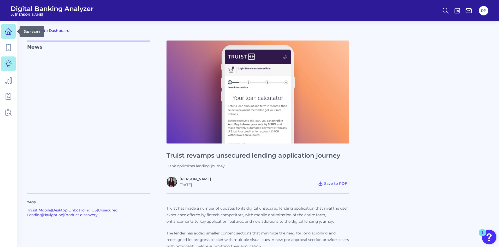
click at [12, 34] on icon at bounding box center [8, 31] width 7 height 7
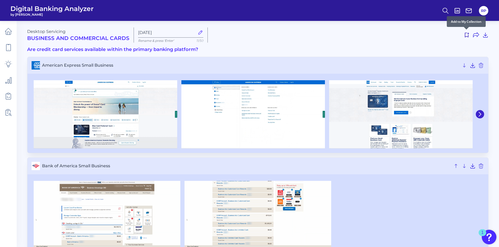
click at [467, 36] on use at bounding box center [467, 35] width 4 height 5
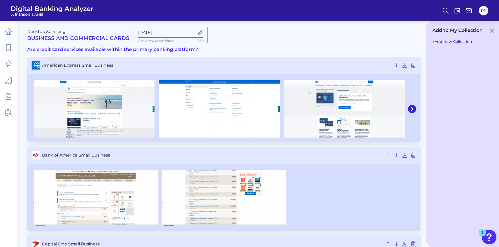
click at [441, 43] on button "+ Add New Collection" at bounding box center [452, 42] width 45 height 10
drag, startPoint x: 463, startPoint y: 60, endPoint x: 432, endPoint y: 61, distance: 30.8
click at [432, 61] on input "Collection #1" at bounding box center [462, 61] width 65 height 10
type input "Login"
click at [483, 72] on icon at bounding box center [482, 70] width 6 height 6
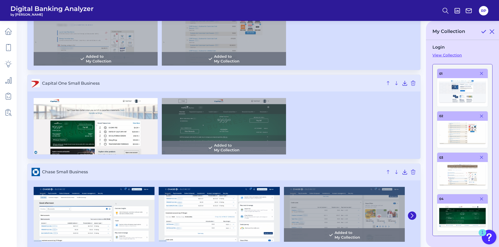
scroll to position [130, 0]
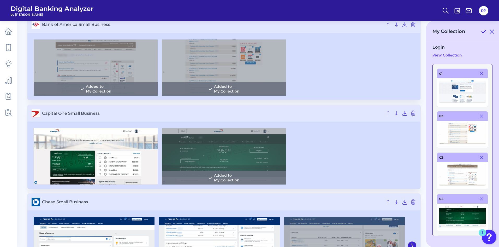
click at [484, 30] on icon at bounding box center [483, 31] width 6 height 6
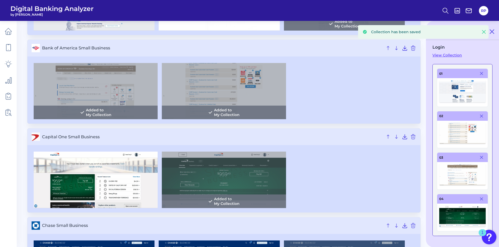
scroll to position [52, 0]
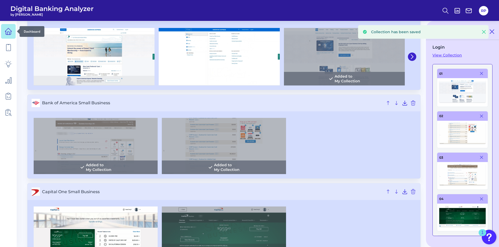
click at [3, 33] on link at bounding box center [8, 31] width 15 height 15
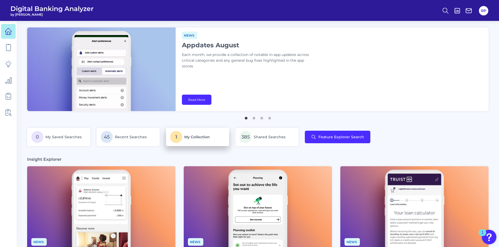
click at [211, 143] on link "1 My Collection" at bounding box center [197, 137] width 63 height 18
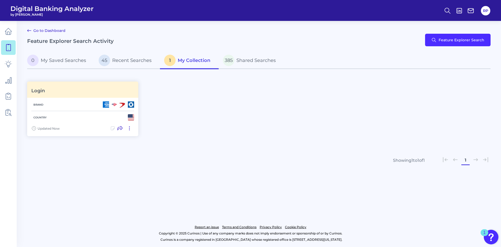
click at [197, 119] on div "Login Brand Country Updated Now" at bounding box center [258, 108] width 463 height 61
click at [5, 32] on icon at bounding box center [8, 31] width 7 height 7
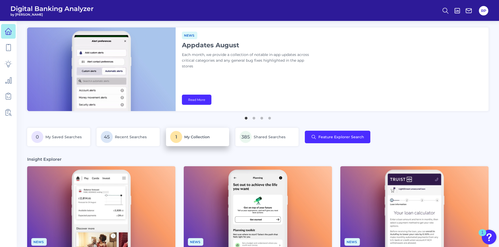
click at [205, 141] on p "1 My Collection" at bounding box center [197, 137] width 55 height 12
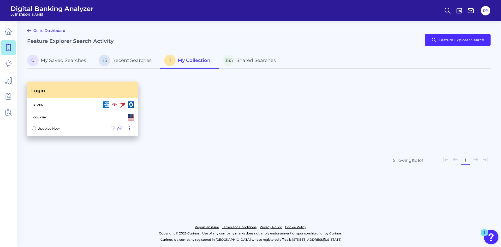
click at [110, 91] on div "Login" at bounding box center [82, 89] width 111 height 16
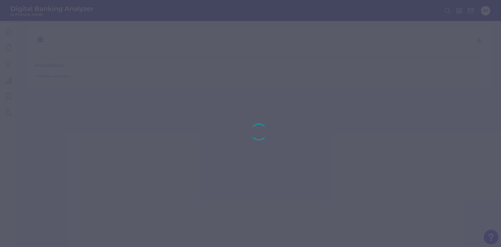
type input "Login"
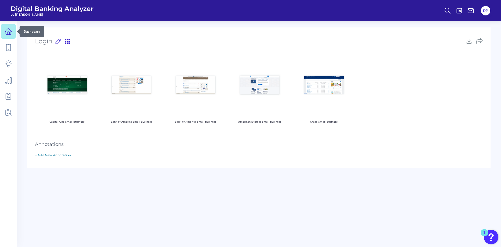
click at [10, 37] on link at bounding box center [8, 31] width 15 height 15
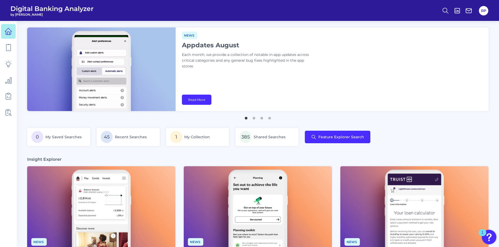
click at [199, 155] on main "Deep dive Security hubs: Encourage customer vigilance Financial institutions mu…" at bounding box center [249, 248] width 499 height 497
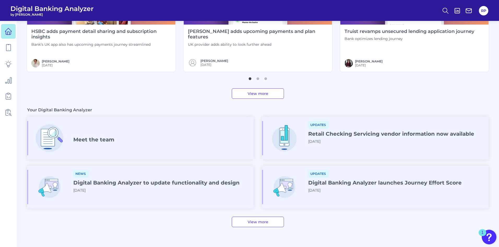
scroll to position [250, 0]
